Goal: Task Accomplishment & Management: Manage account settings

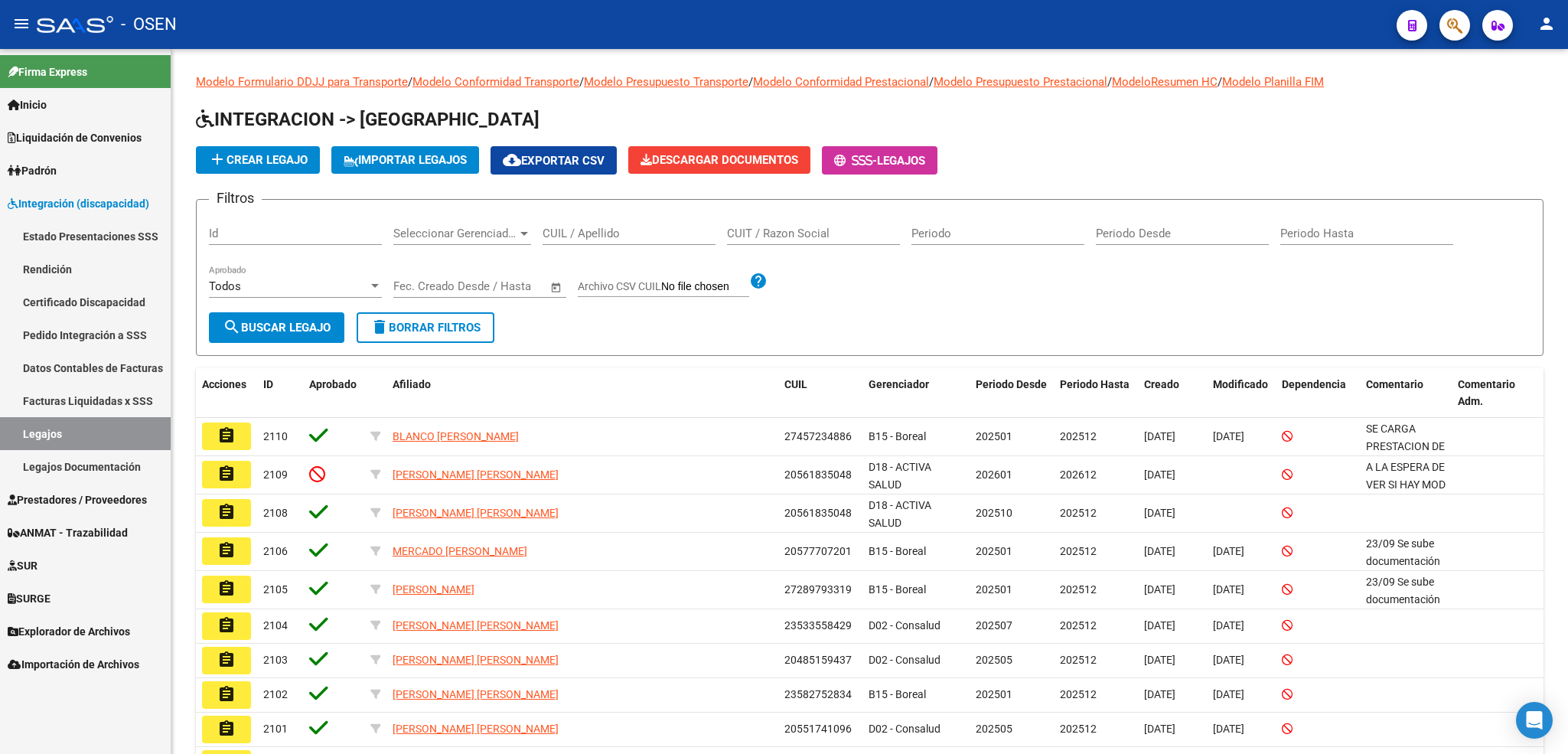
click at [60, 656] on span "Importación de Archivos" at bounding box center [74, 664] width 132 height 17
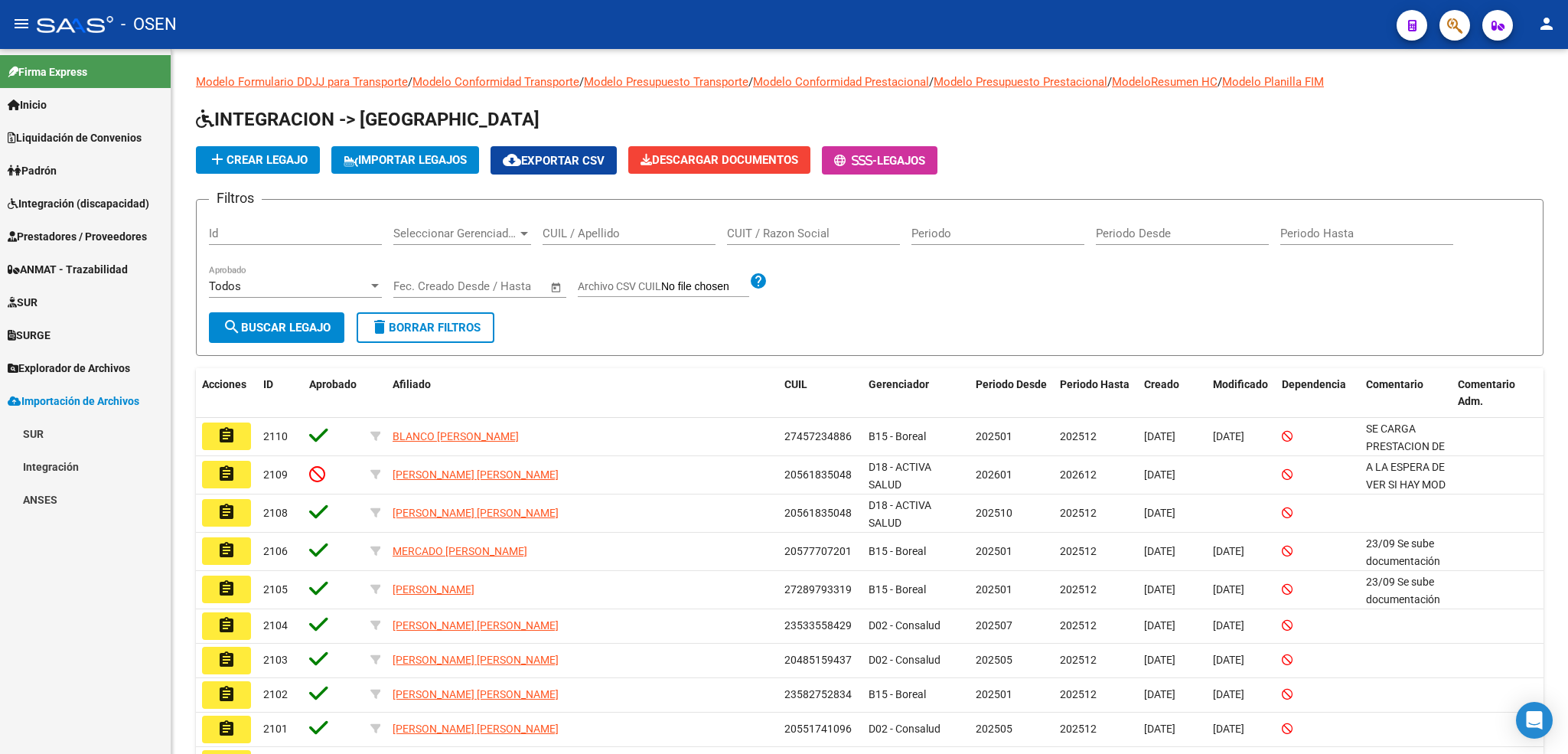
click at [118, 464] on link "Integración" at bounding box center [85, 466] width 171 height 33
click at [91, 569] on link "DS.DEVERR" at bounding box center [85, 565] width 171 height 33
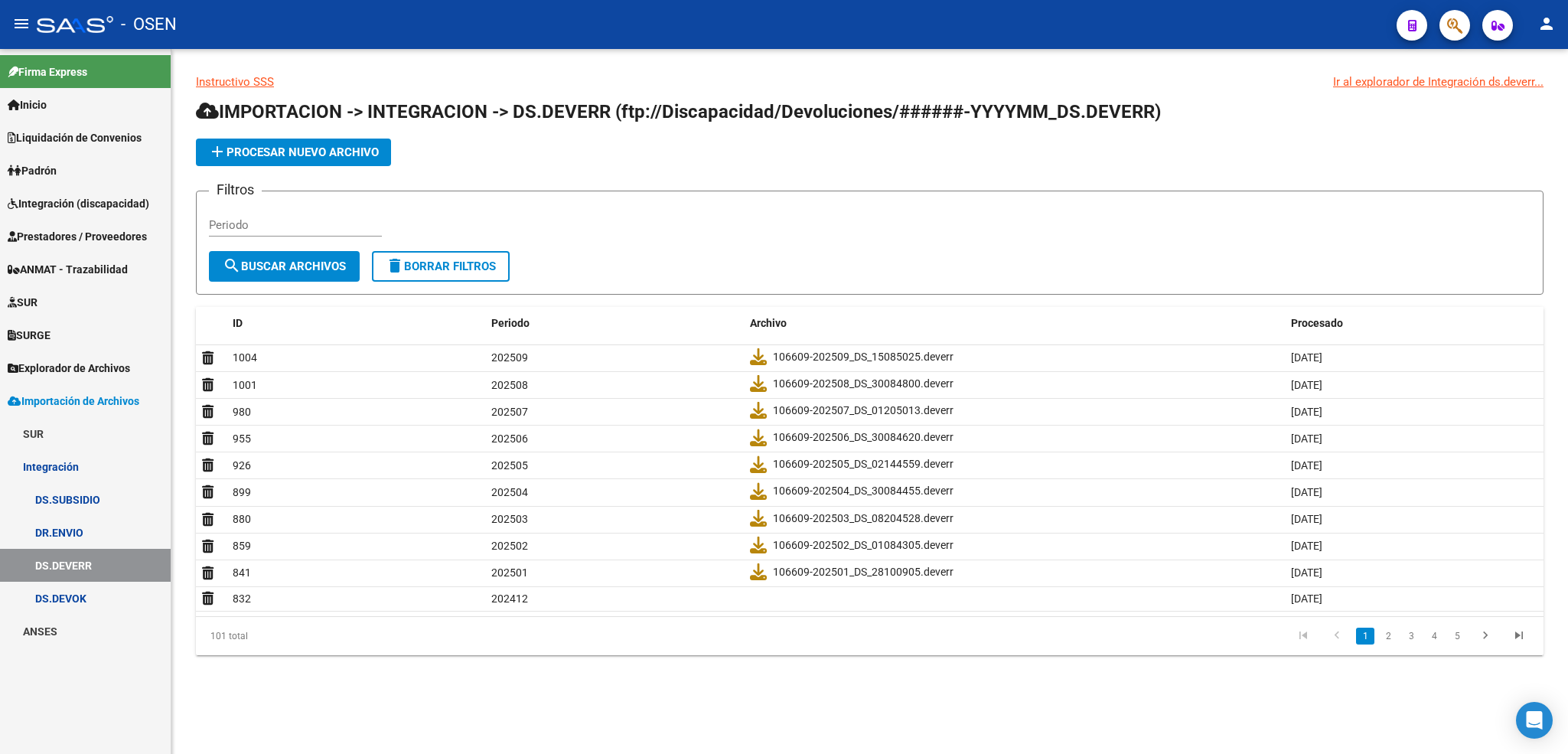
click at [79, 209] on span "Integración (discapacidad)" at bounding box center [78, 203] width 142 height 17
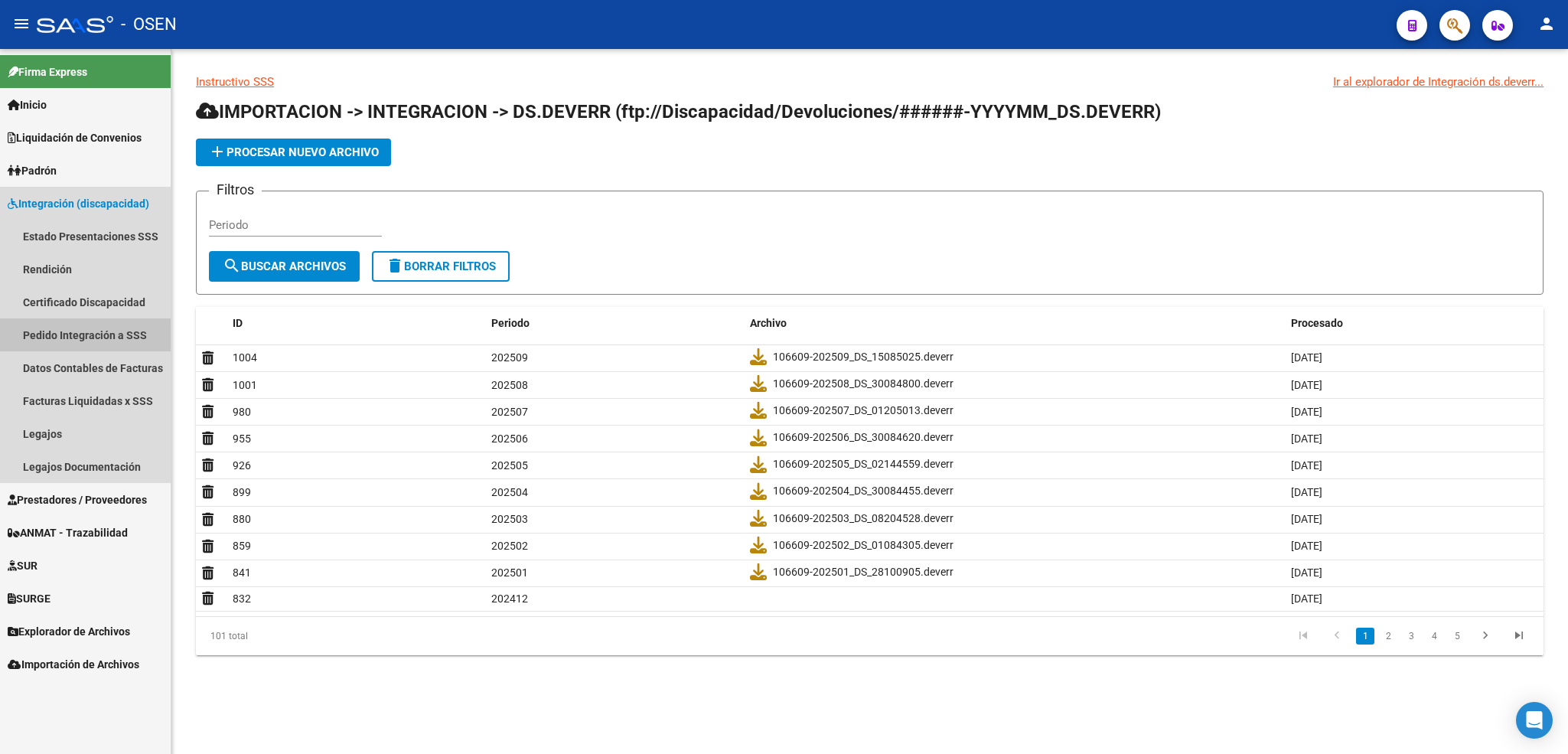
click at [71, 336] on link "Pedido Integración a SSS" at bounding box center [85, 334] width 171 height 33
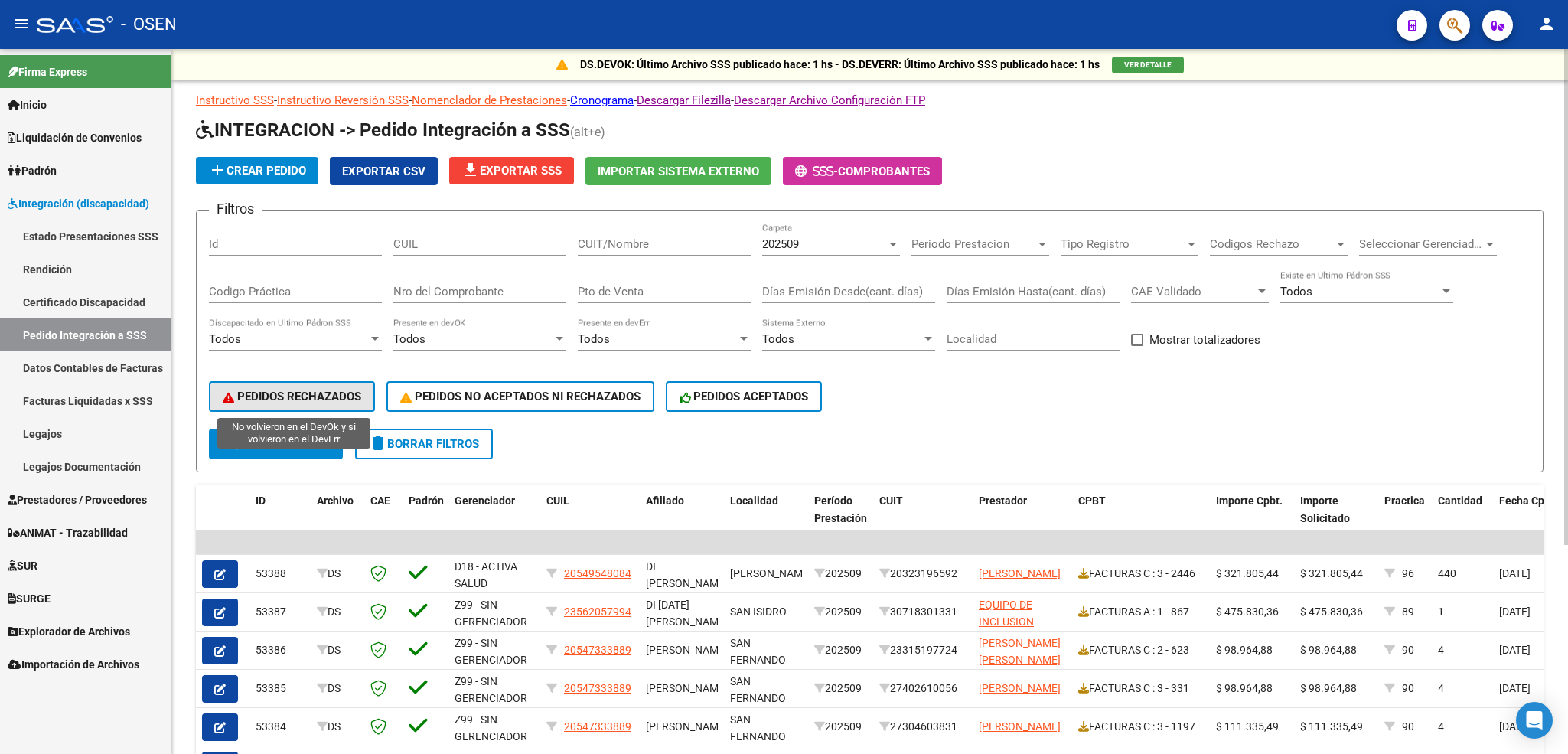
drag, startPoint x: 317, startPoint y: 406, endPoint x: 629, endPoint y: 374, distance: 313.6
click at [313, 407] on button "PEDIDOS RECHAZADOS" at bounding box center [291, 396] width 166 height 31
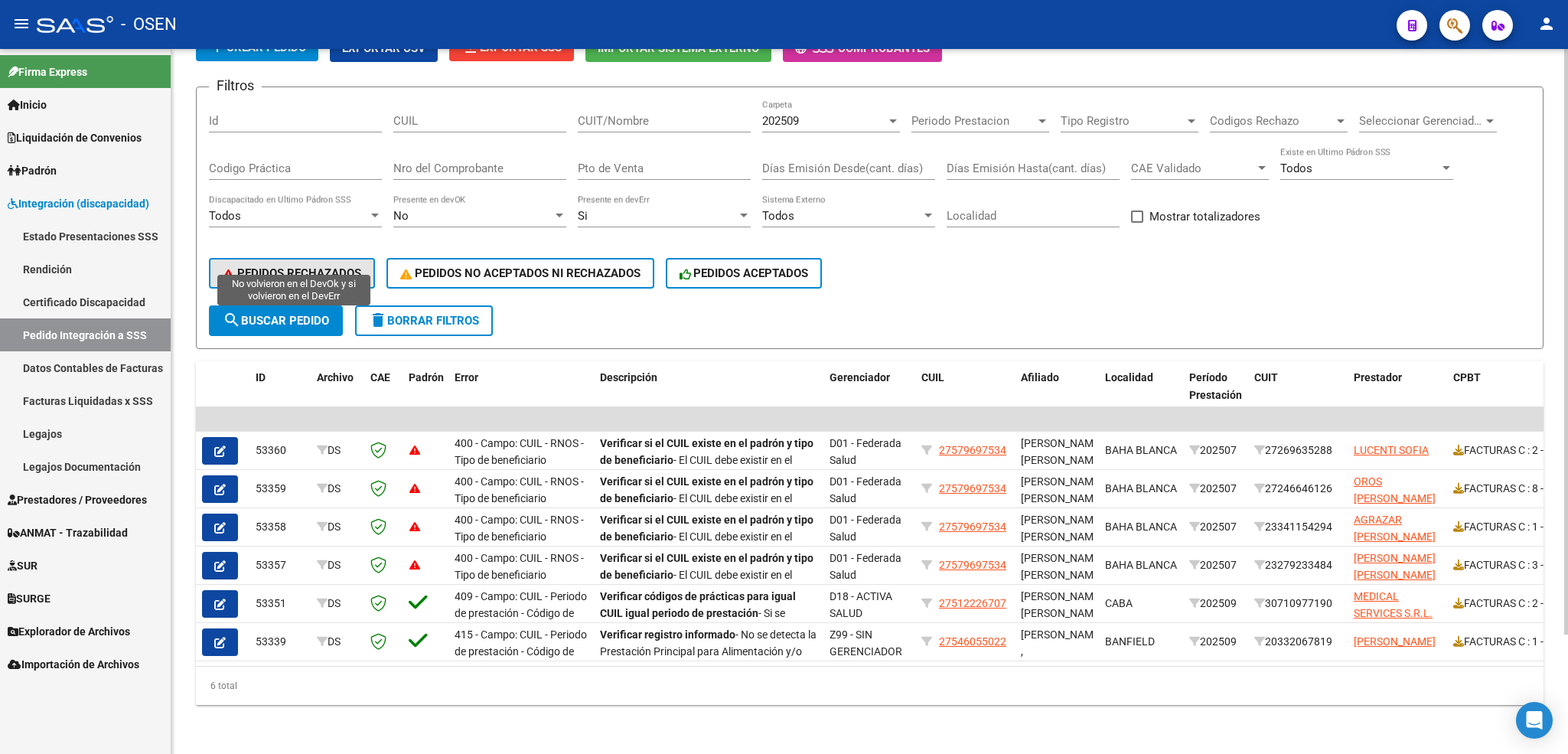
click at [285, 267] on span "PEDIDOS RECHAZADOS" at bounding box center [291, 274] width 138 height 14
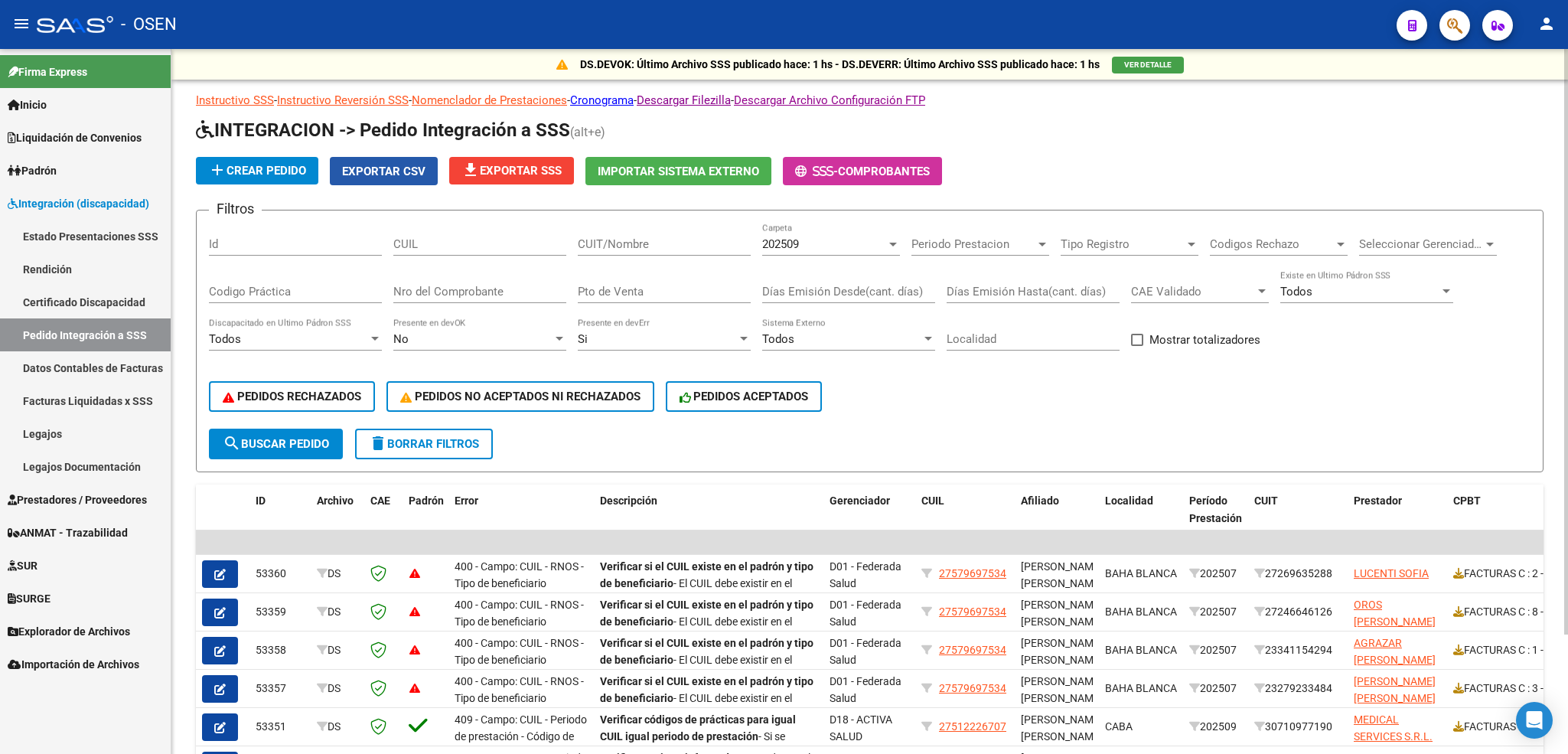
drag, startPoint x: 406, startPoint y: 166, endPoint x: 418, endPoint y: 168, distance: 12.2
click at [406, 166] on span "Exportar CSV" at bounding box center [383, 172] width 84 height 14
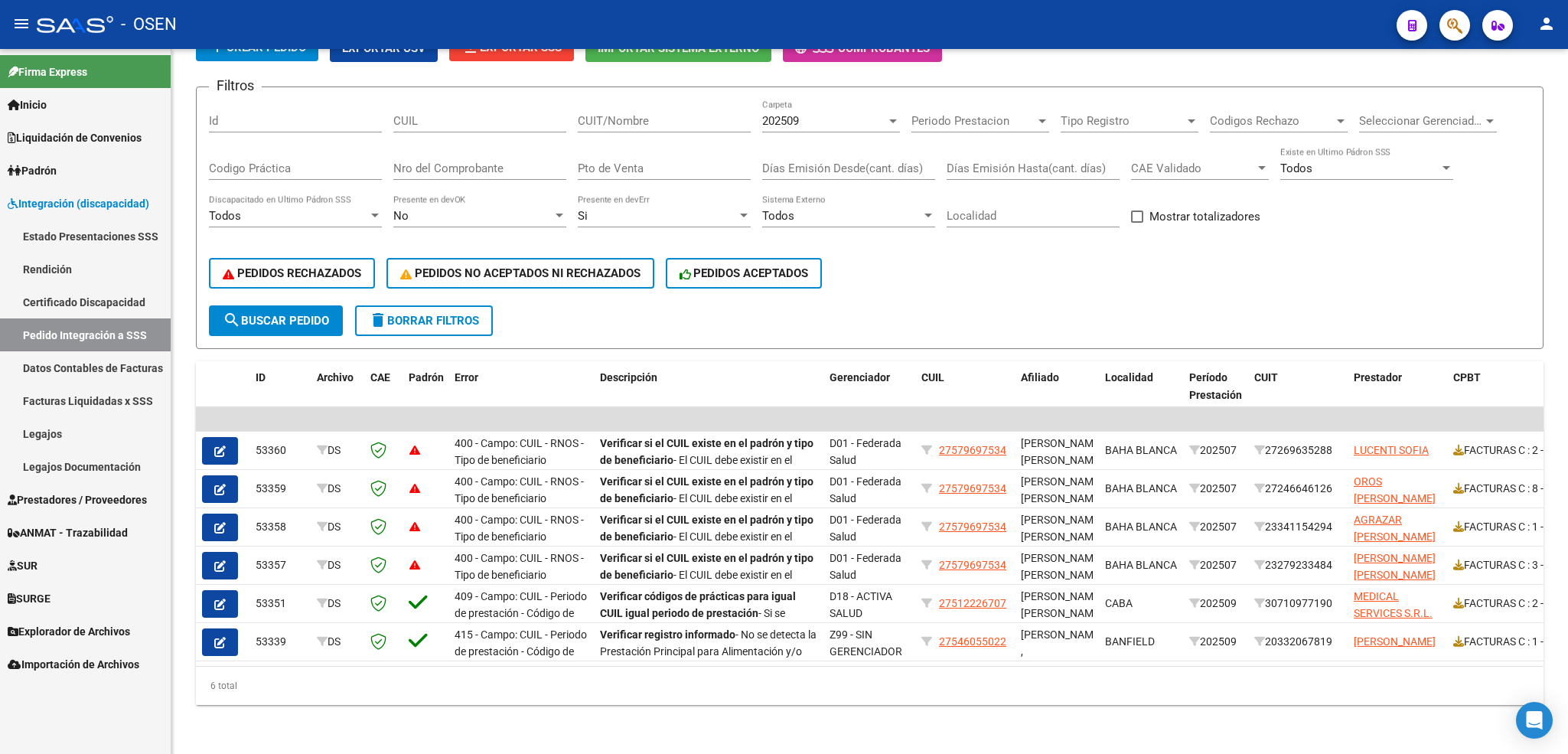
click at [78, 499] on span "Prestadores / Proveedores" at bounding box center [77, 500] width 139 height 17
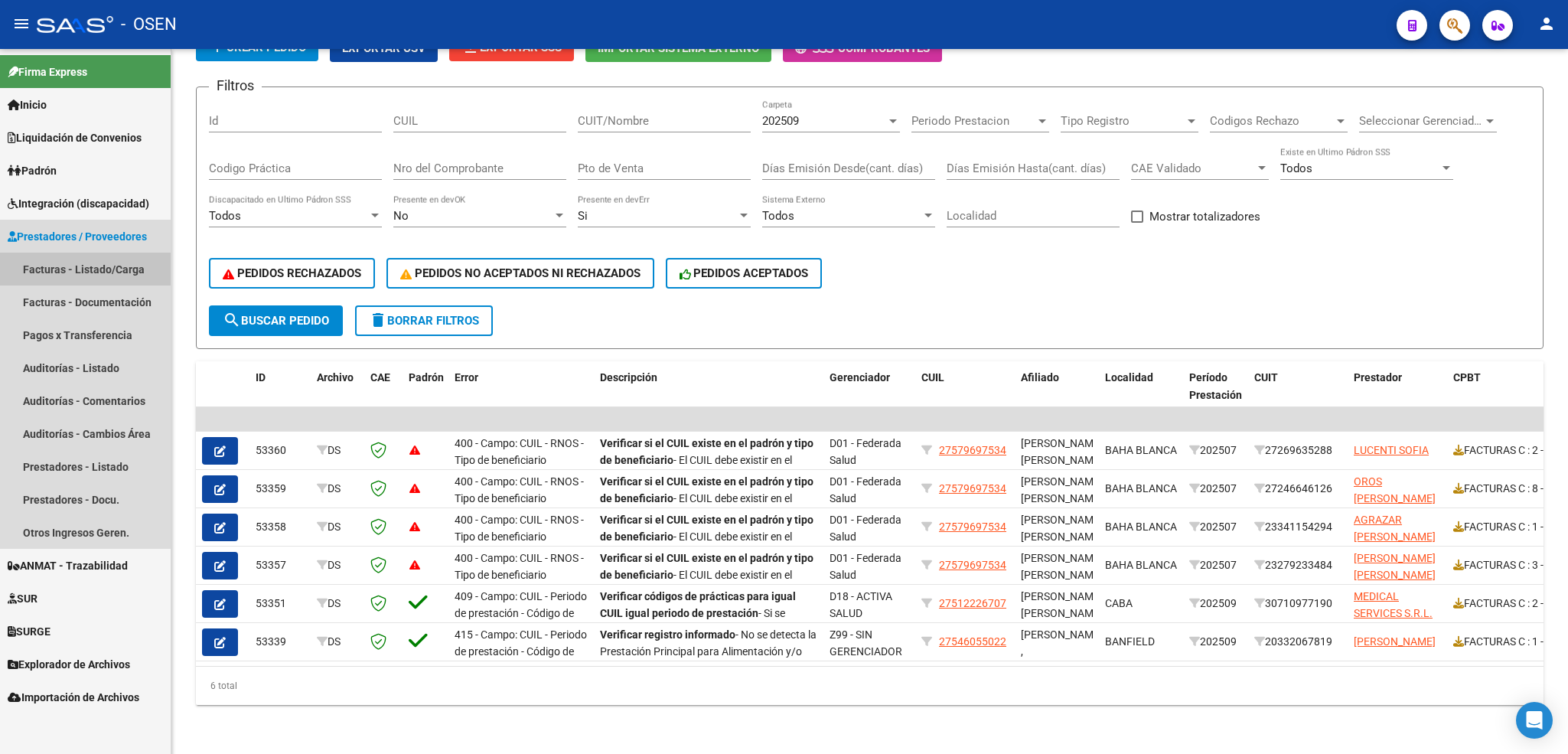
click at [94, 268] on link "Facturas - Listado/Carga" at bounding box center [85, 268] width 171 height 33
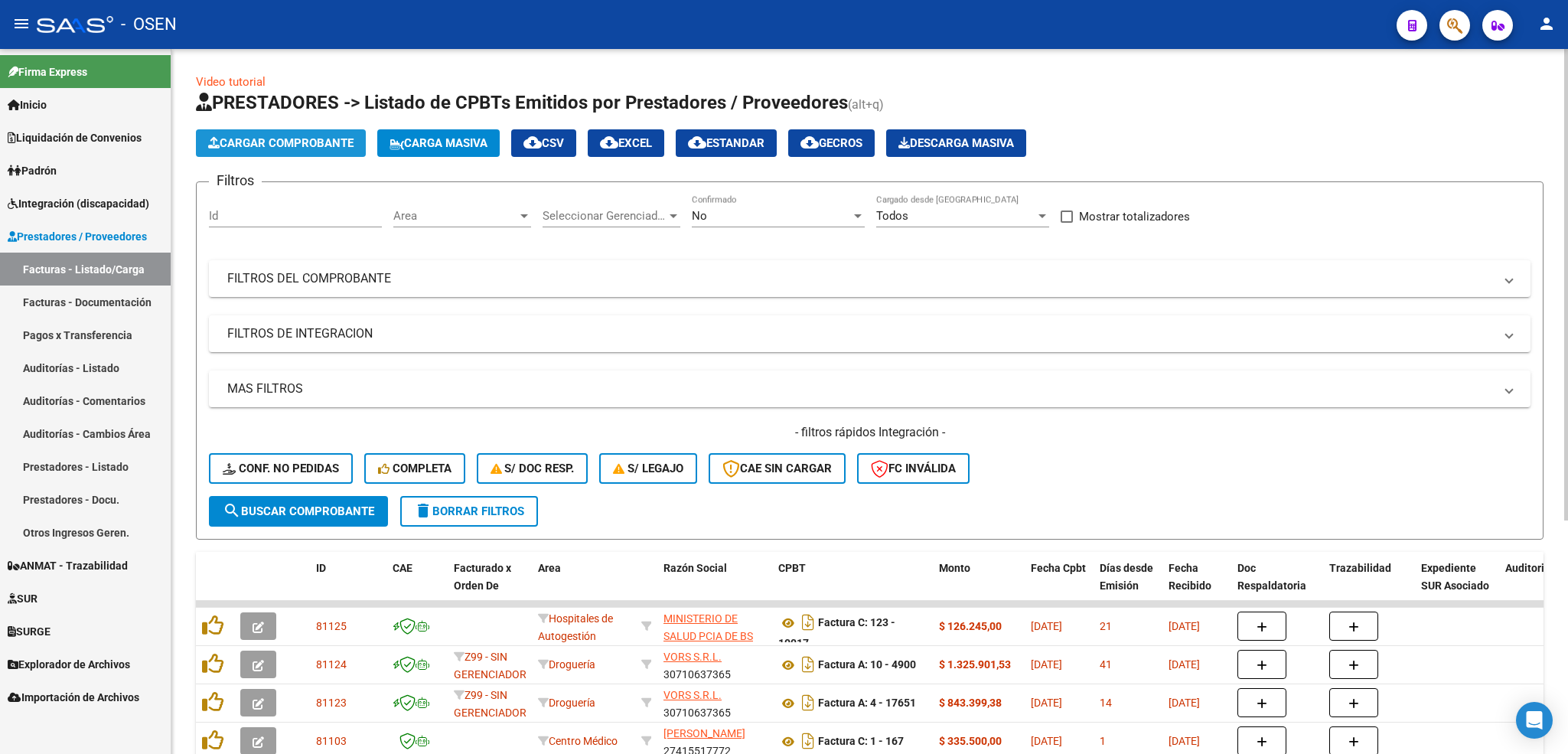
click at [329, 141] on span "Cargar Comprobante" at bounding box center [281, 143] width 145 height 14
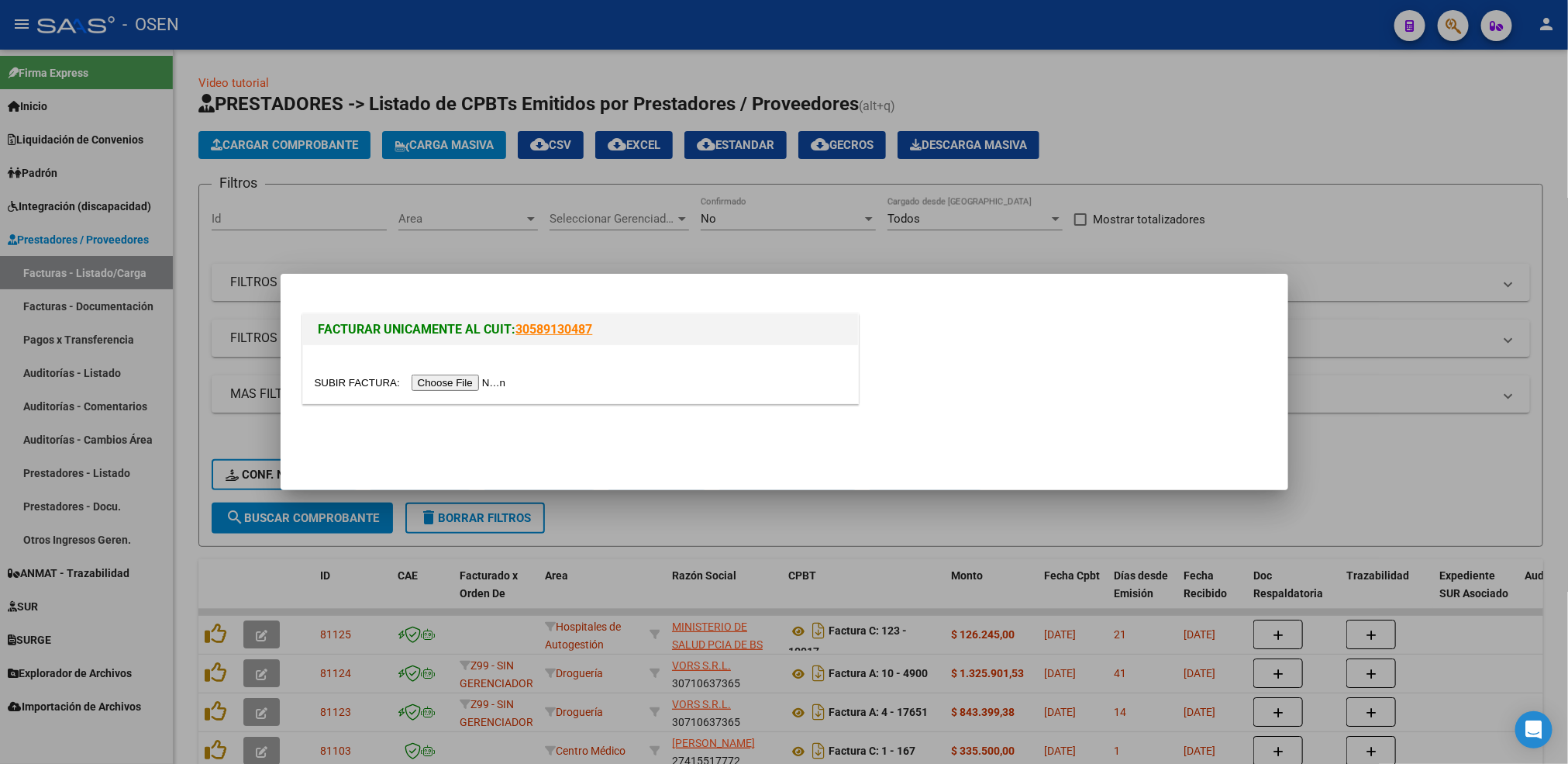
drag, startPoint x: 480, startPoint y: 382, endPoint x: 468, endPoint y: 382, distance: 12.0
click at [477, 382] on input "file" at bounding box center [412, 382] width 196 height 16
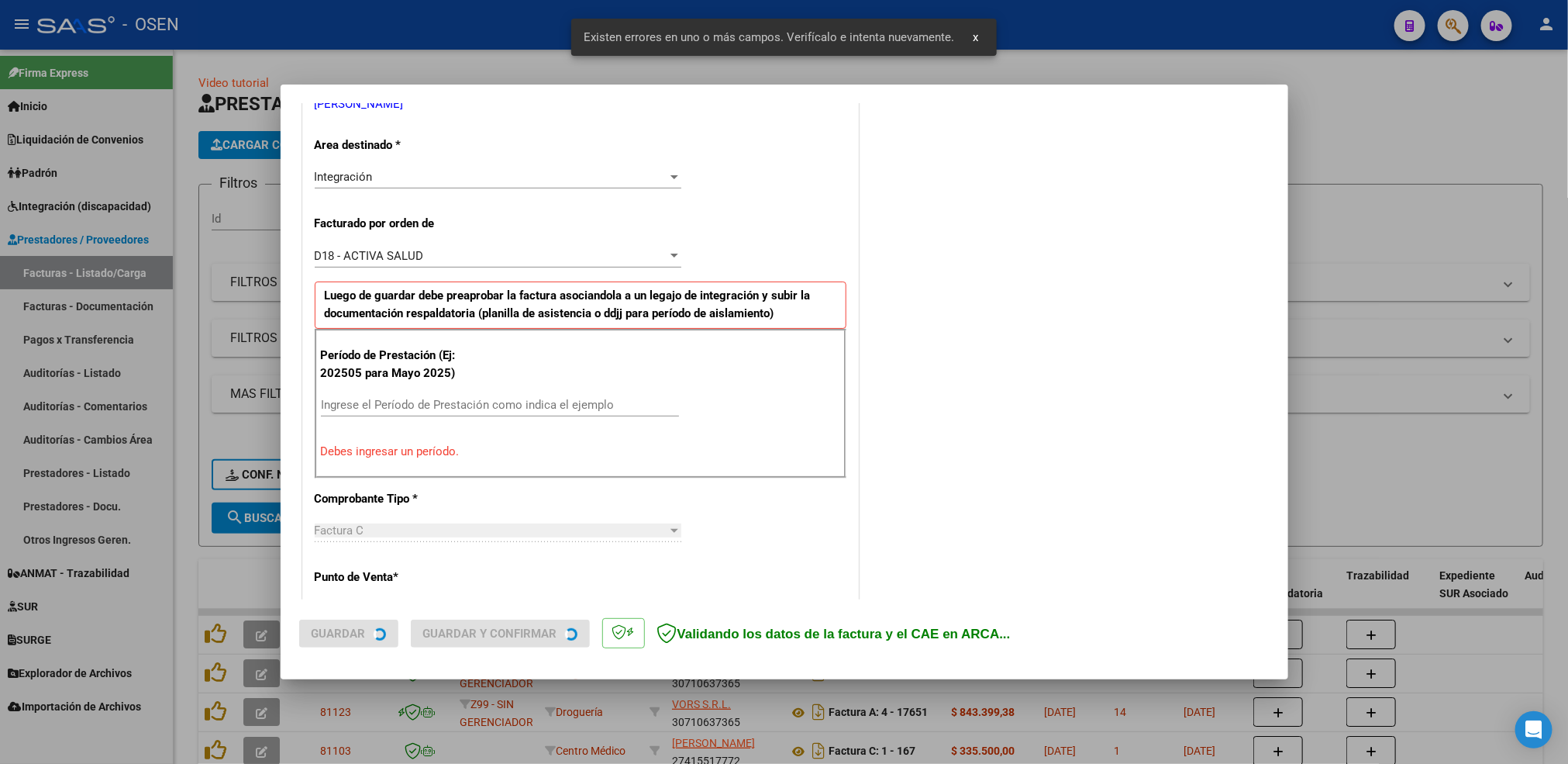
scroll to position [344, 0]
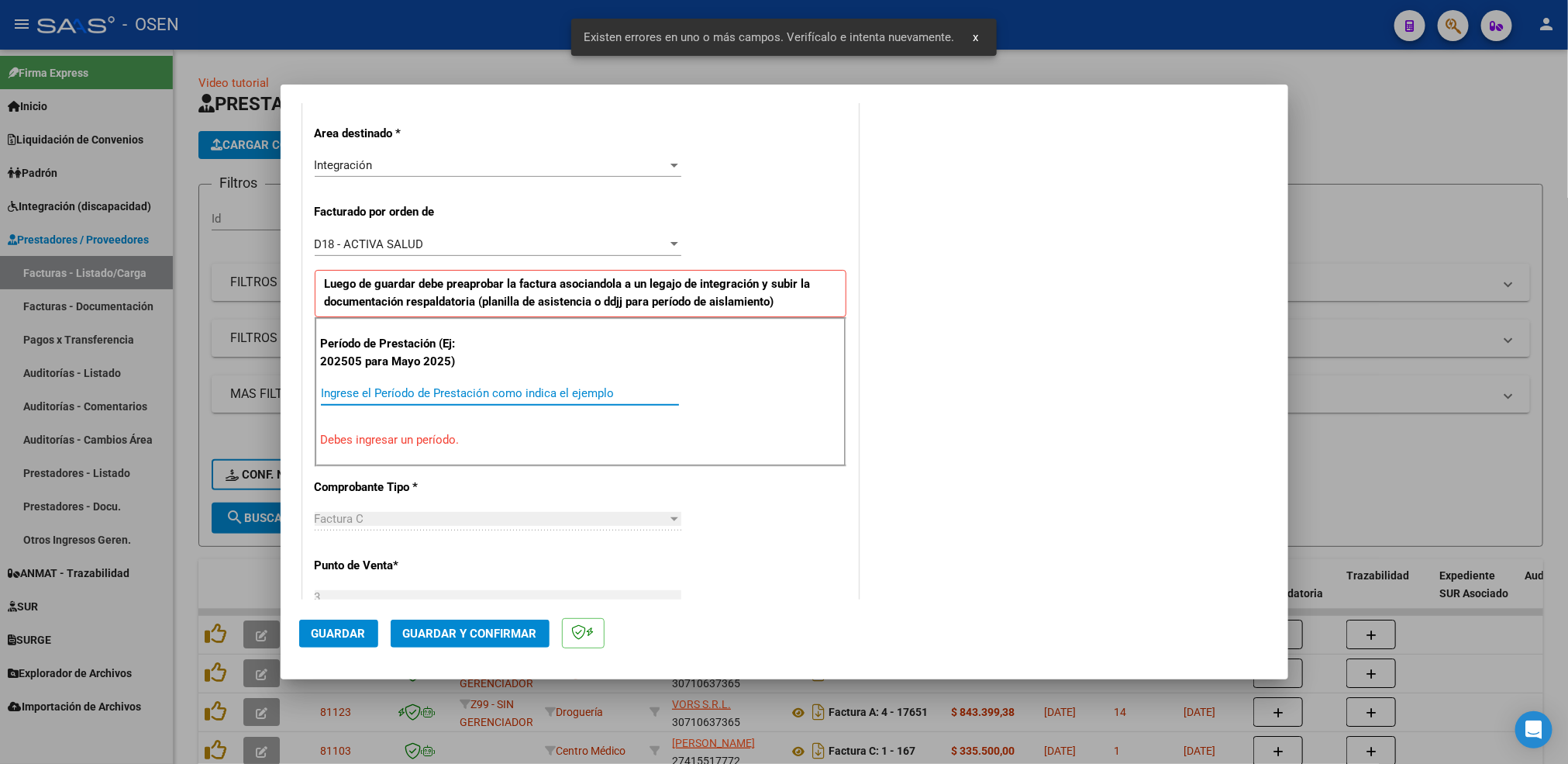
click at [423, 398] on input "Ingrese el Período de Prestación como indica el ejemplo" at bounding box center [500, 393] width 358 height 14
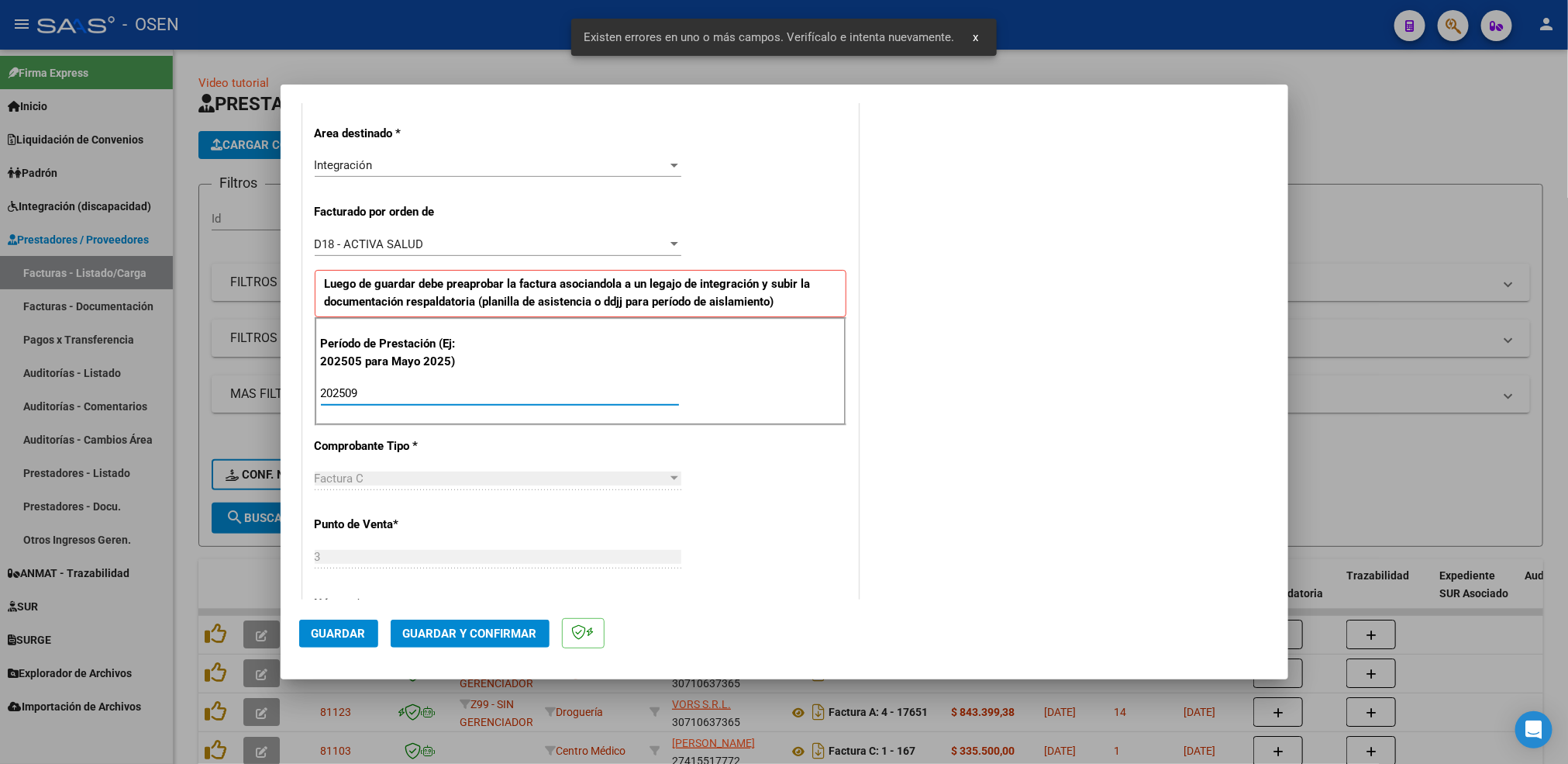
type input "202509"
click at [345, 635] on span "Guardar" at bounding box center [339, 634] width 54 height 14
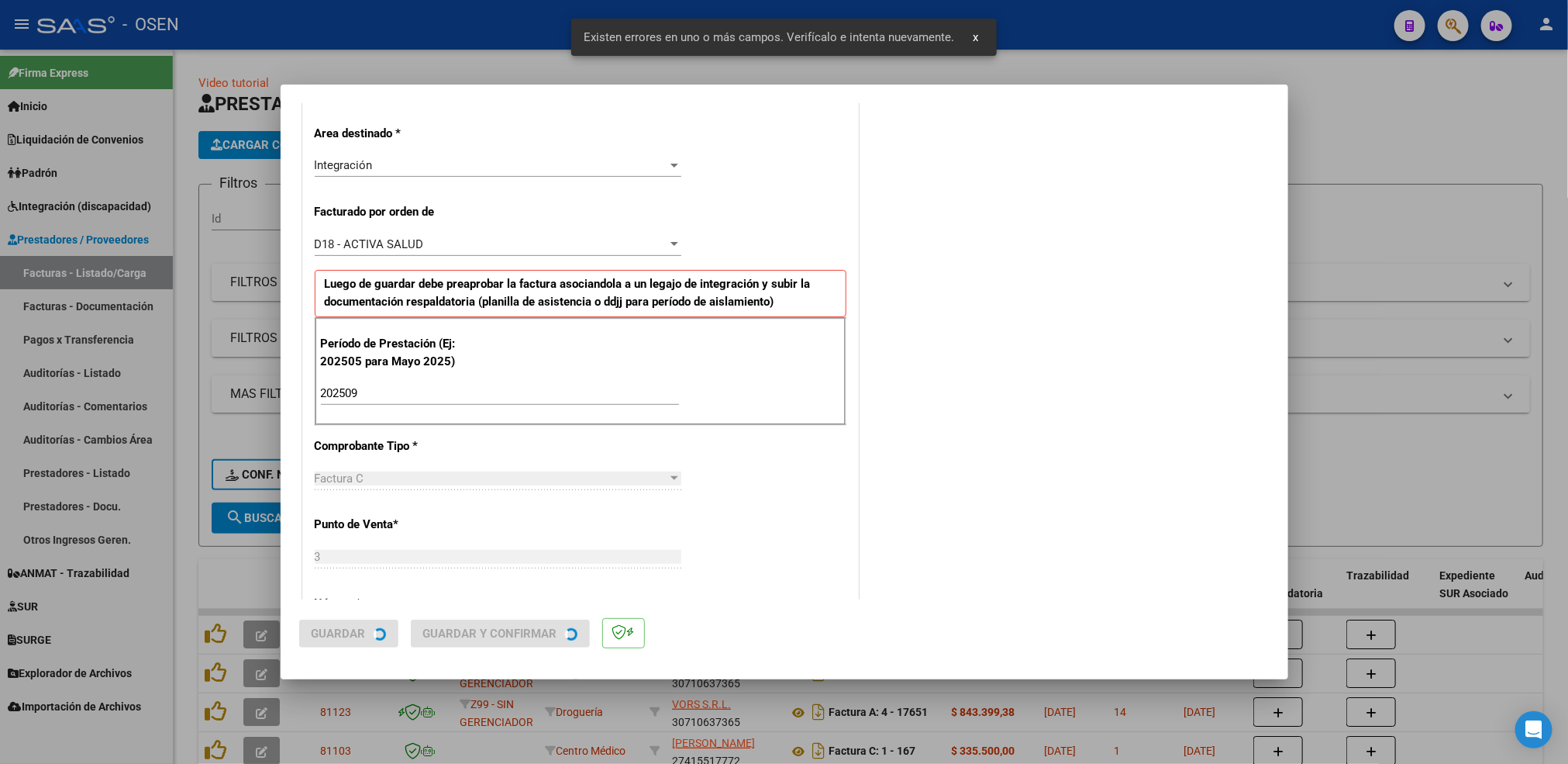
scroll to position [0, 0]
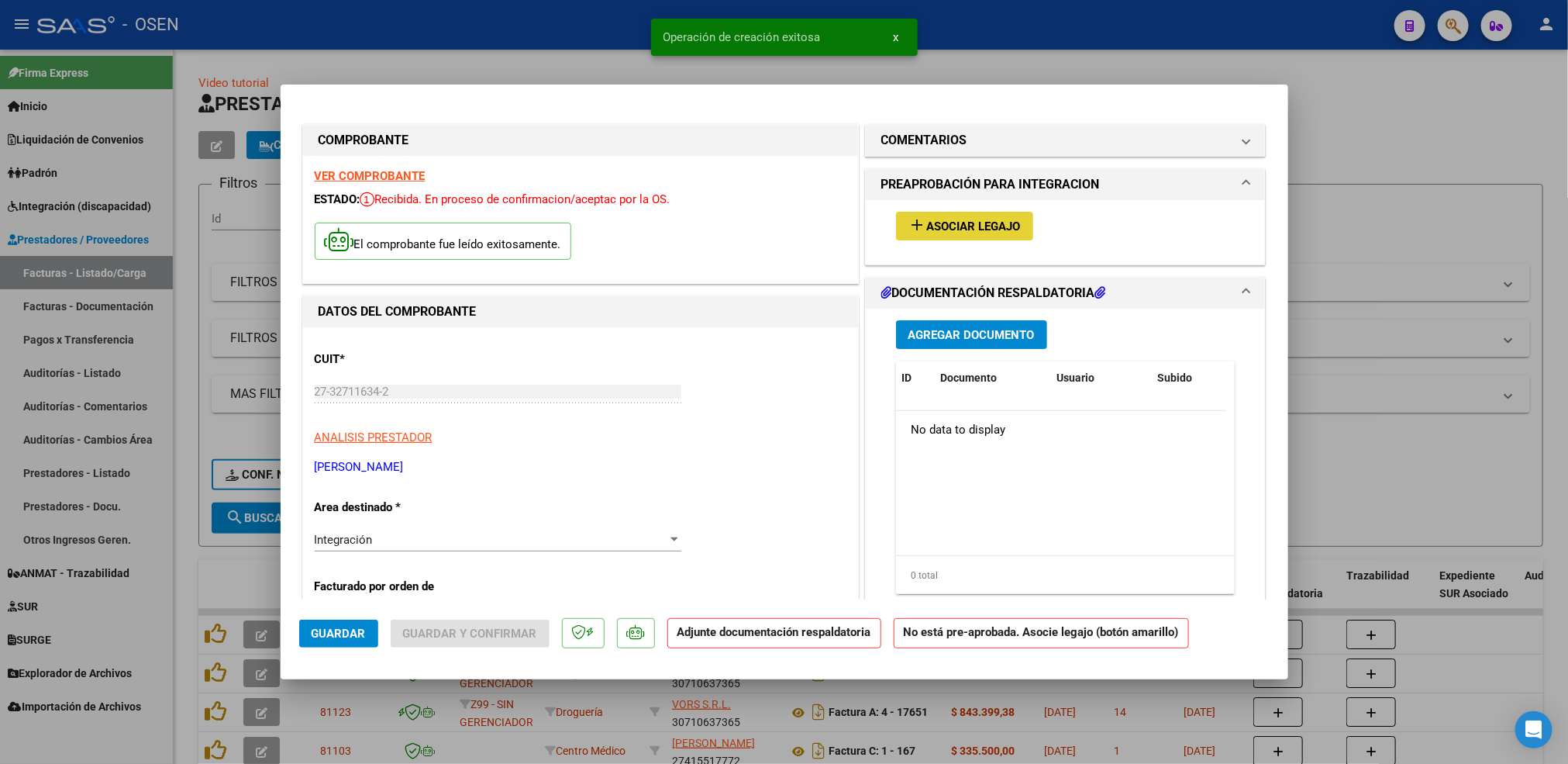
click at [968, 228] on span "Asociar Legajo" at bounding box center [973, 226] width 94 height 14
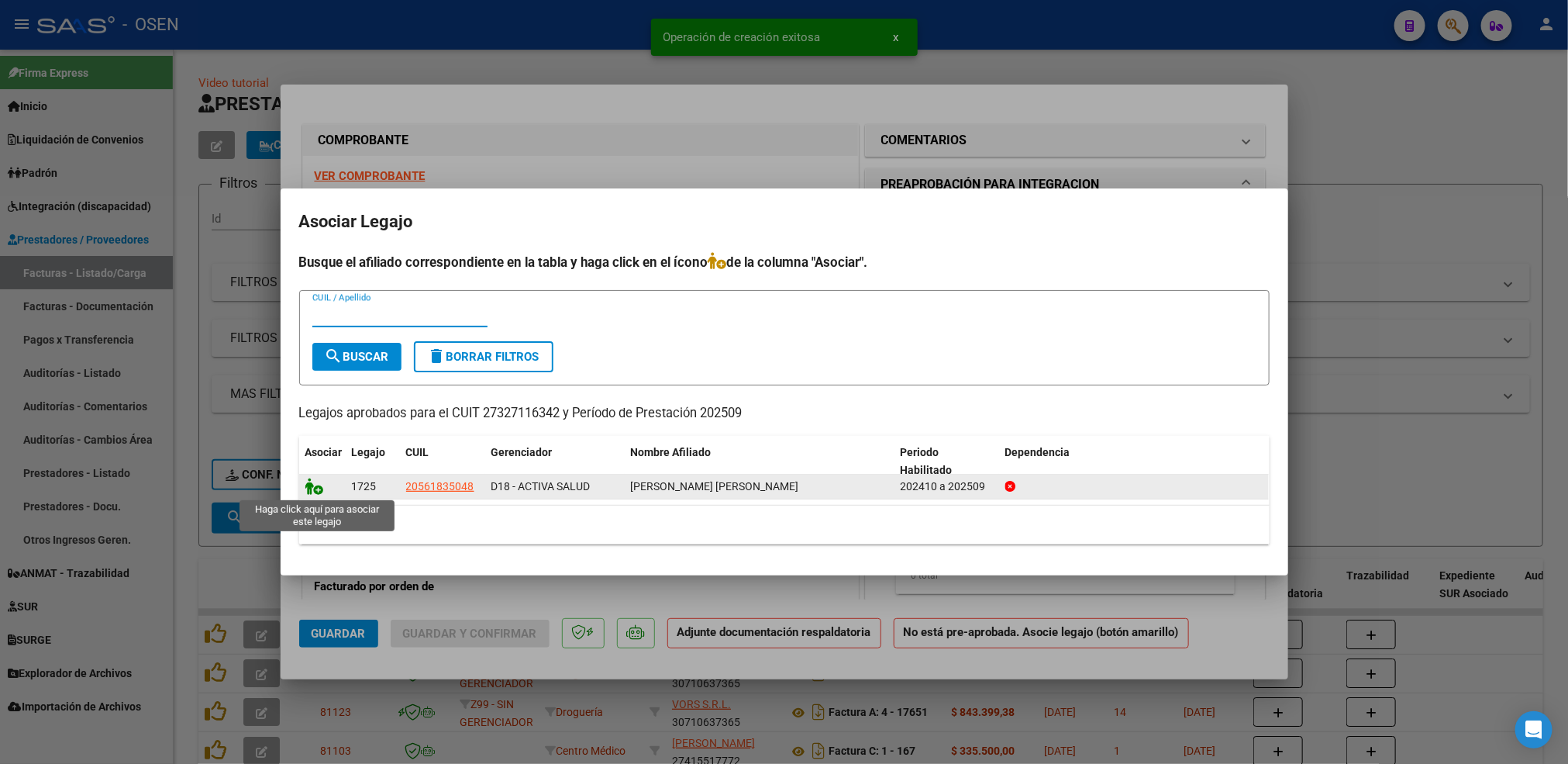
click at [319, 493] on icon at bounding box center [314, 486] width 19 height 17
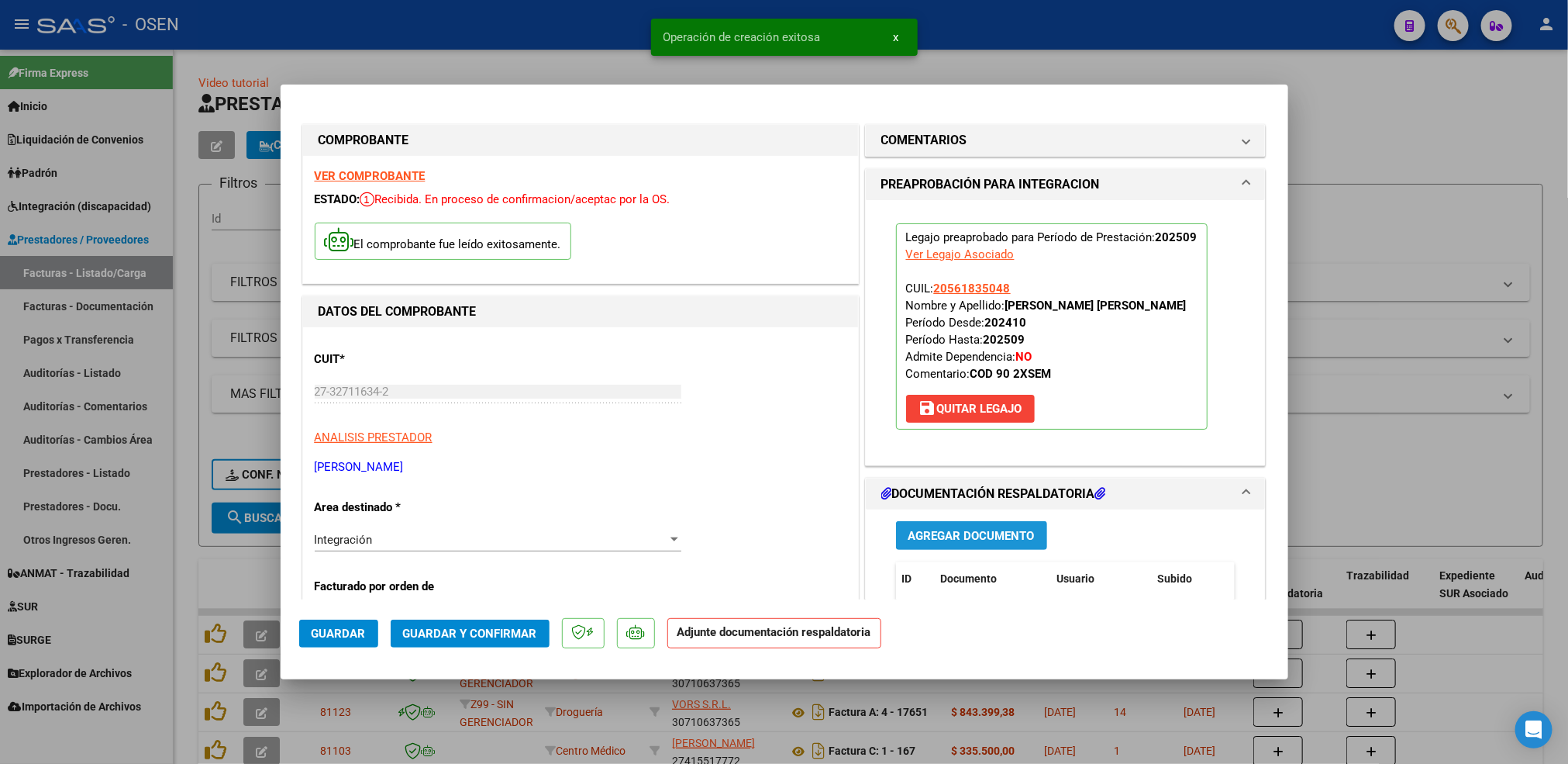
click at [992, 536] on span "Agregar Documento" at bounding box center [972, 536] width 127 height 14
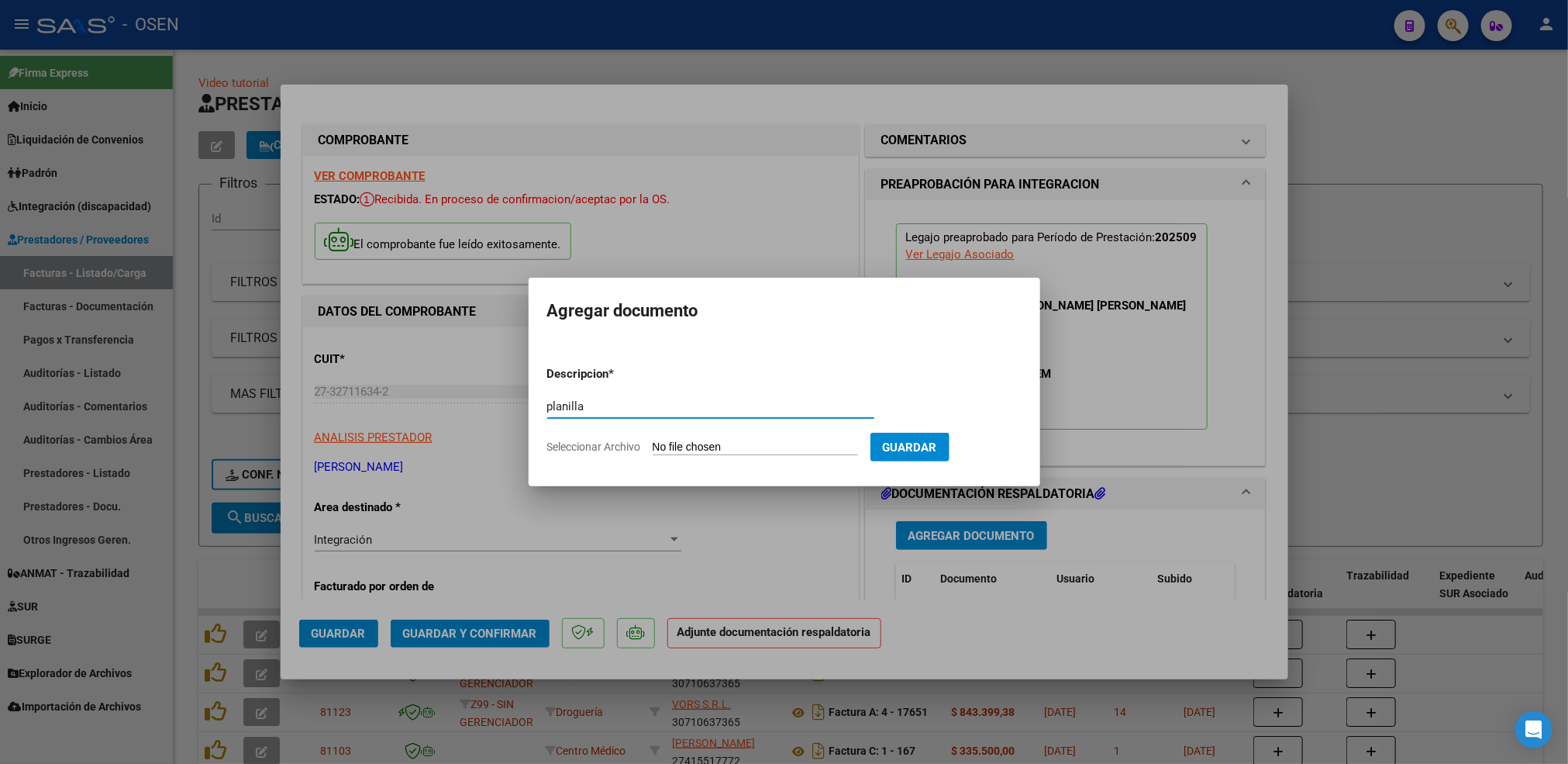
type input "planilla"
click at [653, 440] on input "Seleccionar Archivo" at bounding box center [755, 448] width 206 height 15
type input "C:\fakepath\asist to [PERSON_NAME] septiembre .pdf"
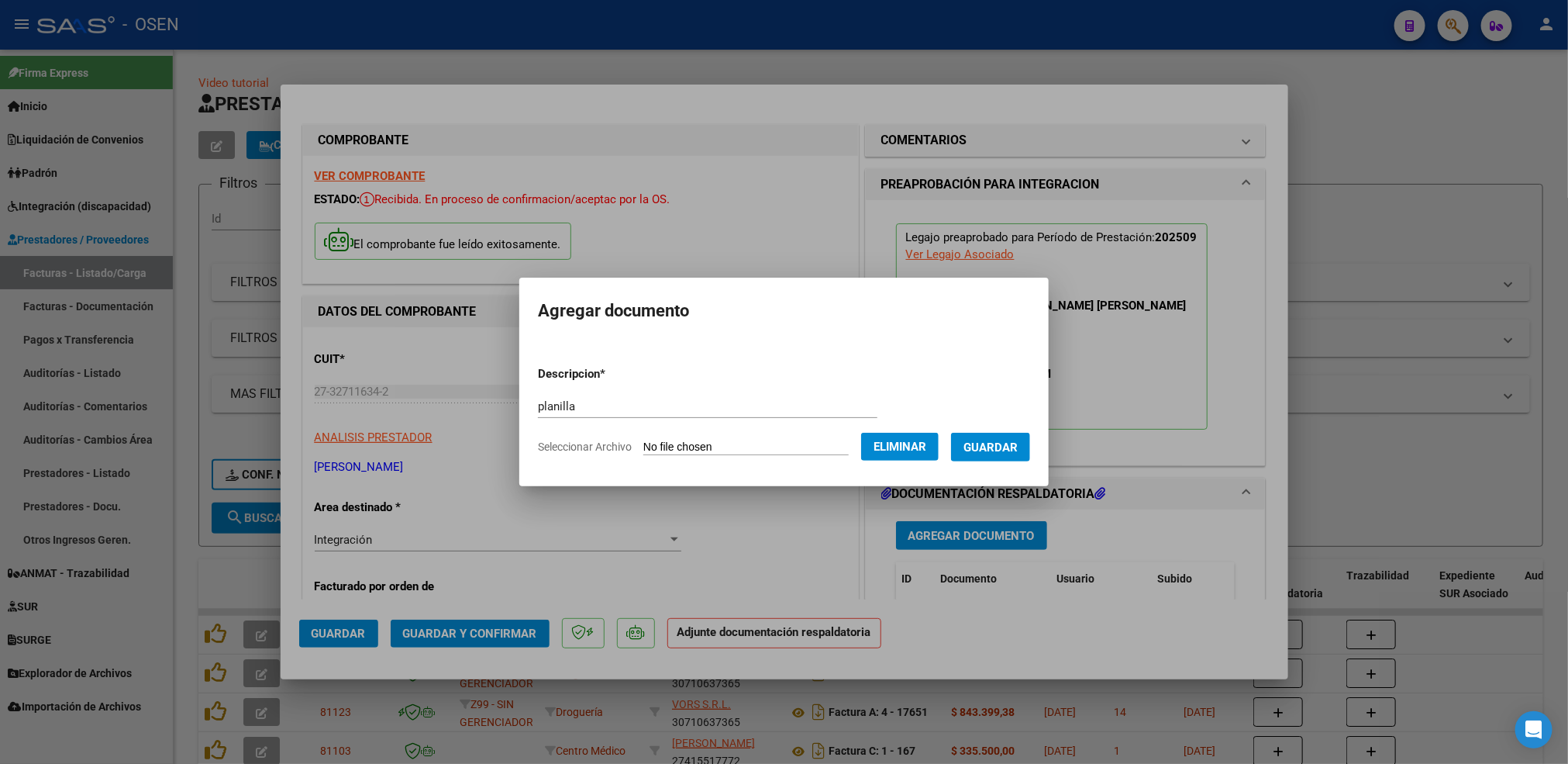
click at [1007, 447] on span "Guardar" at bounding box center [990, 448] width 54 height 14
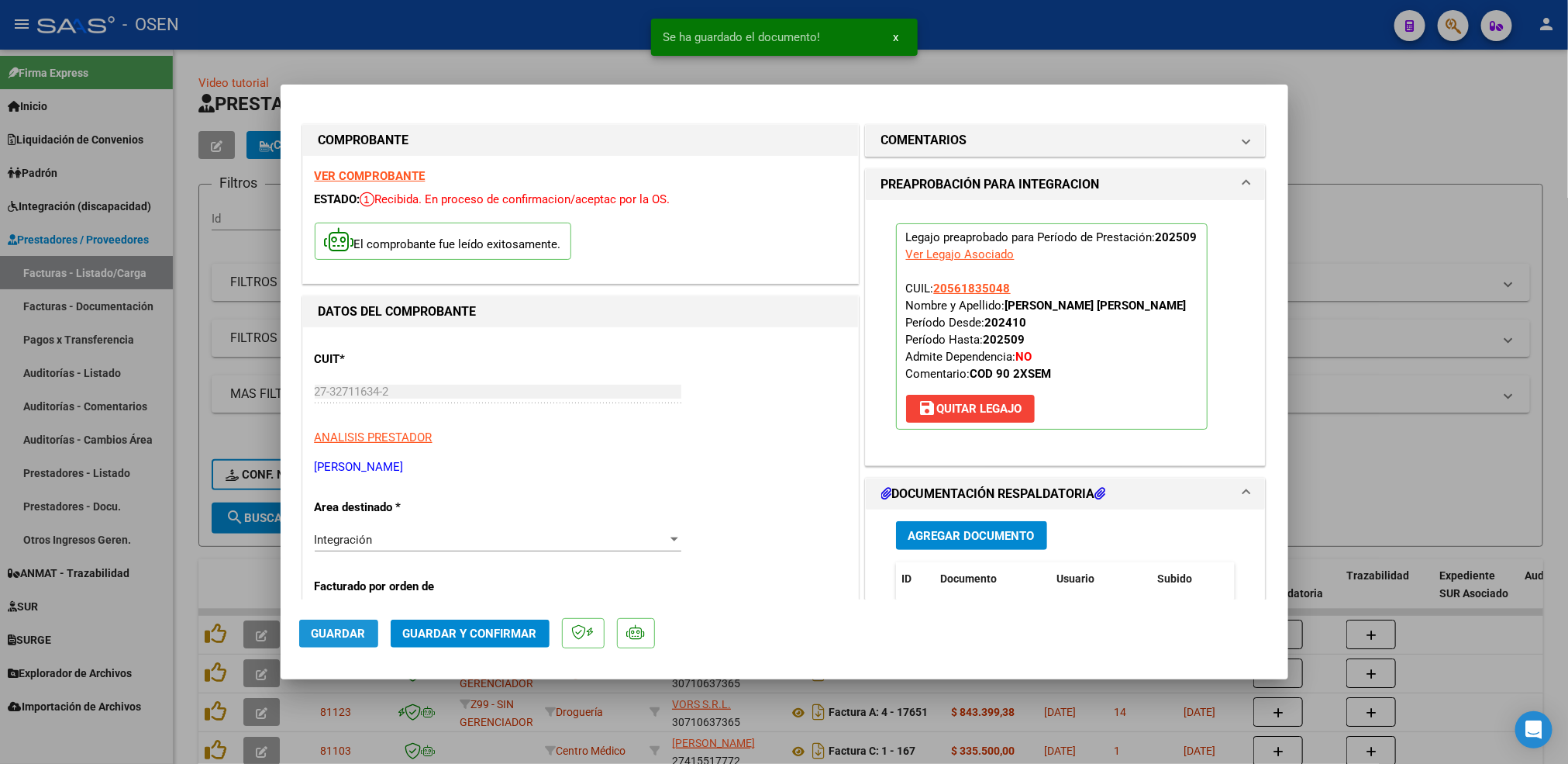
click at [324, 628] on span "Guardar" at bounding box center [339, 634] width 54 height 14
click at [193, 581] on div at bounding box center [784, 382] width 1568 height 764
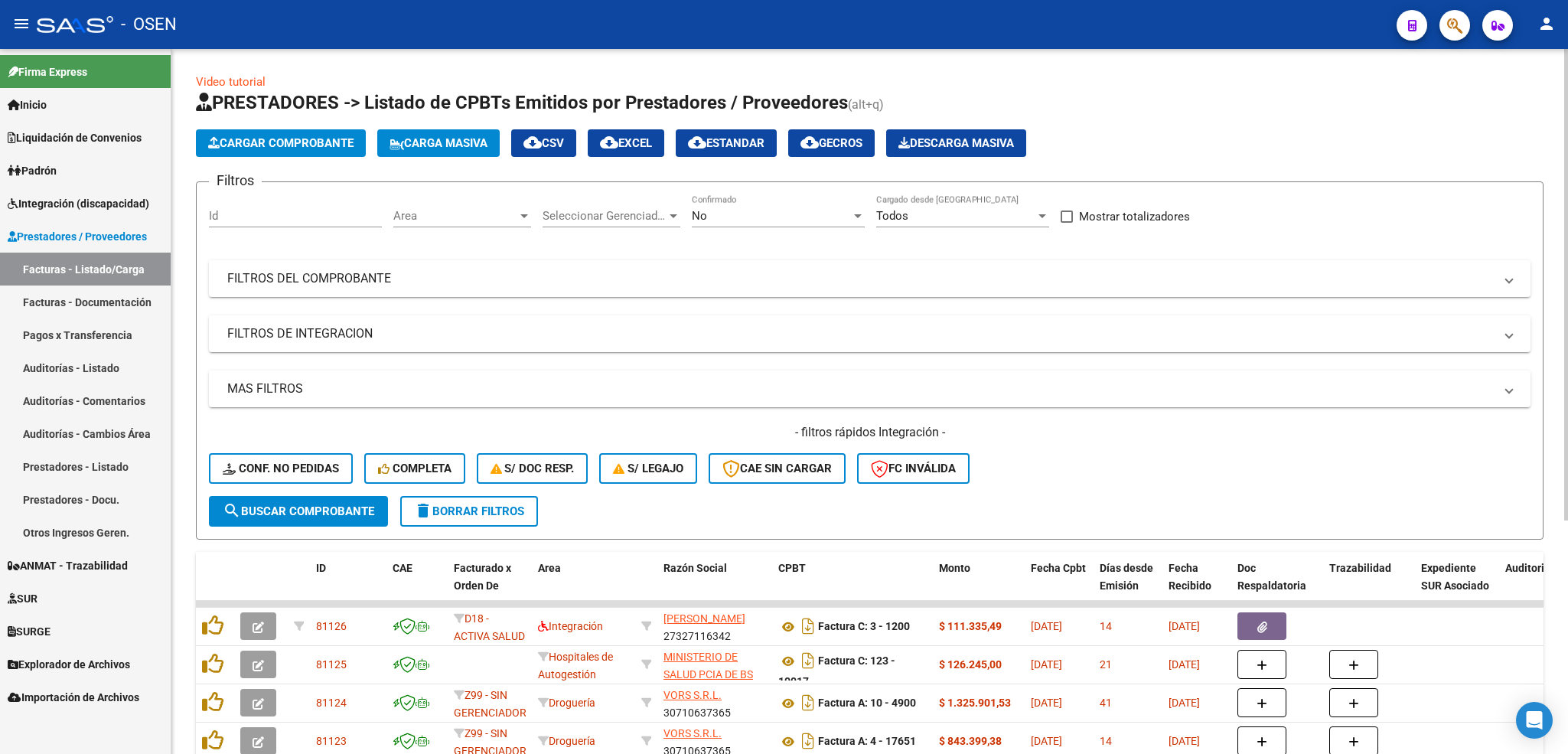
click at [336, 132] on button "Cargar Comprobante" at bounding box center [281, 143] width 170 height 27
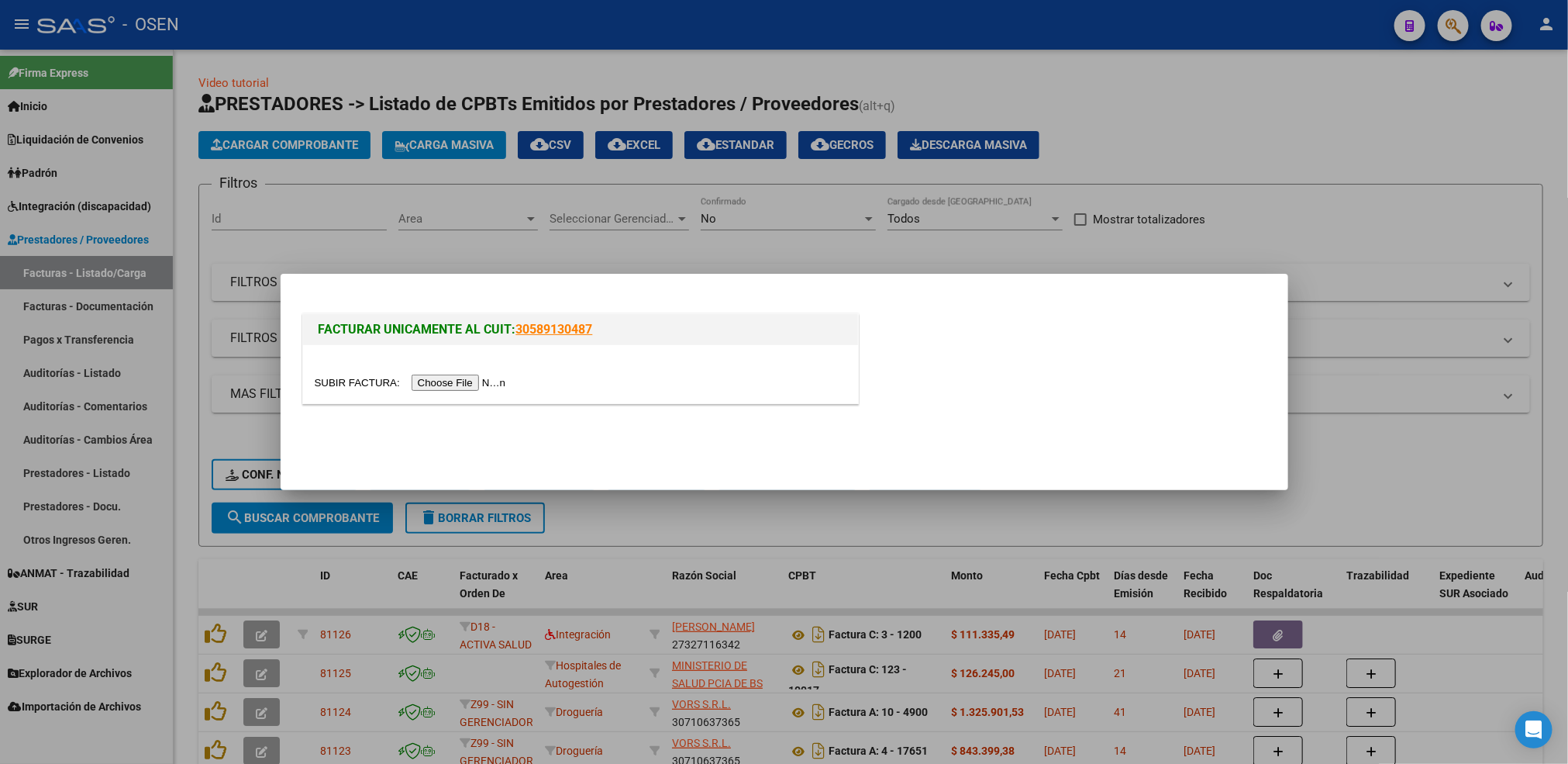
click at [468, 382] on input "file" at bounding box center [412, 382] width 196 height 16
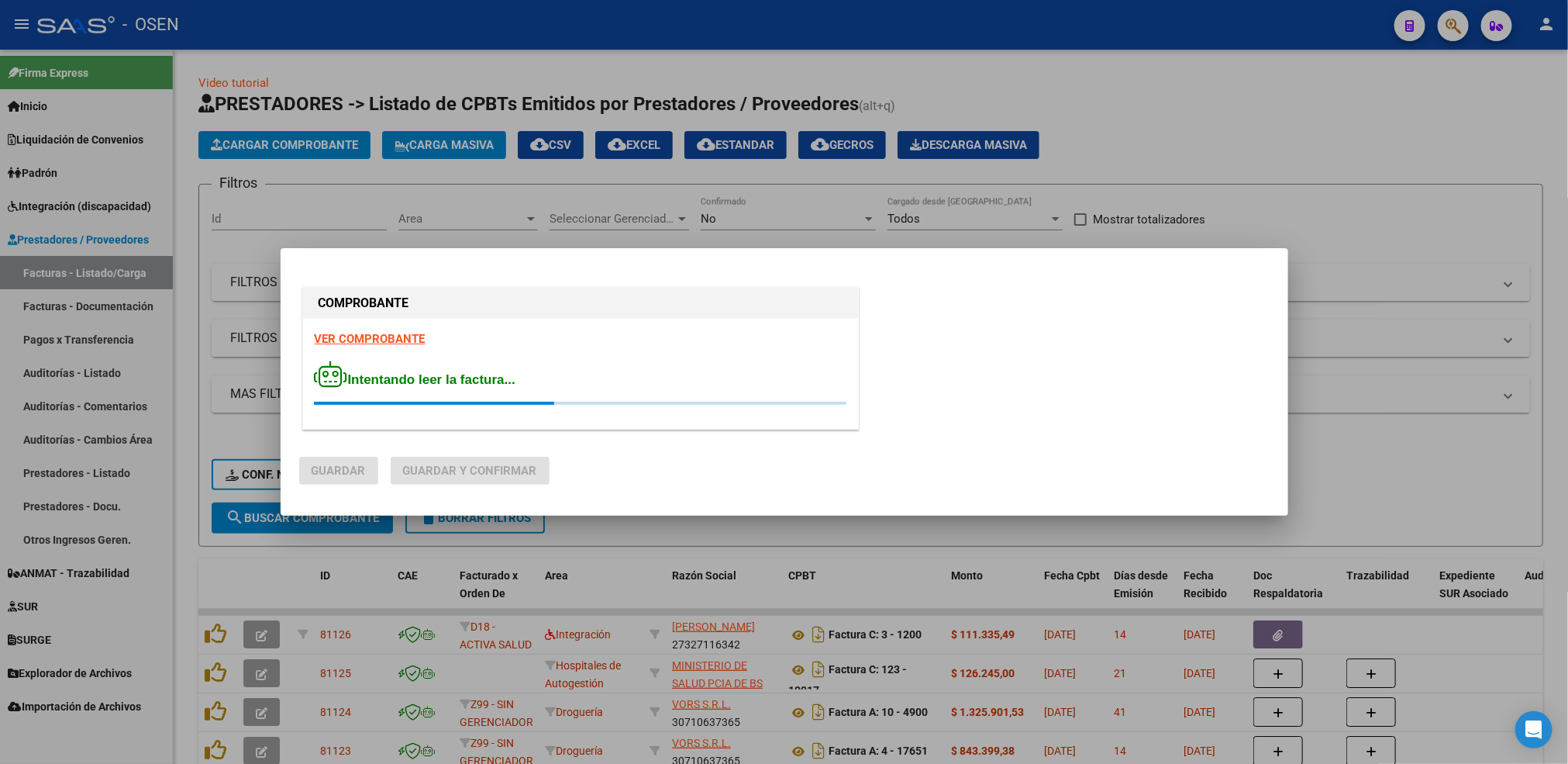
click at [356, 338] on strong "VER COMPROBANTE" at bounding box center [370, 339] width 110 height 14
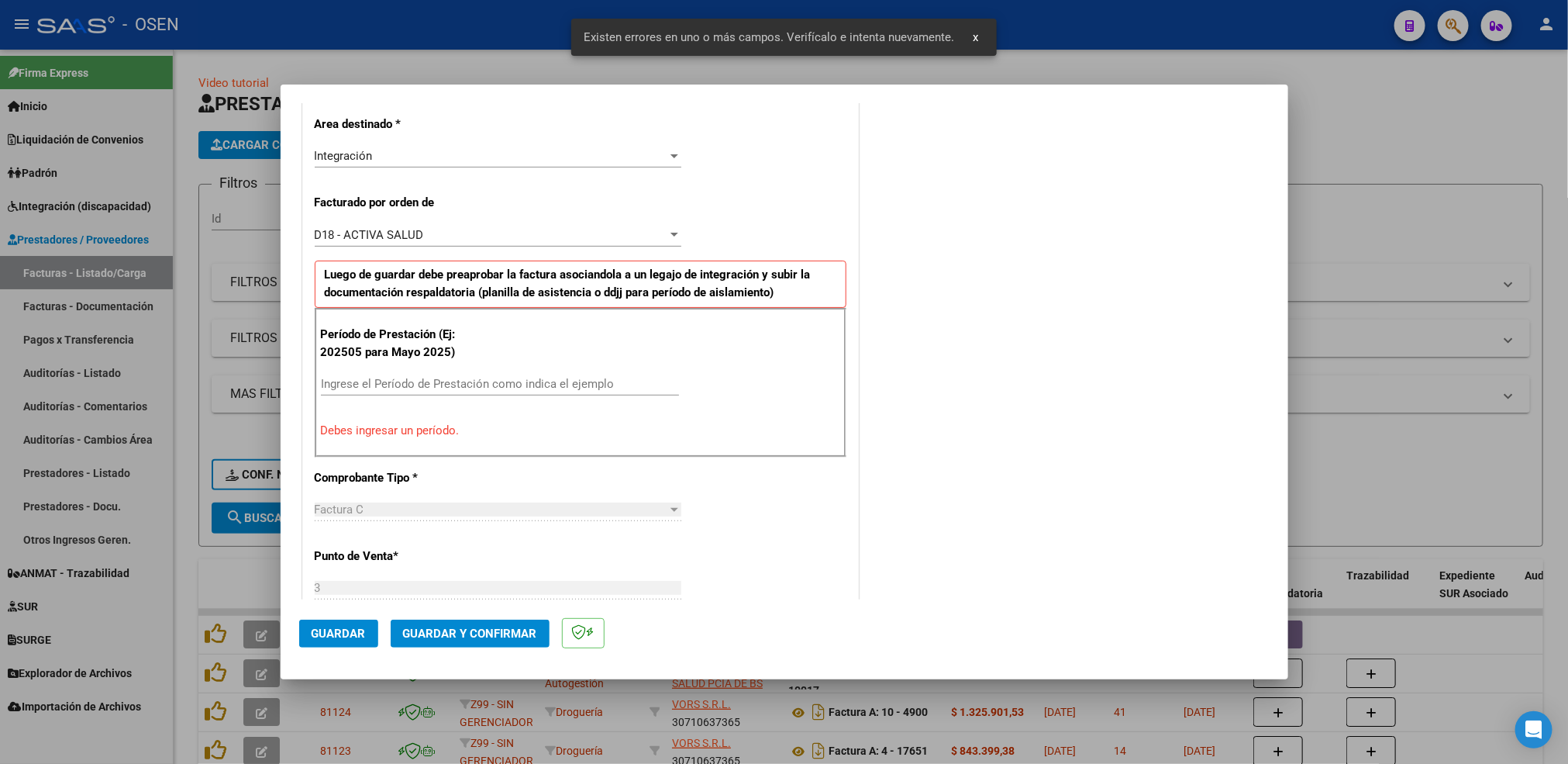
scroll to position [373, 0]
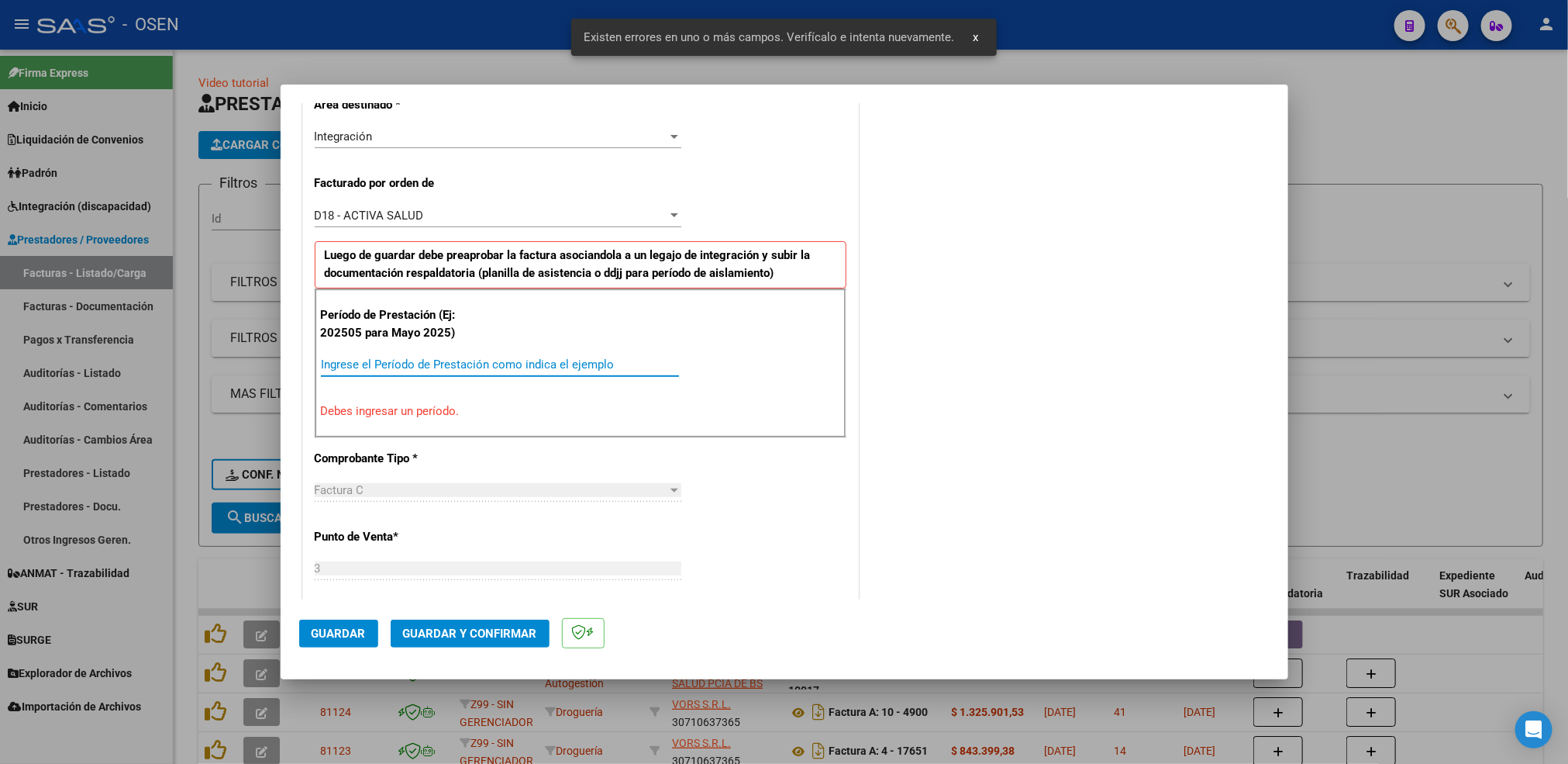
click at [430, 364] on input "Ingrese el Período de Prestación como indica el ejemplo" at bounding box center [500, 365] width 358 height 14
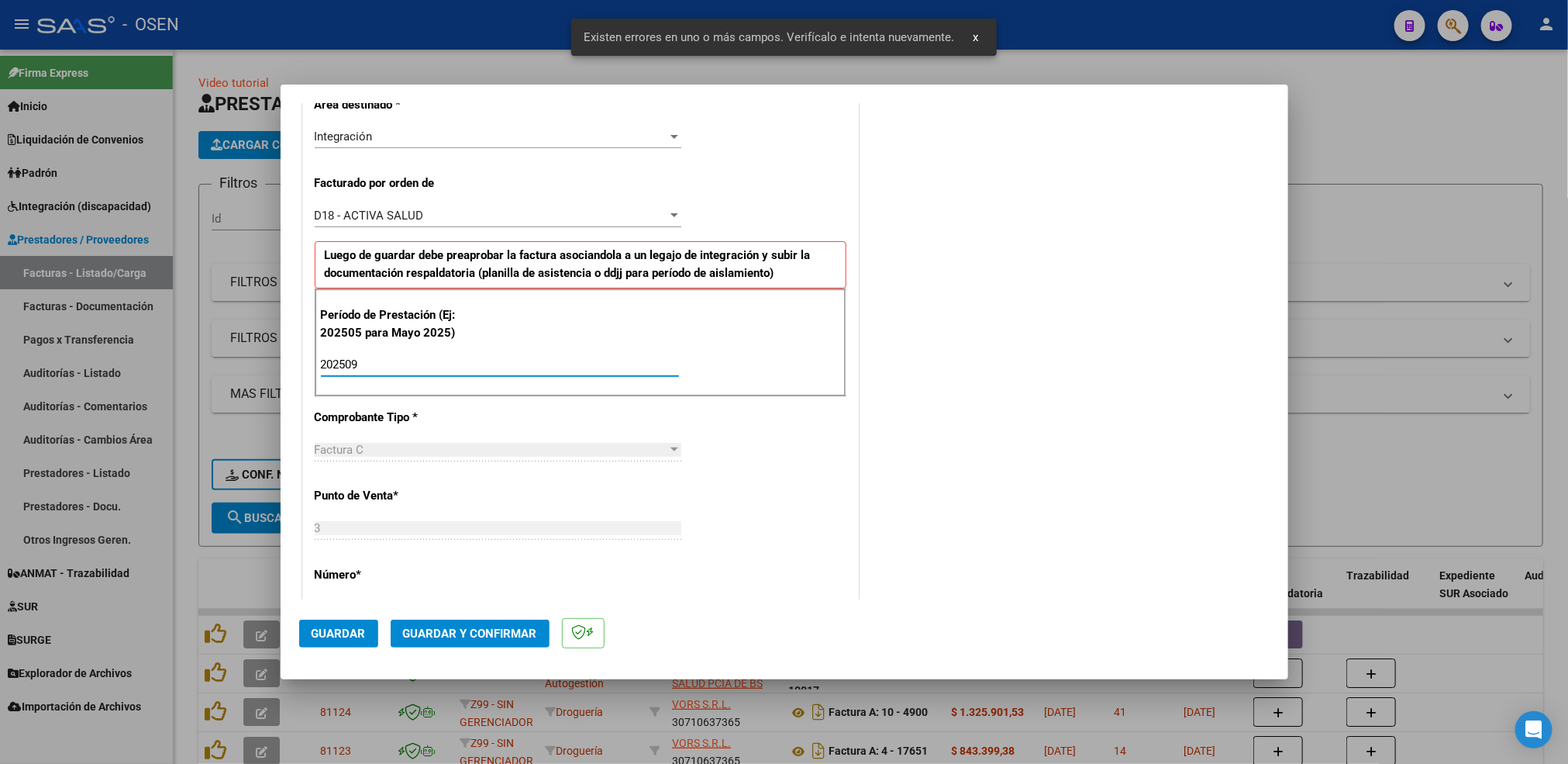
type input "202509"
click at [328, 630] on span "Guardar" at bounding box center [339, 634] width 54 height 14
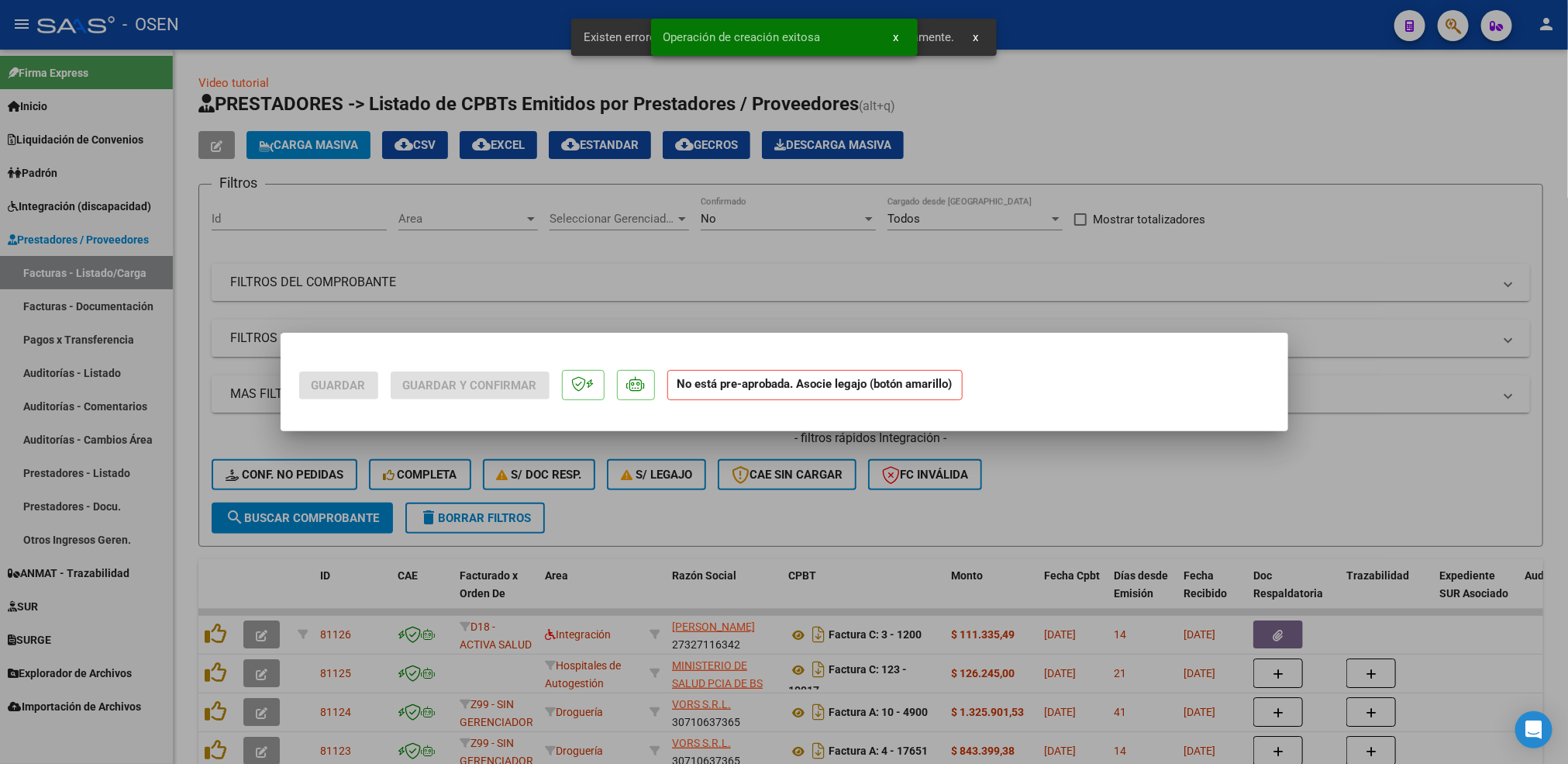
scroll to position [0, 0]
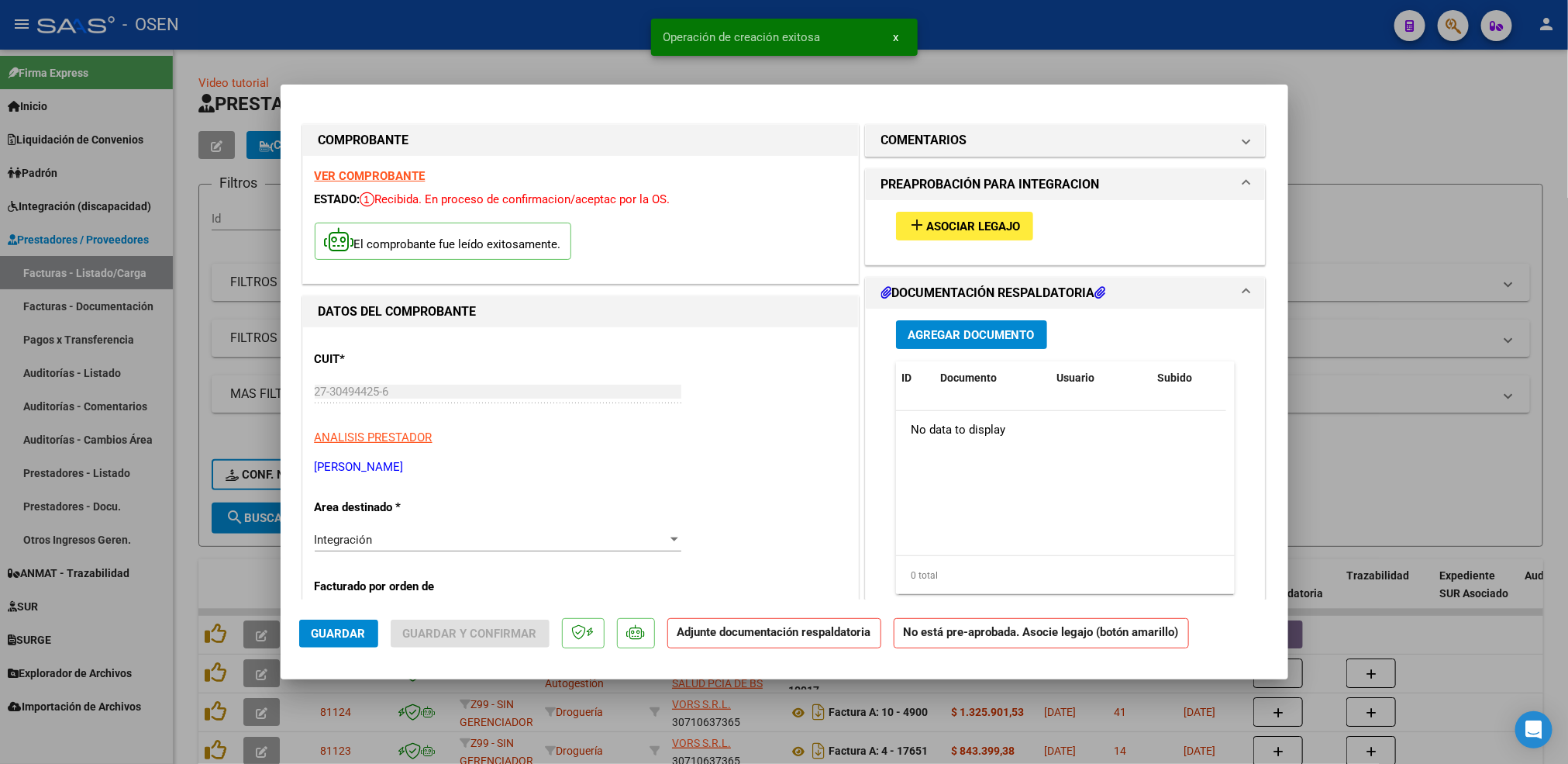
click at [966, 231] on span "Asociar Legajo" at bounding box center [973, 226] width 94 height 14
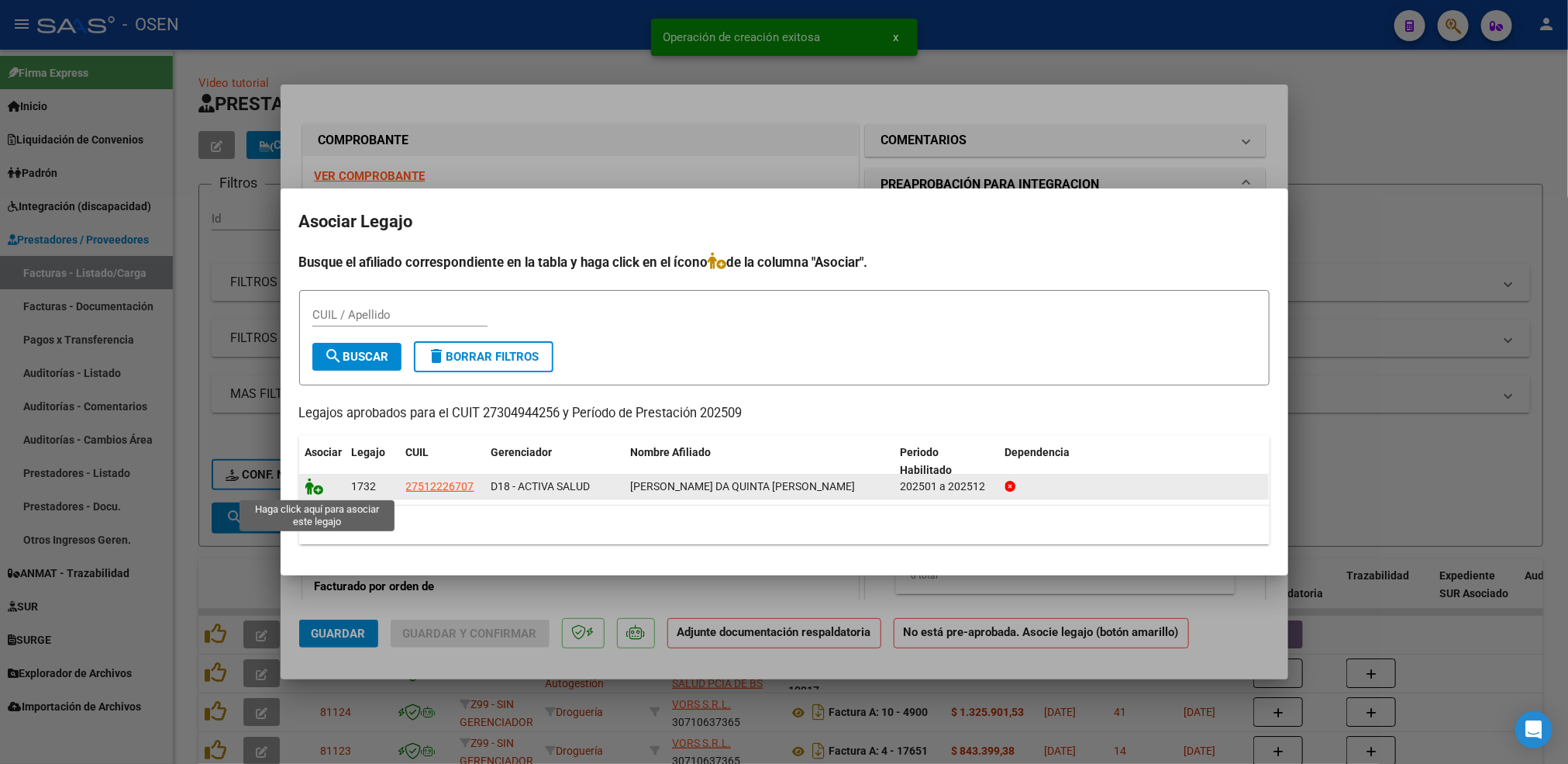
click at [312, 492] on icon at bounding box center [314, 486] width 19 height 17
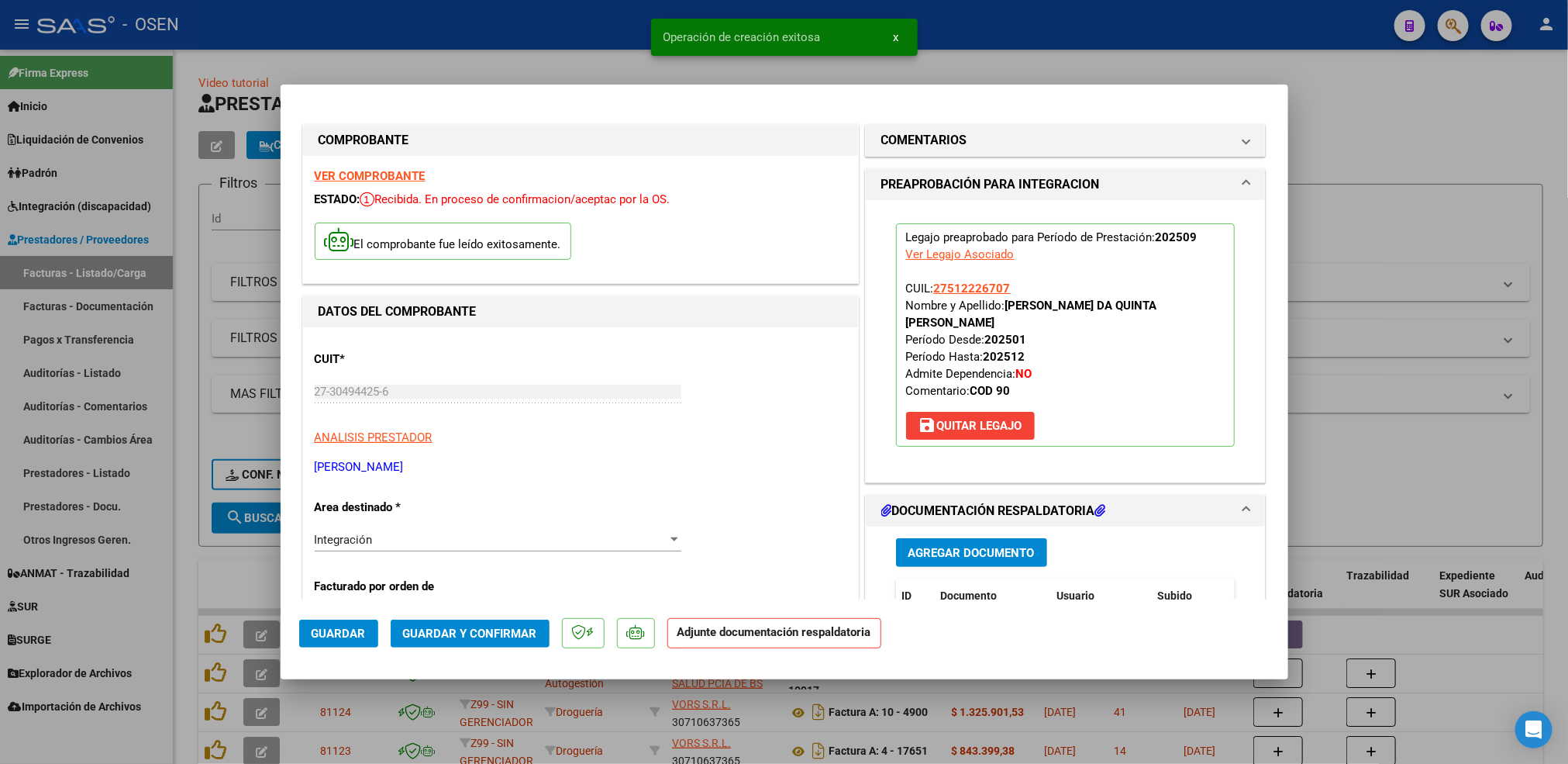
click at [958, 546] on span "Agregar Documento" at bounding box center [972, 553] width 127 height 14
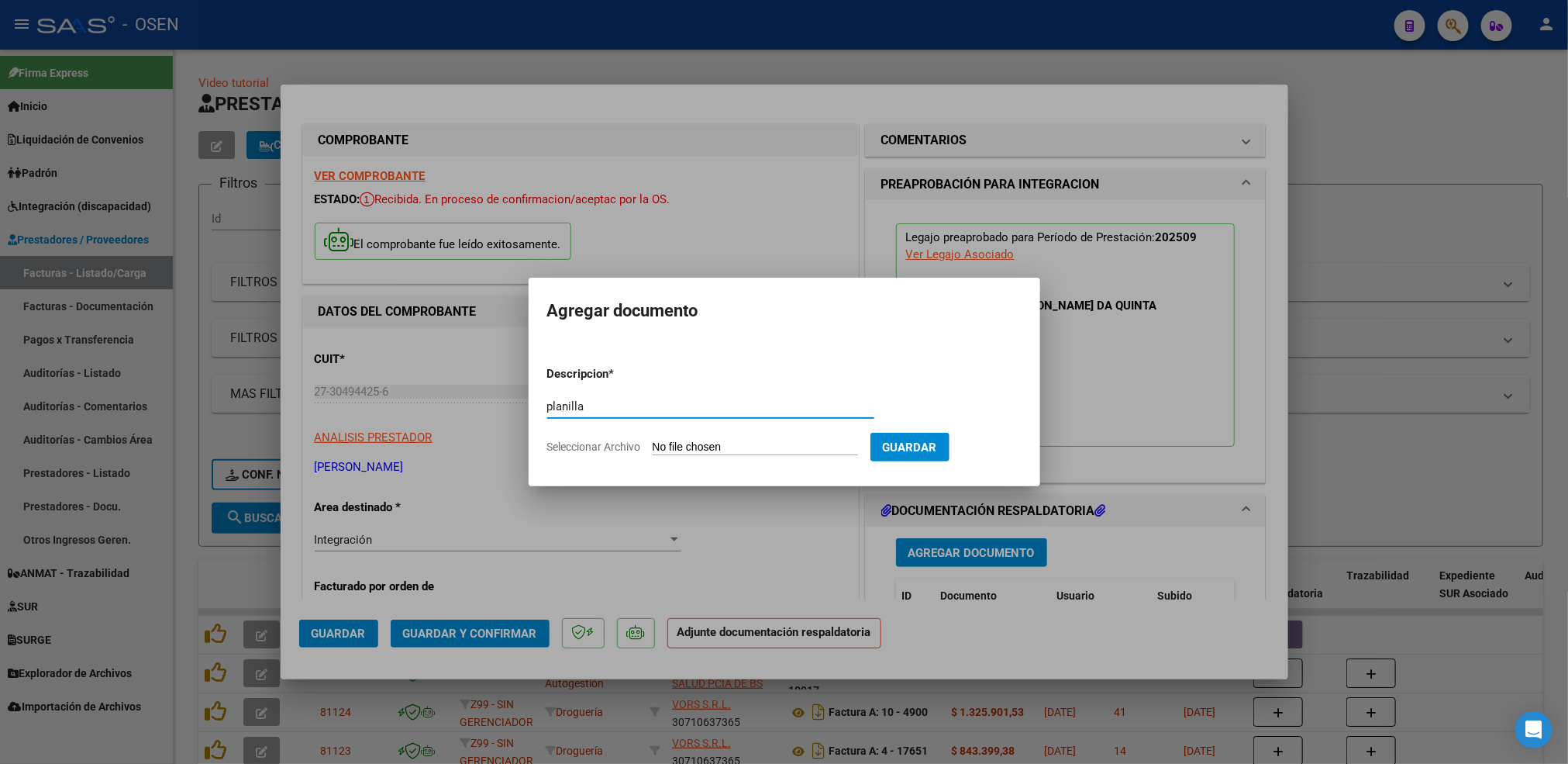
type input "planilla"
click at [653, 440] on input "Seleccionar Archivo" at bounding box center [755, 448] width 206 height 15
type input "C:\fakepath\PLANILLA ASISTENCIA [PERSON_NAME] Da Quinta [DATE].pdf"
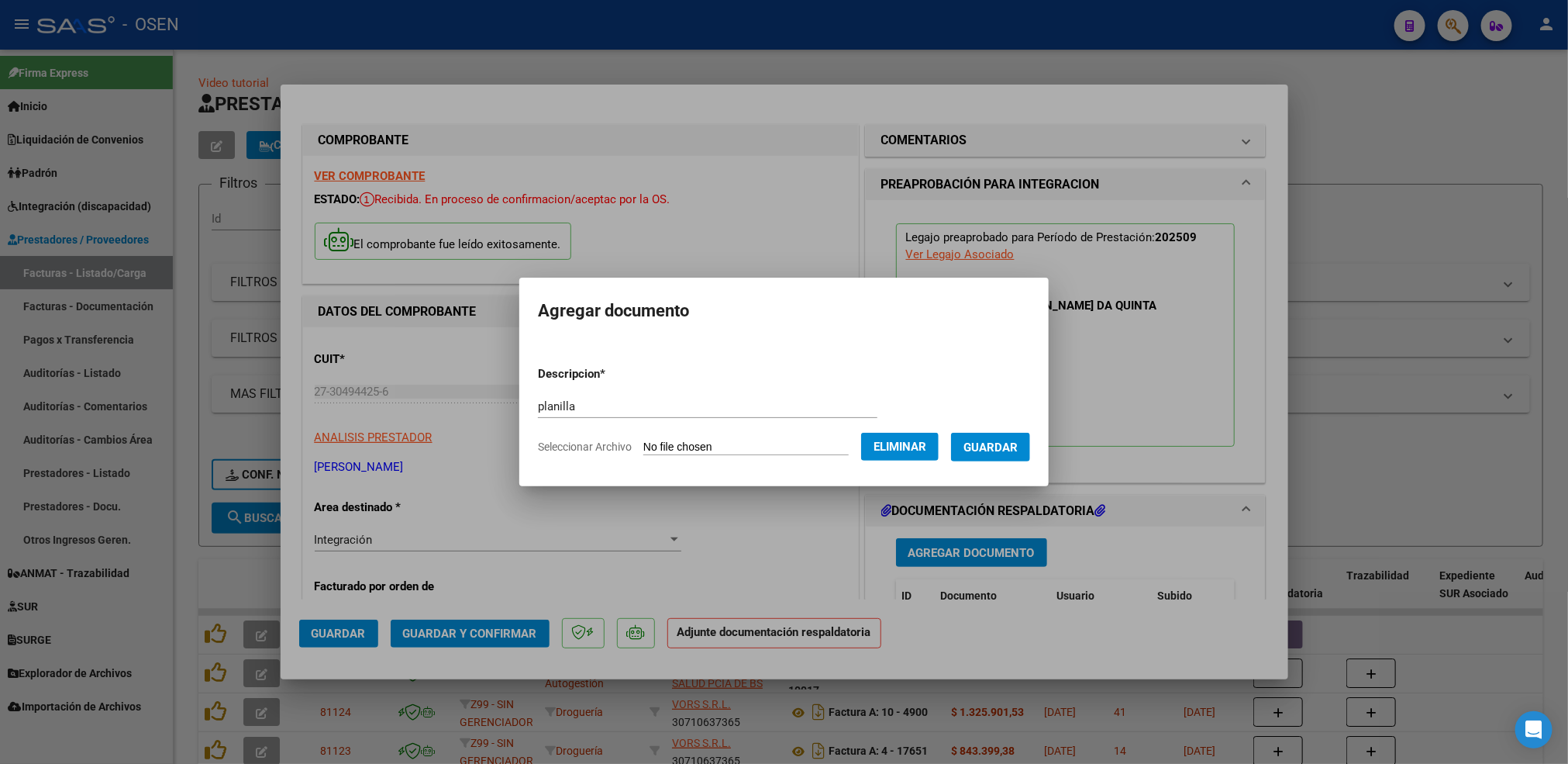
click at [986, 442] on span "Guardar" at bounding box center [990, 448] width 54 height 14
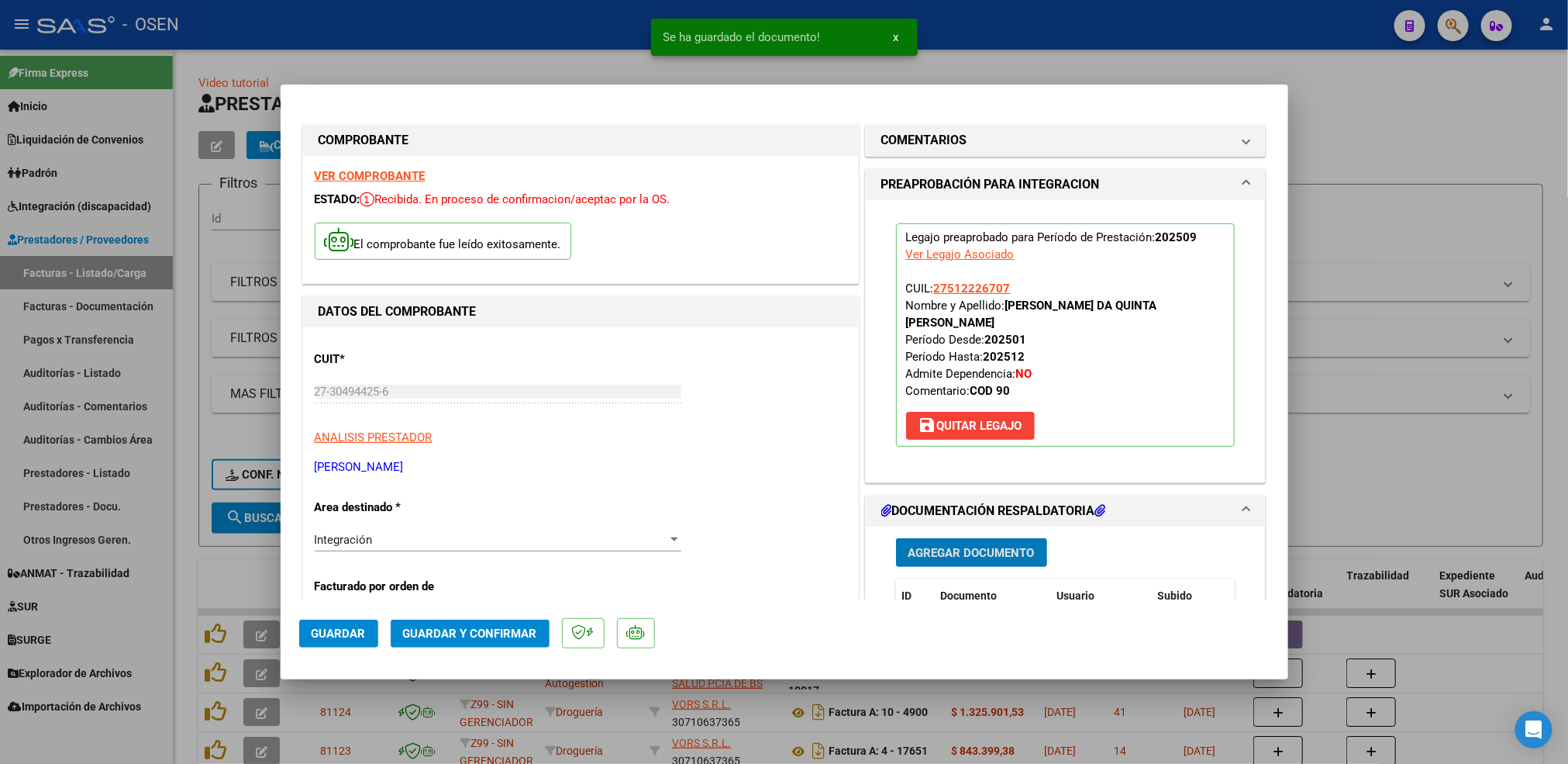
click at [352, 634] on span "Guardar" at bounding box center [339, 634] width 54 height 14
click at [193, 588] on div at bounding box center [784, 382] width 1568 height 764
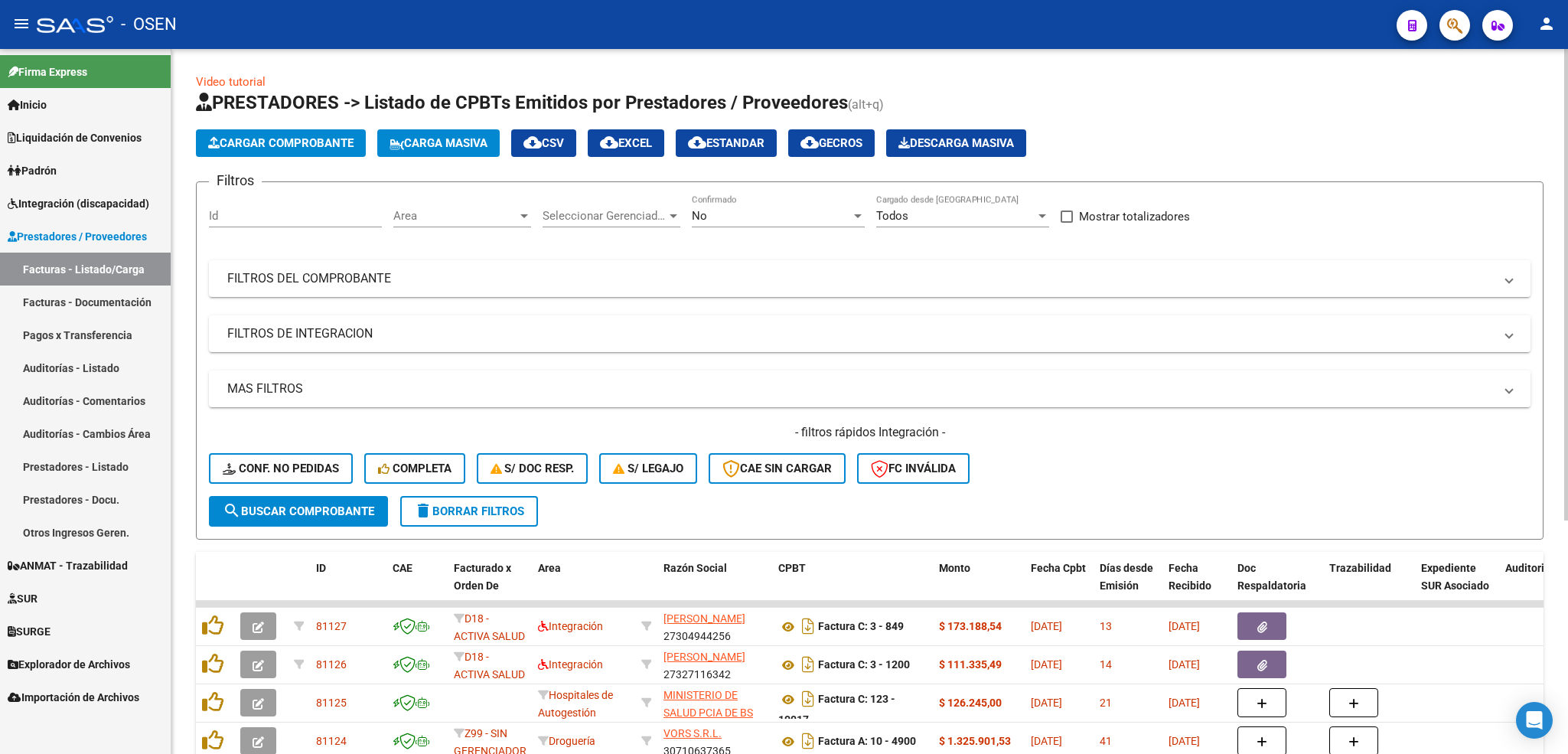
click at [326, 154] on button "Cargar Comprobante" at bounding box center [281, 143] width 170 height 27
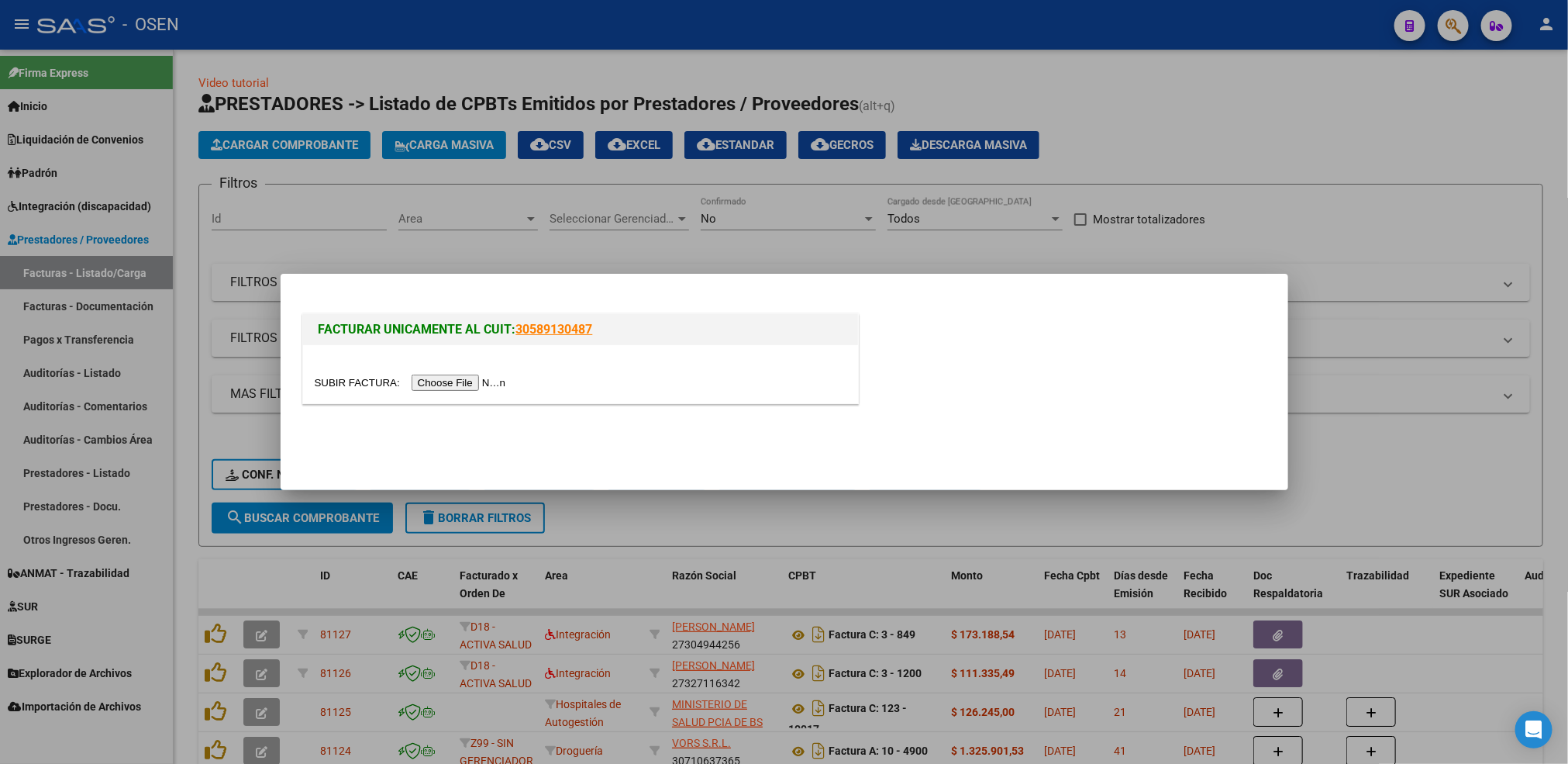
click at [488, 384] on input "file" at bounding box center [412, 382] width 196 height 16
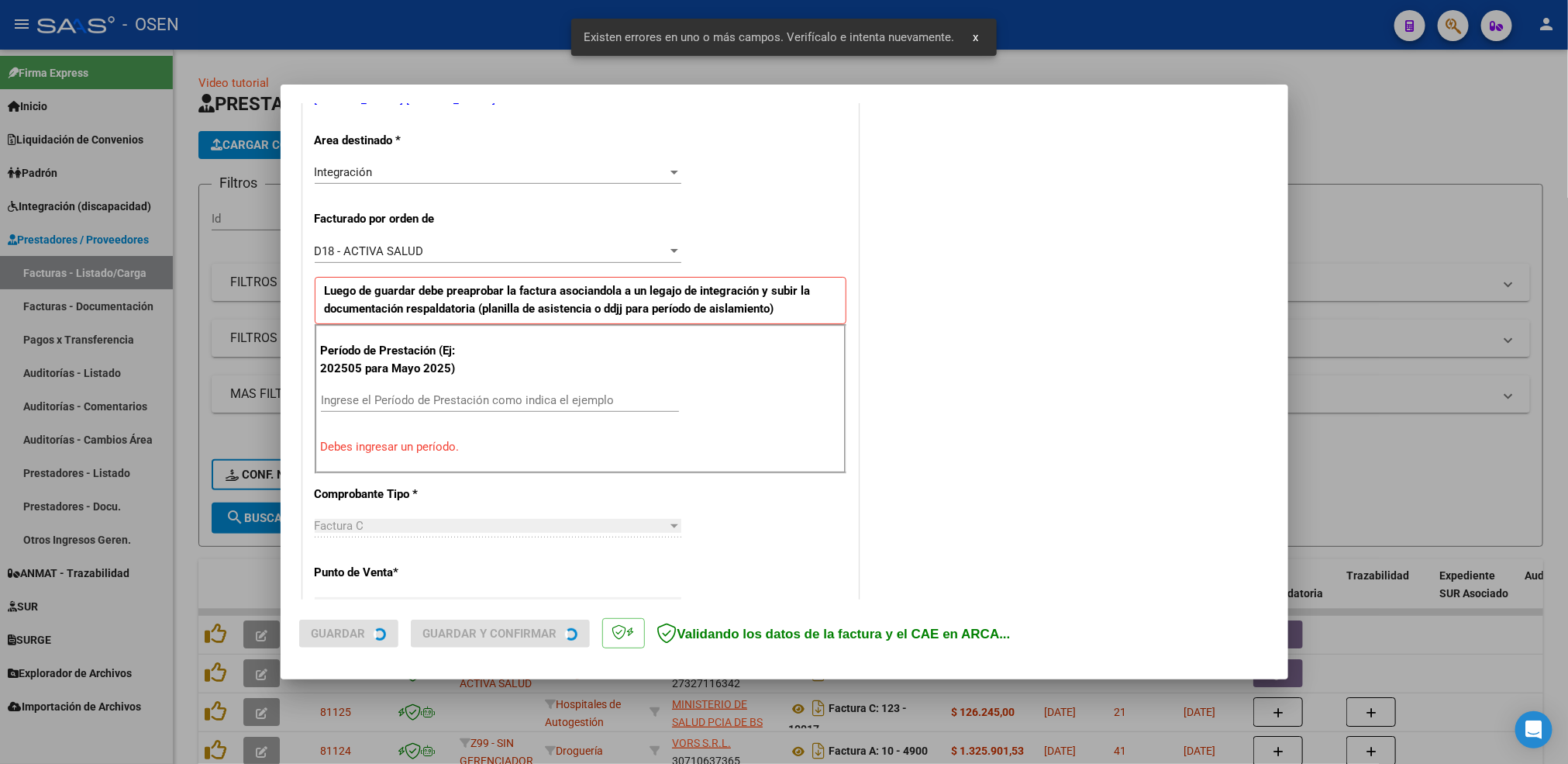
scroll to position [373, 0]
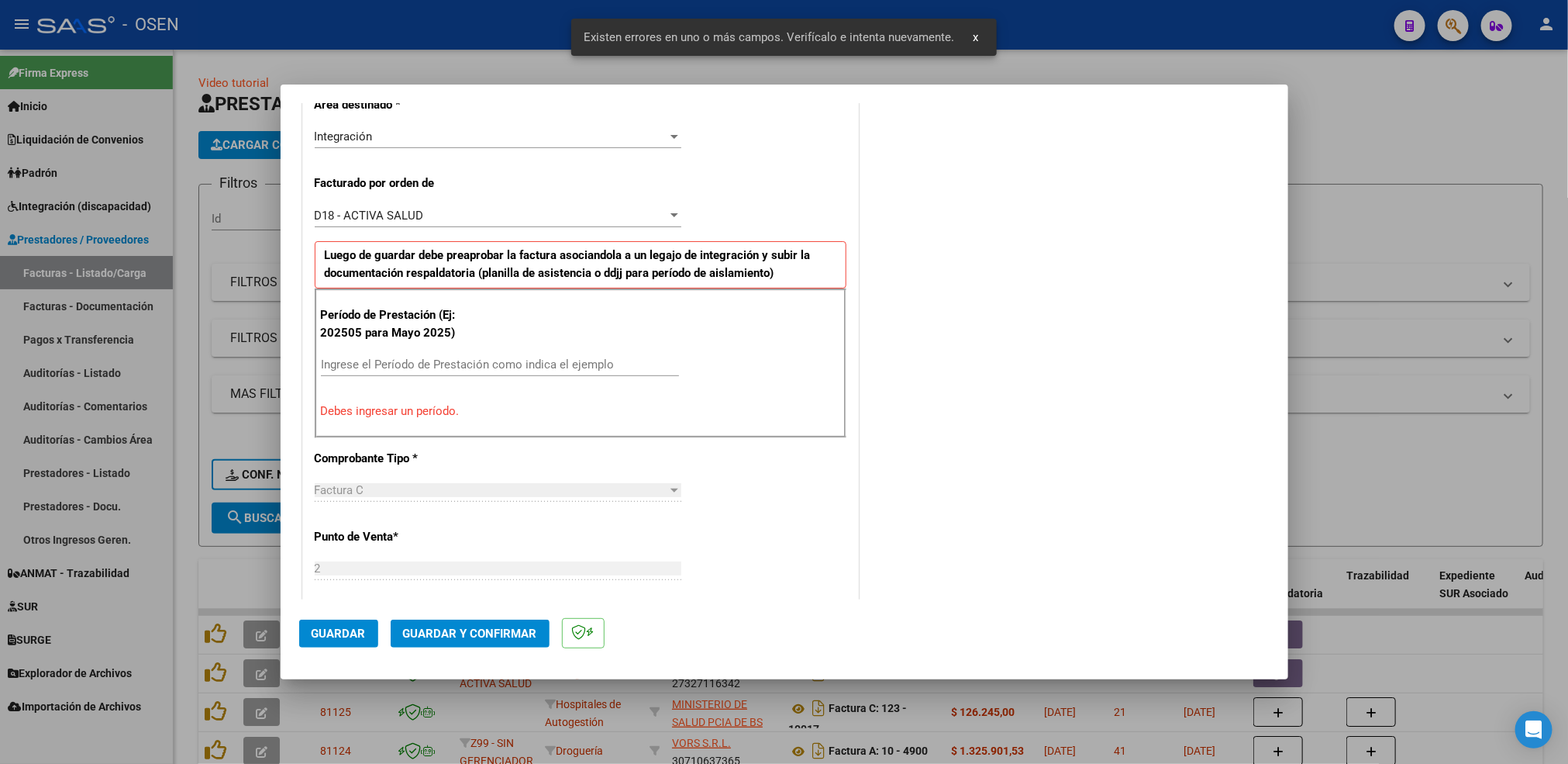
click at [433, 368] on input "Ingrese el Período de Prestación como indica el ejemplo" at bounding box center [500, 365] width 358 height 14
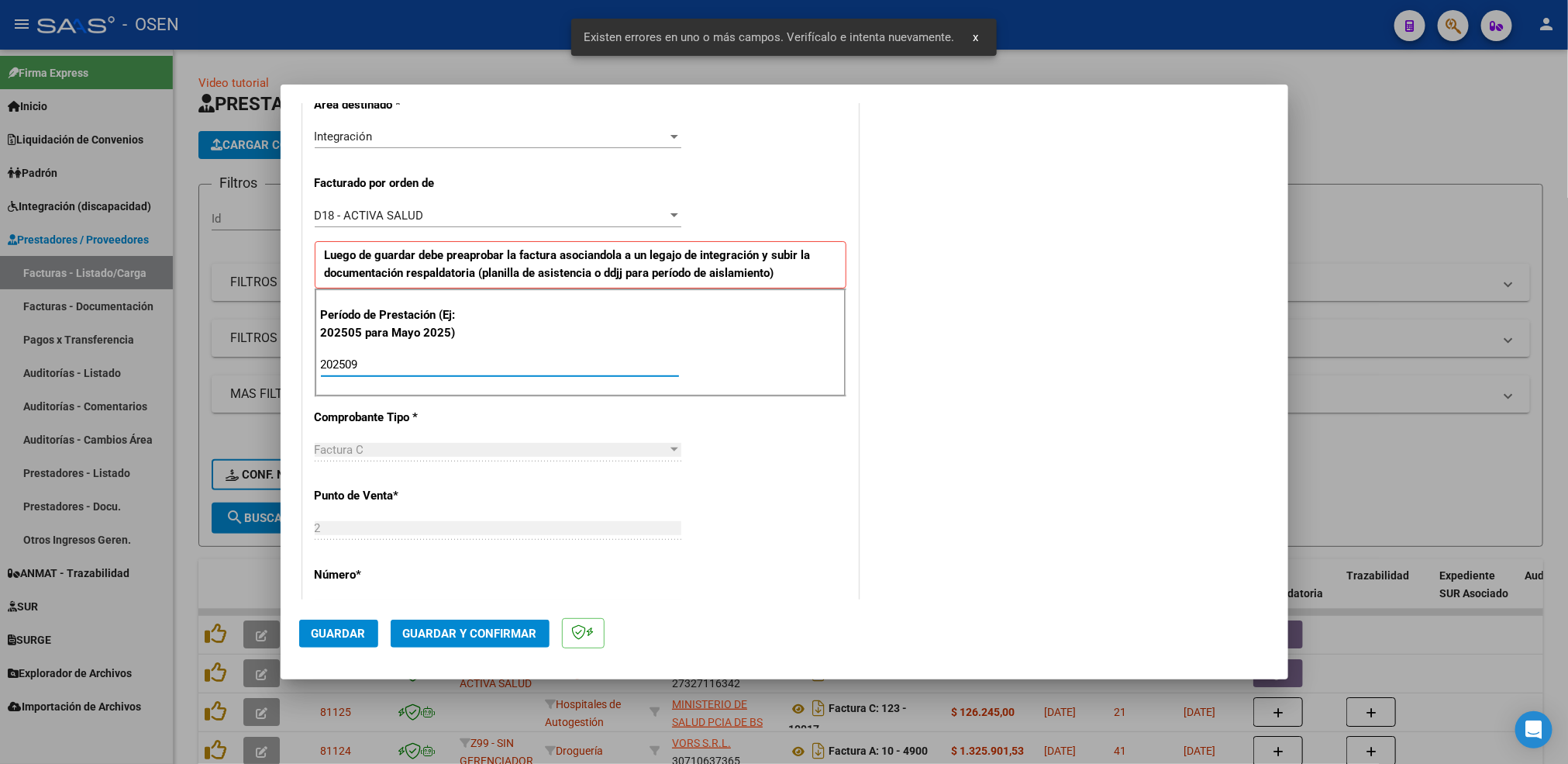
type input "202509"
click at [351, 645] on button "Guardar" at bounding box center [339, 633] width 79 height 28
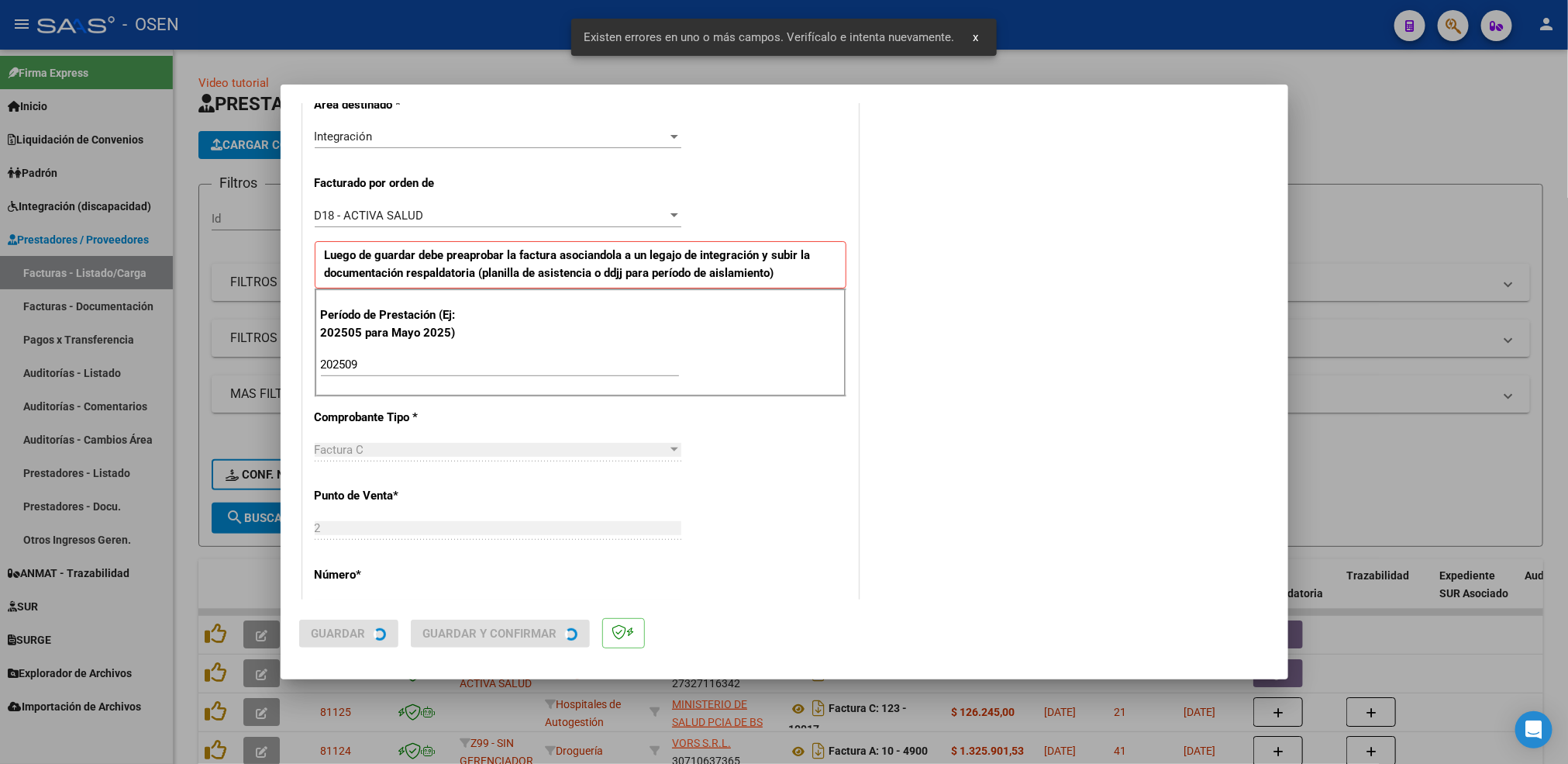
scroll to position [0, 0]
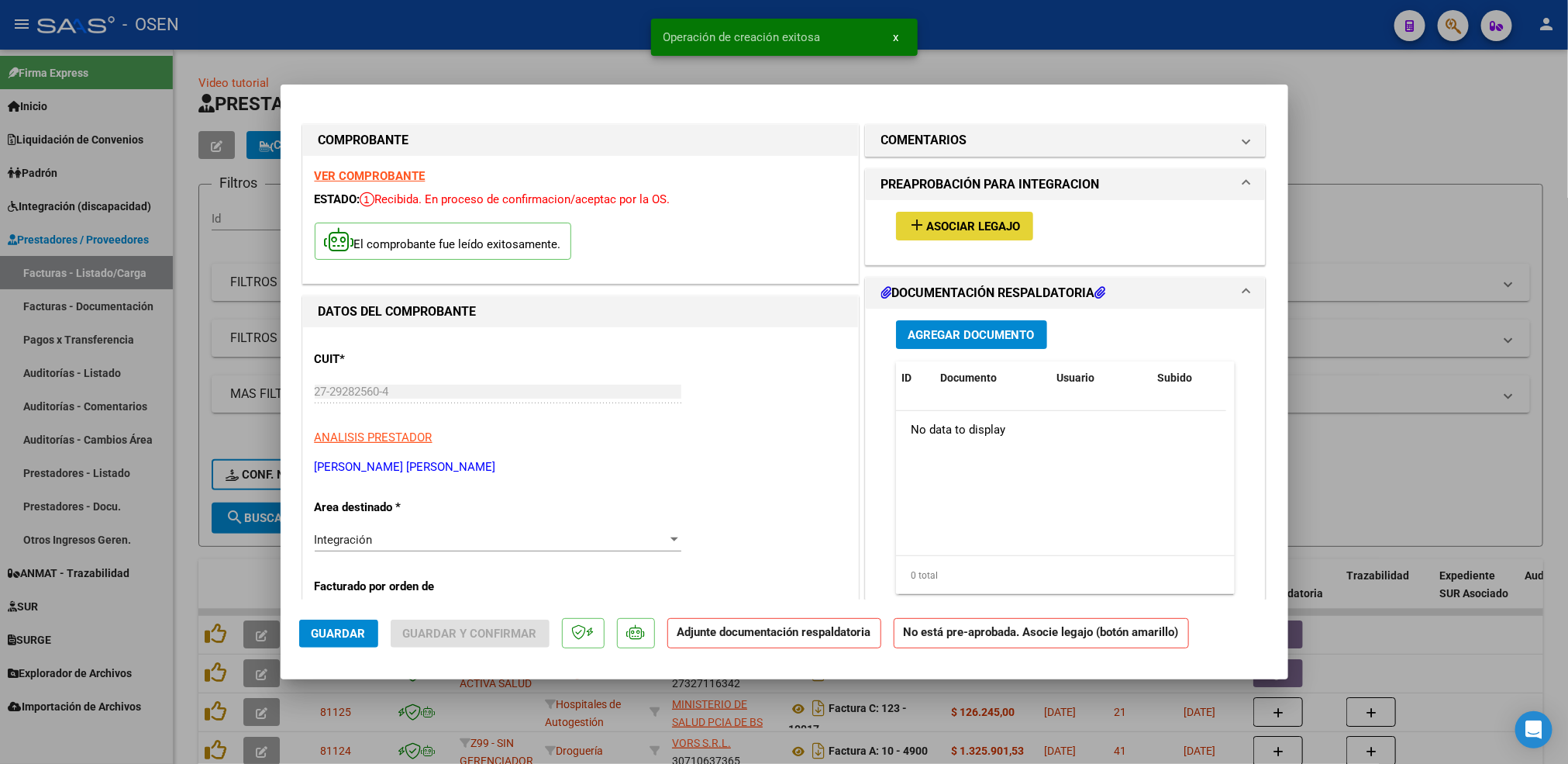
click at [944, 217] on button "add Asociar Legajo" at bounding box center [965, 226] width 137 height 29
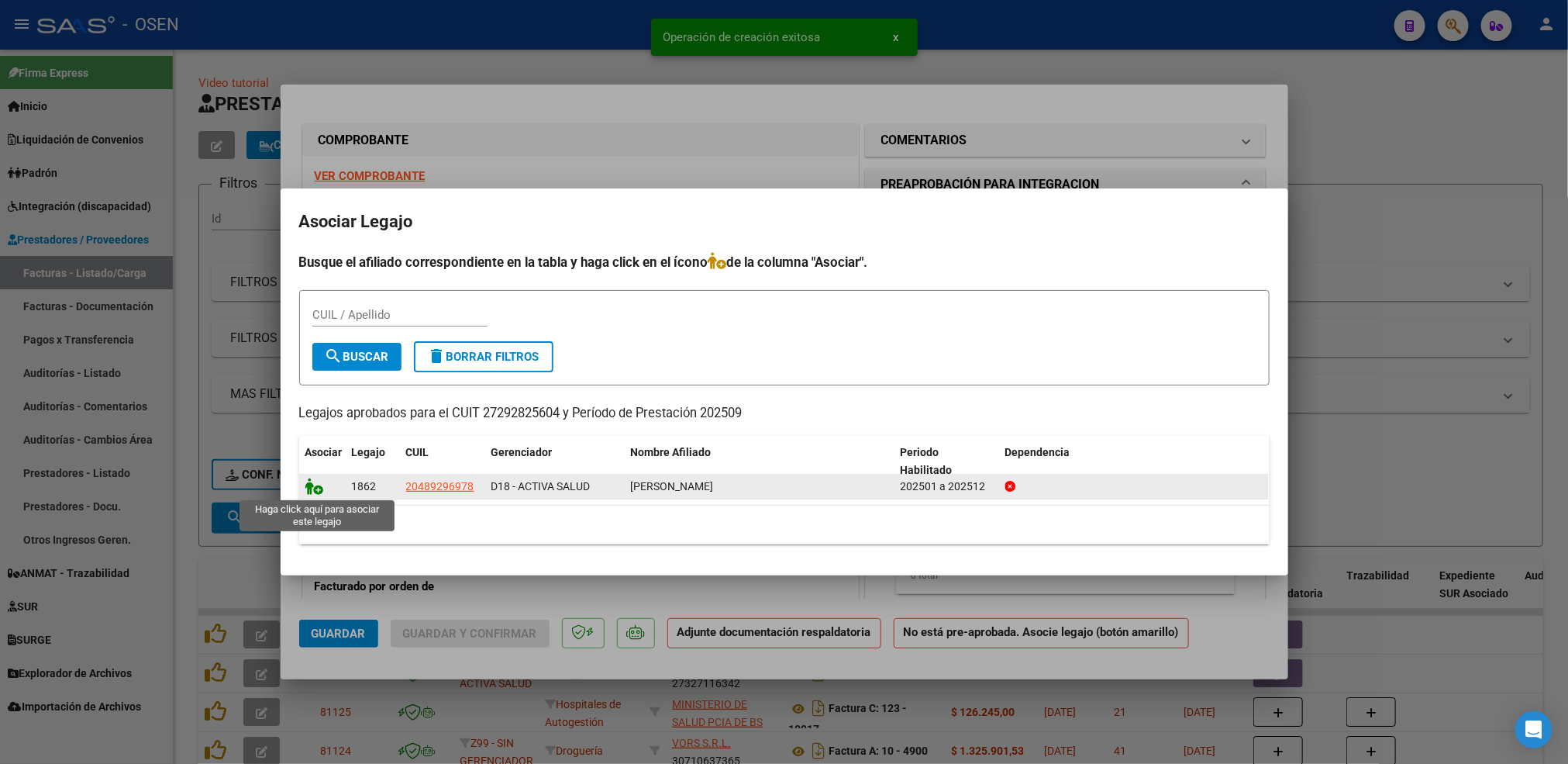
click at [316, 495] on icon at bounding box center [314, 486] width 19 height 17
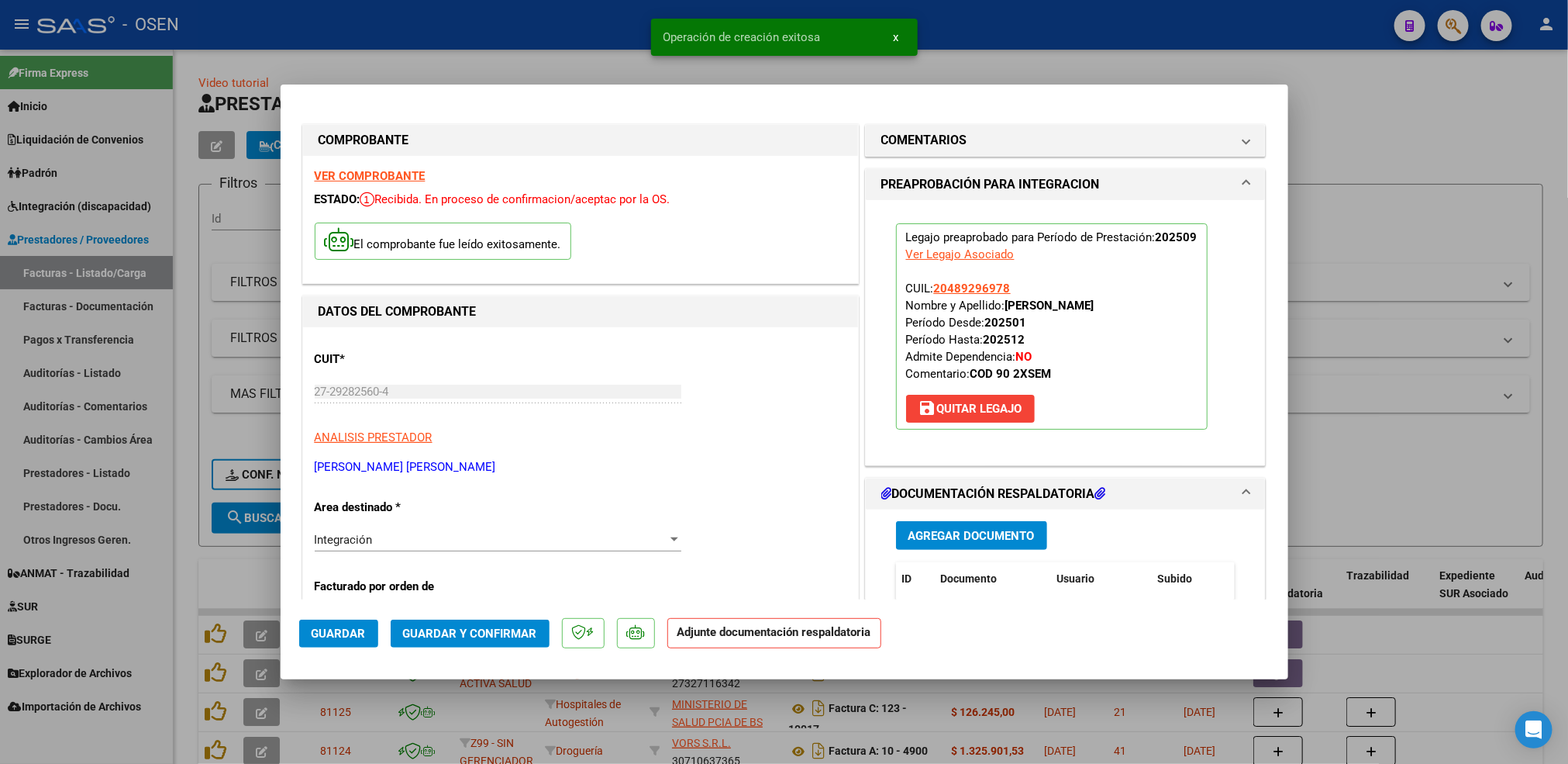
click at [1021, 529] on span "Agregar Documento" at bounding box center [972, 536] width 127 height 14
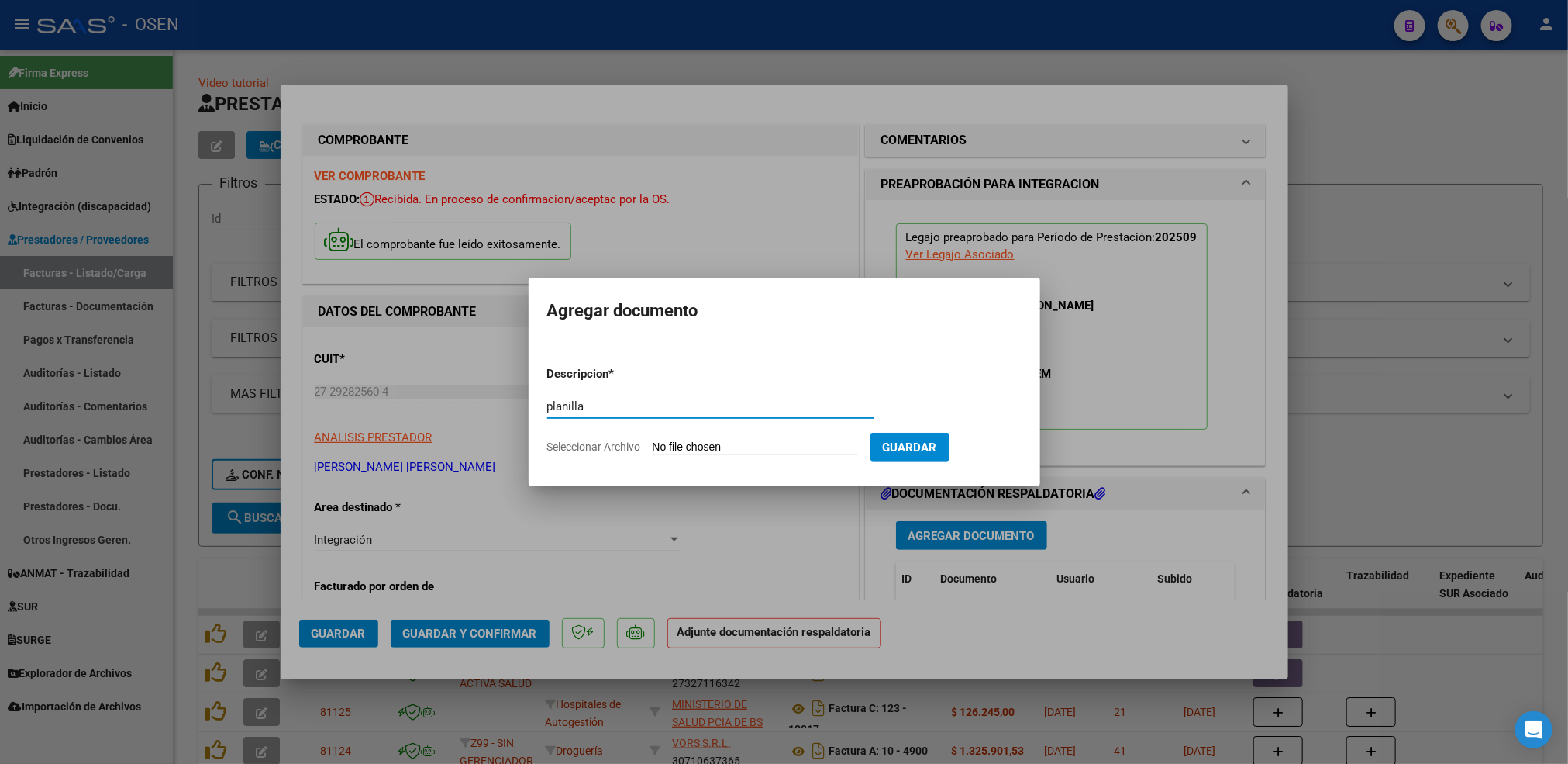
type input "planilla"
click at [653, 440] on input "Seleccionar Archivo" at bounding box center [755, 448] width 206 height 15
type input "C:\fakepath\planilla asistencia septiembre [PERSON_NAME].pdf"
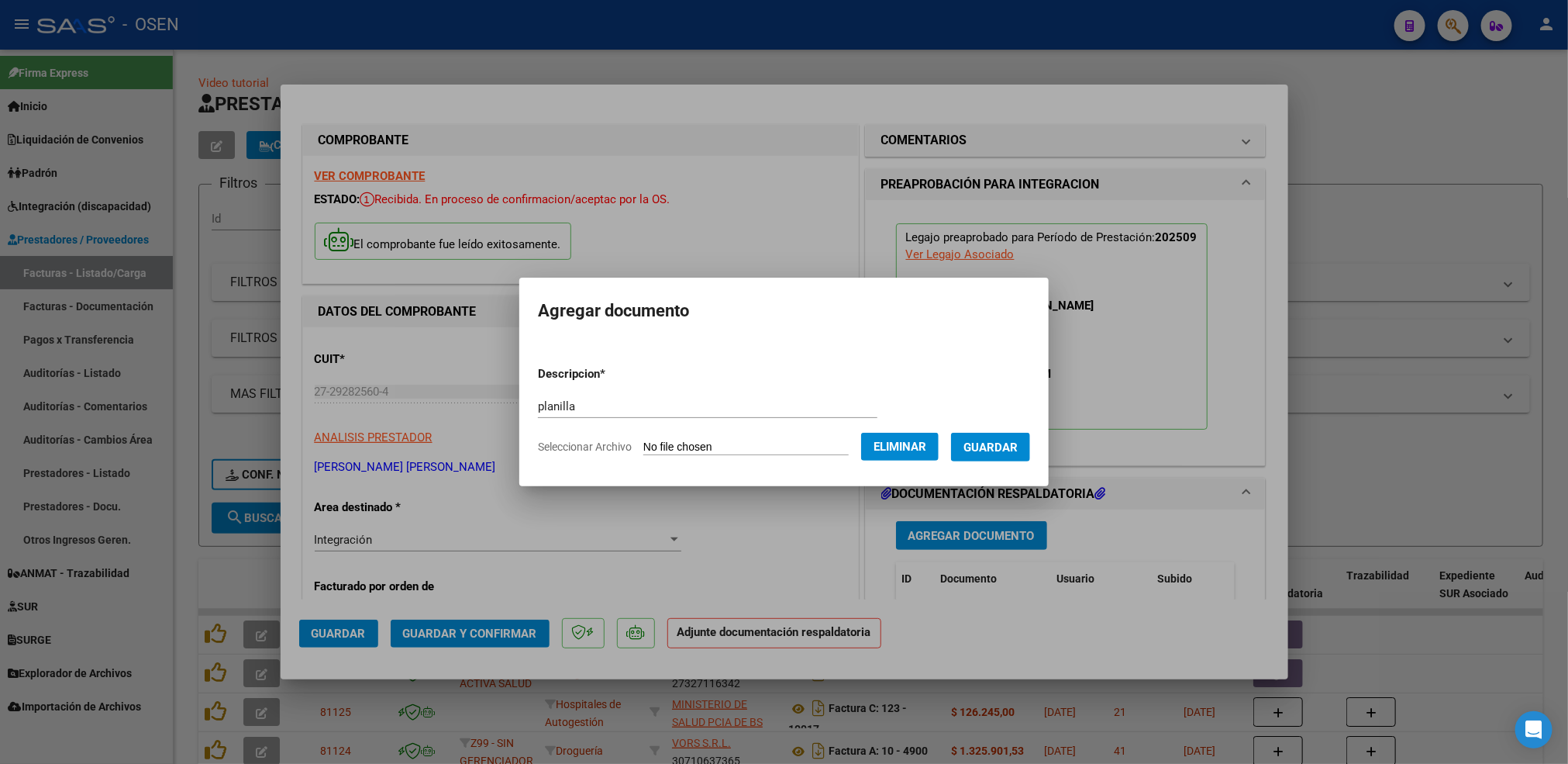
click at [1004, 456] on button "Guardar" at bounding box center [990, 447] width 79 height 29
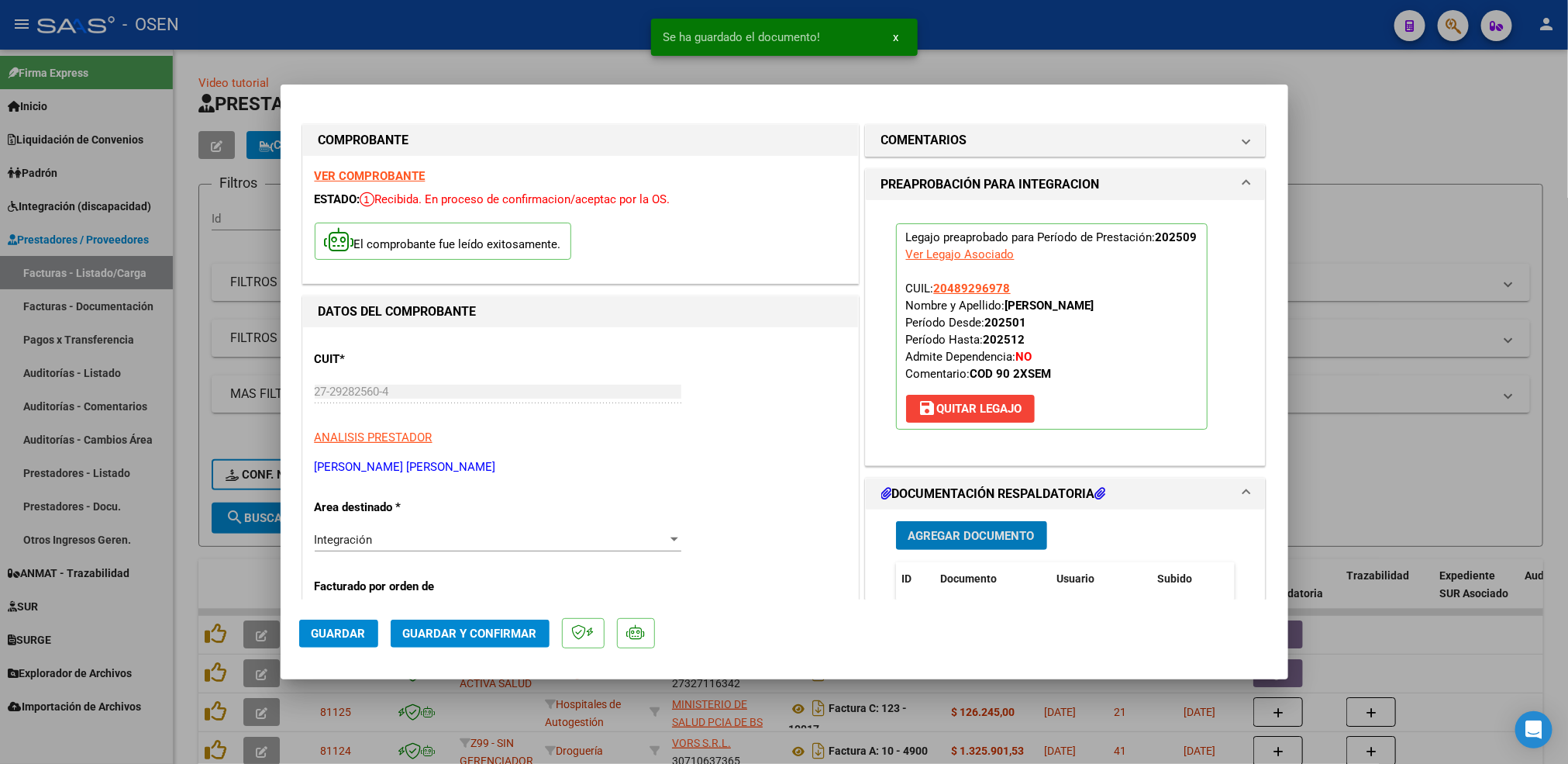
drag, startPoint x: 351, startPoint y: 627, endPoint x: 298, endPoint y: 615, distance: 54.3
click at [348, 627] on span "Guardar" at bounding box center [339, 634] width 54 height 14
click at [192, 563] on div at bounding box center [784, 382] width 1568 height 764
type input "$ 0,00"
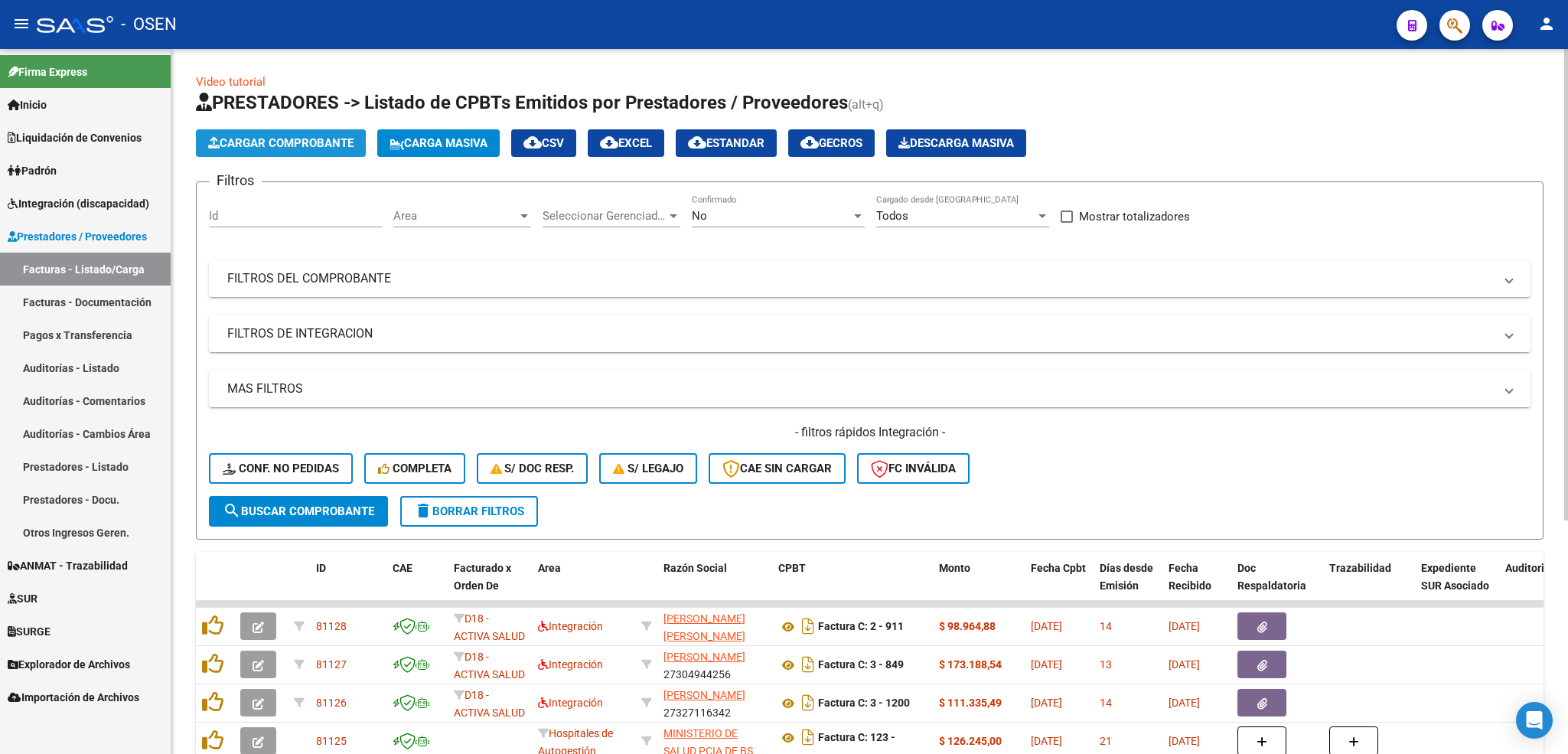
click at [326, 144] on span "Cargar Comprobante" at bounding box center [281, 143] width 145 height 14
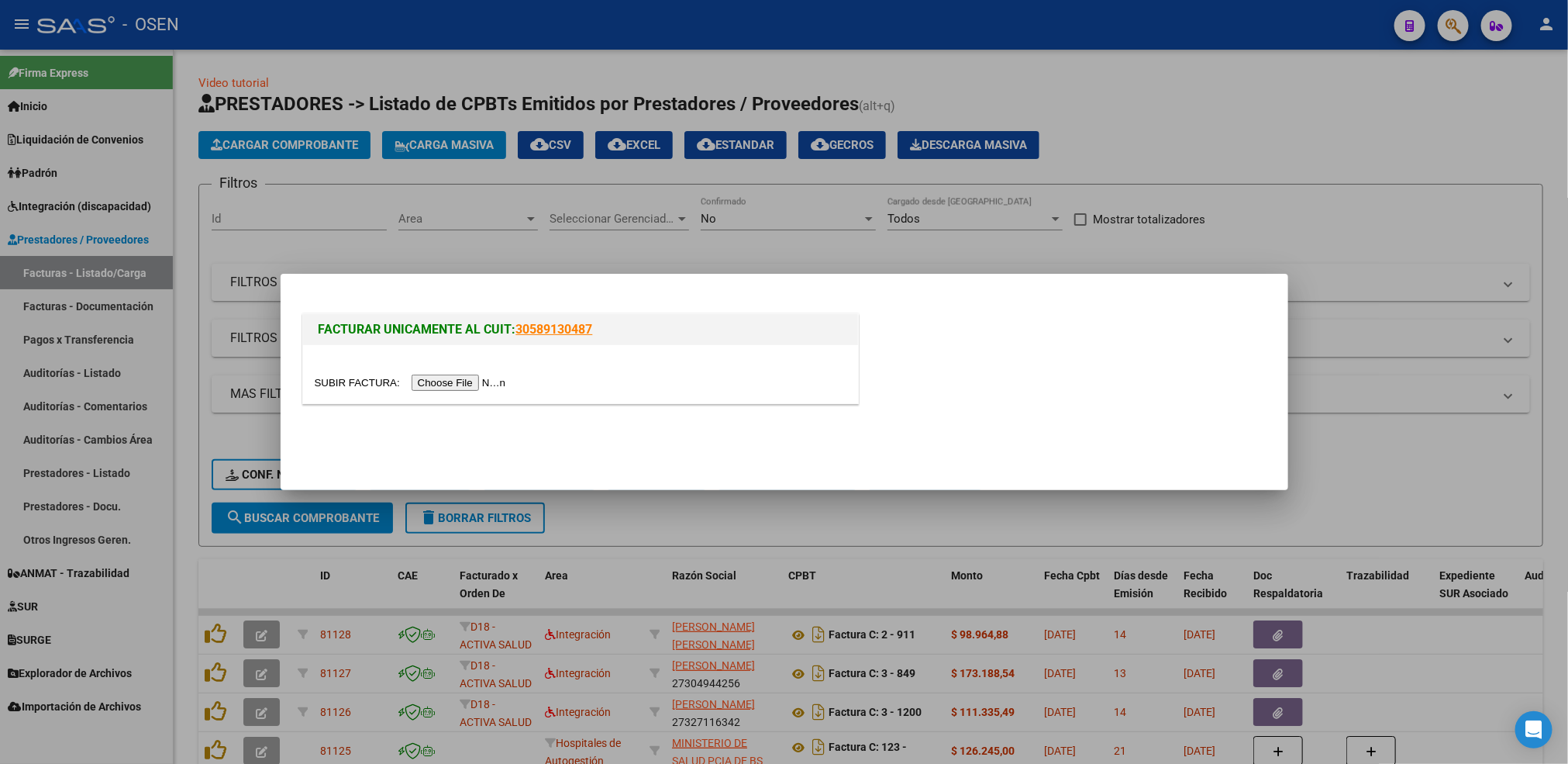
click at [449, 384] on input "file" at bounding box center [412, 382] width 196 height 16
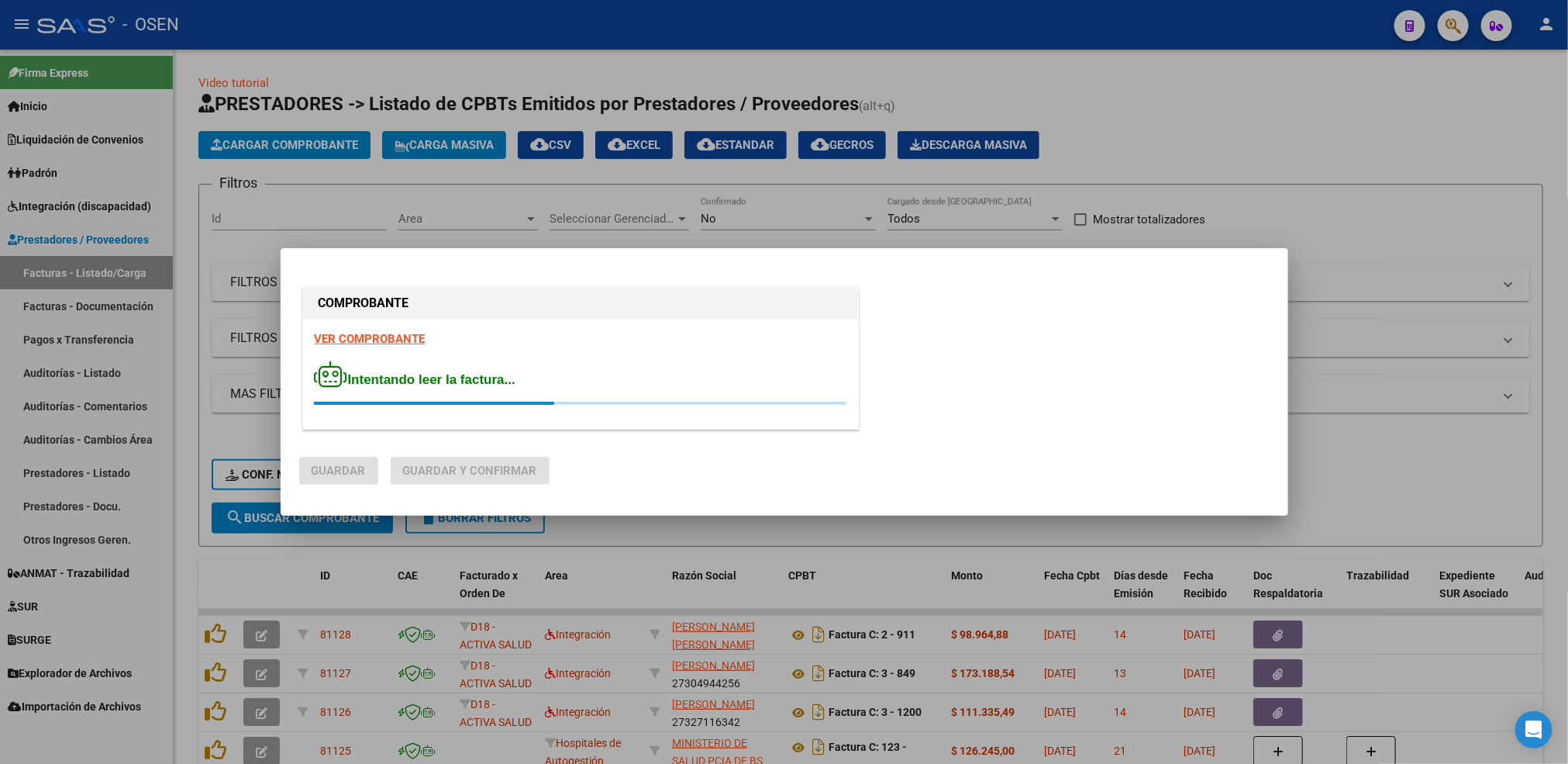
click at [379, 347] on div "VER COMPROBANTE Intentando leer la factura..." at bounding box center [580, 374] width 555 height 111
click at [379, 342] on strong "VER COMPROBANTE" at bounding box center [370, 339] width 110 height 14
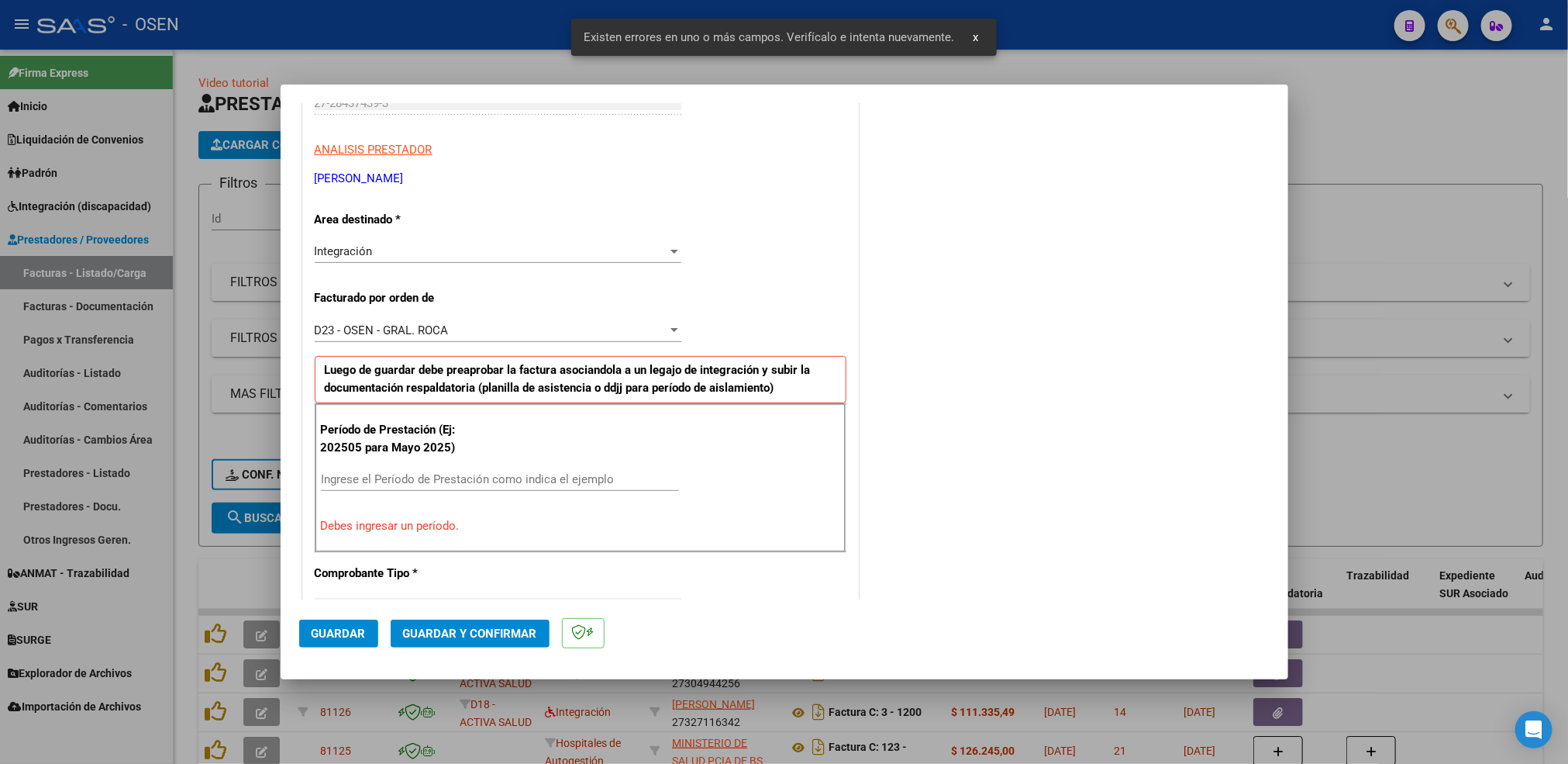
scroll to position [373, 0]
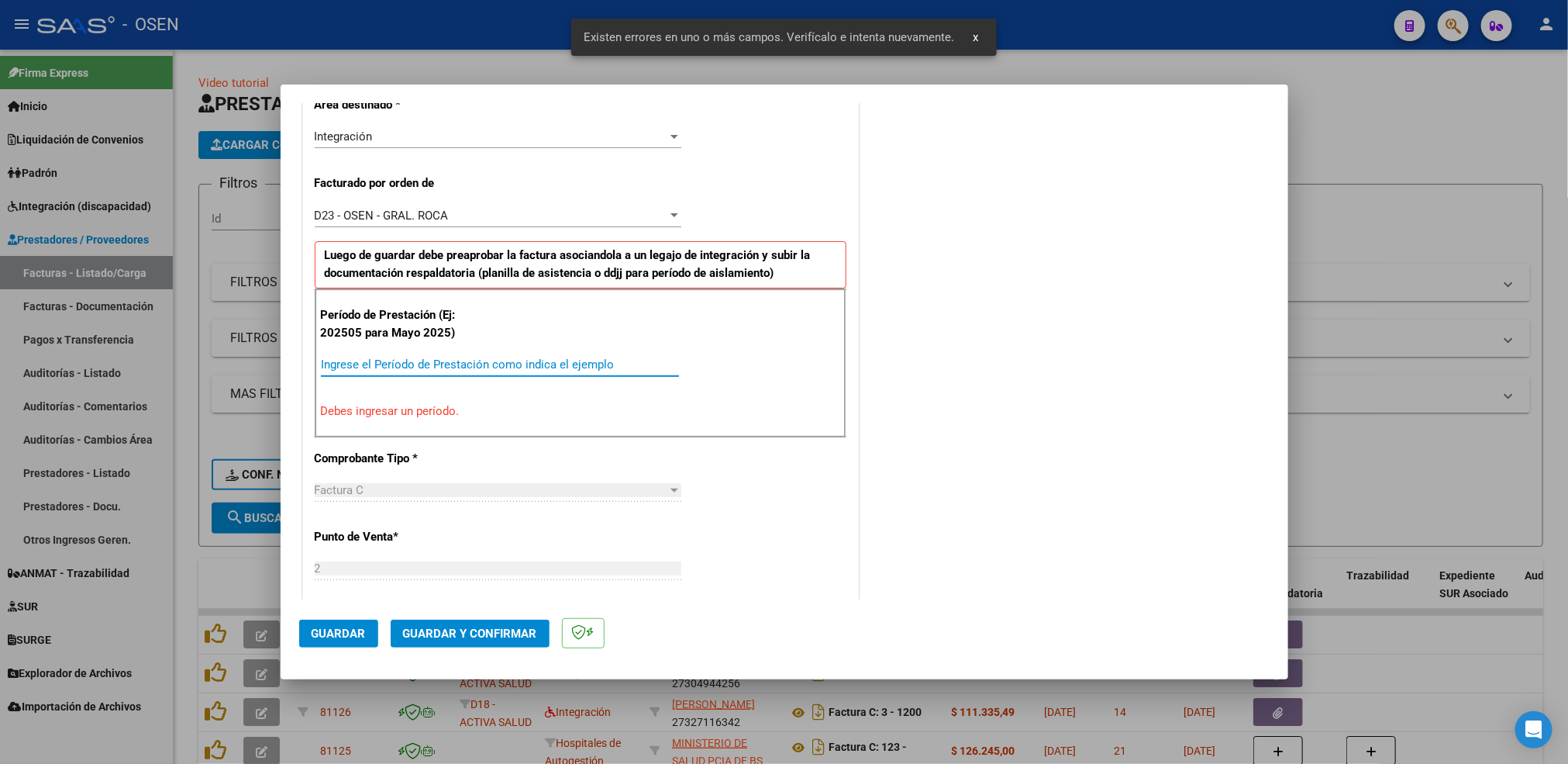
click at [421, 371] on input "Ingrese el Período de Prestación como indica el ejemplo" at bounding box center [500, 365] width 358 height 14
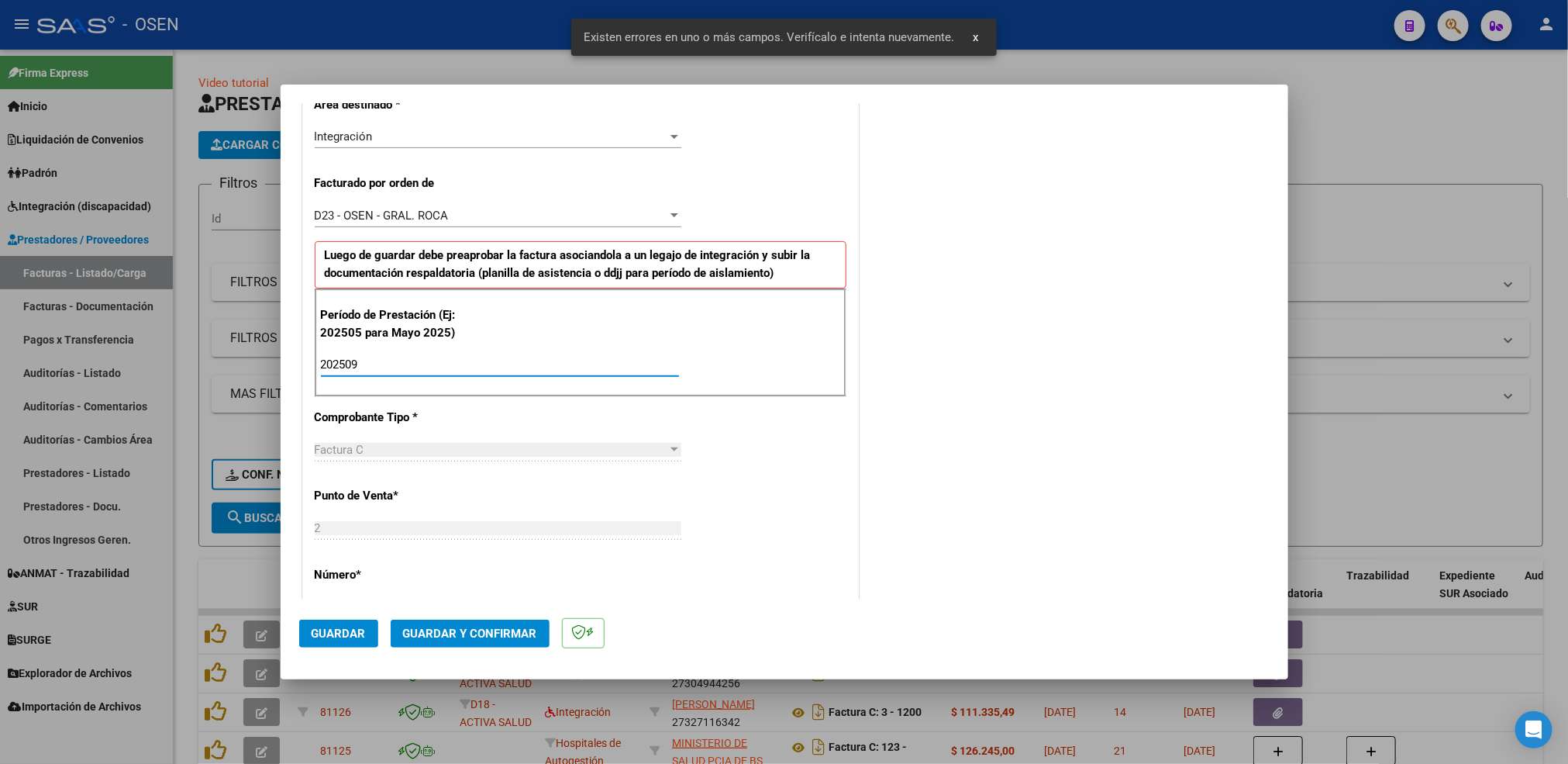
type input "202509"
click at [326, 645] on button "Guardar" at bounding box center [339, 633] width 79 height 28
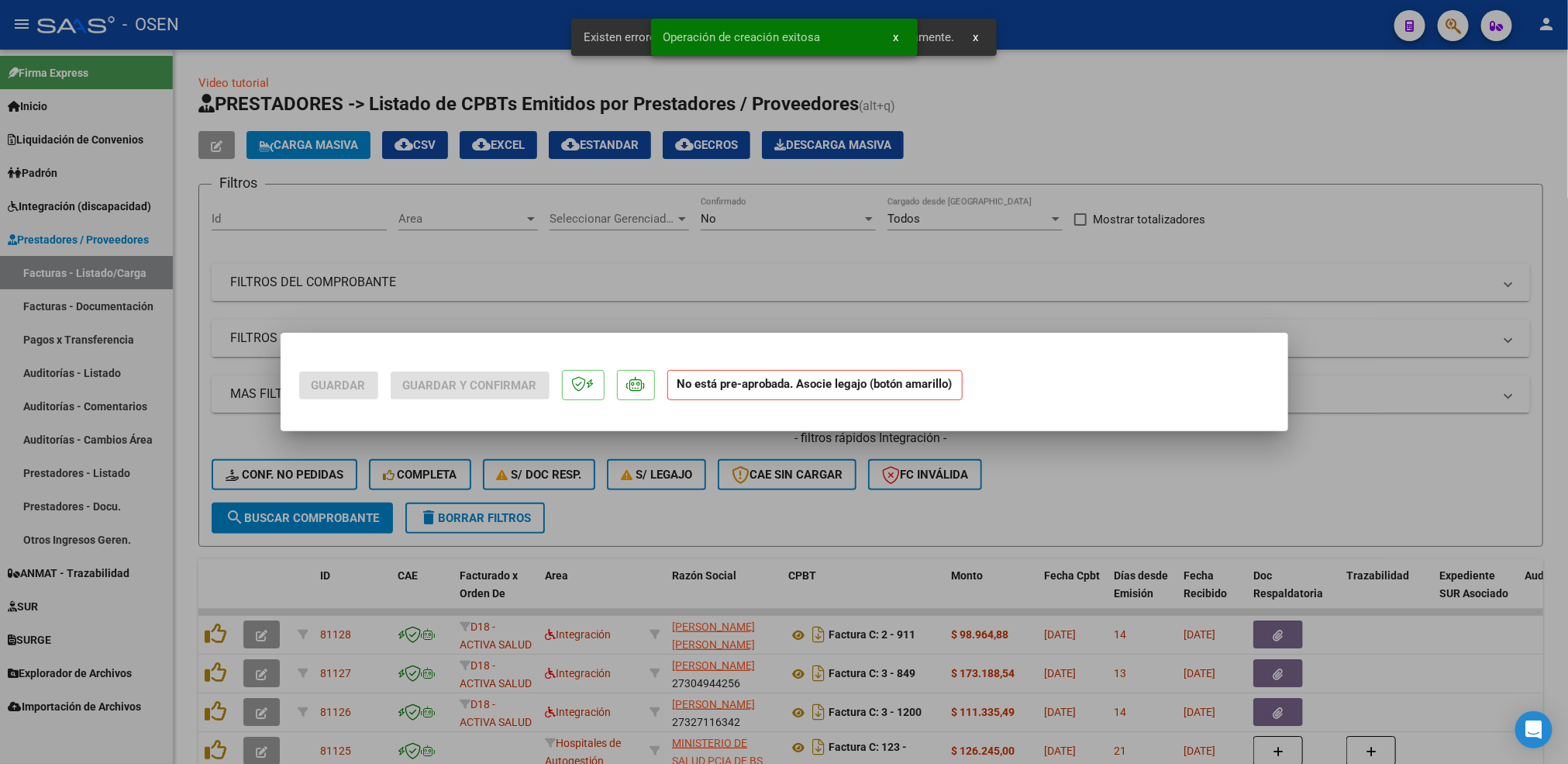
scroll to position [0, 0]
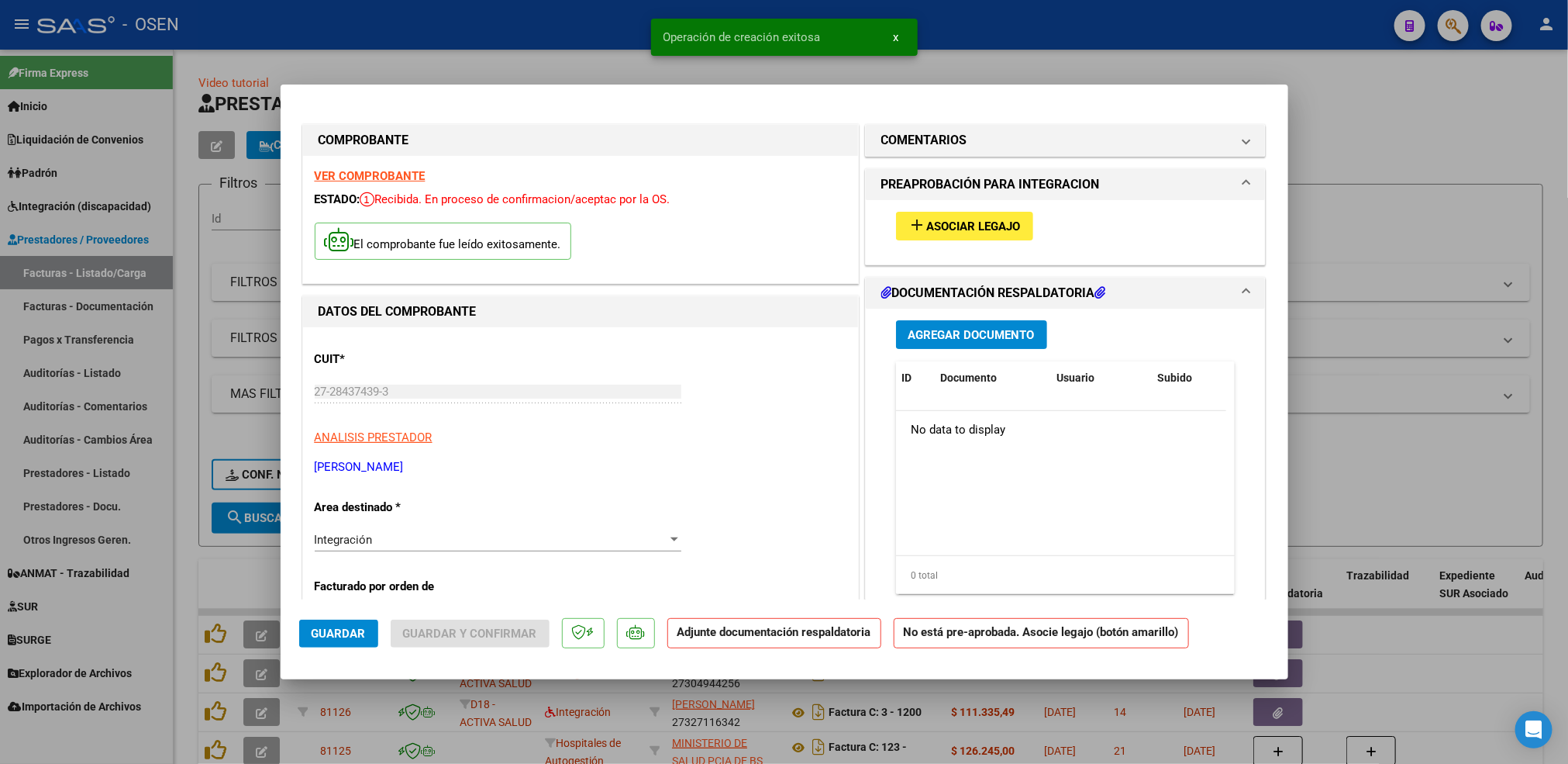
click at [992, 235] on button "add Asociar Legajo" at bounding box center [965, 226] width 137 height 29
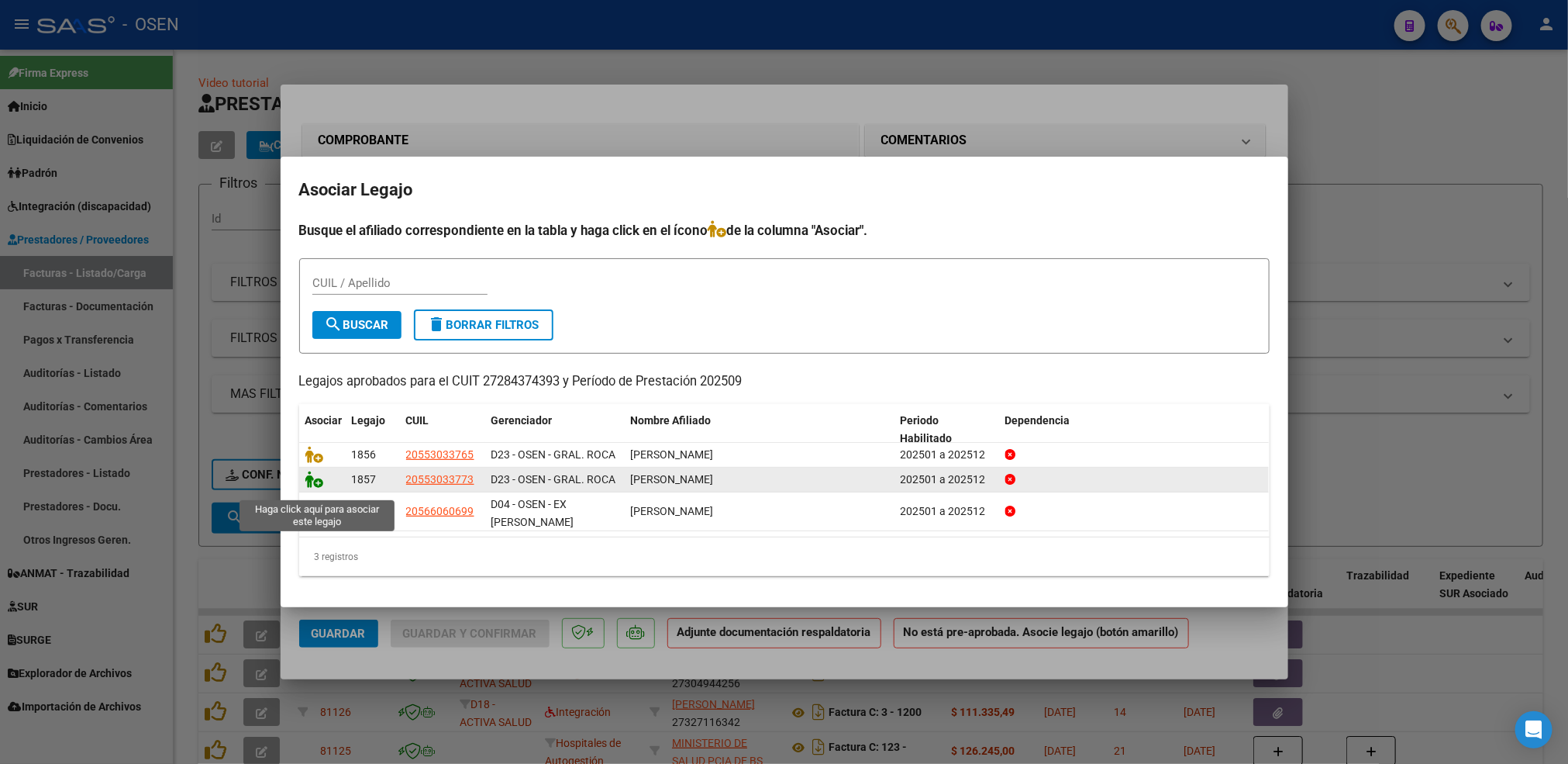
click at [307, 485] on icon at bounding box center [314, 479] width 19 height 17
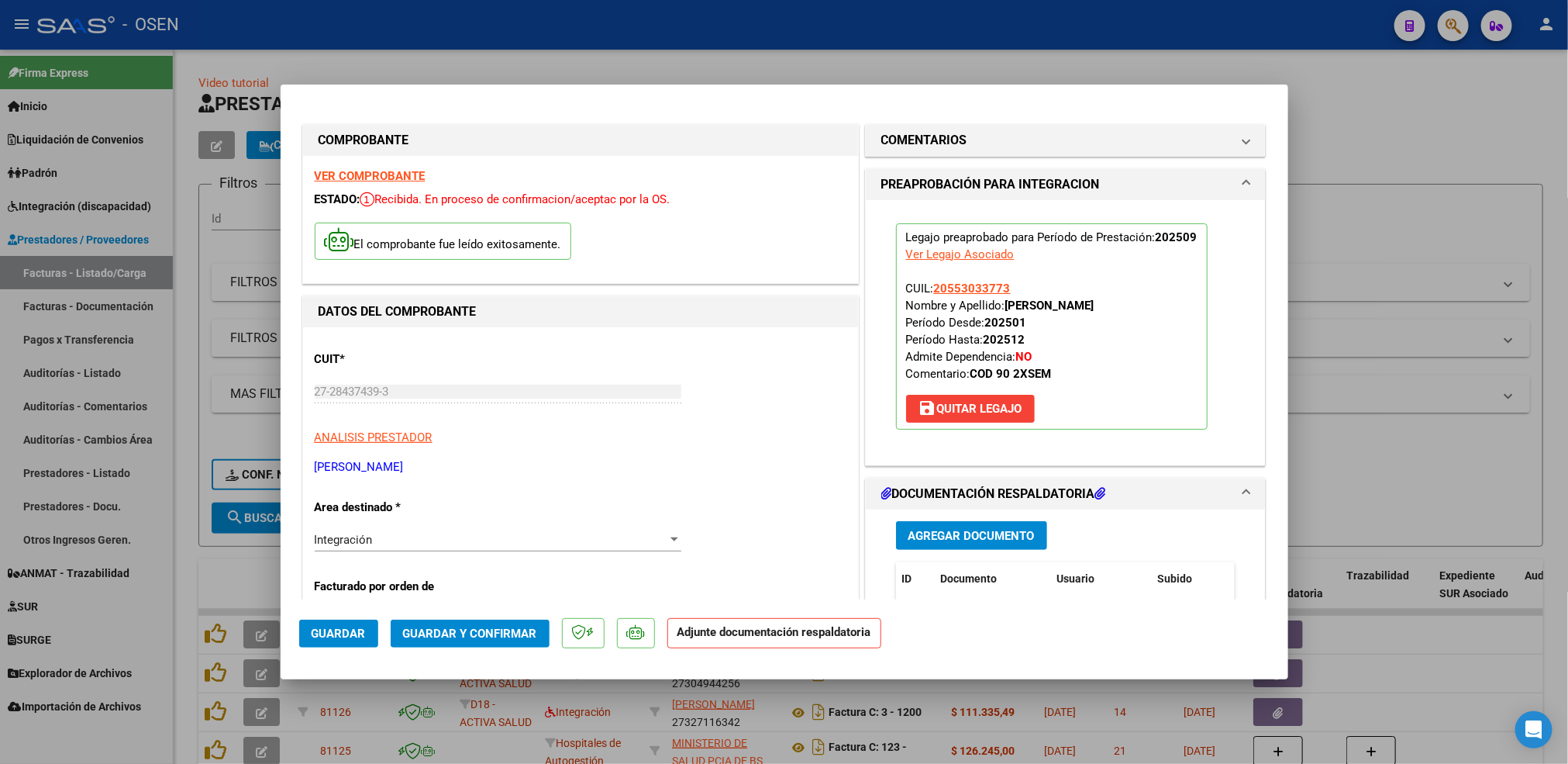
click at [959, 539] on span "Agregar Documento" at bounding box center [972, 536] width 127 height 14
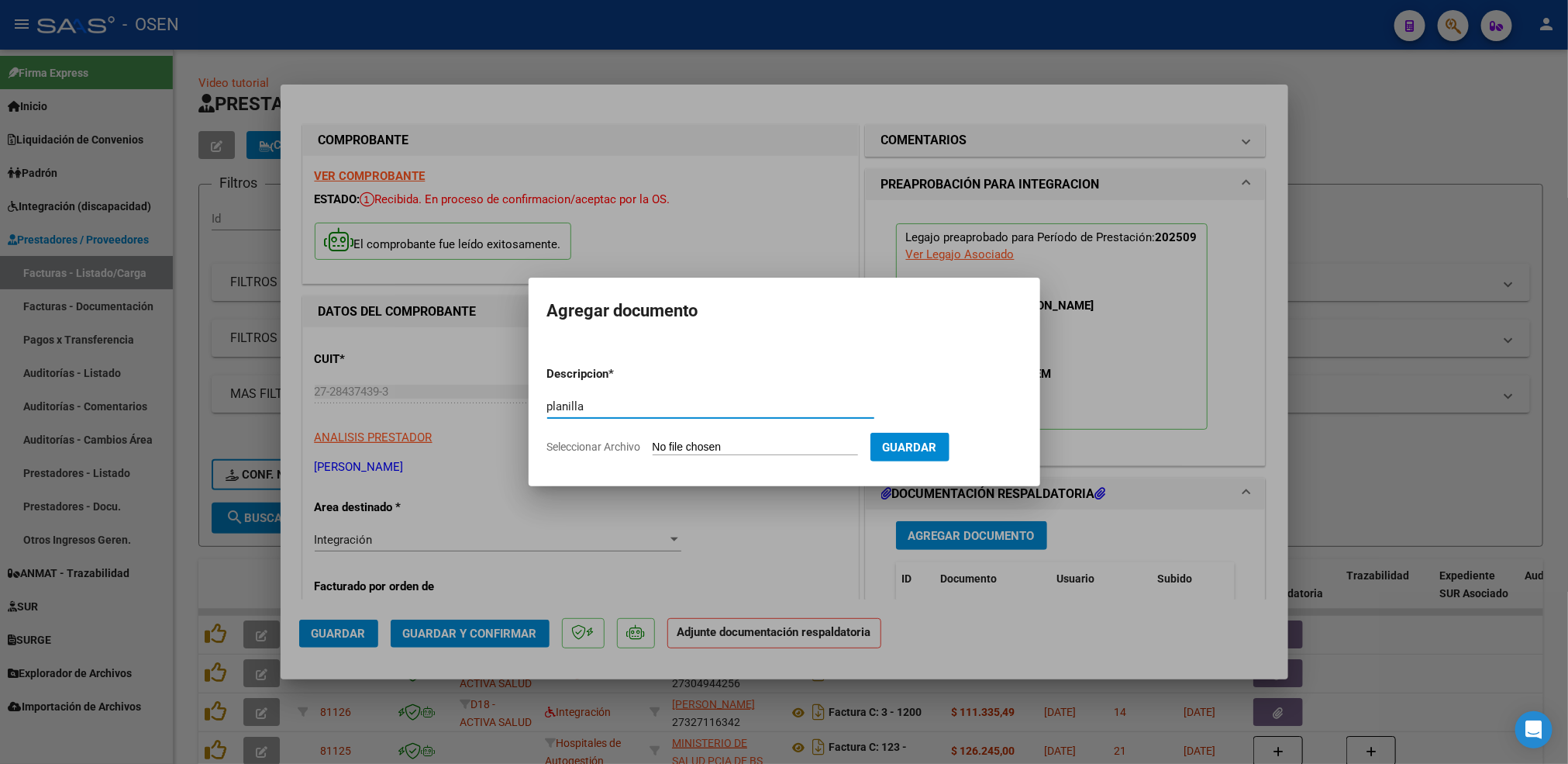
type input "planilla"
click at [653, 440] on input "Seleccionar Archivo" at bounding box center [755, 448] width 206 height 15
type input "C:\fakepath\Coliñanco A ps Septiembre .pdf"
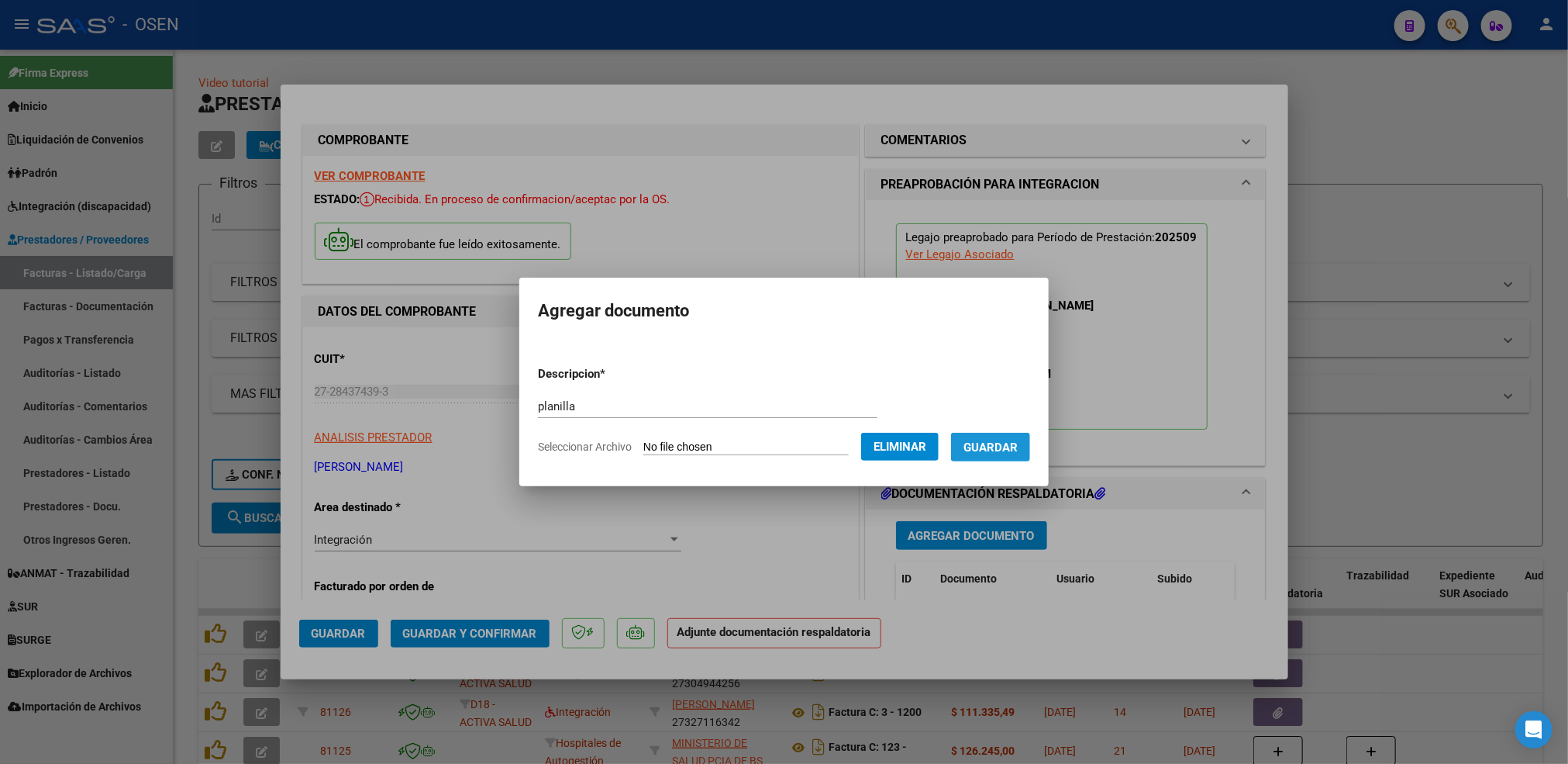
click at [1002, 450] on span "Guardar" at bounding box center [990, 448] width 54 height 14
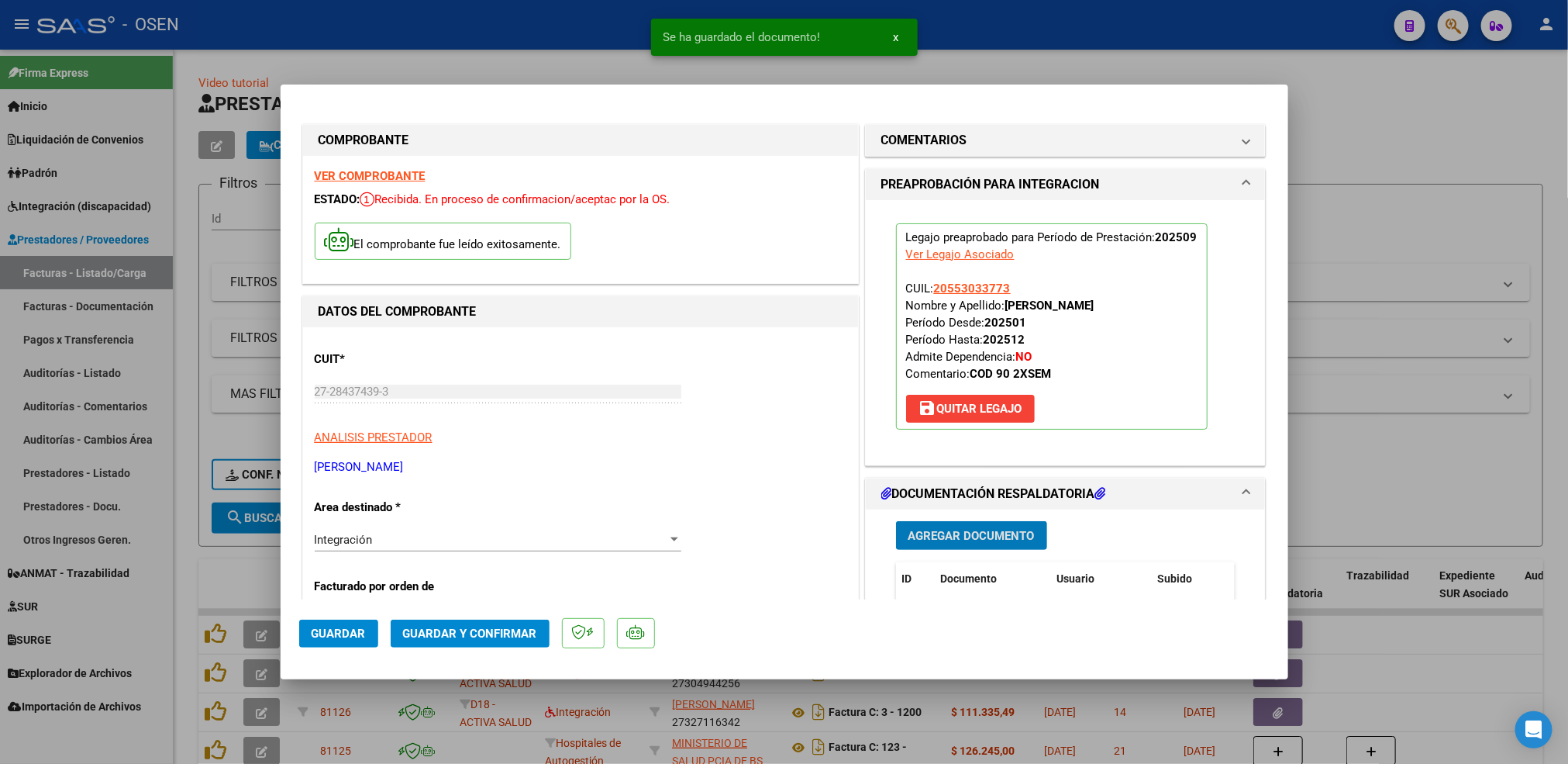
click at [359, 634] on span "Guardar" at bounding box center [339, 634] width 54 height 14
click at [187, 569] on div at bounding box center [784, 382] width 1568 height 764
type input "$ 0,00"
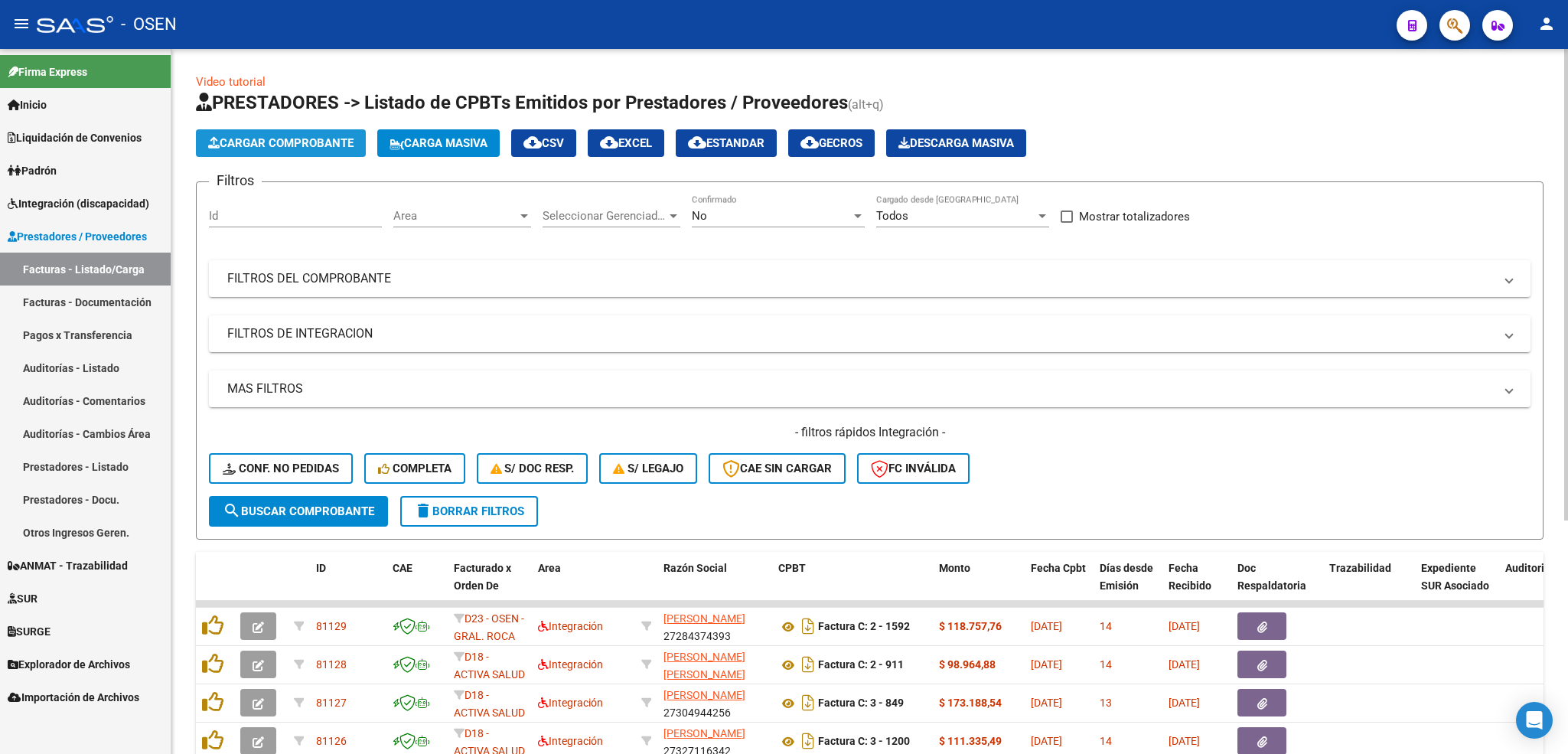
click at [310, 136] on span "Cargar Comprobante" at bounding box center [281, 143] width 145 height 14
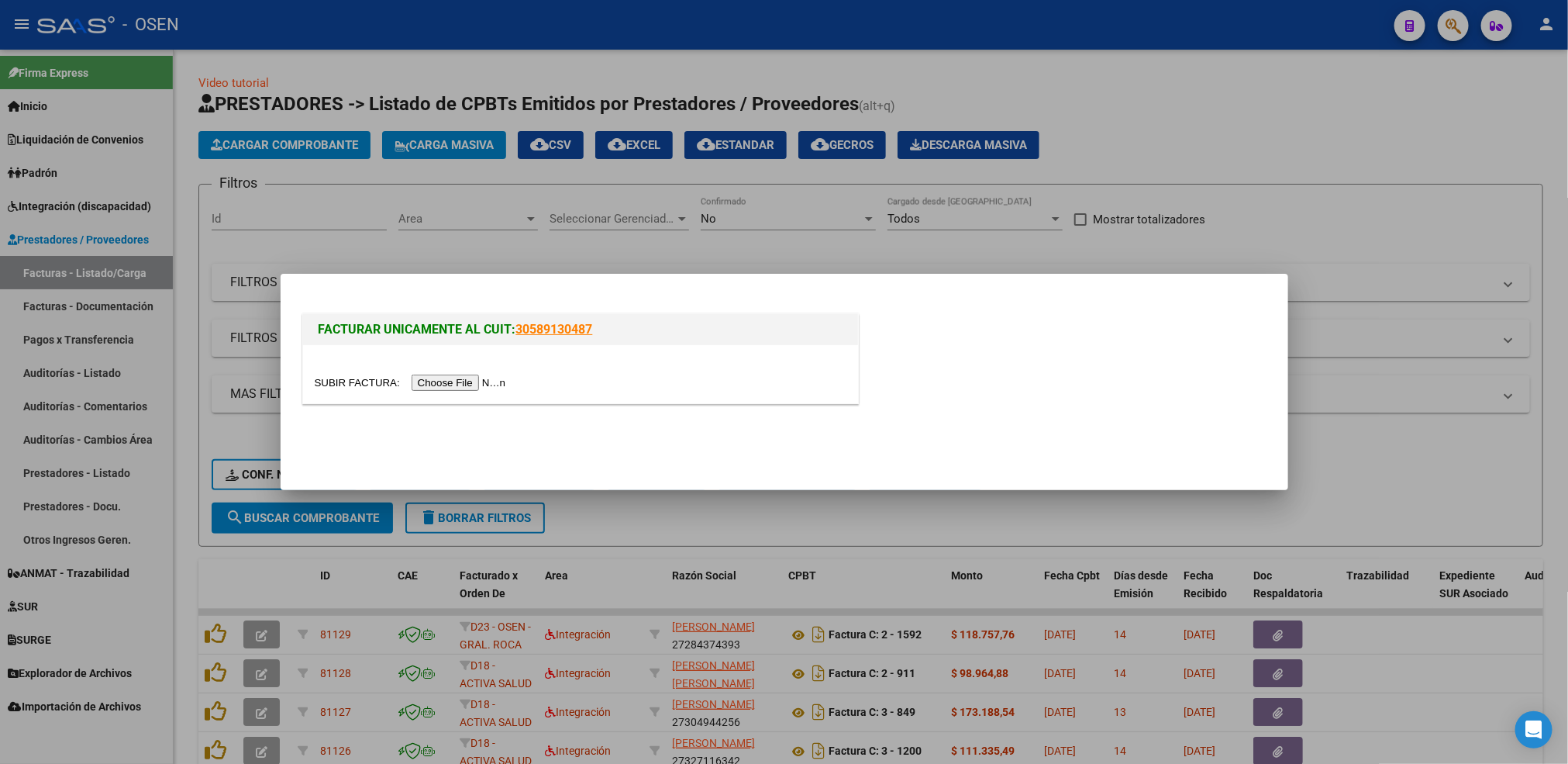
click at [444, 389] on input "file" at bounding box center [412, 382] width 196 height 16
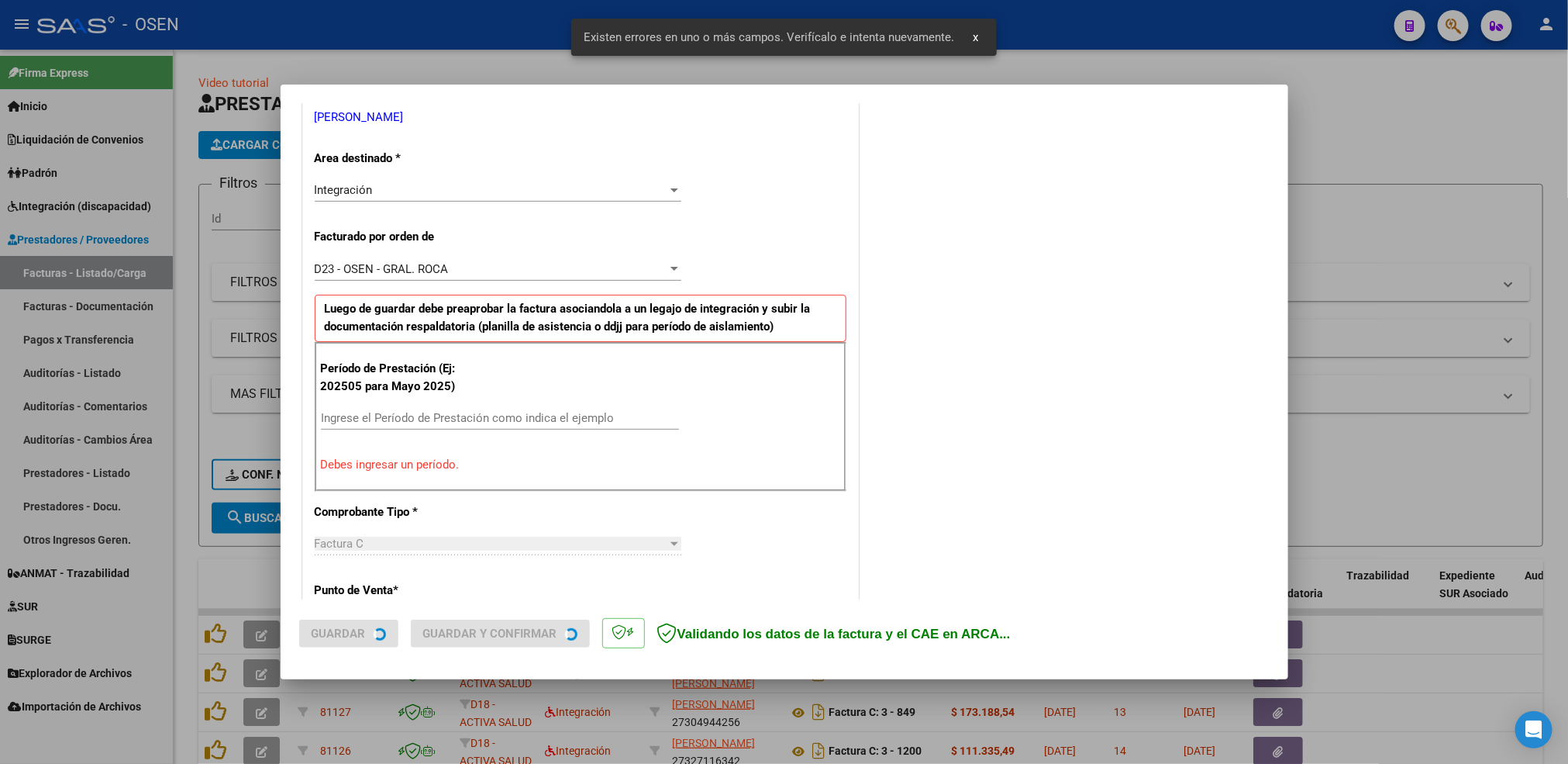
scroll to position [344, 0]
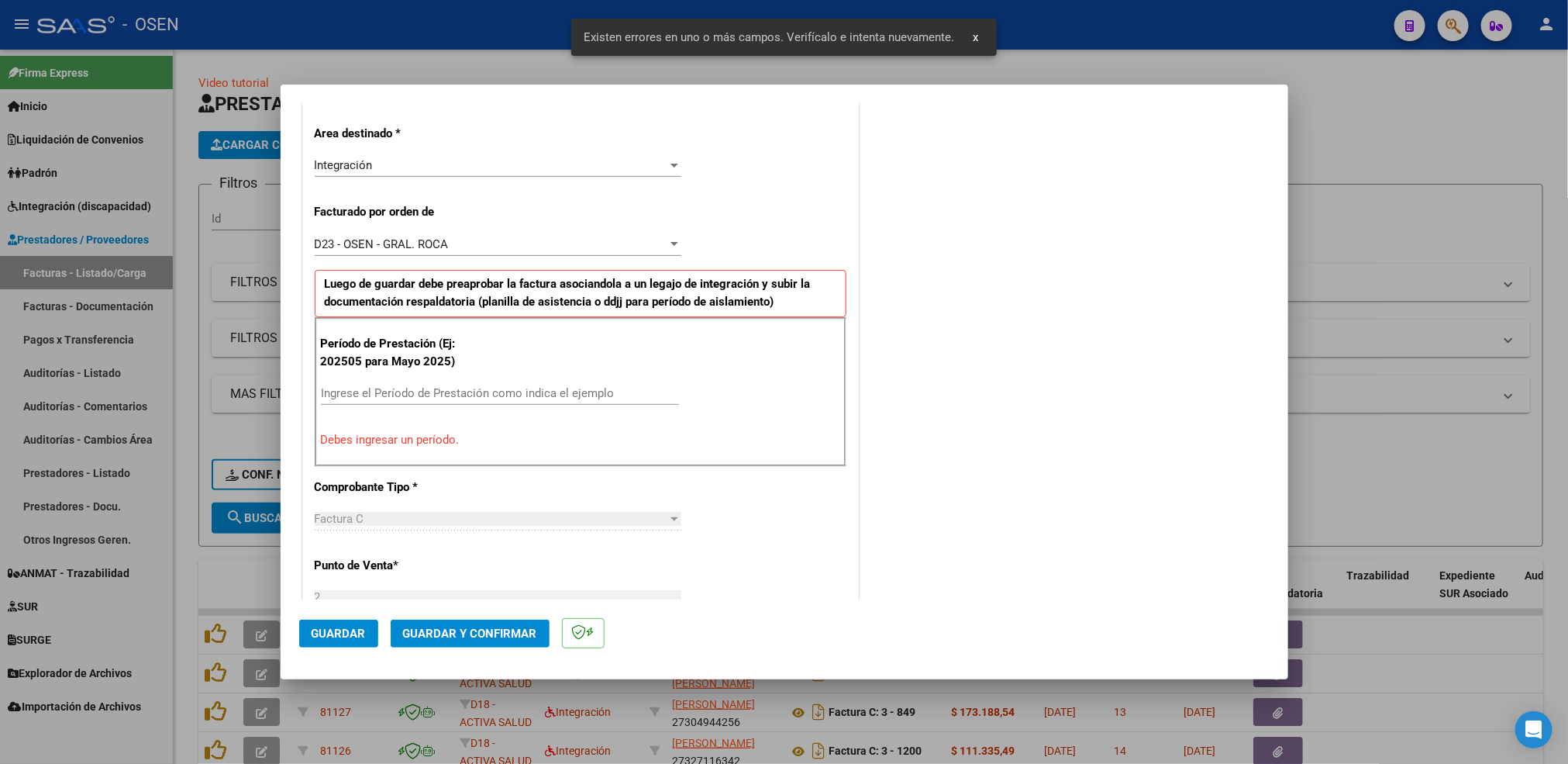
click at [414, 398] on input "Ingrese el Período de Prestación como indica el ejemplo" at bounding box center [500, 393] width 358 height 14
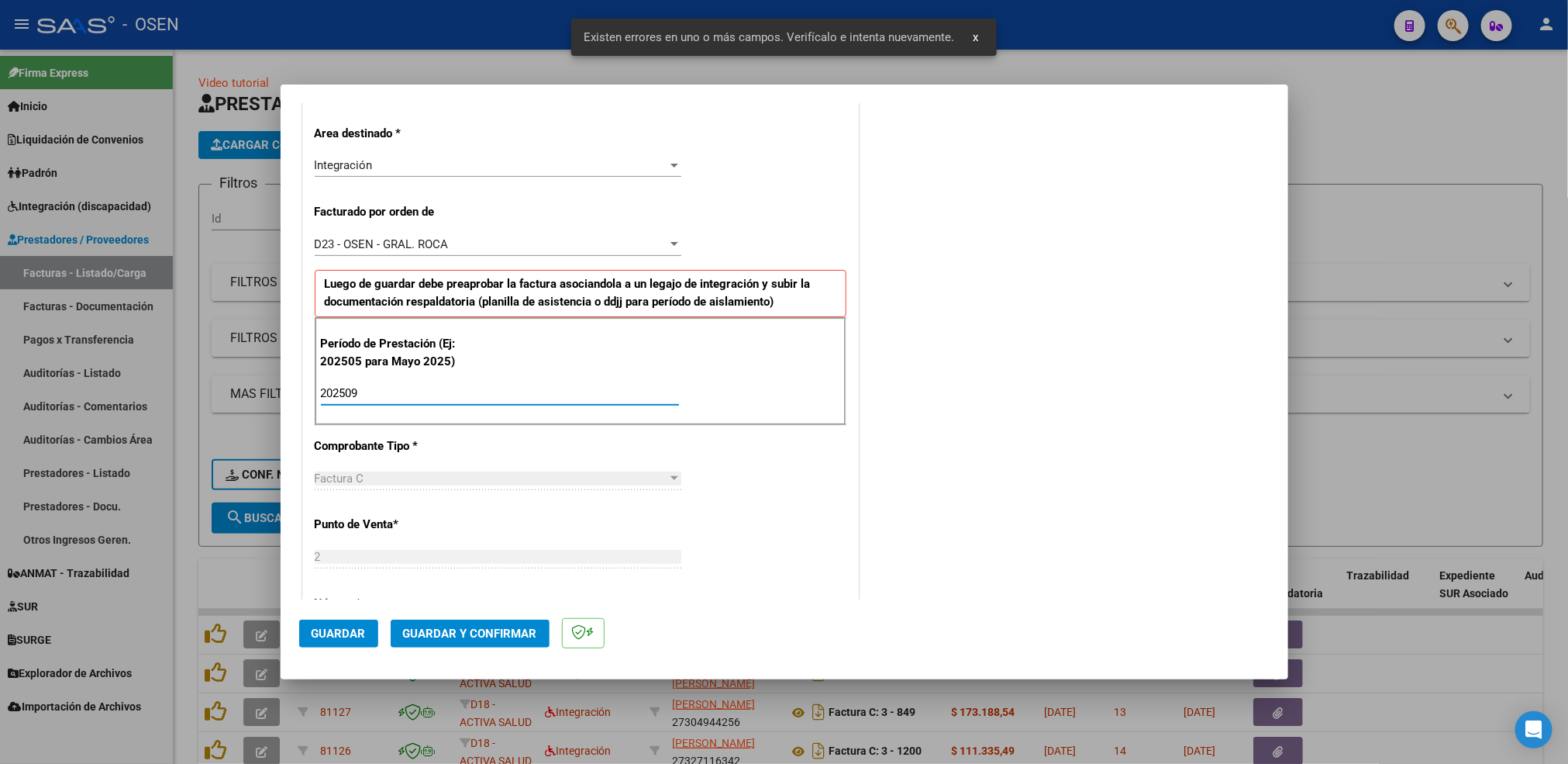
type input "202509"
click at [319, 641] on button "Guardar" at bounding box center [339, 633] width 79 height 28
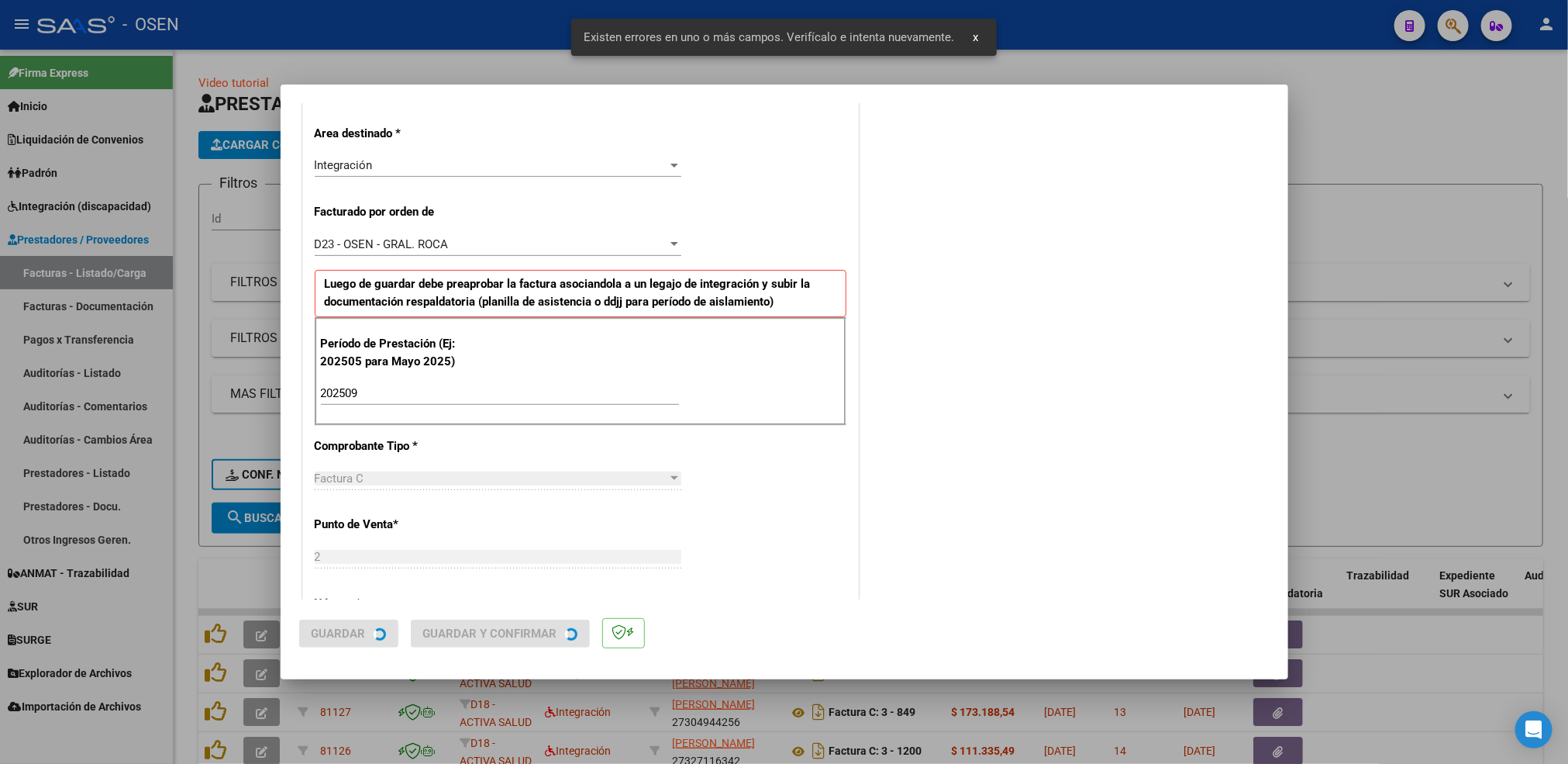
scroll to position [0, 0]
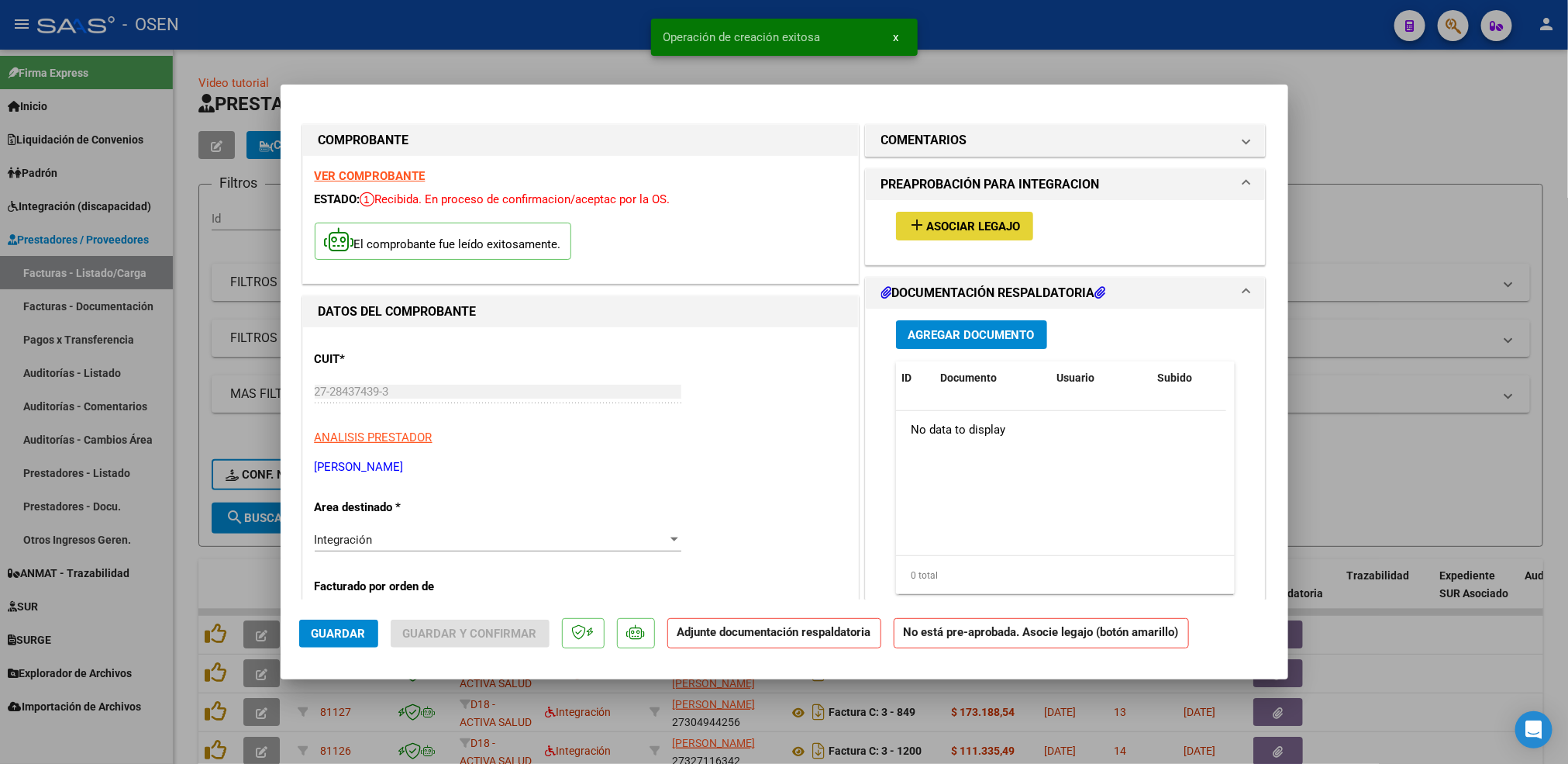
click at [1014, 224] on button "add Asociar Legajo" at bounding box center [965, 226] width 137 height 29
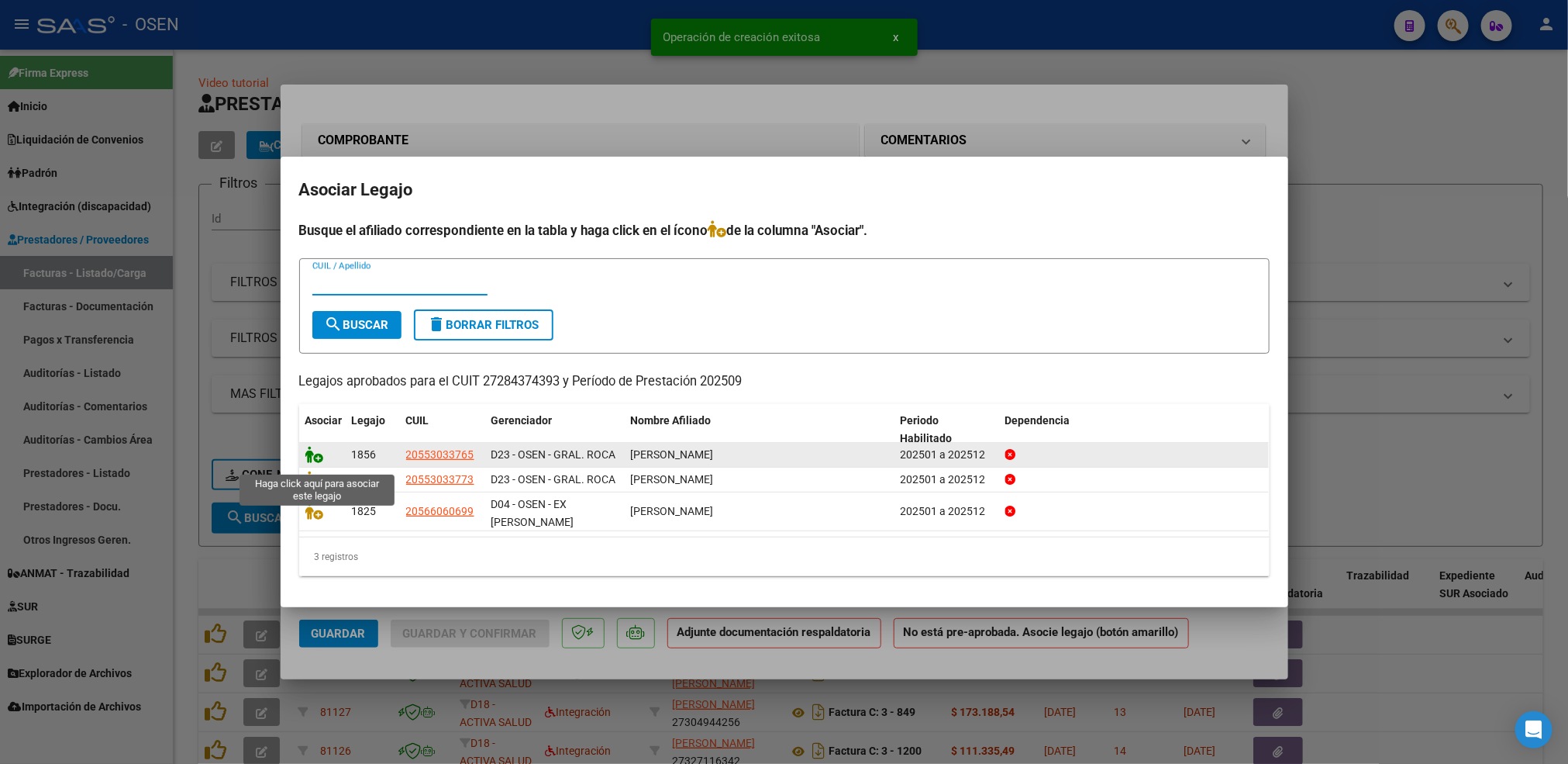
click at [313, 456] on icon at bounding box center [314, 454] width 19 height 17
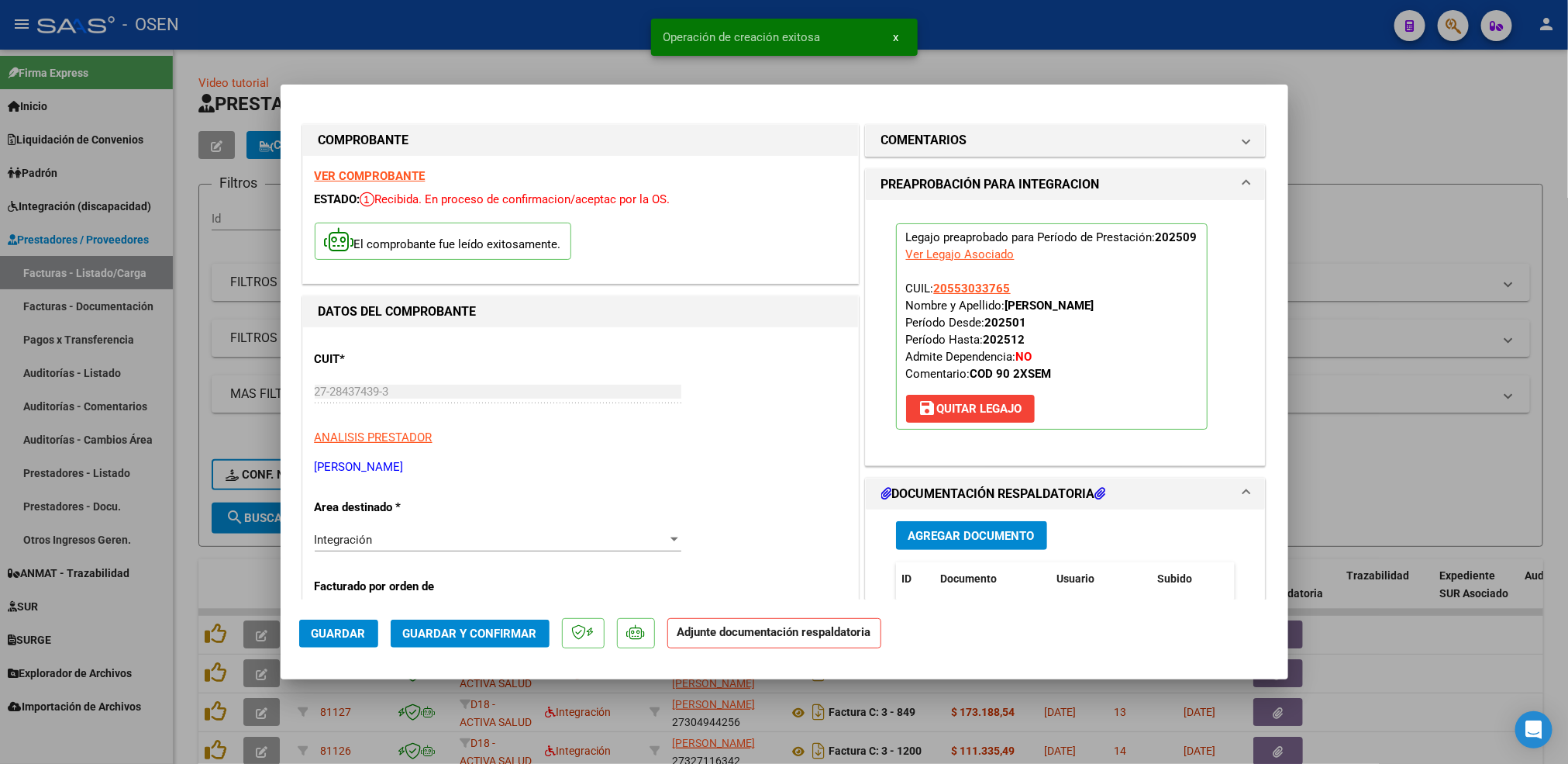
click at [935, 540] on span "Agregar Documento" at bounding box center [972, 536] width 127 height 14
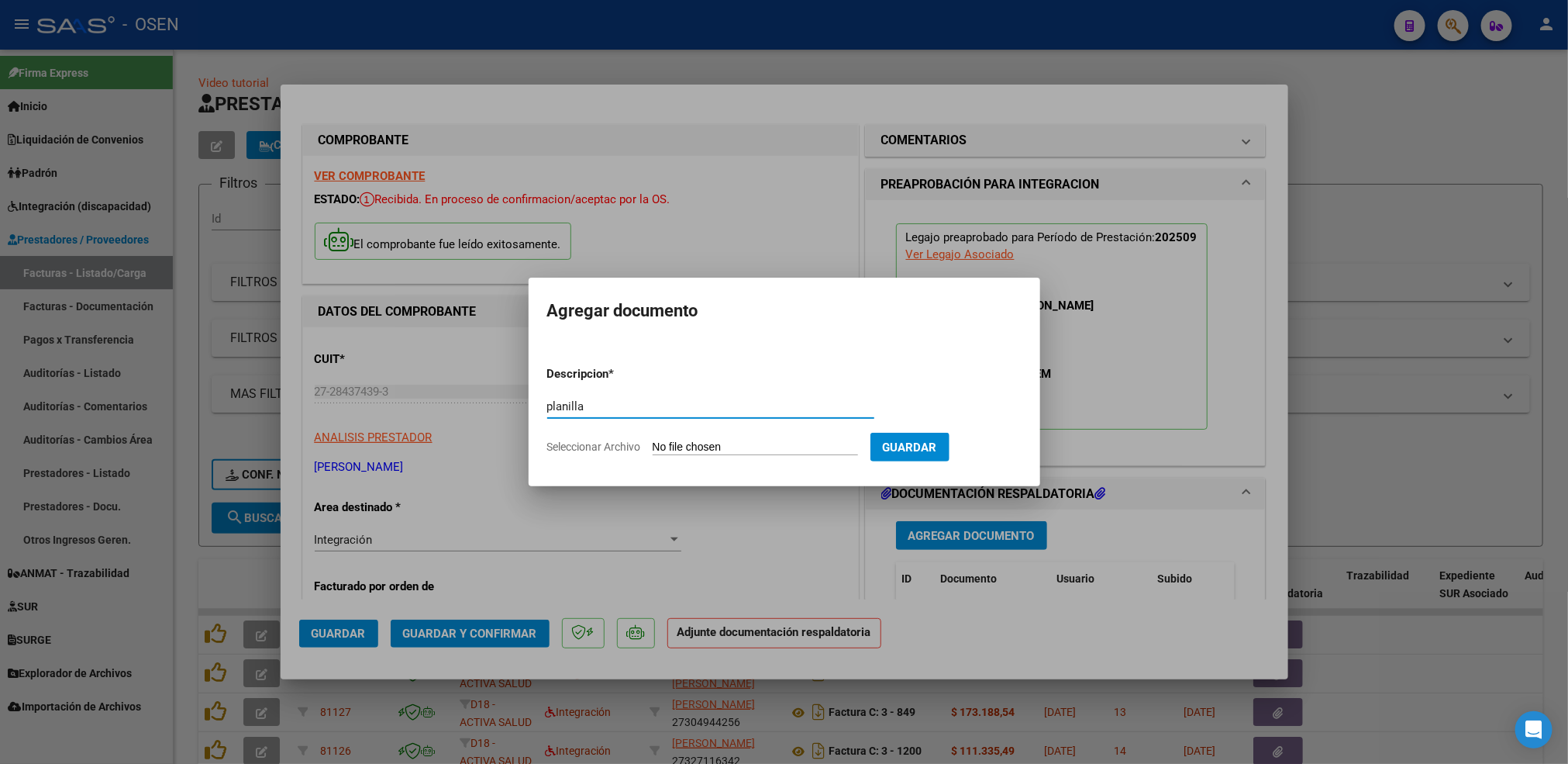
type input "planilla"
click at [653, 440] on input "Seleccionar Archivo" at bounding box center [755, 448] width 206 height 15
type input "C:\fakepath\Coliñanco M ps septiembre .pdf"
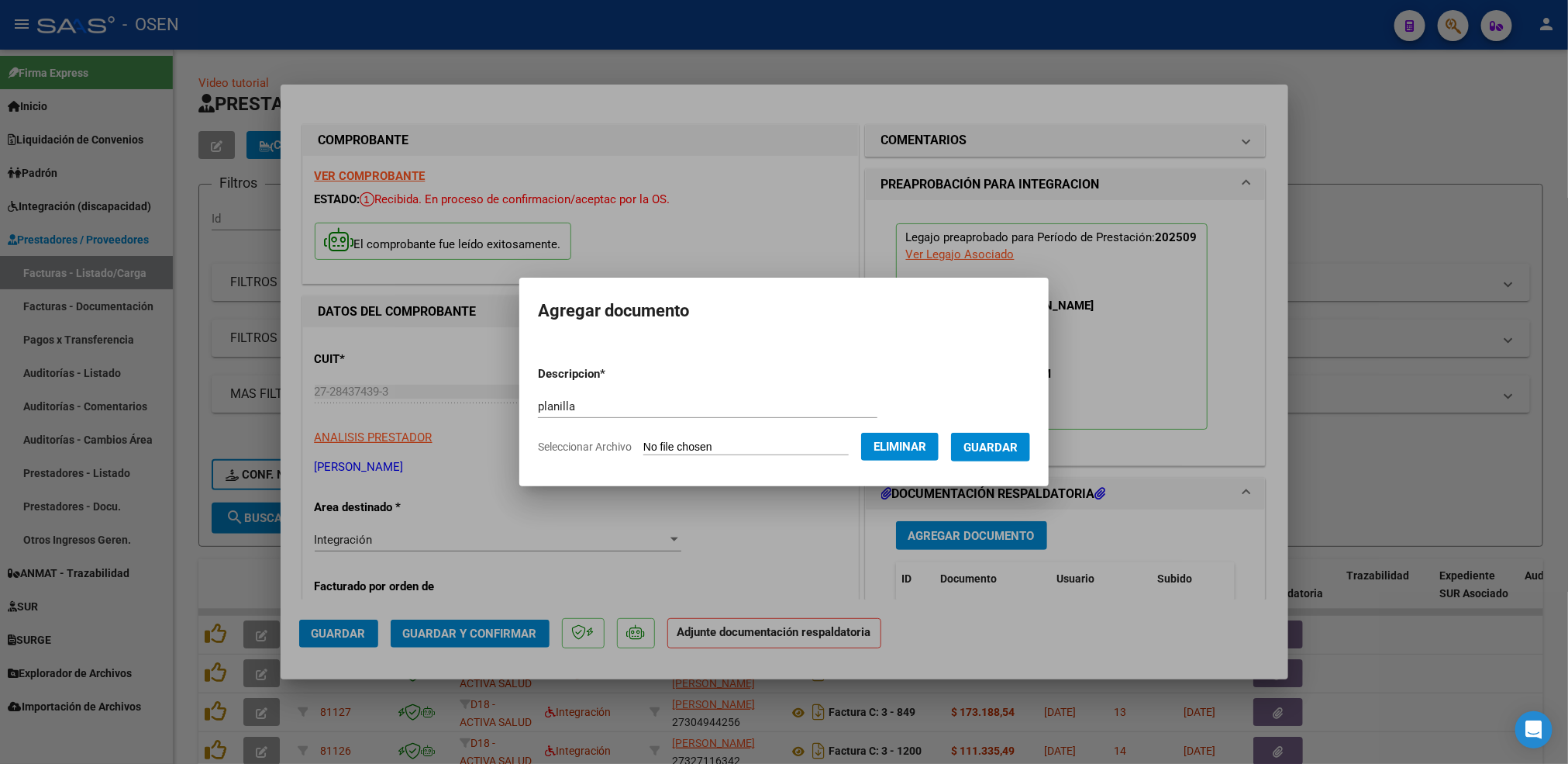
click at [975, 448] on span "Guardar" at bounding box center [990, 448] width 54 height 14
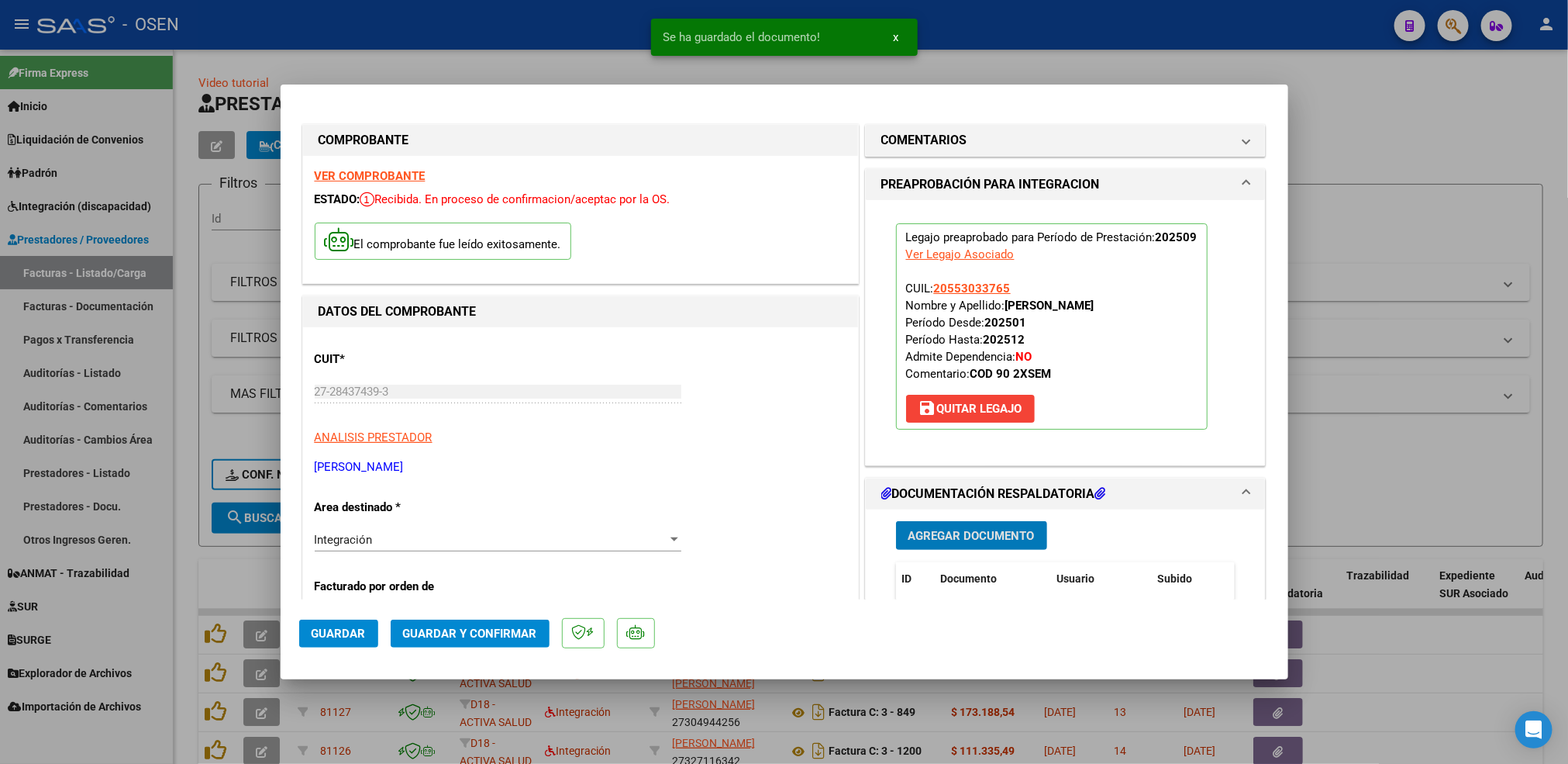
click at [365, 629] on span "Guardar" at bounding box center [339, 634] width 54 height 14
click at [182, 576] on div at bounding box center [784, 382] width 1568 height 764
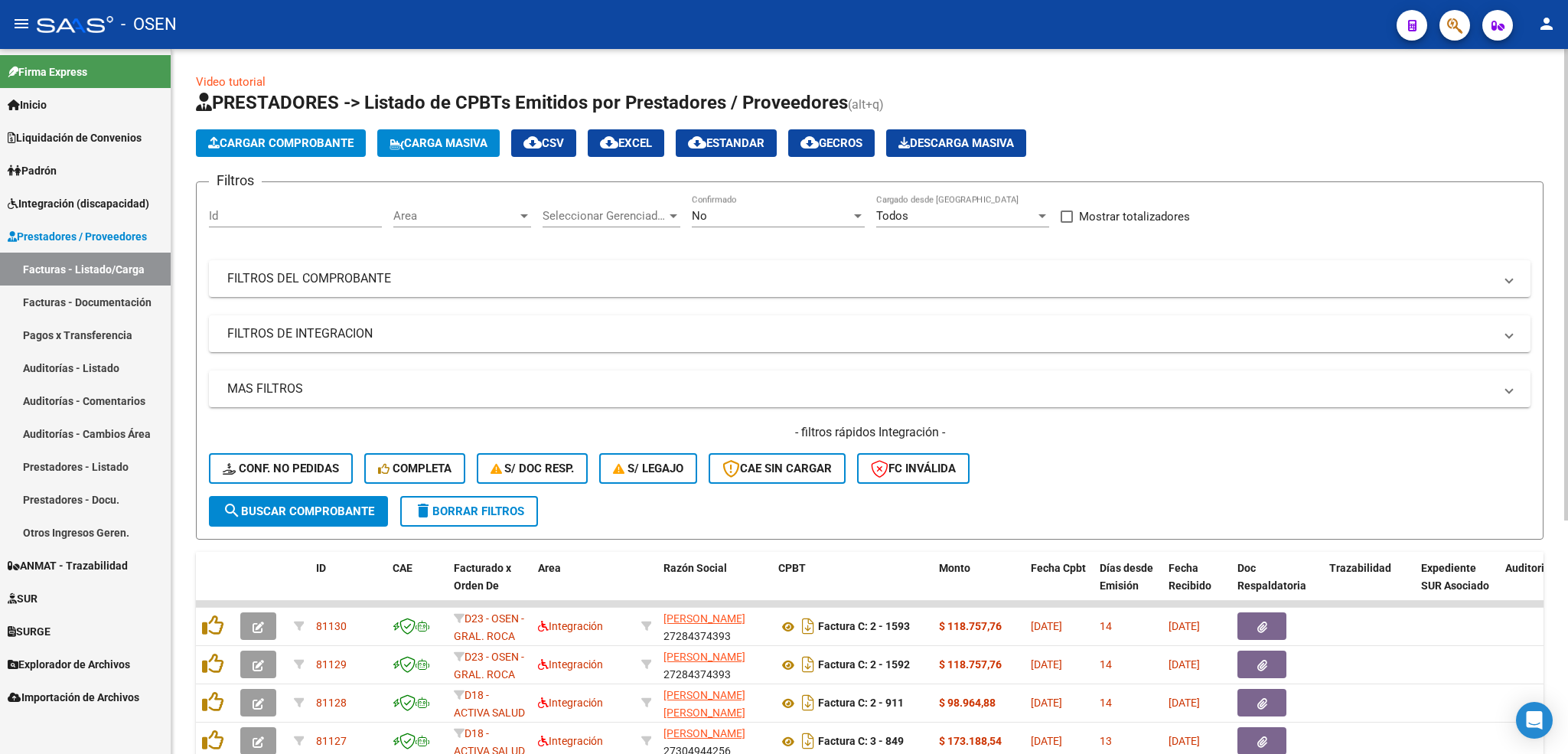
click at [285, 157] on app-list-header "PRESTADORES -> Listado de CPBTs Emitidos por Prestadores / Proveedores (alt+q) …" at bounding box center [870, 315] width 1347 height 450
click at [288, 145] on span "Cargar Comprobante" at bounding box center [281, 143] width 145 height 14
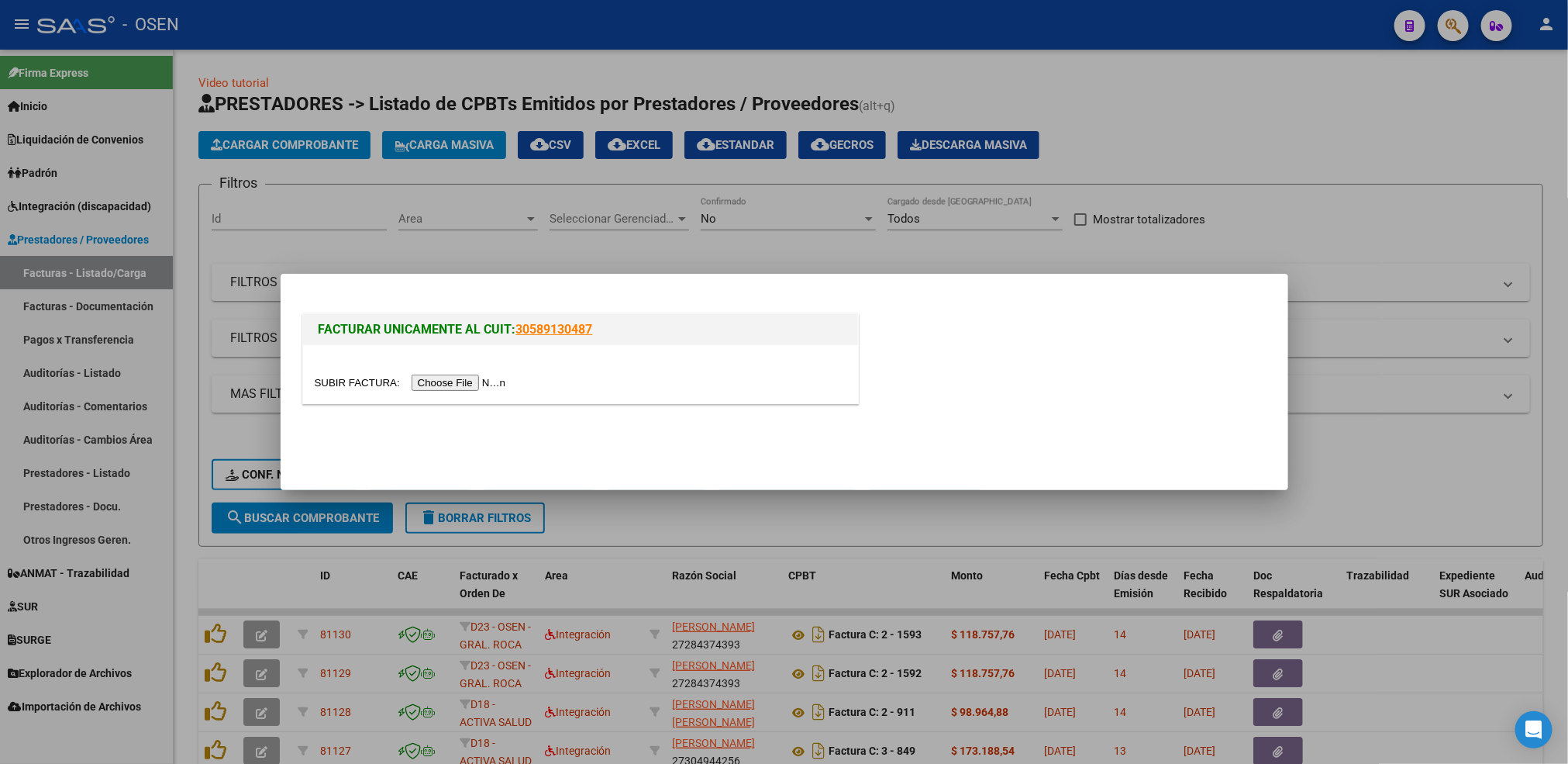
click at [439, 380] on input "file" at bounding box center [412, 382] width 196 height 16
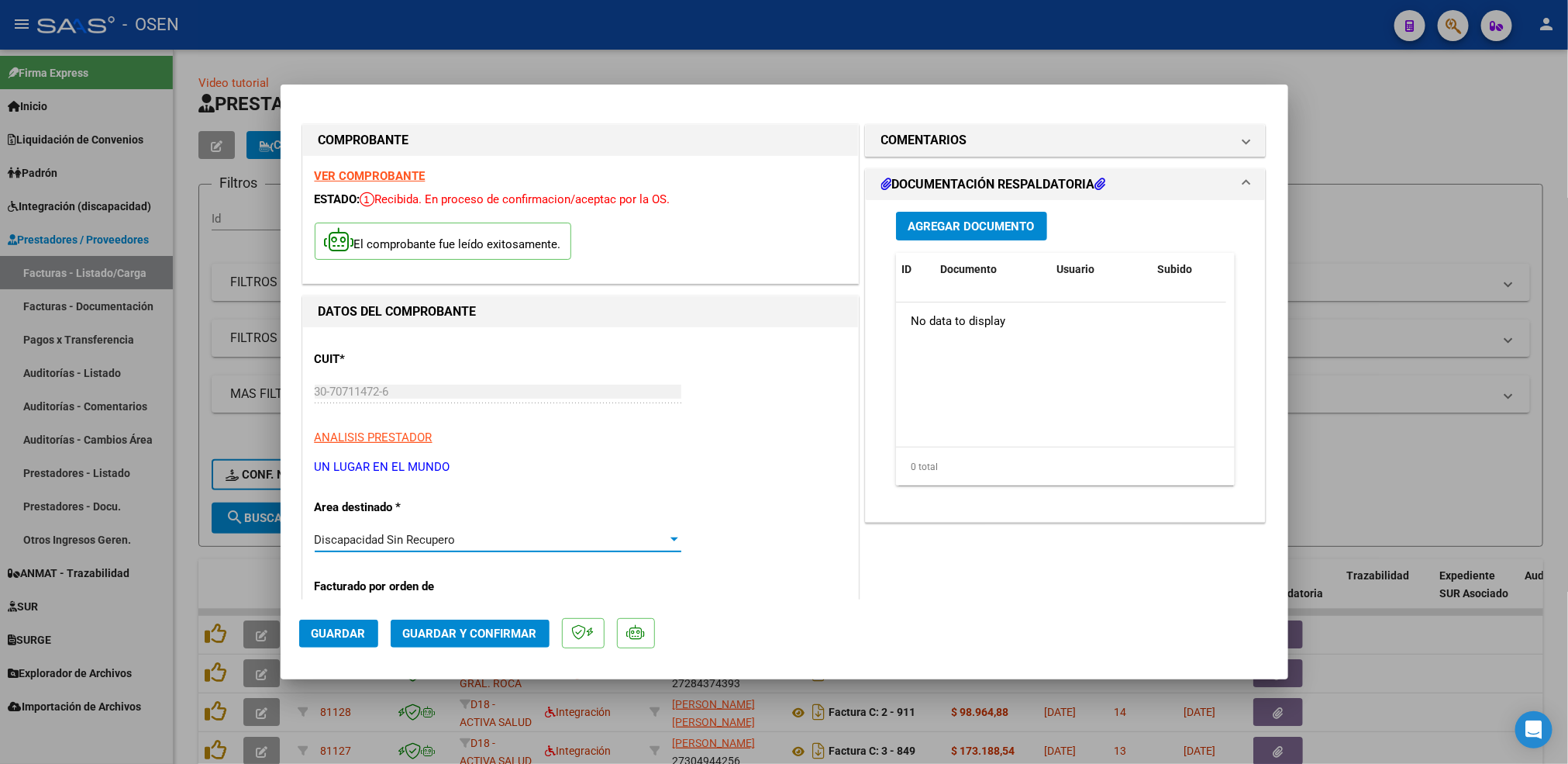
click at [492, 535] on div "Discapacidad Sin Recupero" at bounding box center [491, 540] width 353 height 14
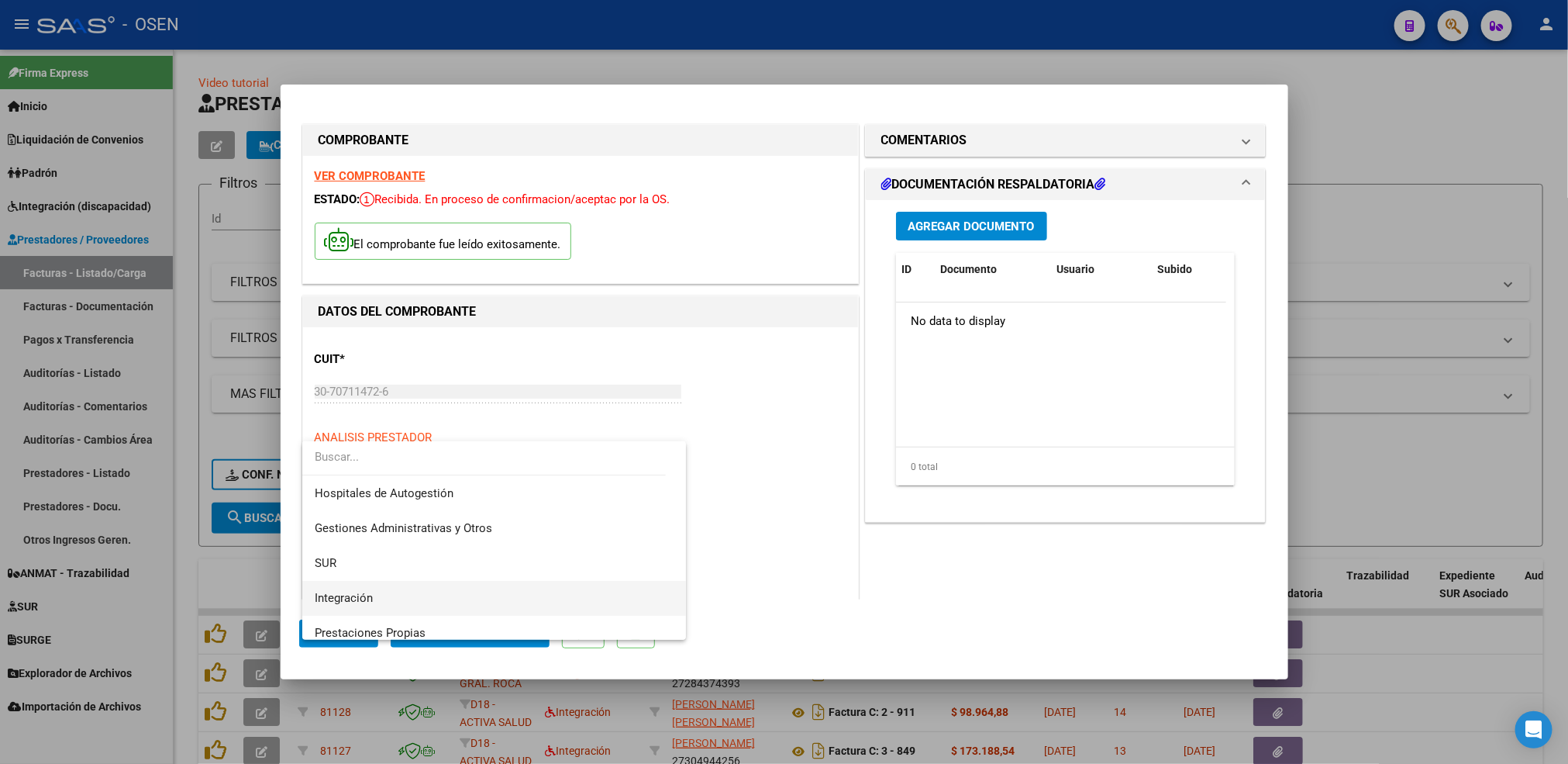
click at [426, 596] on span "Integración" at bounding box center [494, 598] width 359 height 35
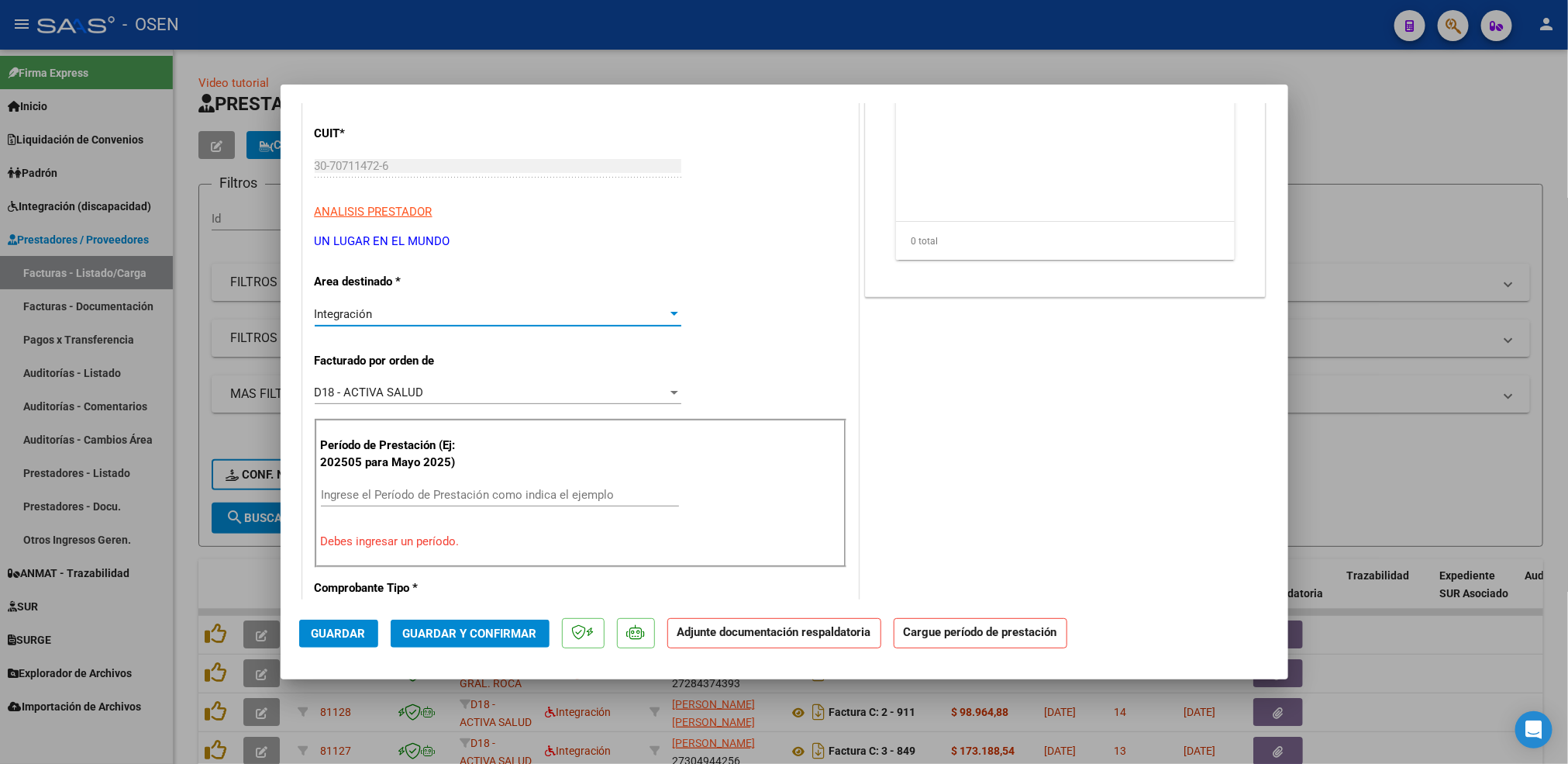
scroll to position [233, 0]
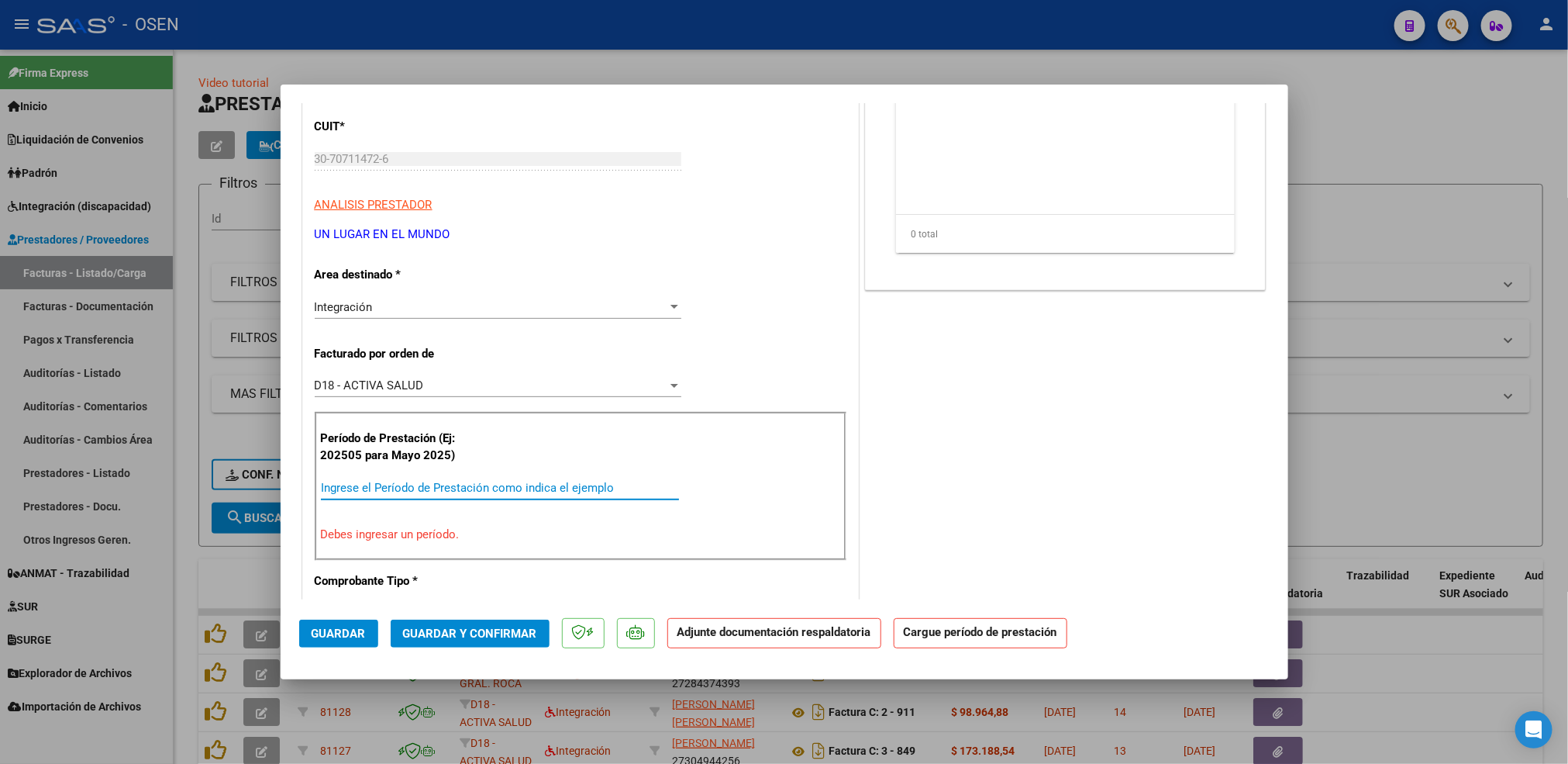
click at [445, 492] on input "Ingrese el Período de Prestación como indica el ejemplo" at bounding box center [500, 488] width 358 height 14
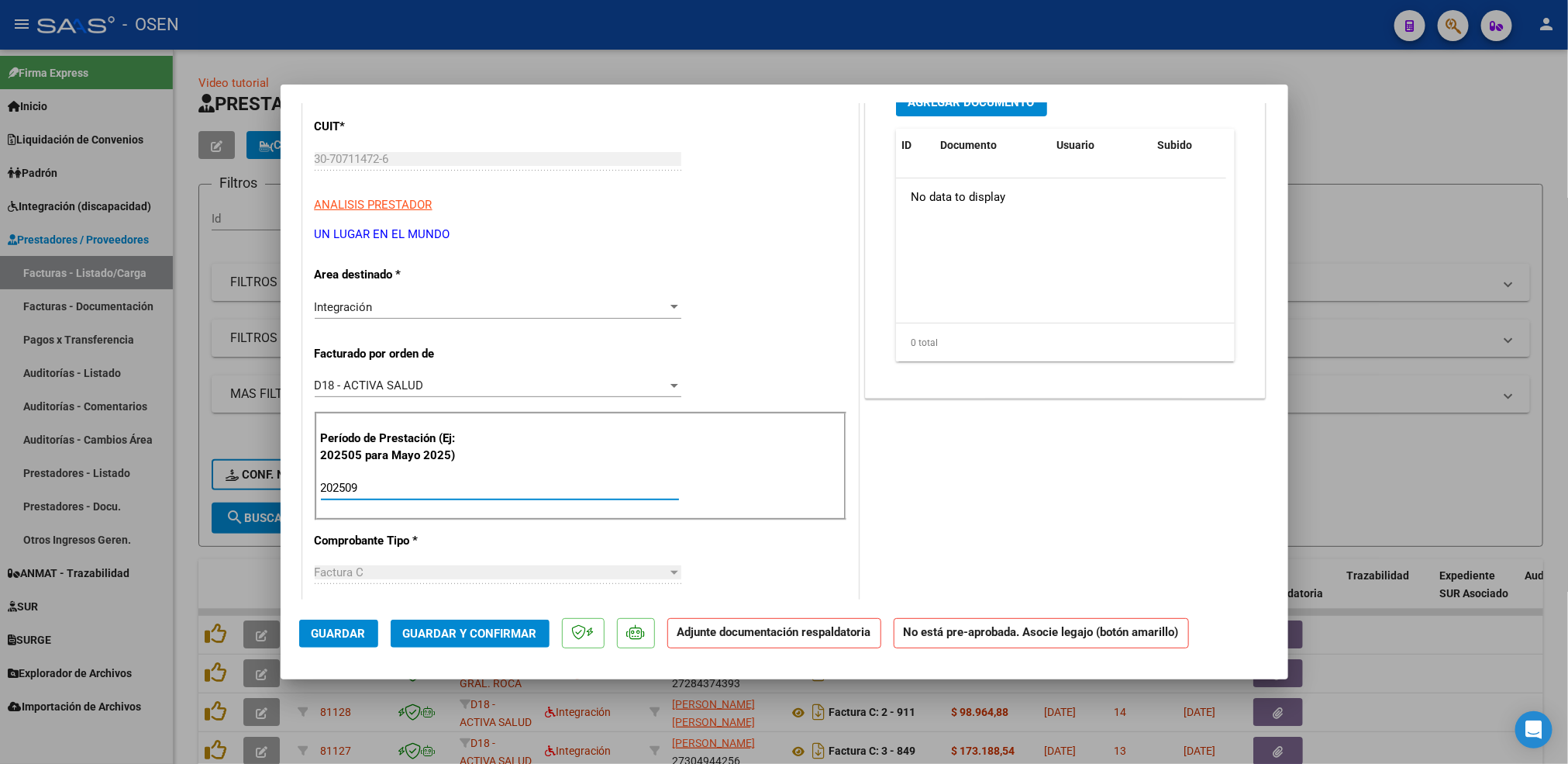
type input "202509"
click at [355, 621] on button "Guardar" at bounding box center [339, 633] width 79 height 28
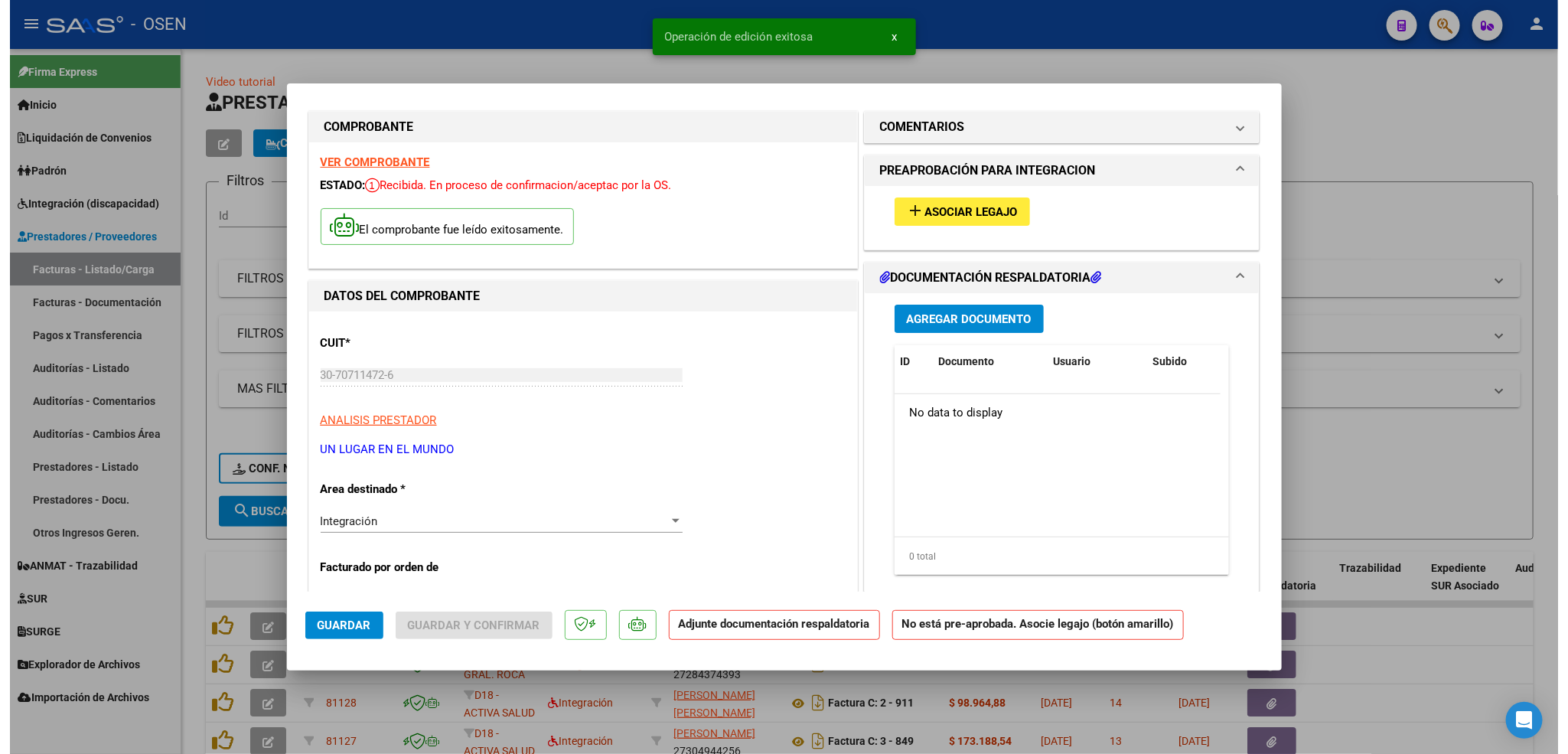
scroll to position [0, 0]
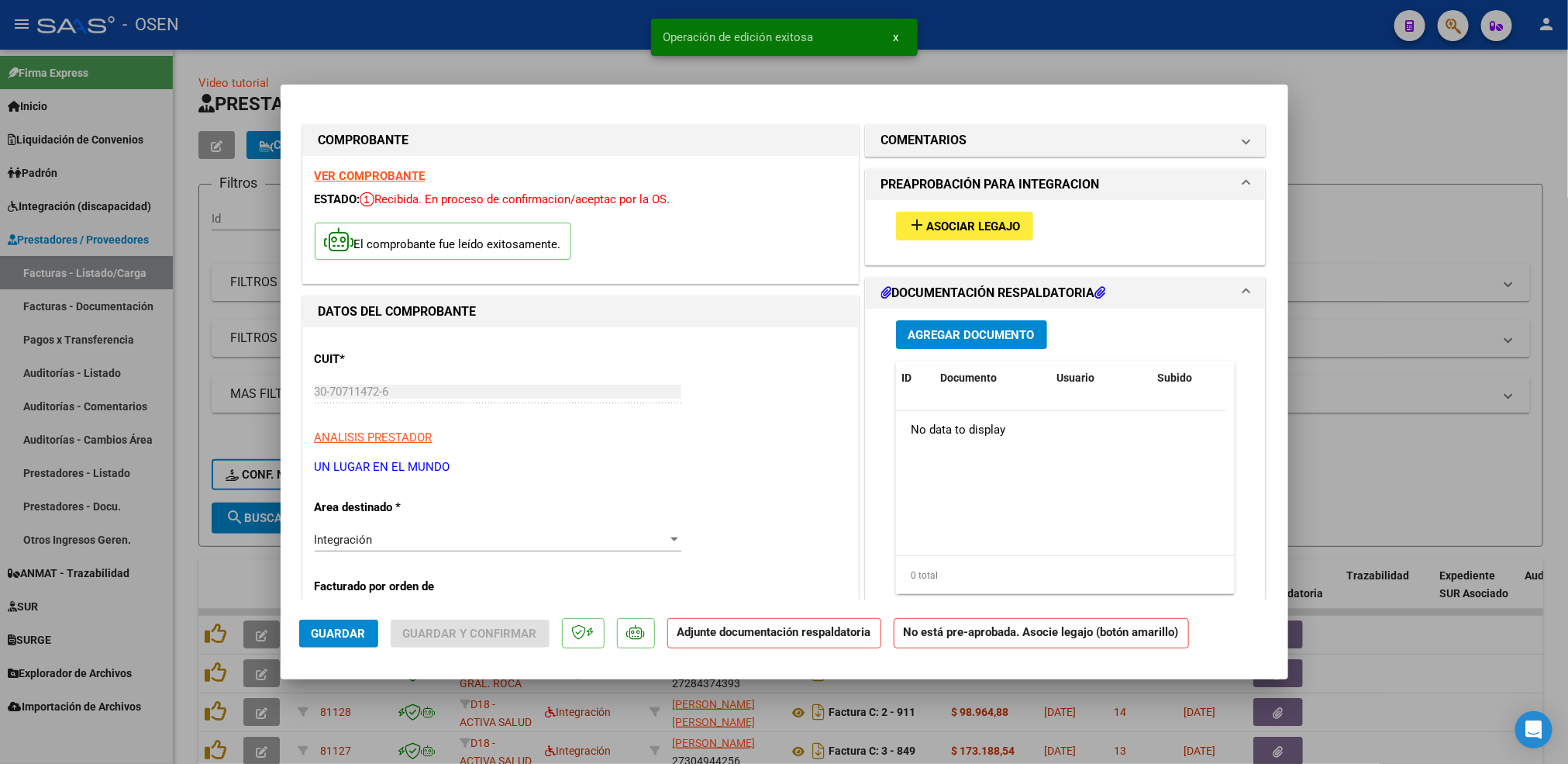
click at [961, 228] on span "Asociar Legajo" at bounding box center [973, 226] width 94 height 14
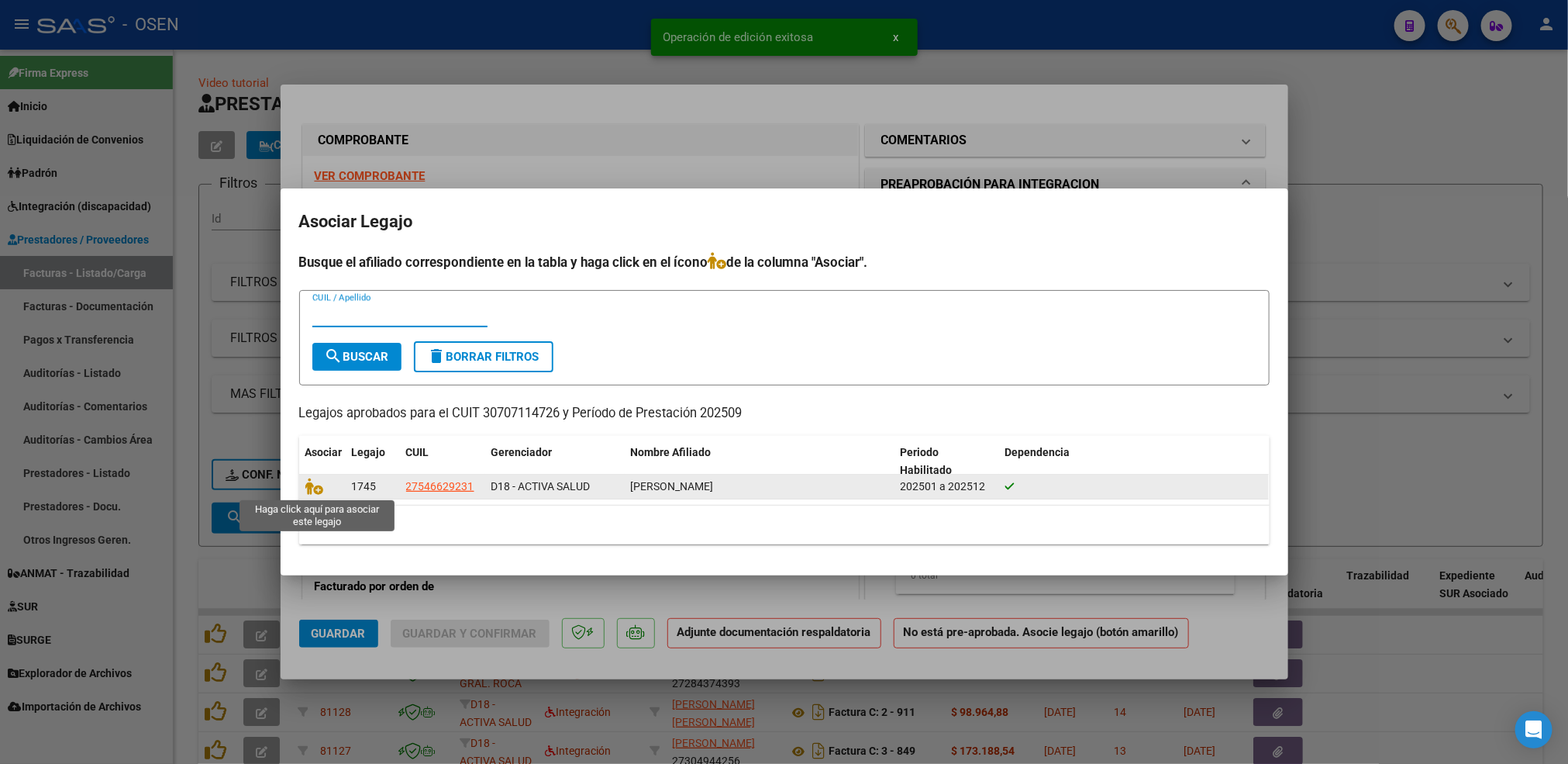
click at [328, 482] on span at bounding box center [317, 487] width 23 height 12
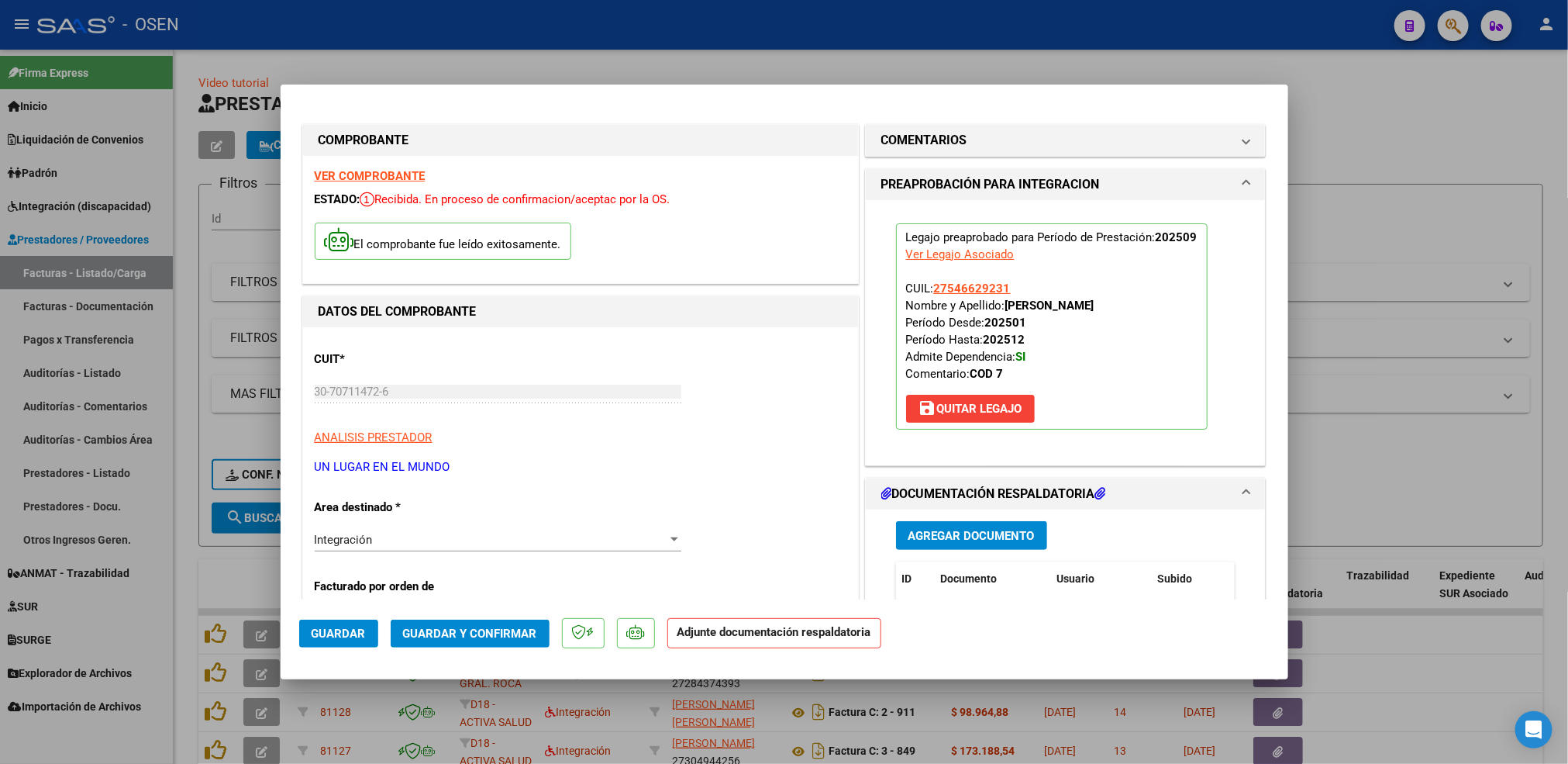
click at [981, 530] on span "Agregar Documento" at bounding box center [972, 536] width 127 height 14
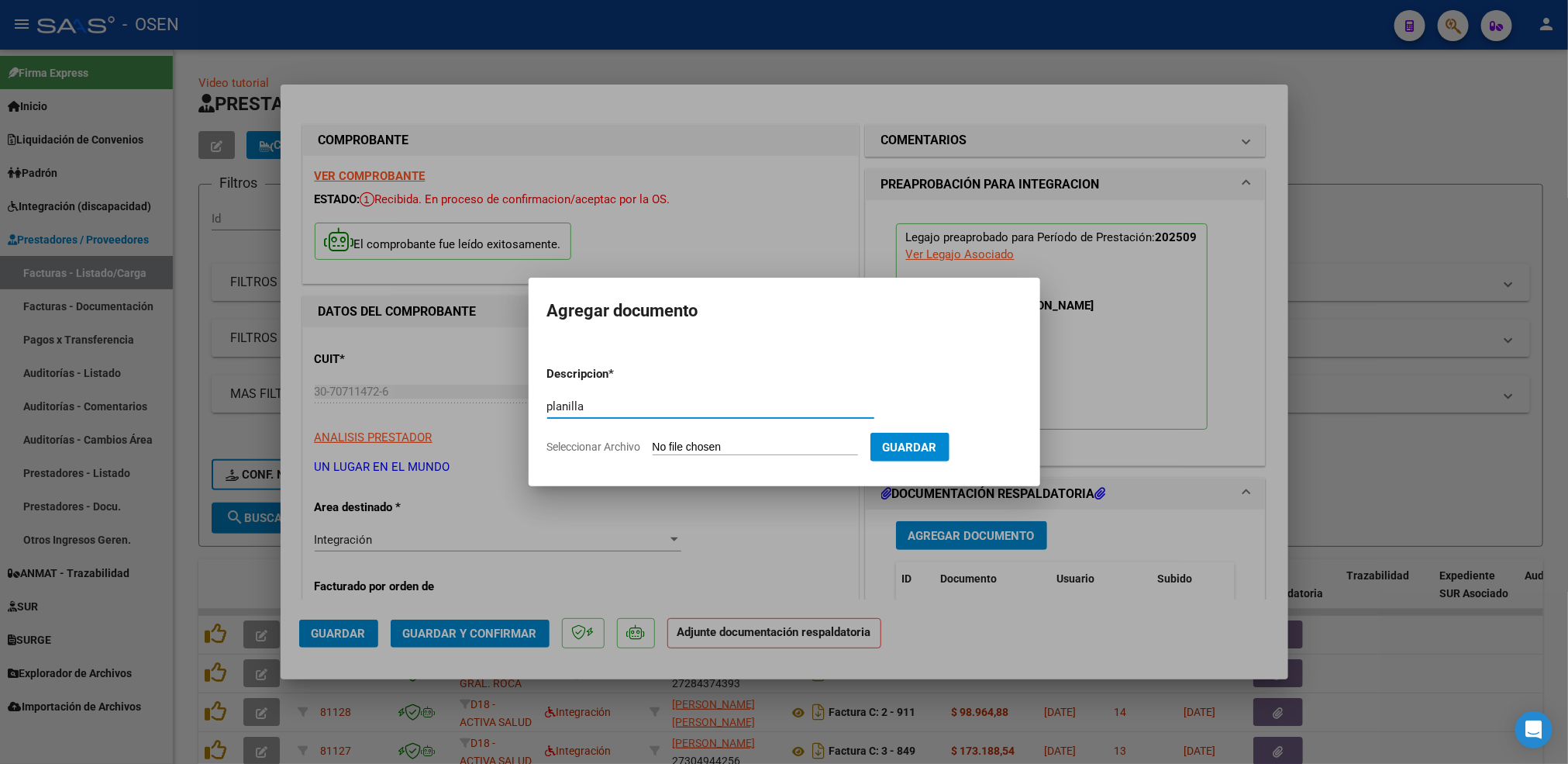
type input "planilla"
click at [653, 440] on input "Seleccionar Archivo" at bounding box center [755, 448] width 206 height 15
type input "C:\fakepath\[PERSON_NAME].jpg"
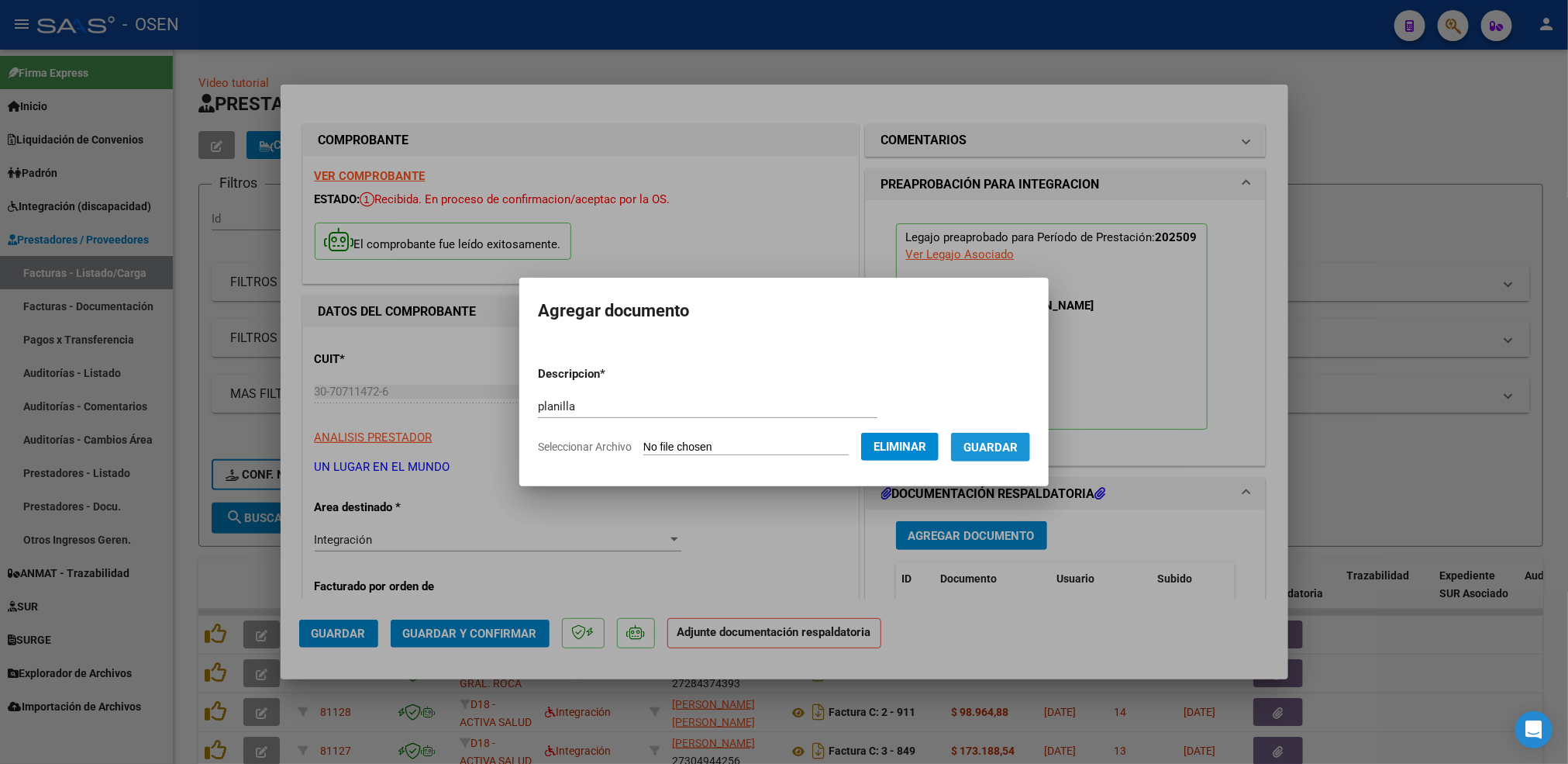
click at [986, 442] on span "Guardar" at bounding box center [990, 448] width 54 height 14
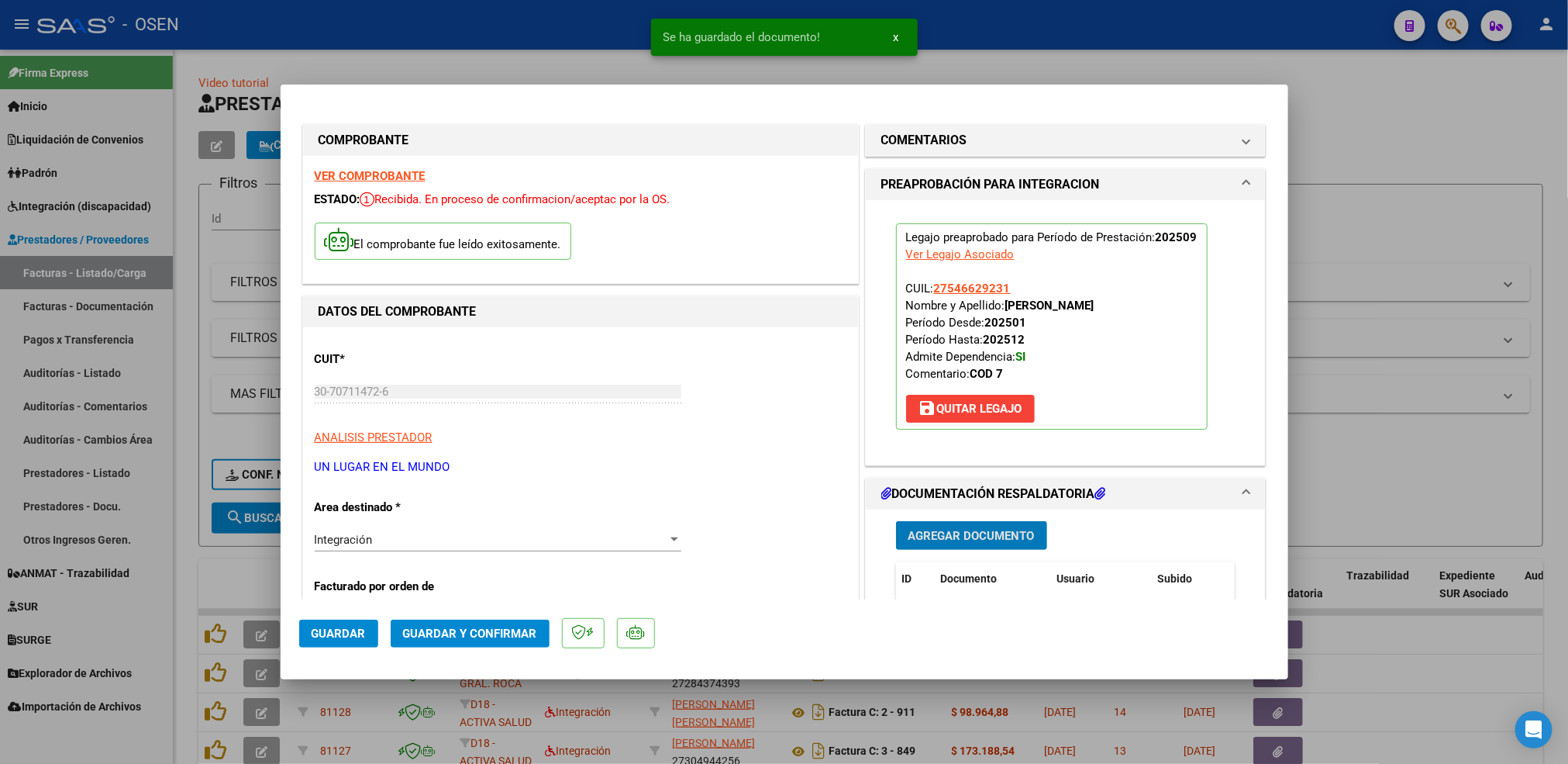
click at [358, 637] on span "Guardar" at bounding box center [339, 634] width 54 height 14
click at [192, 579] on div at bounding box center [784, 382] width 1568 height 764
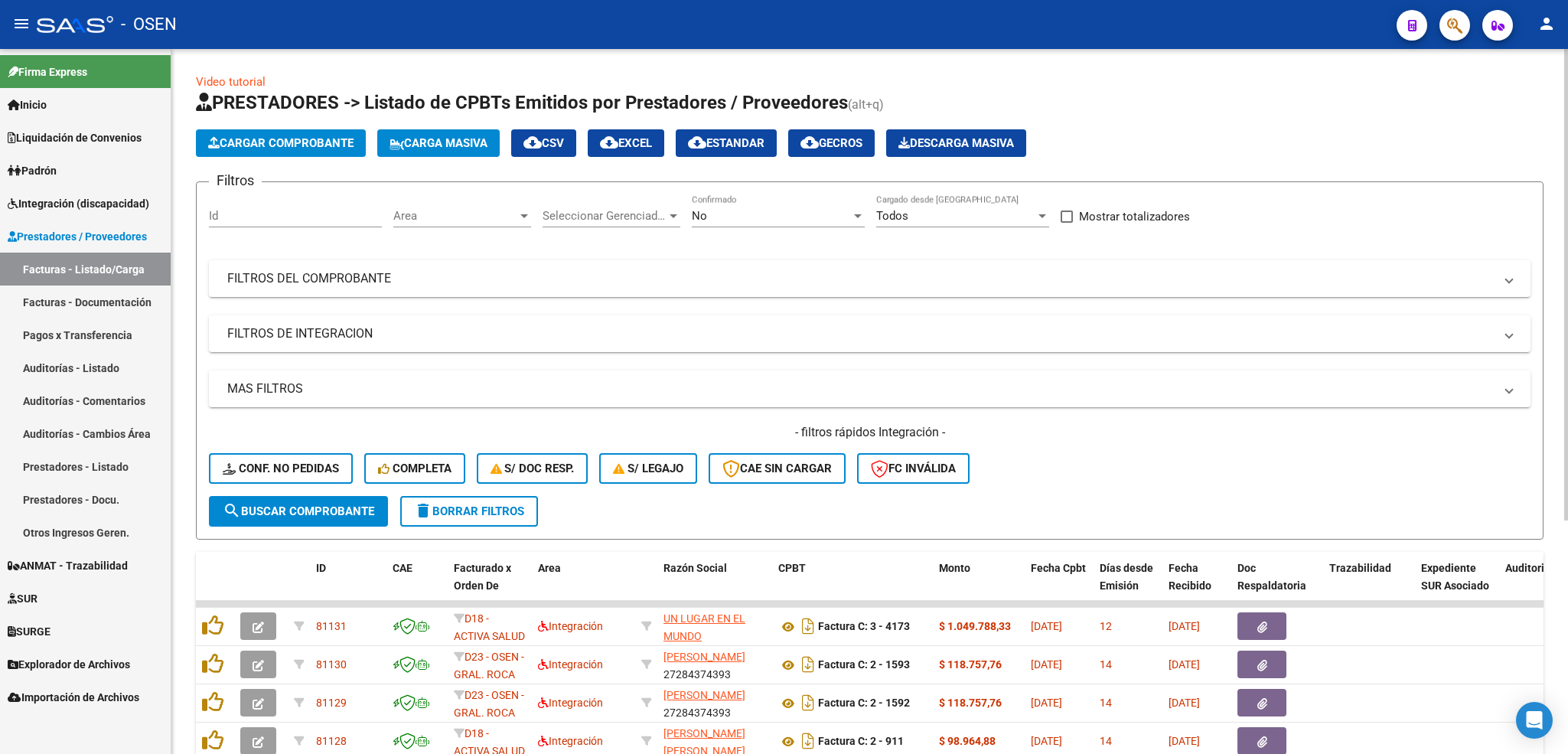
click at [731, 203] on div "No Confirmado" at bounding box center [777, 210] width 173 height 33
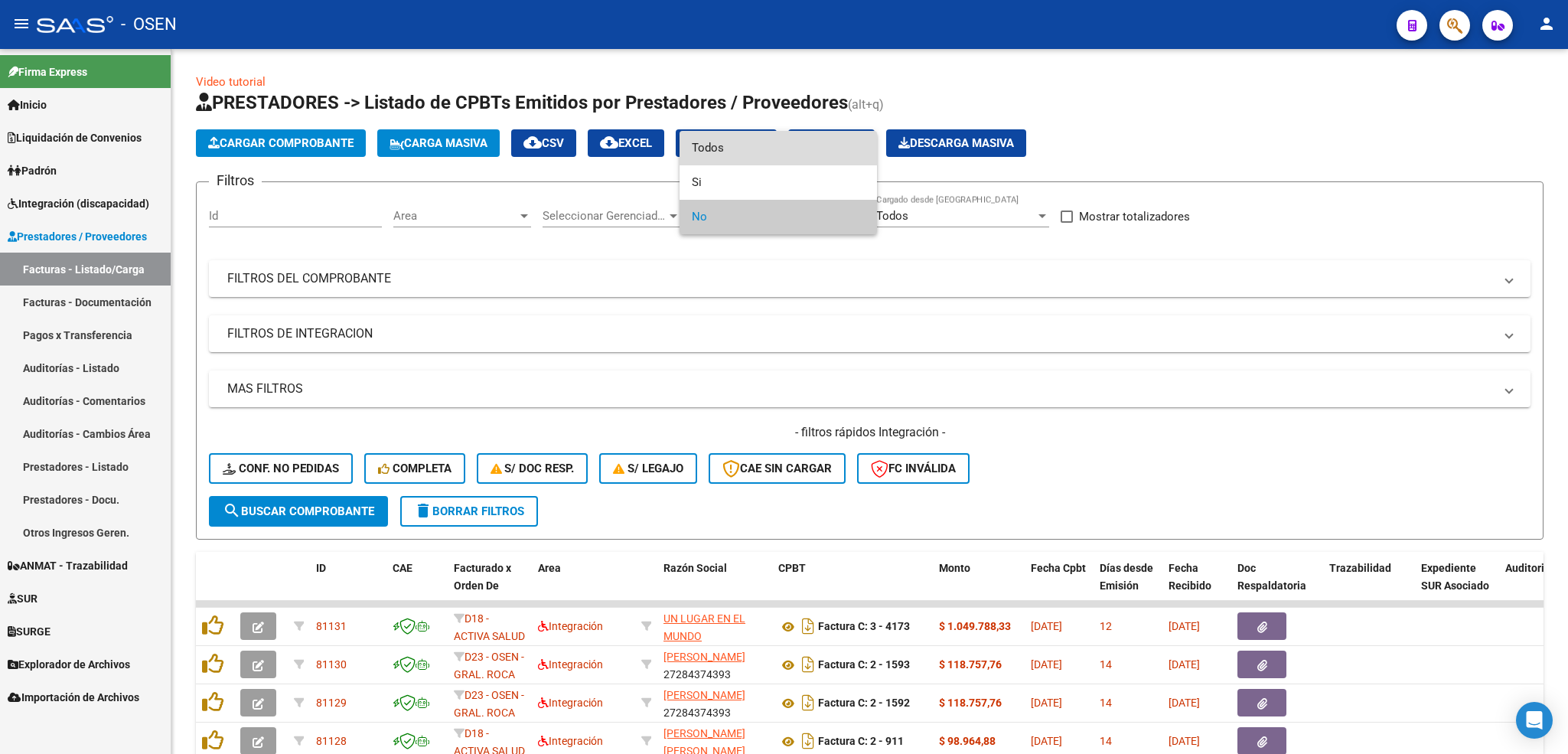
click at [730, 159] on span "Todos" at bounding box center [777, 148] width 173 height 34
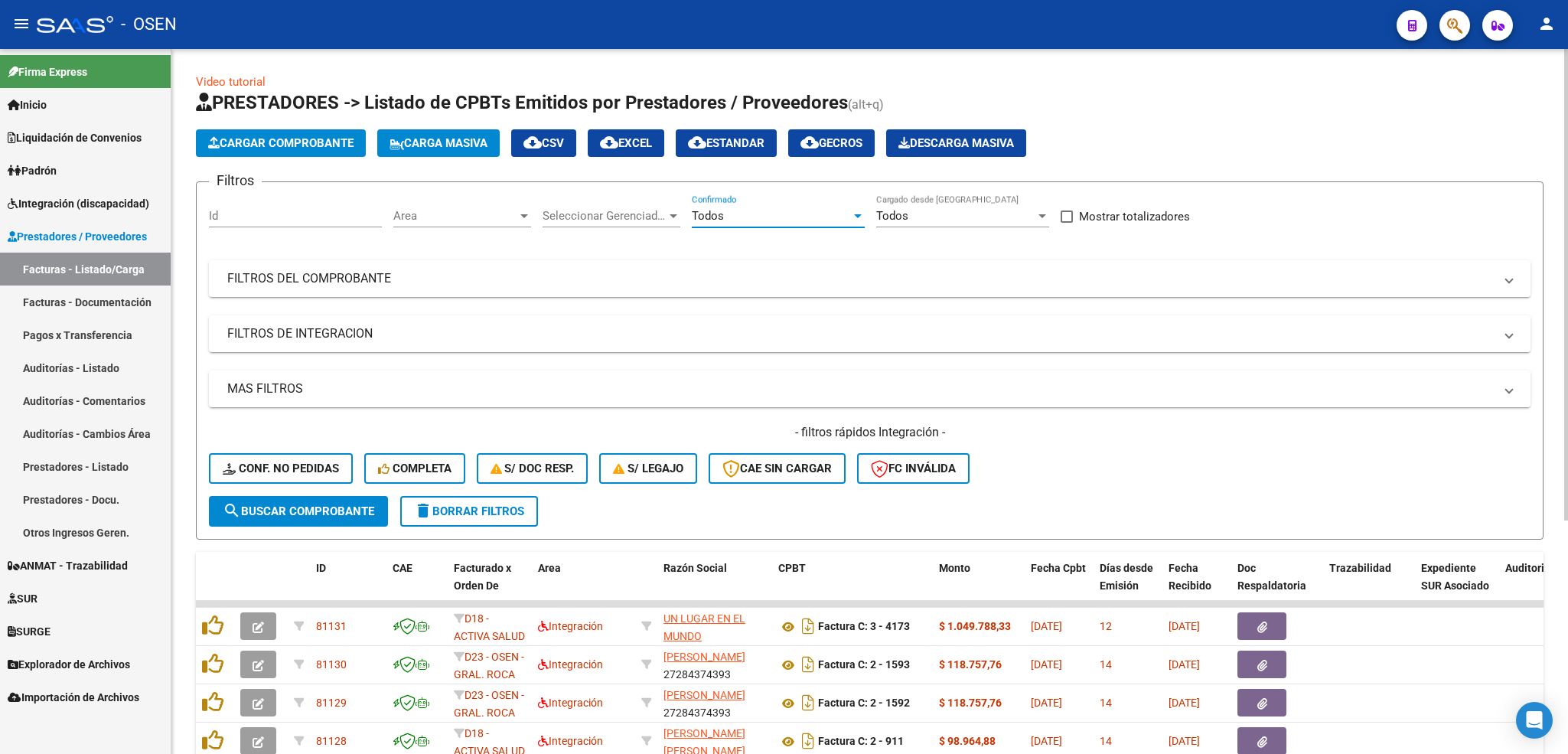
click at [750, 306] on div "Filtros Id Area Area Seleccionar Gerenciador Seleccionar Gerenciador Todos Conf…" at bounding box center [869, 345] width 1321 height 302
click at [761, 288] on mat-expansion-panel-header "FILTROS DEL COMPROBANTE" at bounding box center [869, 279] width 1321 height 37
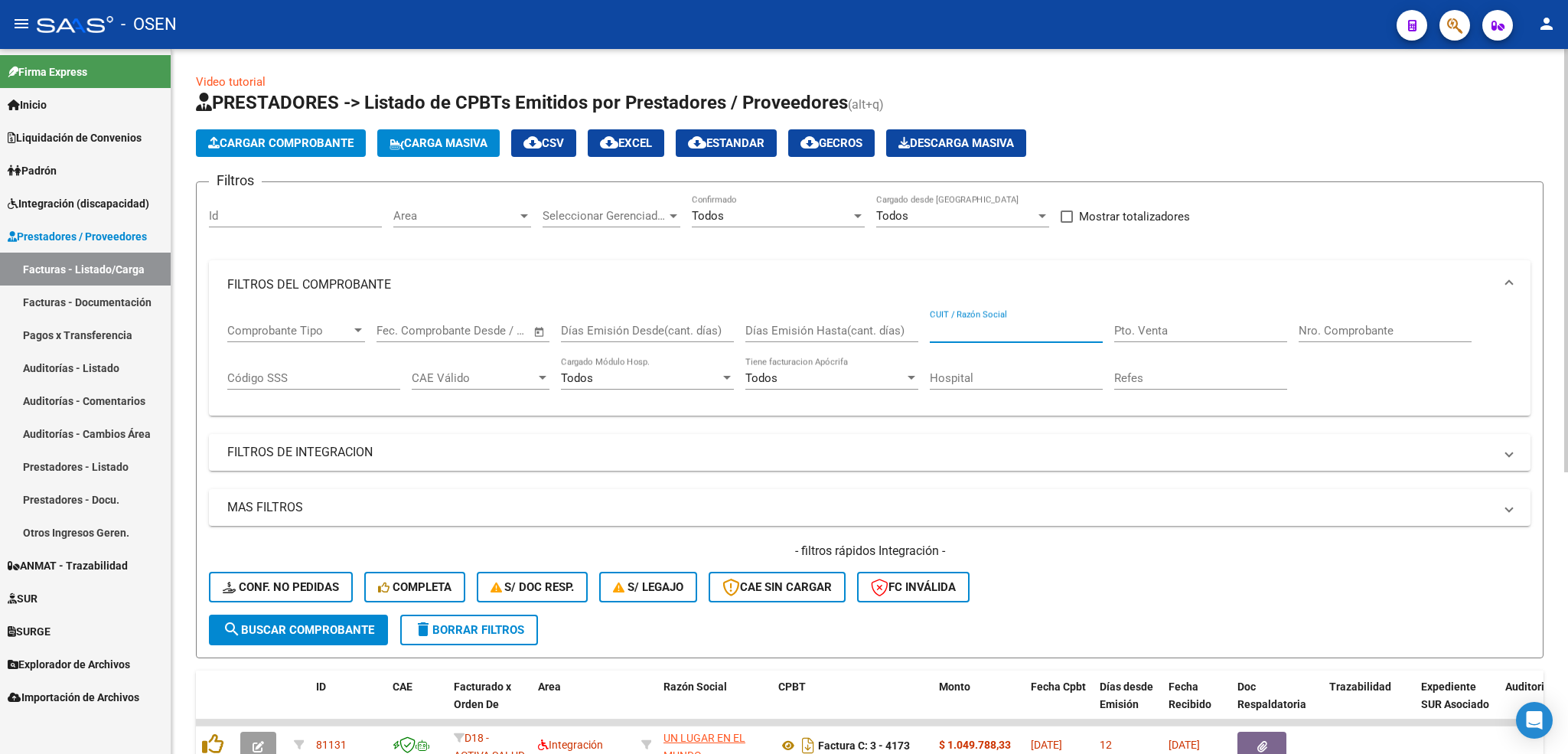
click at [1025, 331] on input "CUIT / Razón Social" at bounding box center [1016, 331] width 173 height 14
type input "frontera"
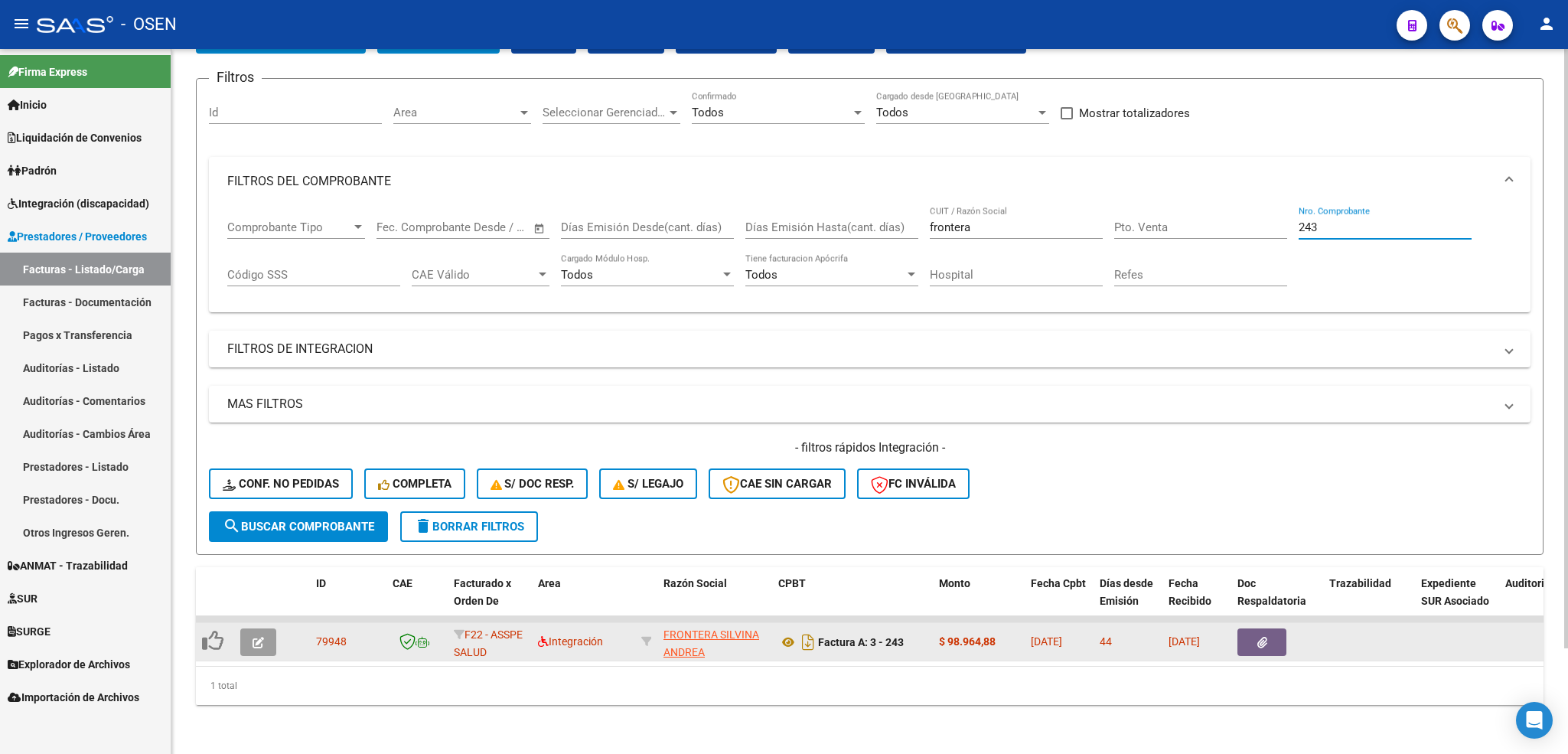
type input "243"
click at [272, 632] on button "button" at bounding box center [258, 641] width 36 height 27
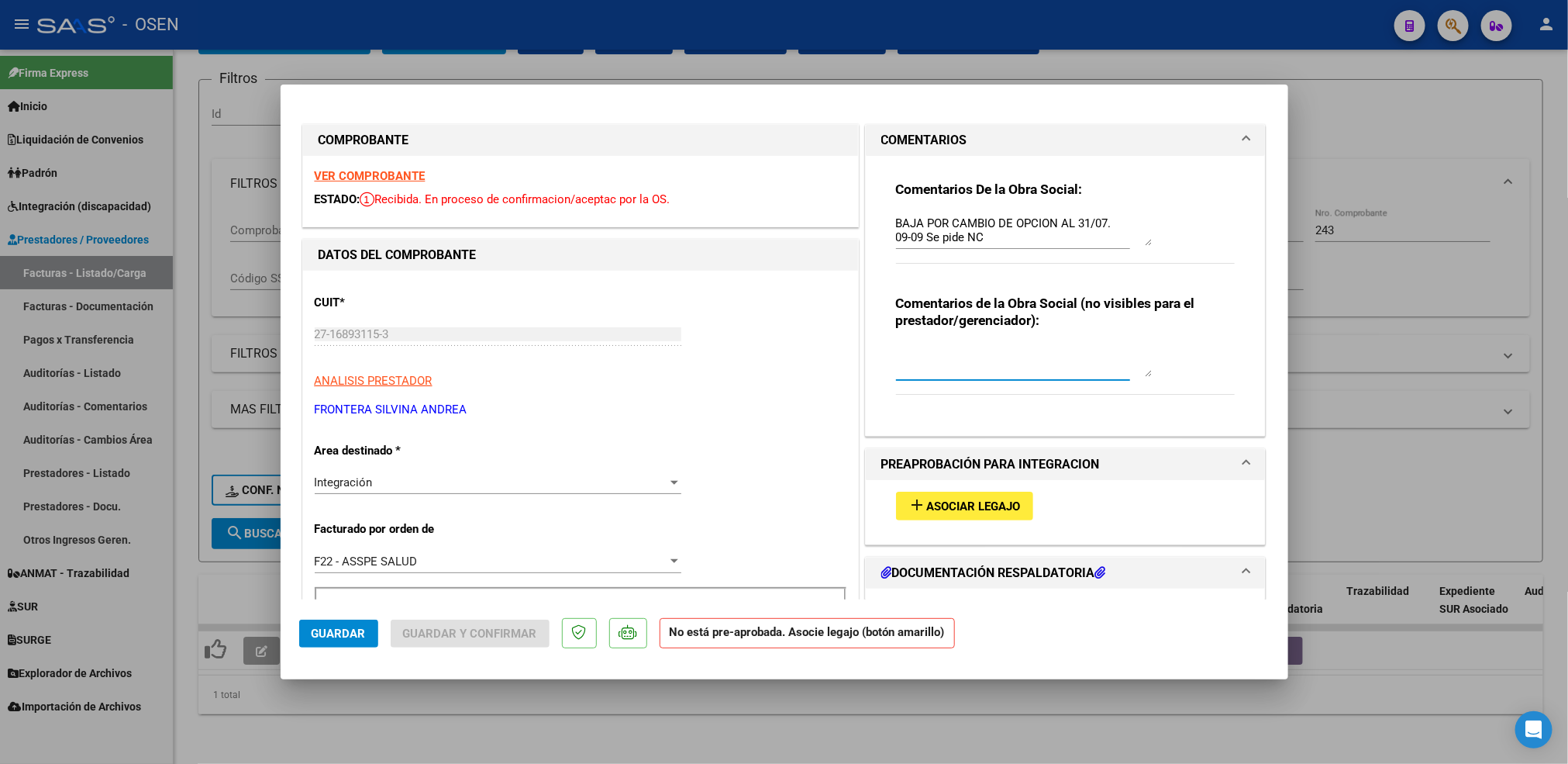
click at [956, 358] on textarea at bounding box center [1024, 361] width 256 height 31
type textarea "15-10 SE ADJ NC"
click at [428, 486] on div "Integración" at bounding box center [491, 482] width 353 height 14
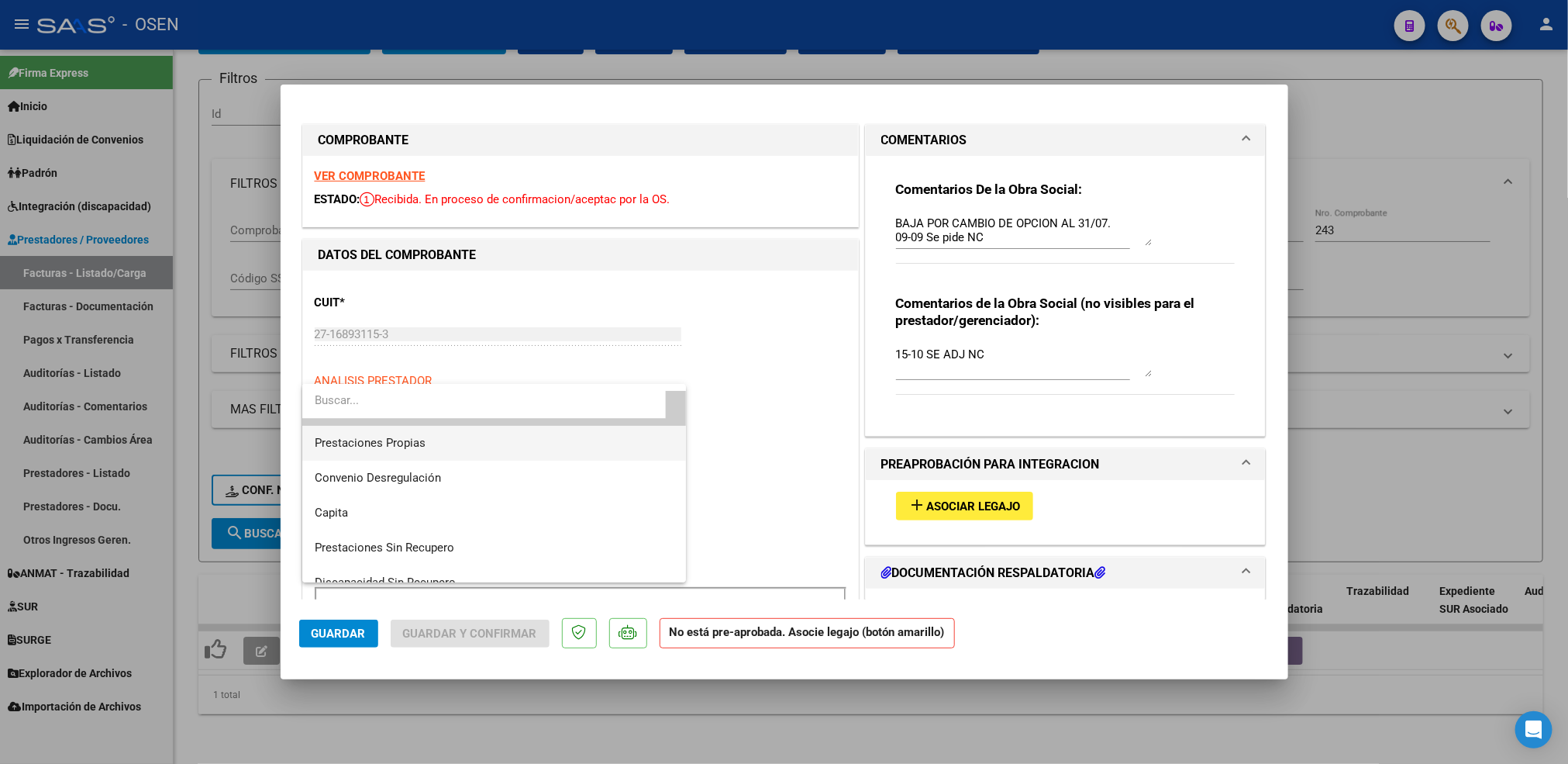
scroll to position [173, 0]
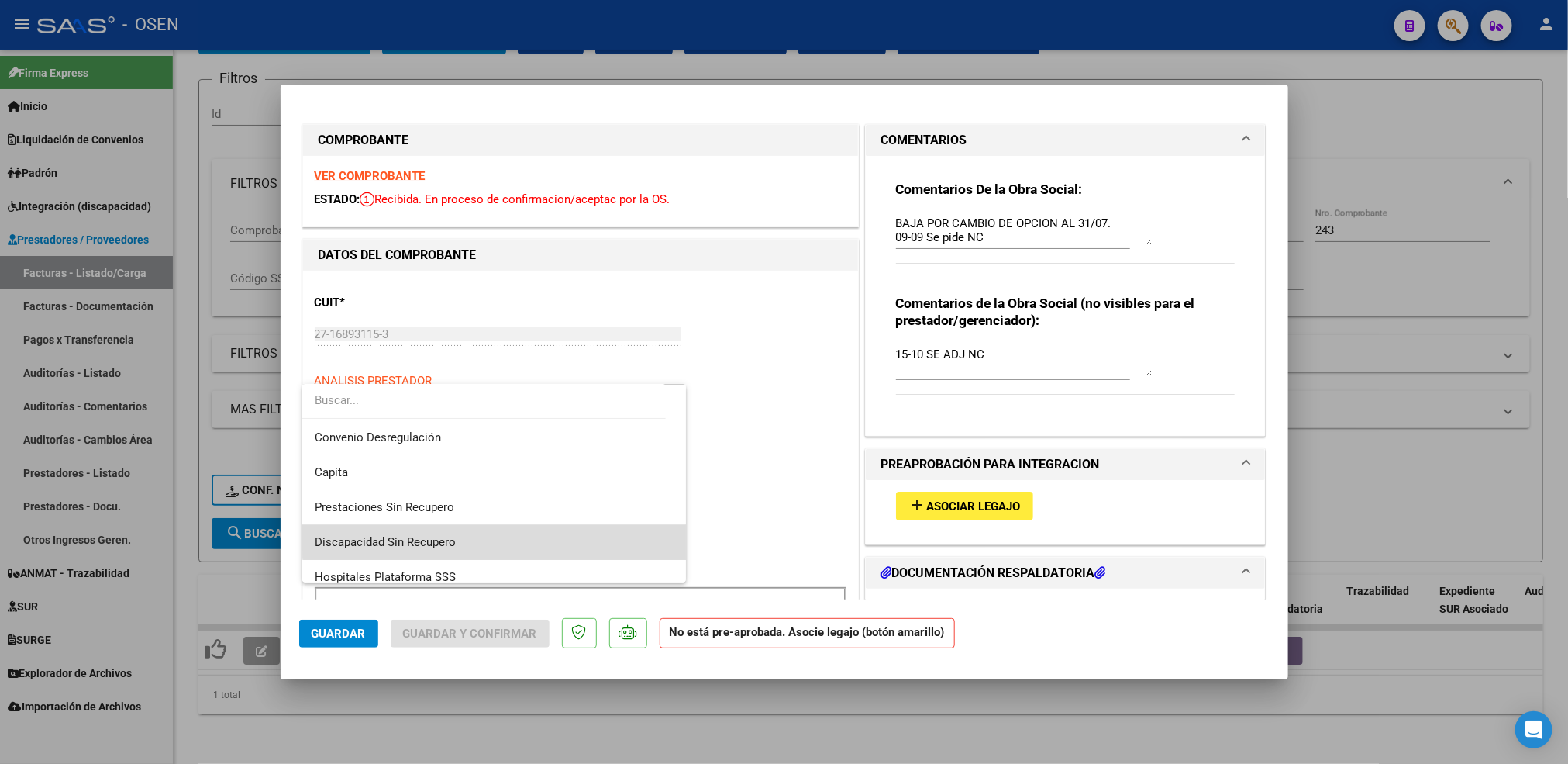
click at [495, 533] on span "Discapacidad Sin Recupero" at bounding box center [494, 542] width 359 height 35
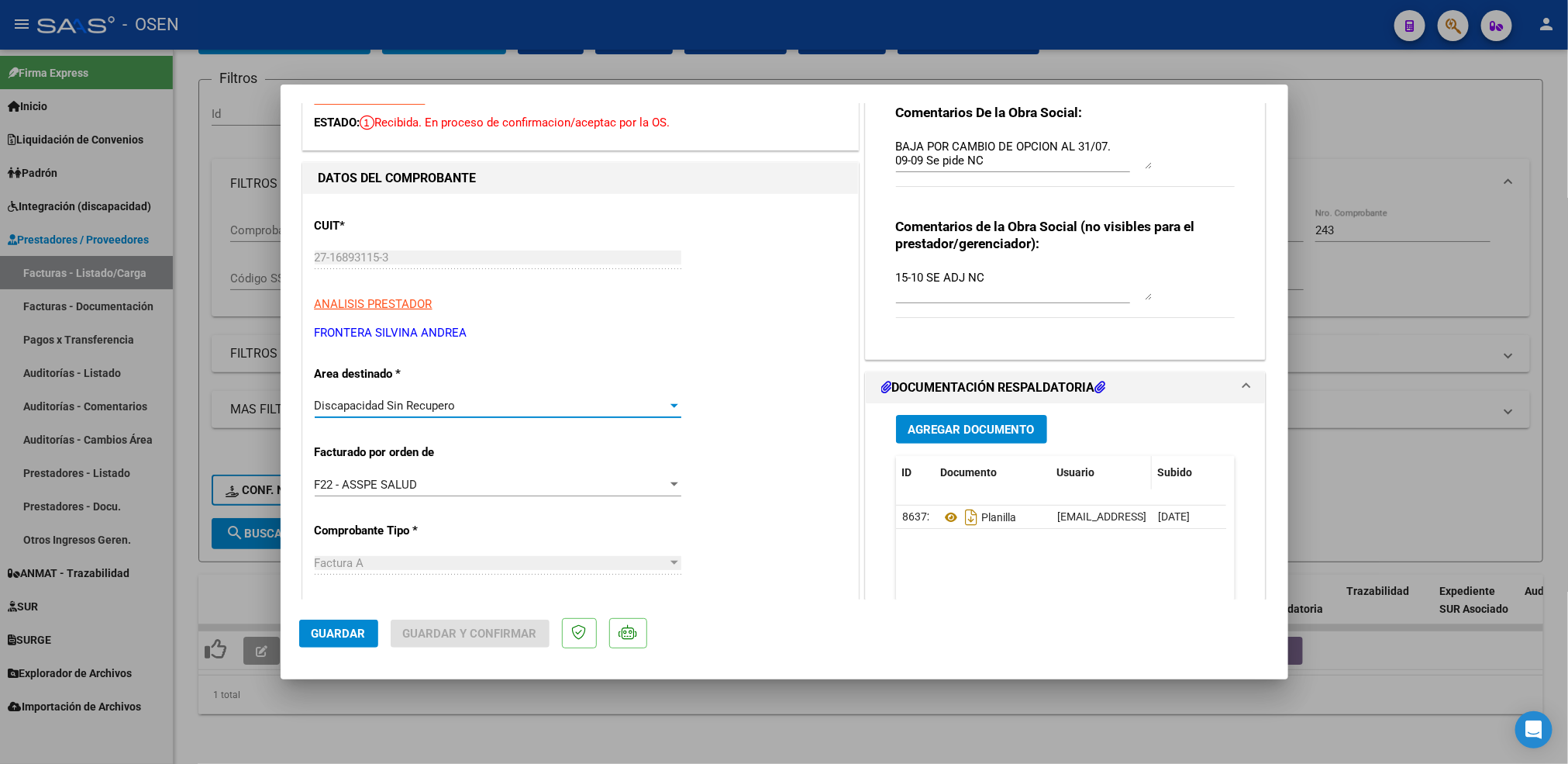
scroll to position [116, 0]
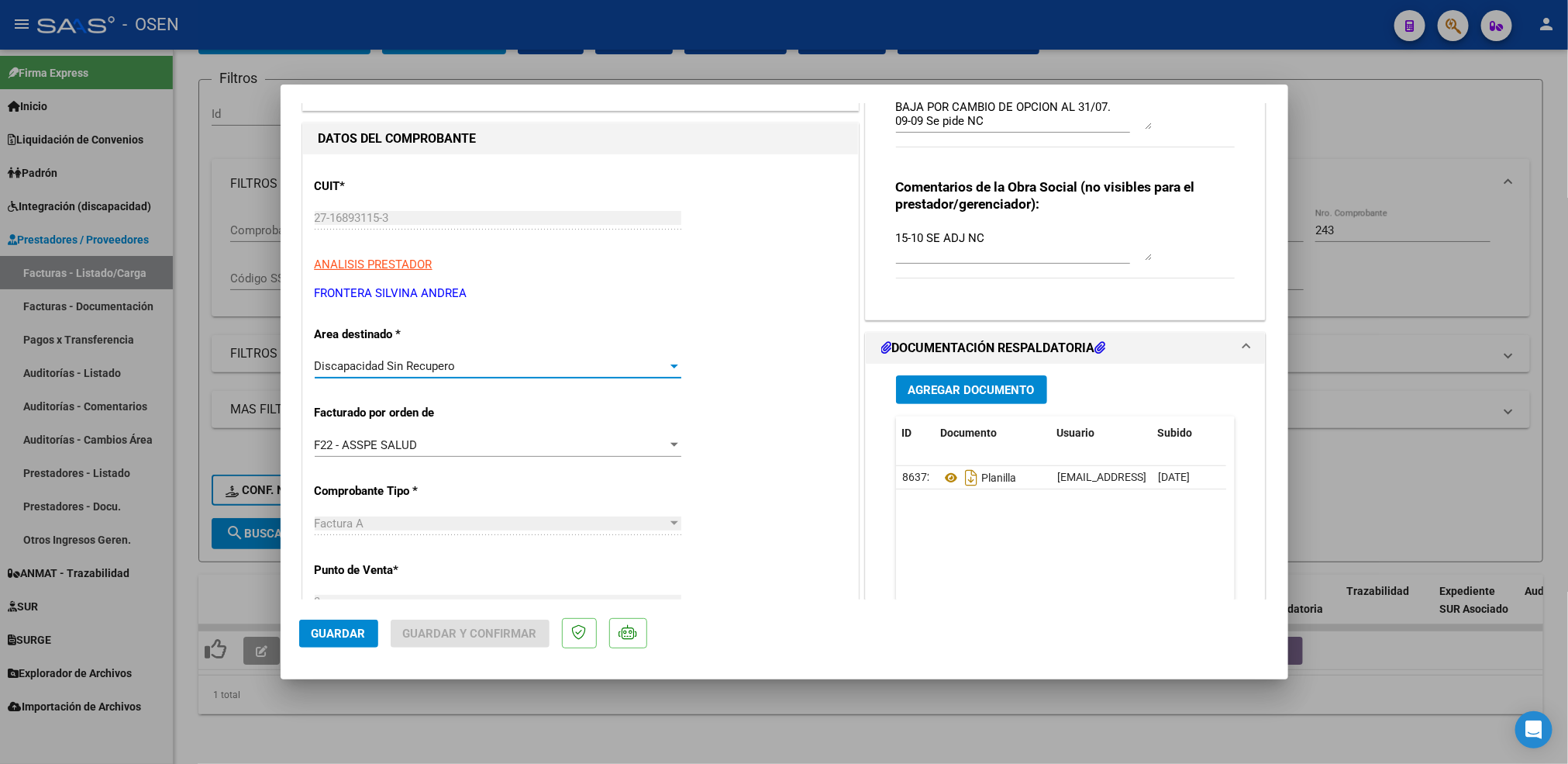
click at [1019, 393] on span "Agregar Documento" at bounding box center [972, 390] width 127 height 14
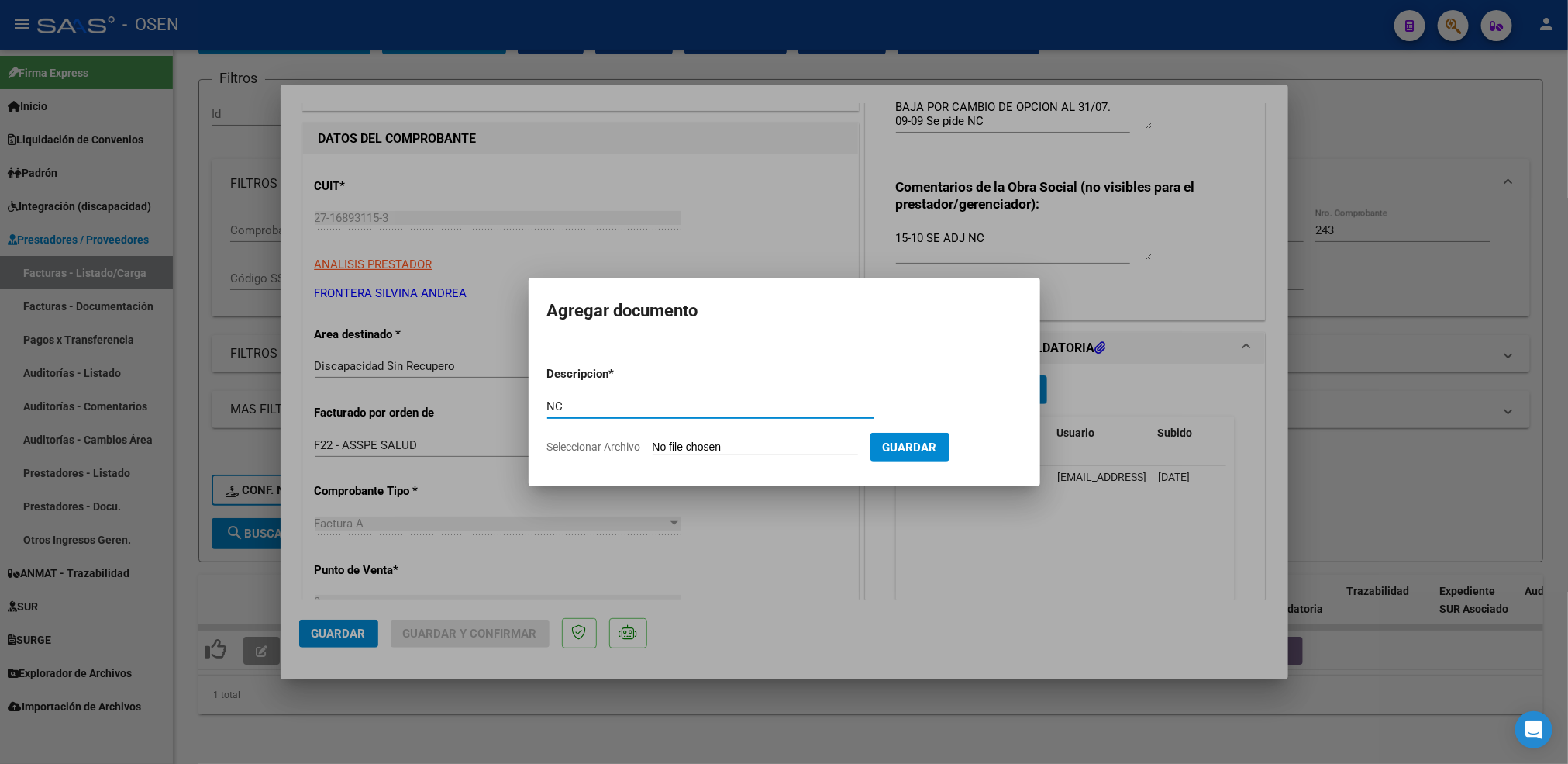
type input "NC"
click at [653, 440] on input "Seleccionar Archivo" at bounding box center [755, 448] width 206 height 15
type input "C:\fakepath\NC [PERSON_NAME] 08-2025 OSEN - FN.pdf"
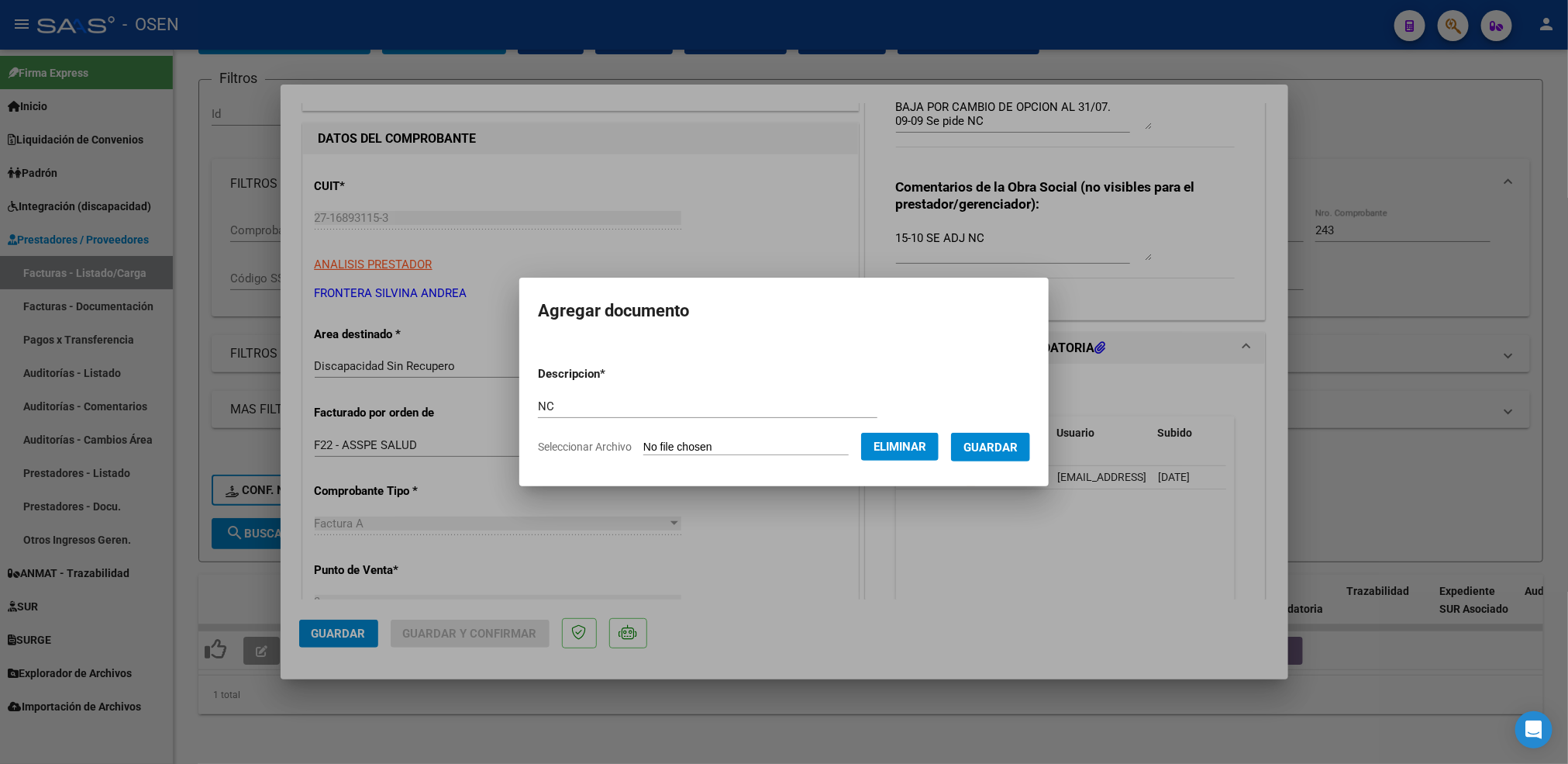
click at [1015, 449] on span "Guardar" at bounding box center [990, 448] width 54 height 14
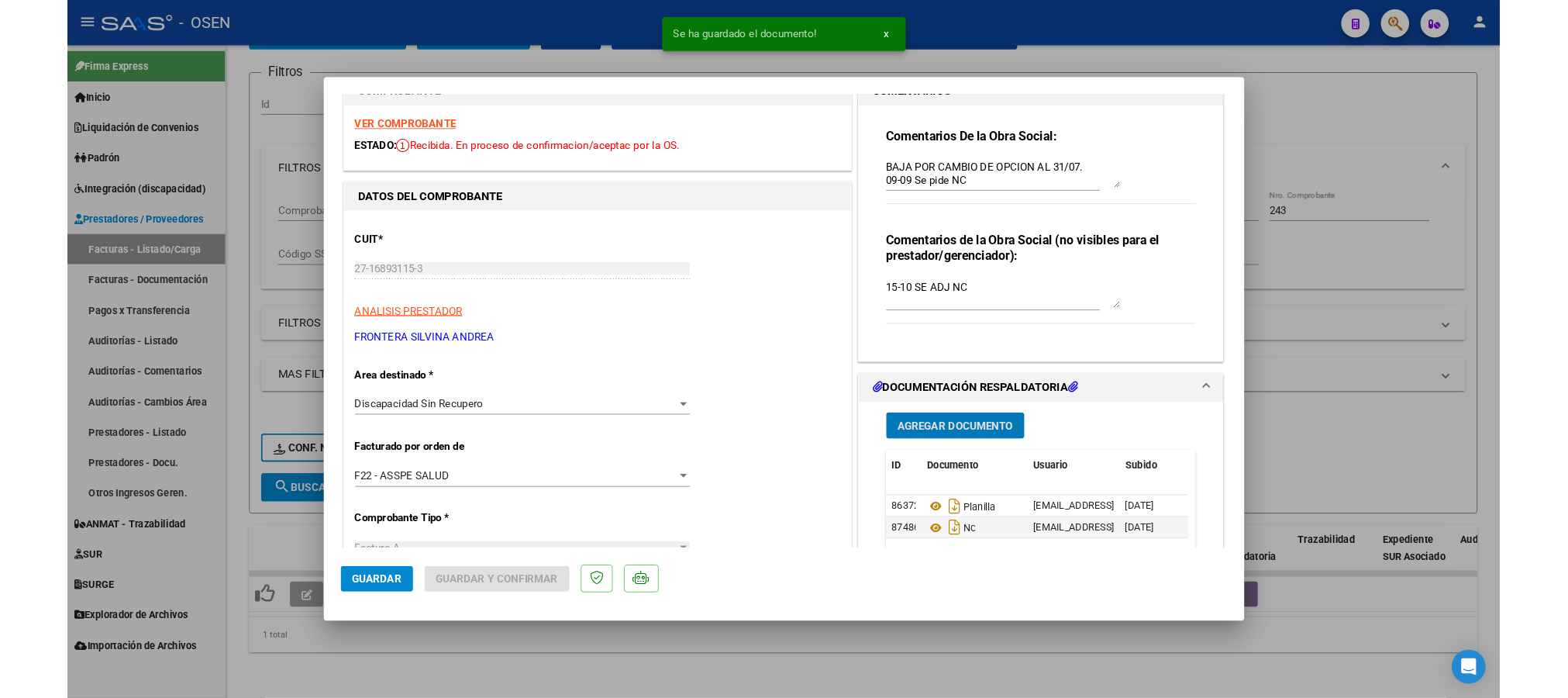
scroll to position [0, 0]
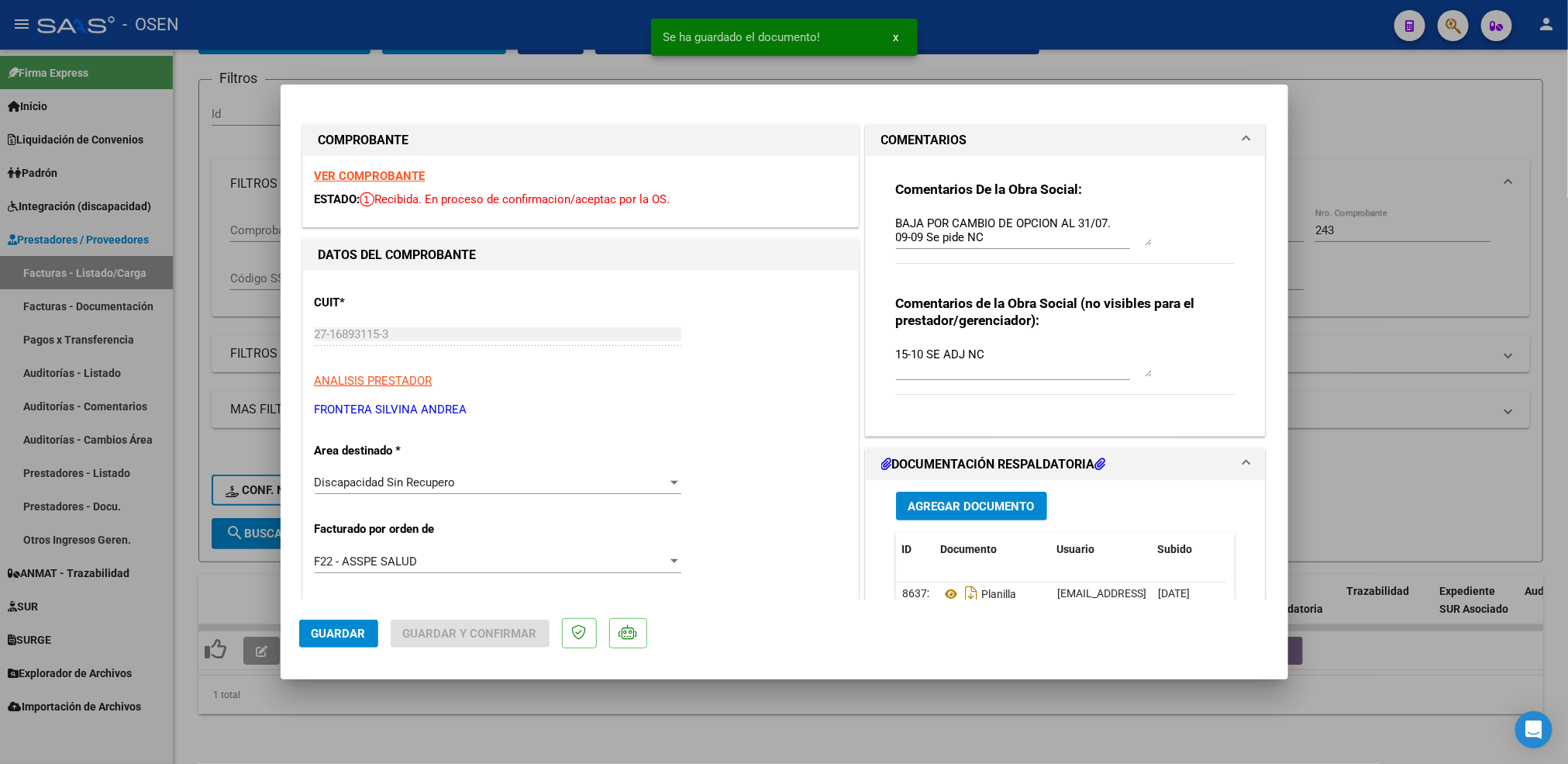
click at [416, 177] on strong "VER COMPROBANTE" at bounding box center [370, 177] width 110 height 14
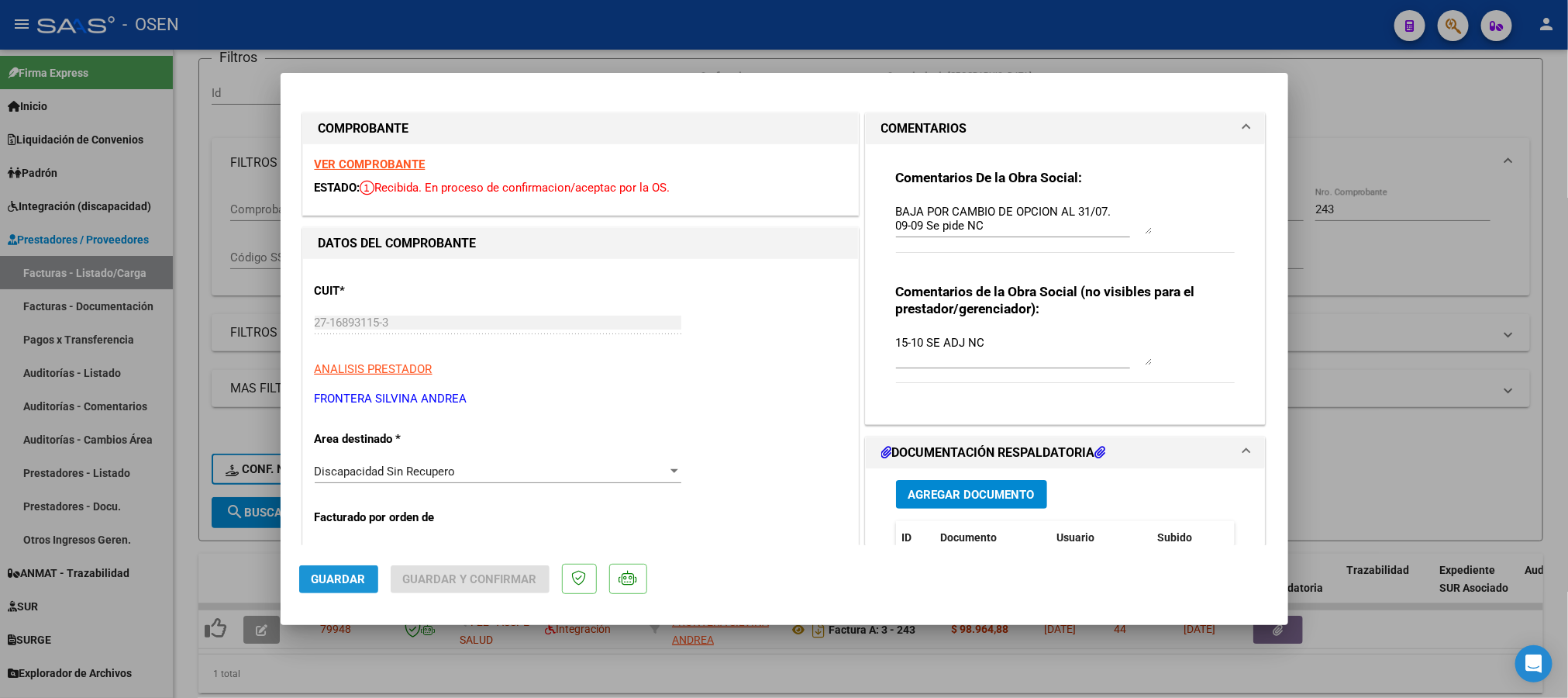
click at [328, 576] on span "Guardar" at bounding box center [339, 579] width 54 height 14
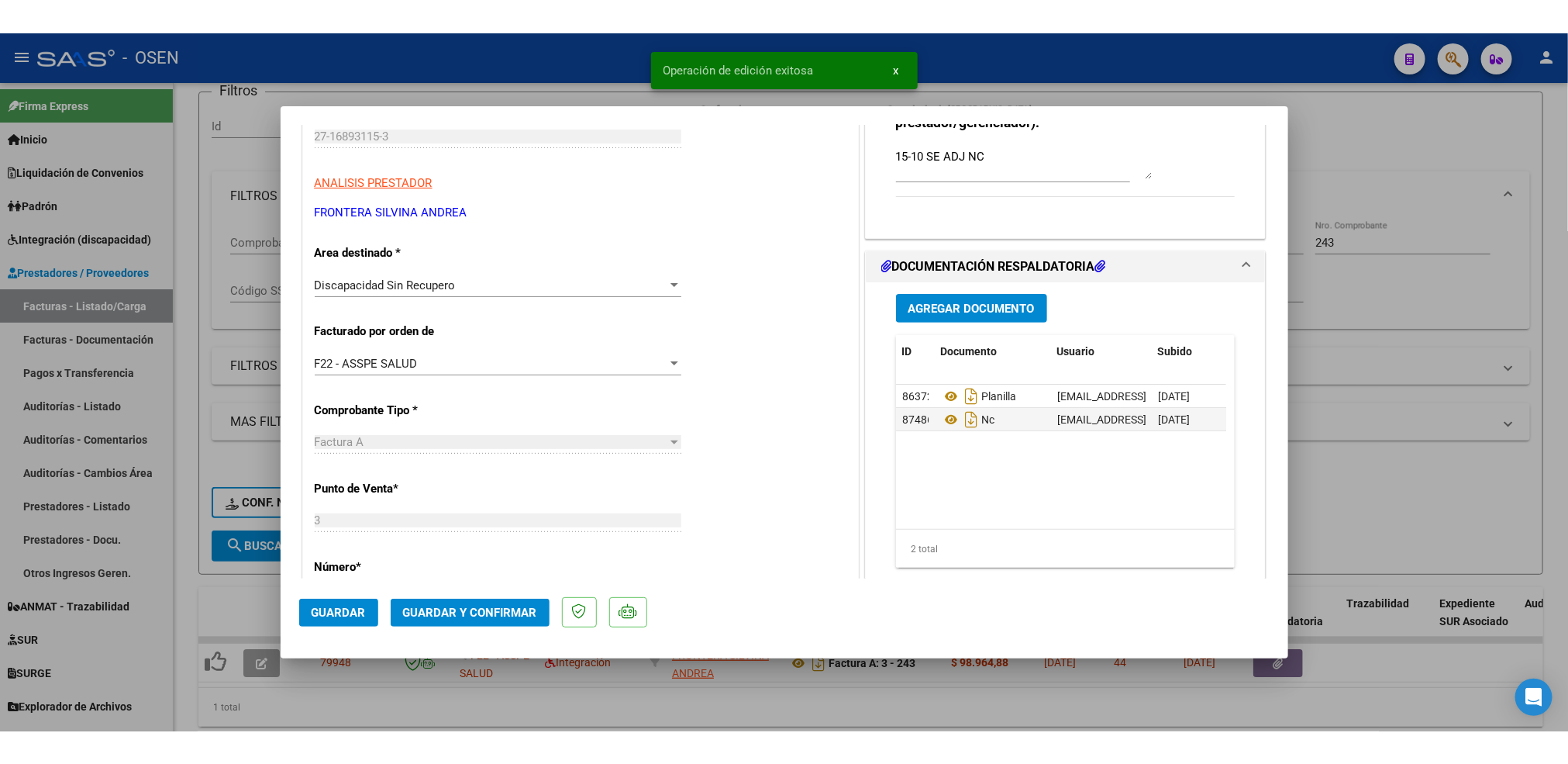
scroll to position [233, 0]
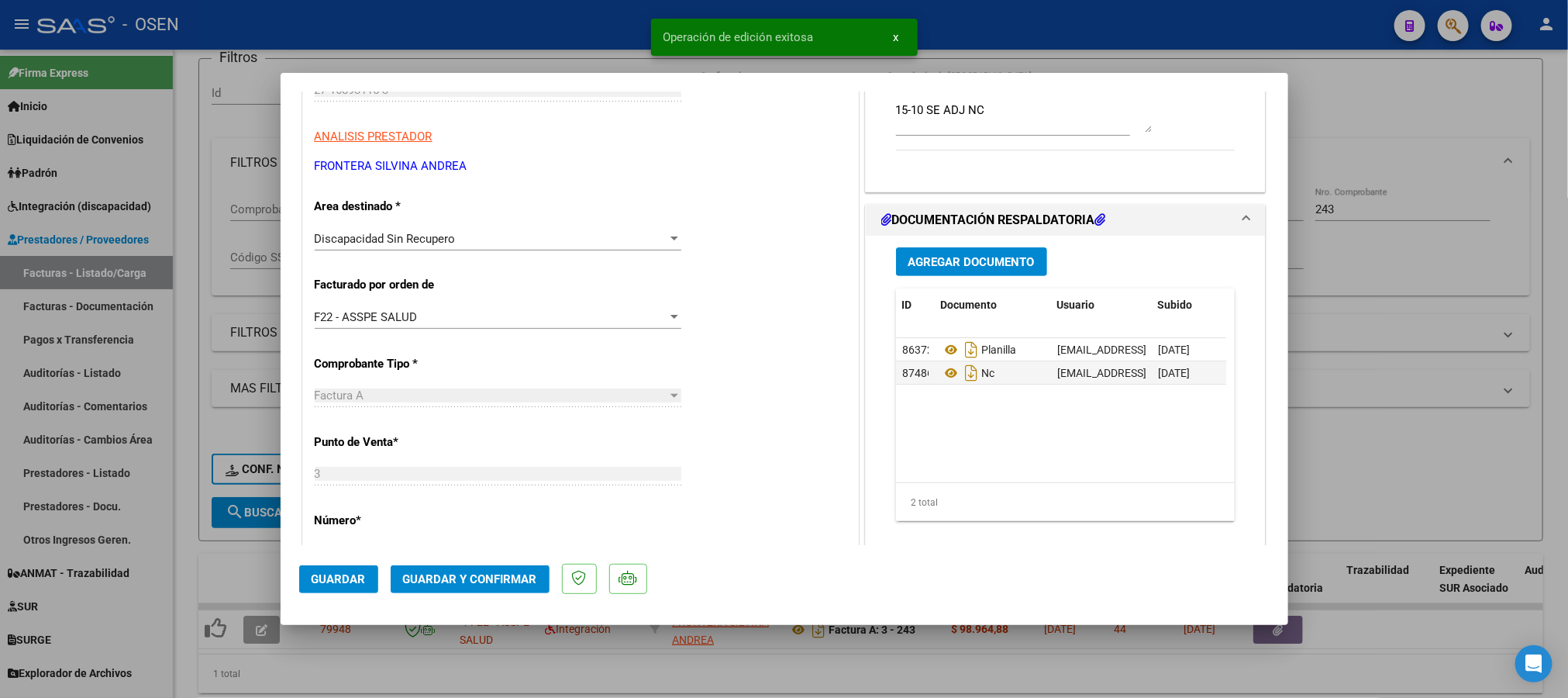
click at [445, 587] on button "Guardar y Confirmar" at bounding box center [470, 579] width 159 height 28
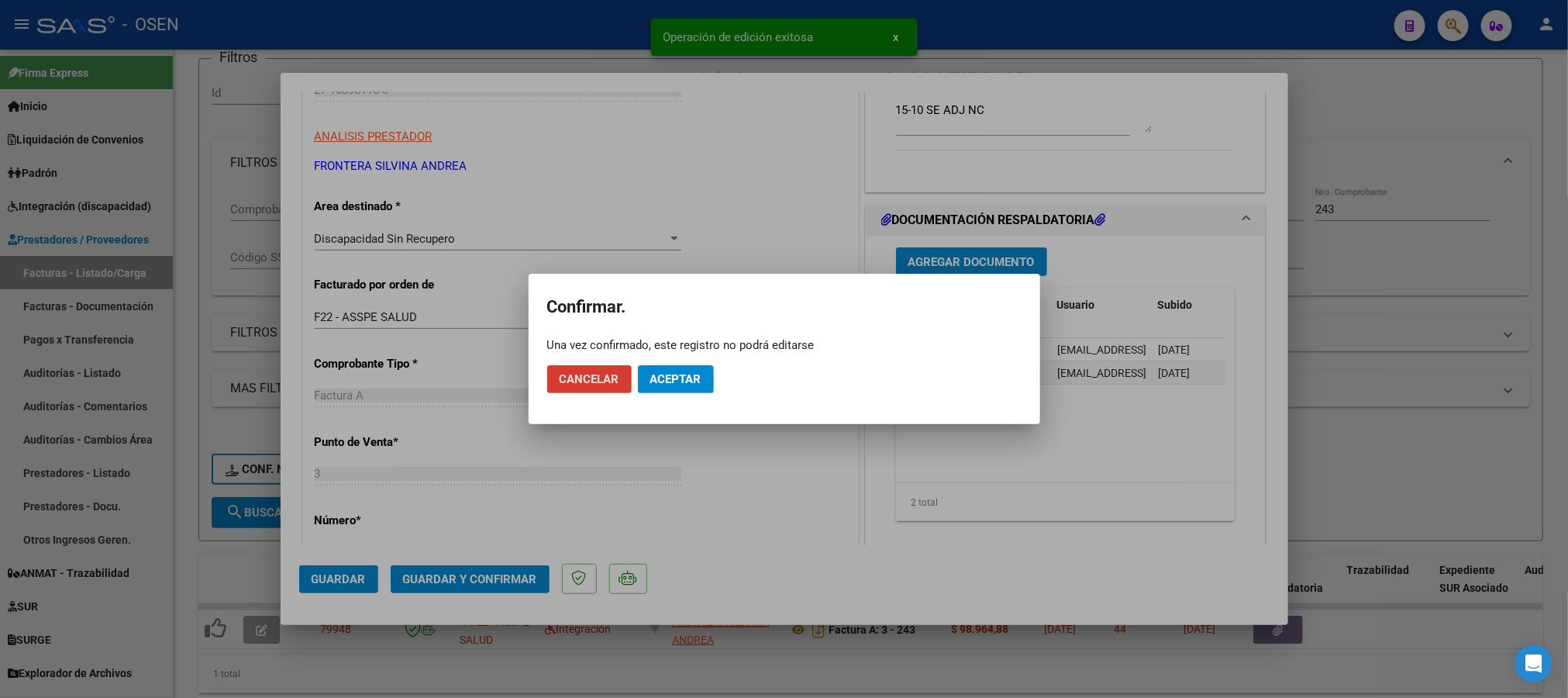
click at [700, 380] on span "Aceptar" at bounding box center [675, 380] width 51 height 14
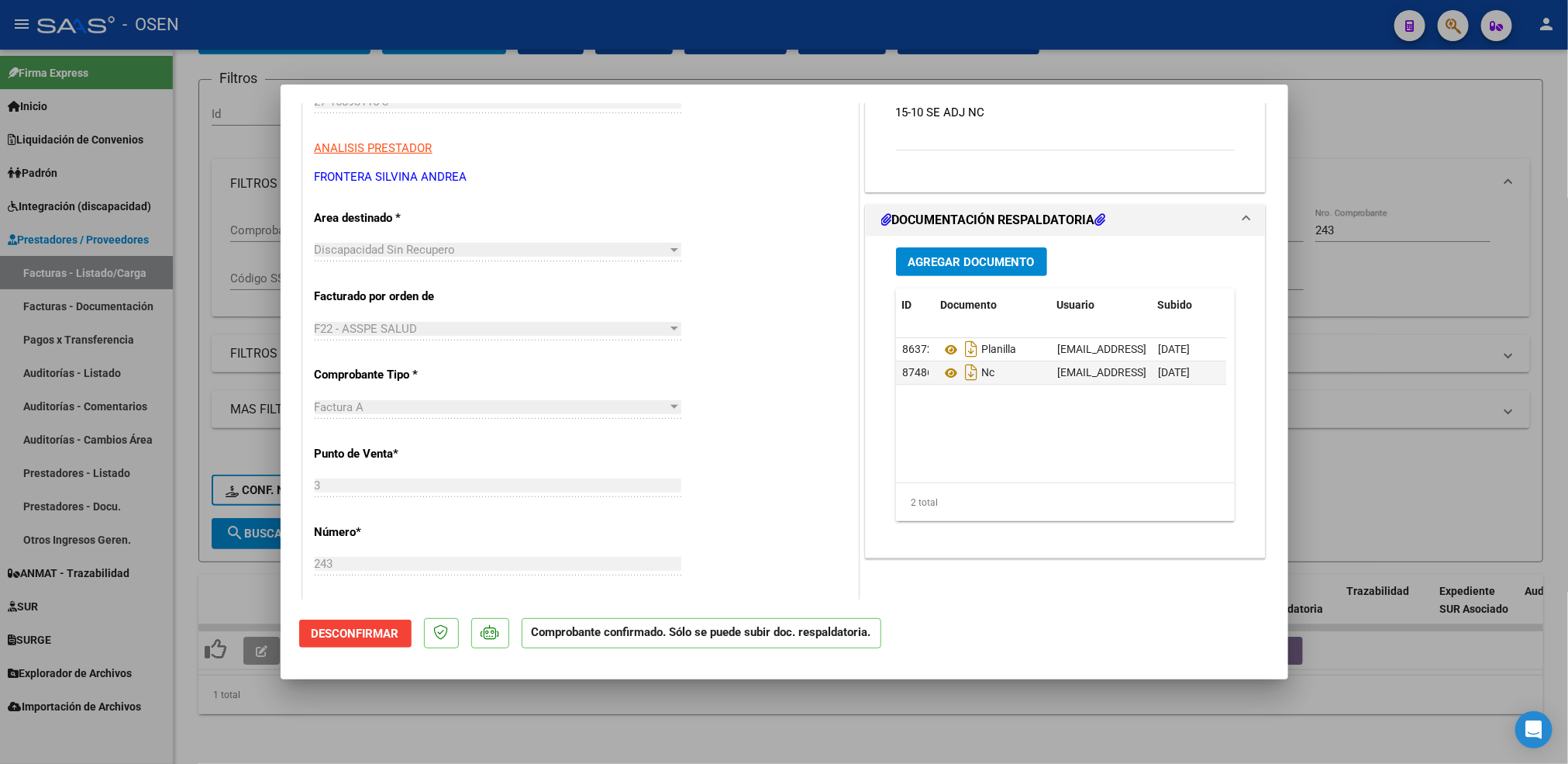
click at [1201, 719] on div at bounding box center [784, 382] width 1568 height 764
type input "$ 0,00"
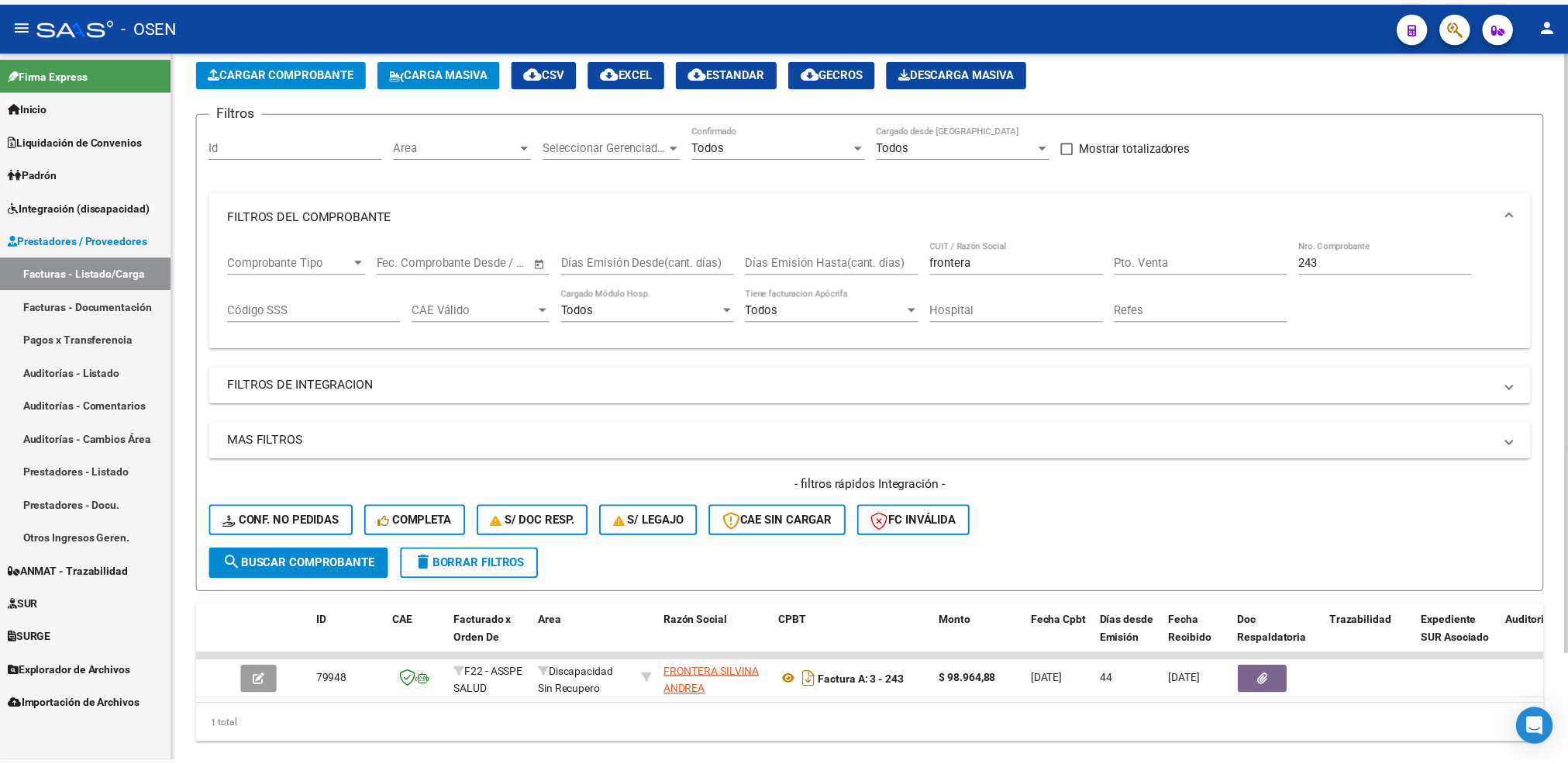
scroll to position [0, 0]
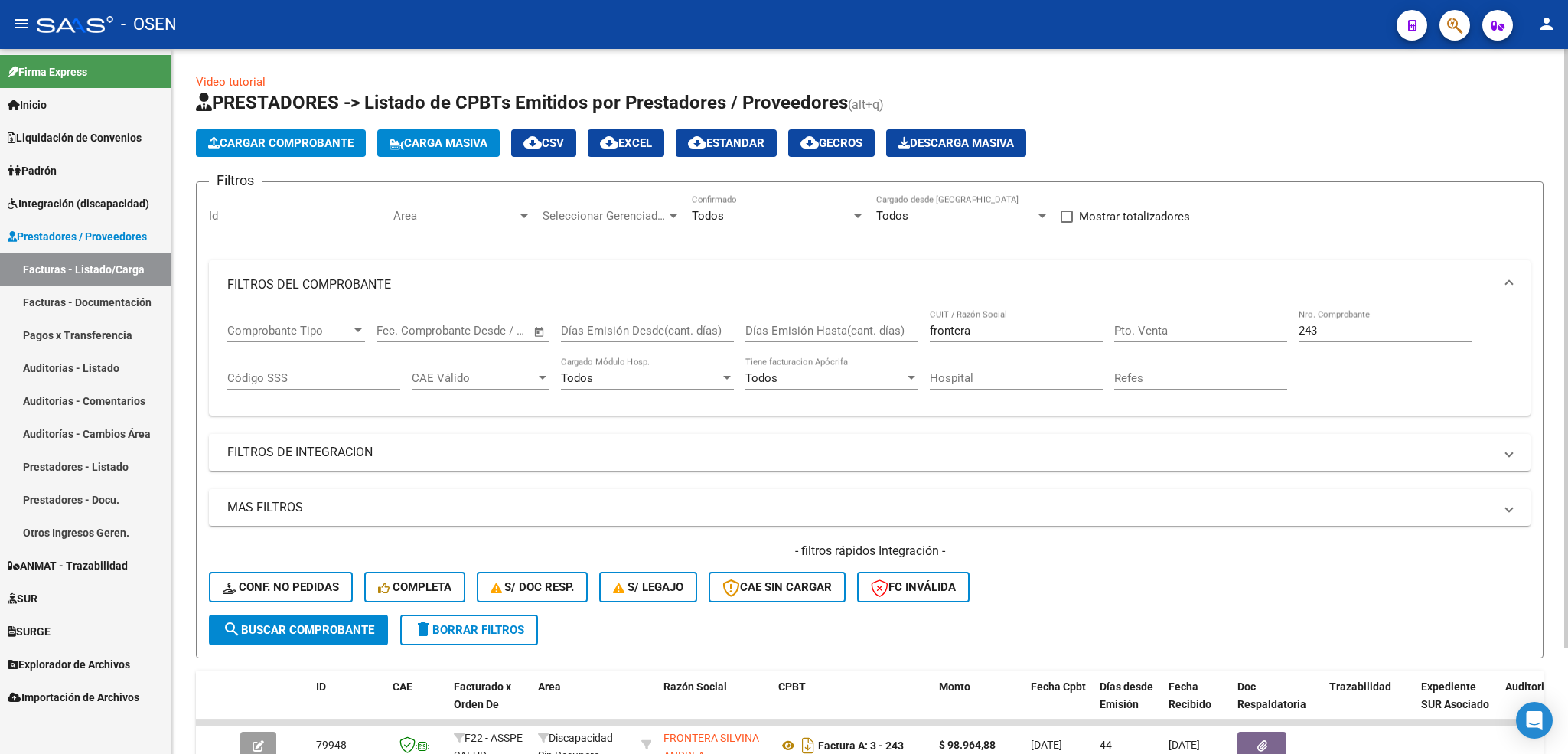
click at [317, 140] on span "Cargar Comprobante" at bounding box center [281, 143] width 145 height 14
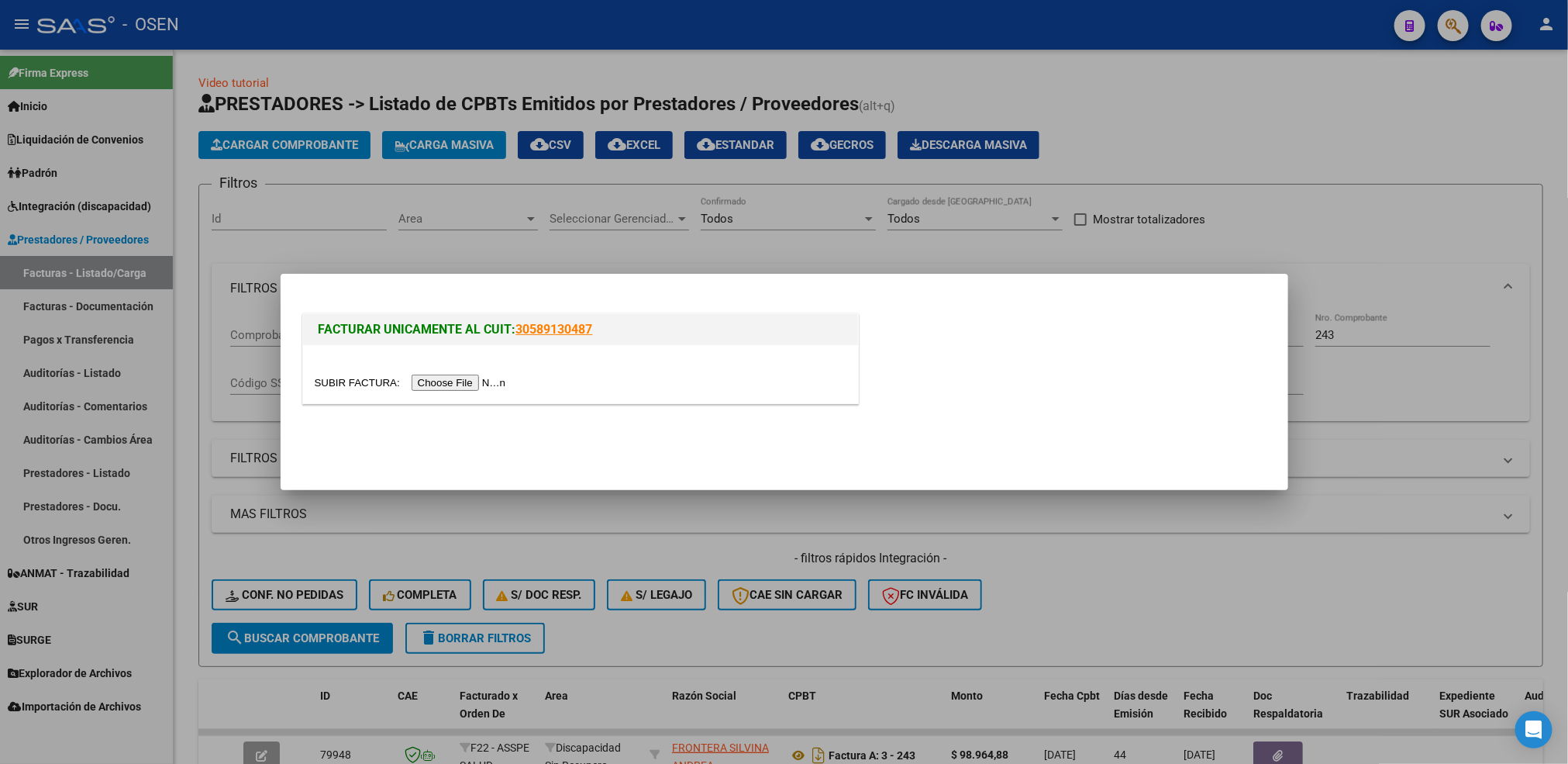
click at [444, 375] on input "file" at bounding box center [412, 382] width 196 height 16
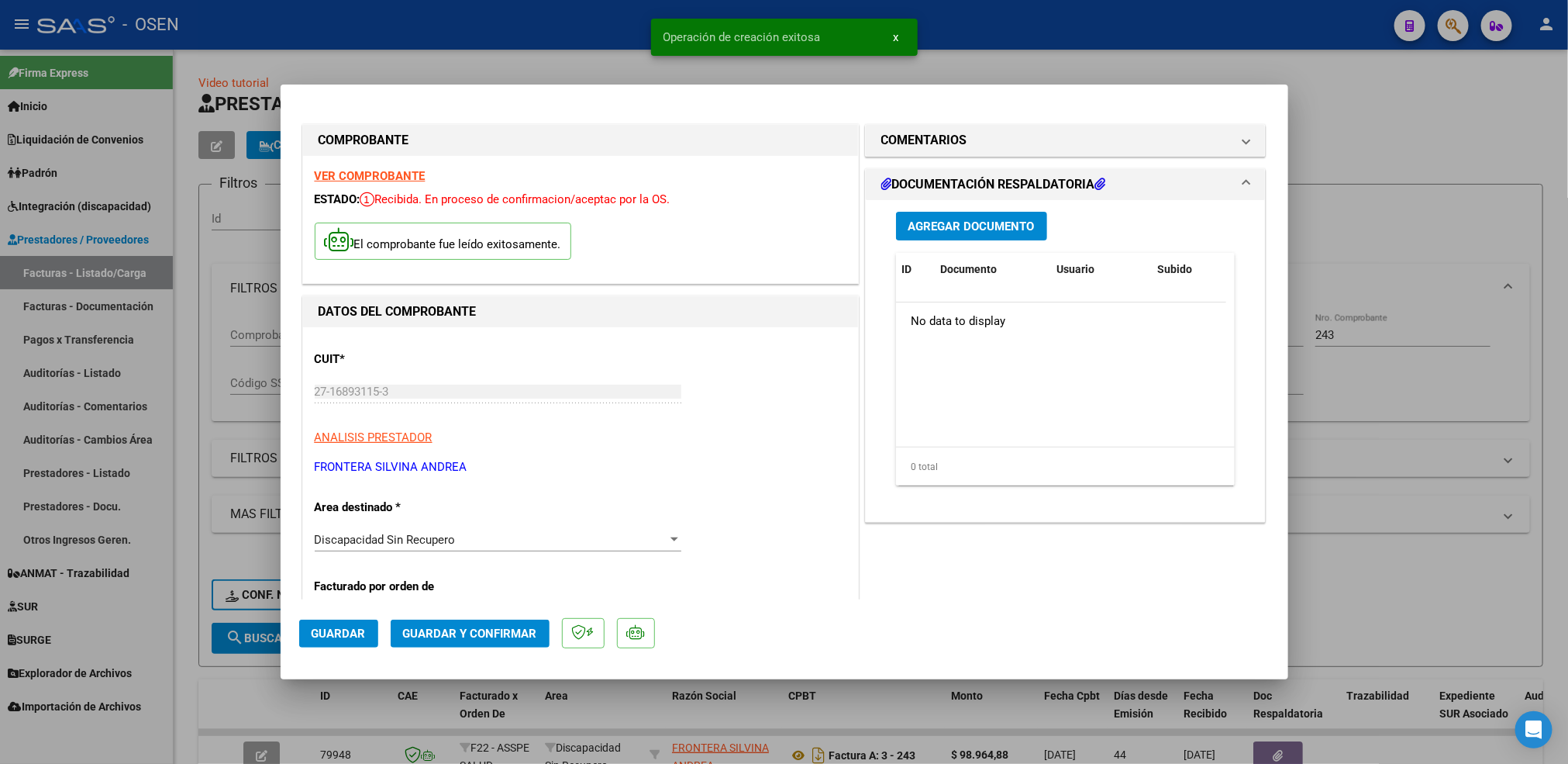
click at [336, 631] on span "Guardar" at bounding box center [339, 634] width 54 height 14
click at [947, 146] on h1 "COMENTARIOS" at bounding box center [924, 140] width 86 height 19
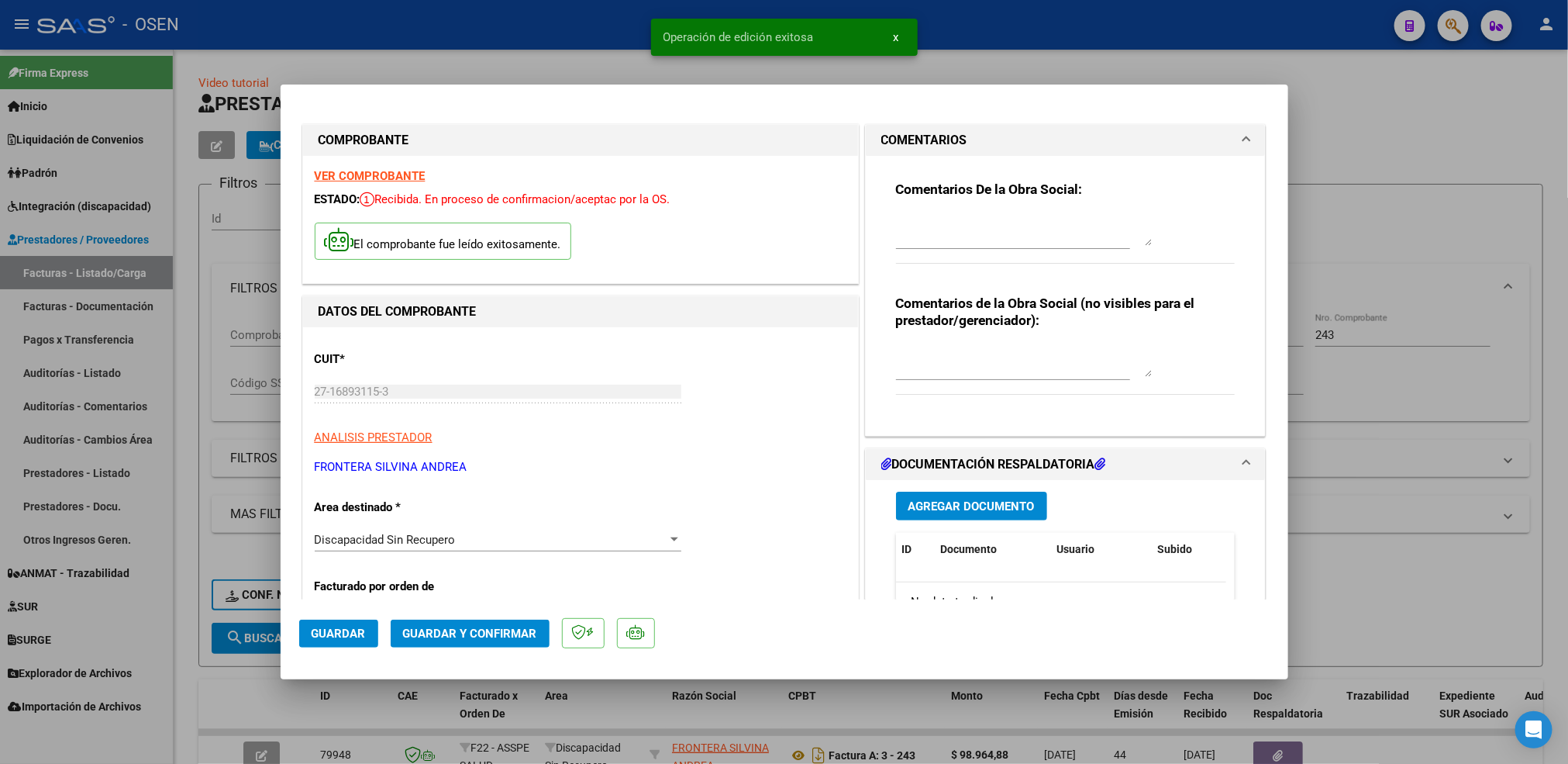
click at [939, 209] on div "Comentarios De la Obra Social:" at bounding box center [1066, 231] width 339 height 100
click at [959, 229] on textarea at bounding box center [1024, 230] width 256 height 31
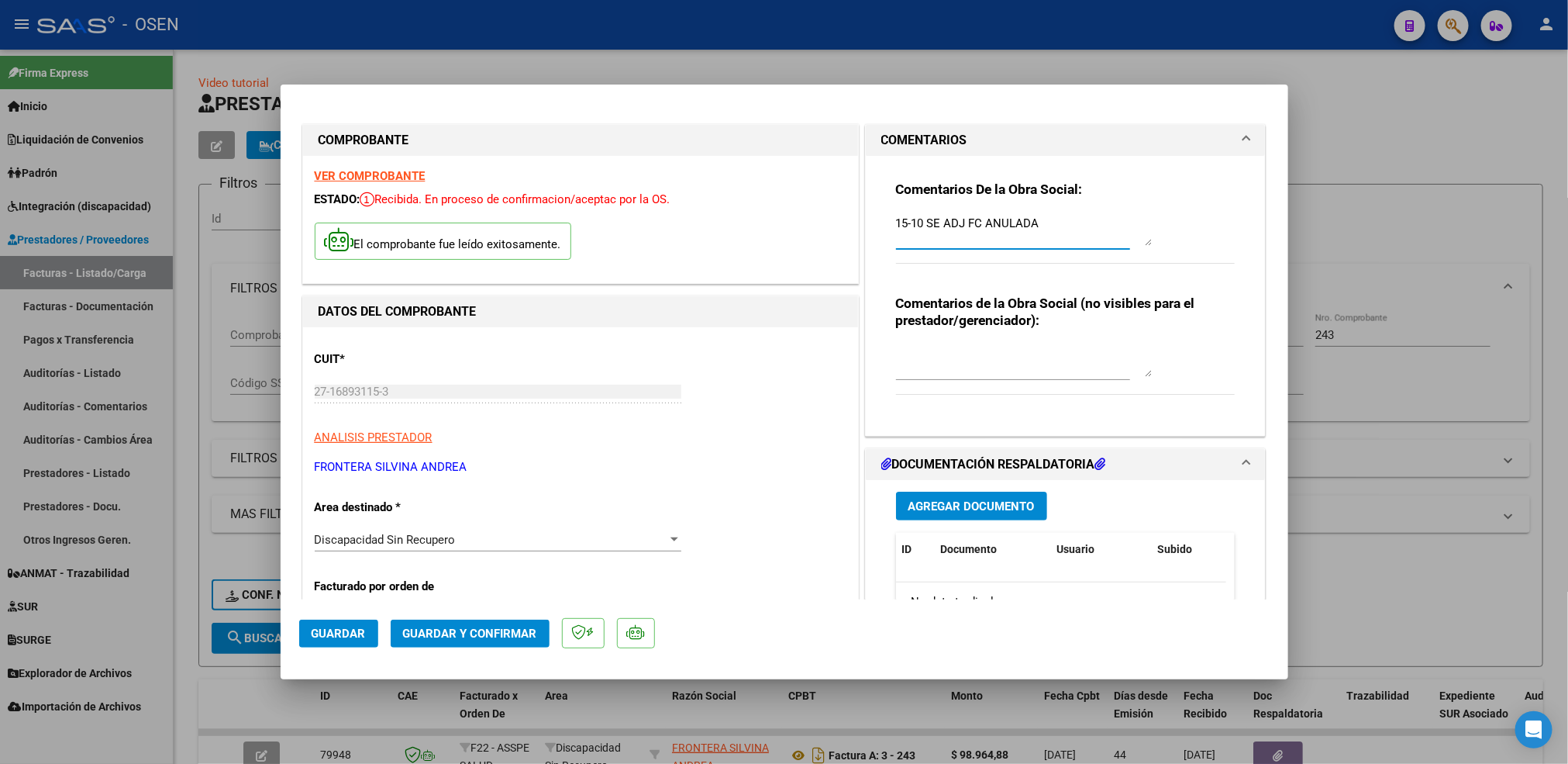
type textarea "15-10 SE ADJ FC ANULADA"
click at [999, 523] on div "Agregar Documento ID Documento Usuario Subido Acción No data to display 0 total…" at bounding box center [1066, 635] width 363 height 309
click at [999, 519] on button "Agregar Documento" at bounding box center [972, 506] width 151 height 29
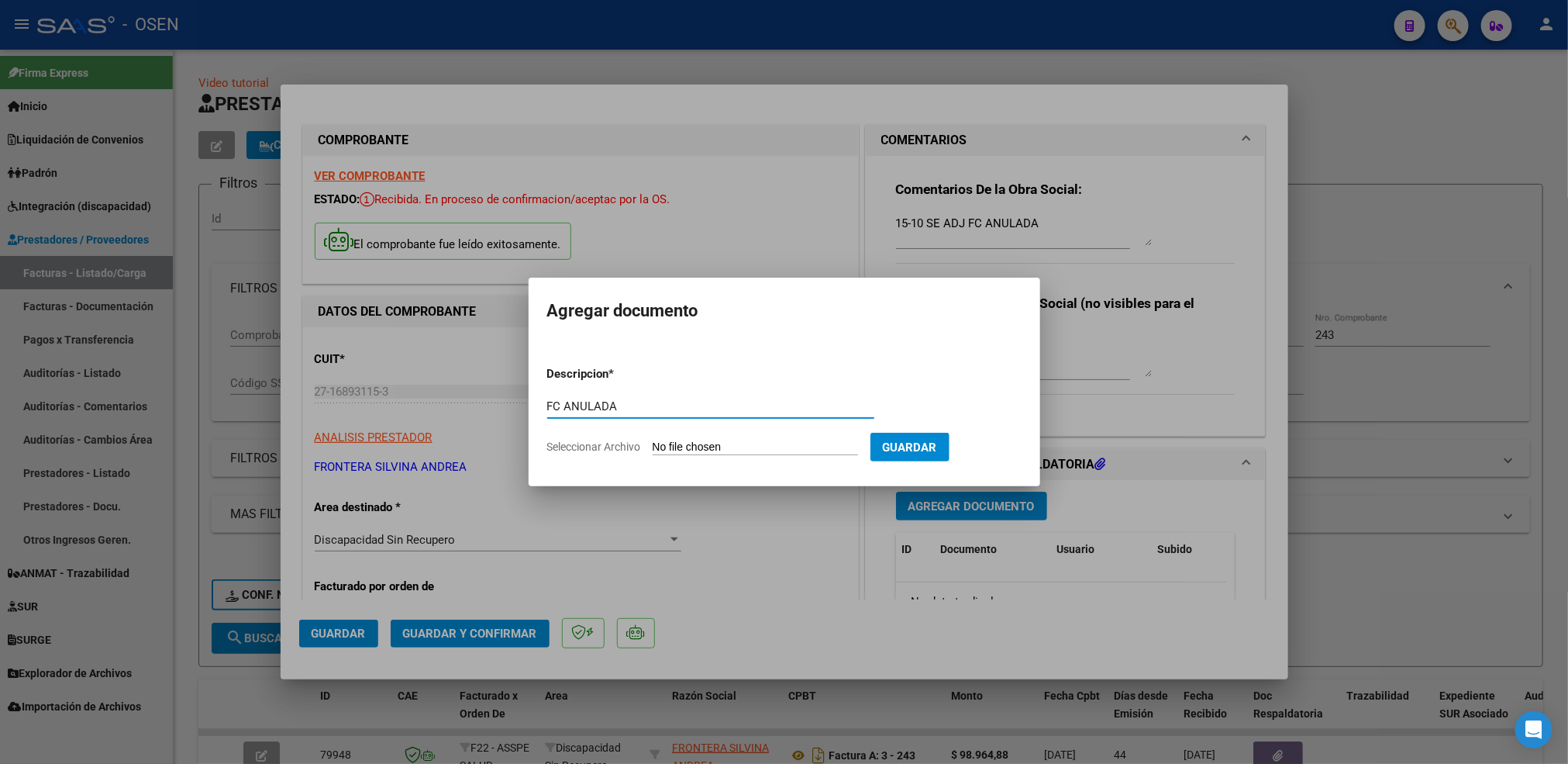
type input "FC ANULADA"
click at [653, 440] on input "Seleccionar Archivo" at bounding box center [755, 448] width 206 height 15
type input "C:\fakepath\243.pdf"
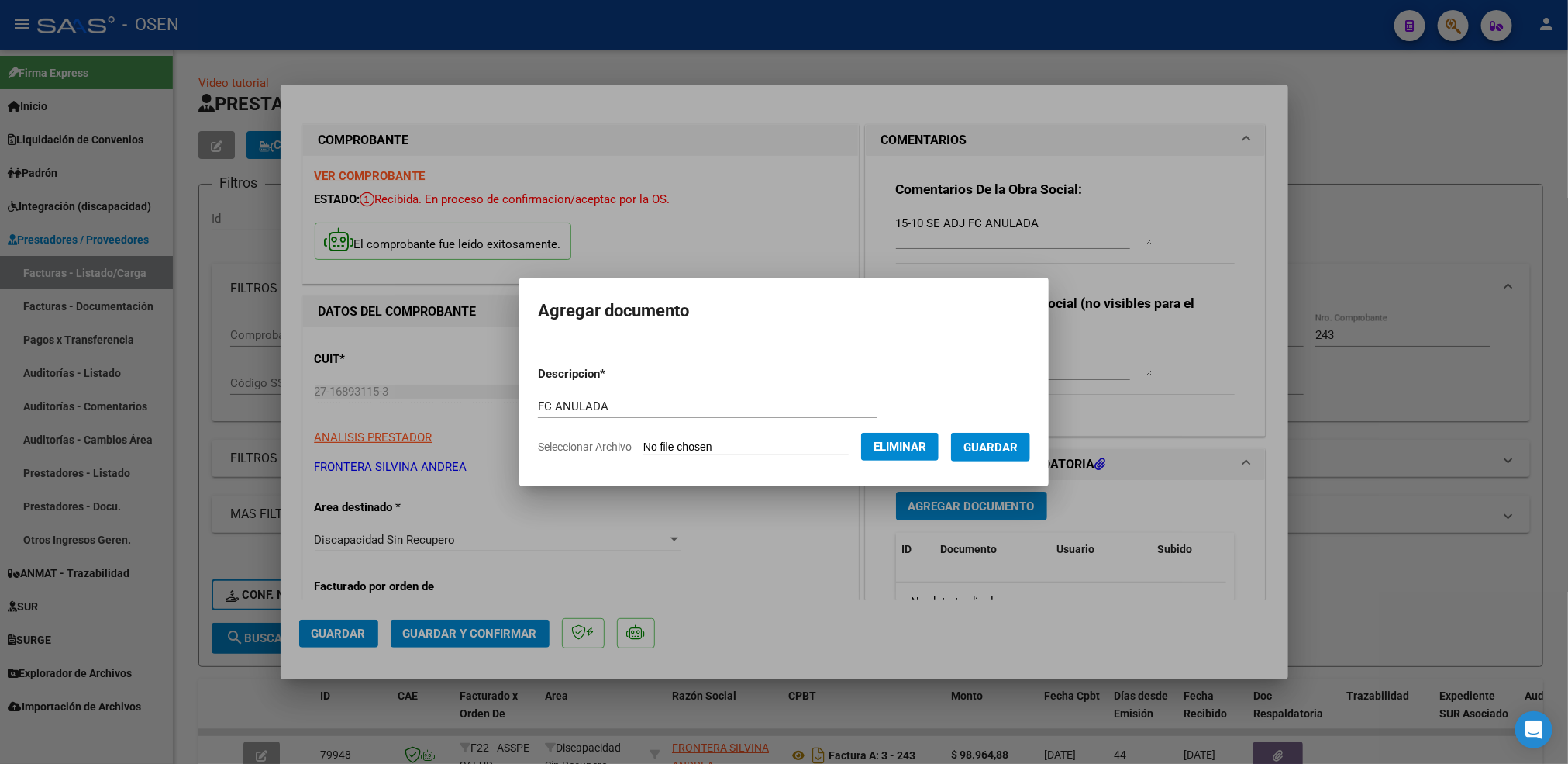
click at [1007, 450] on span "Guardar" at bounding box center [990, 448] width 54 height 14
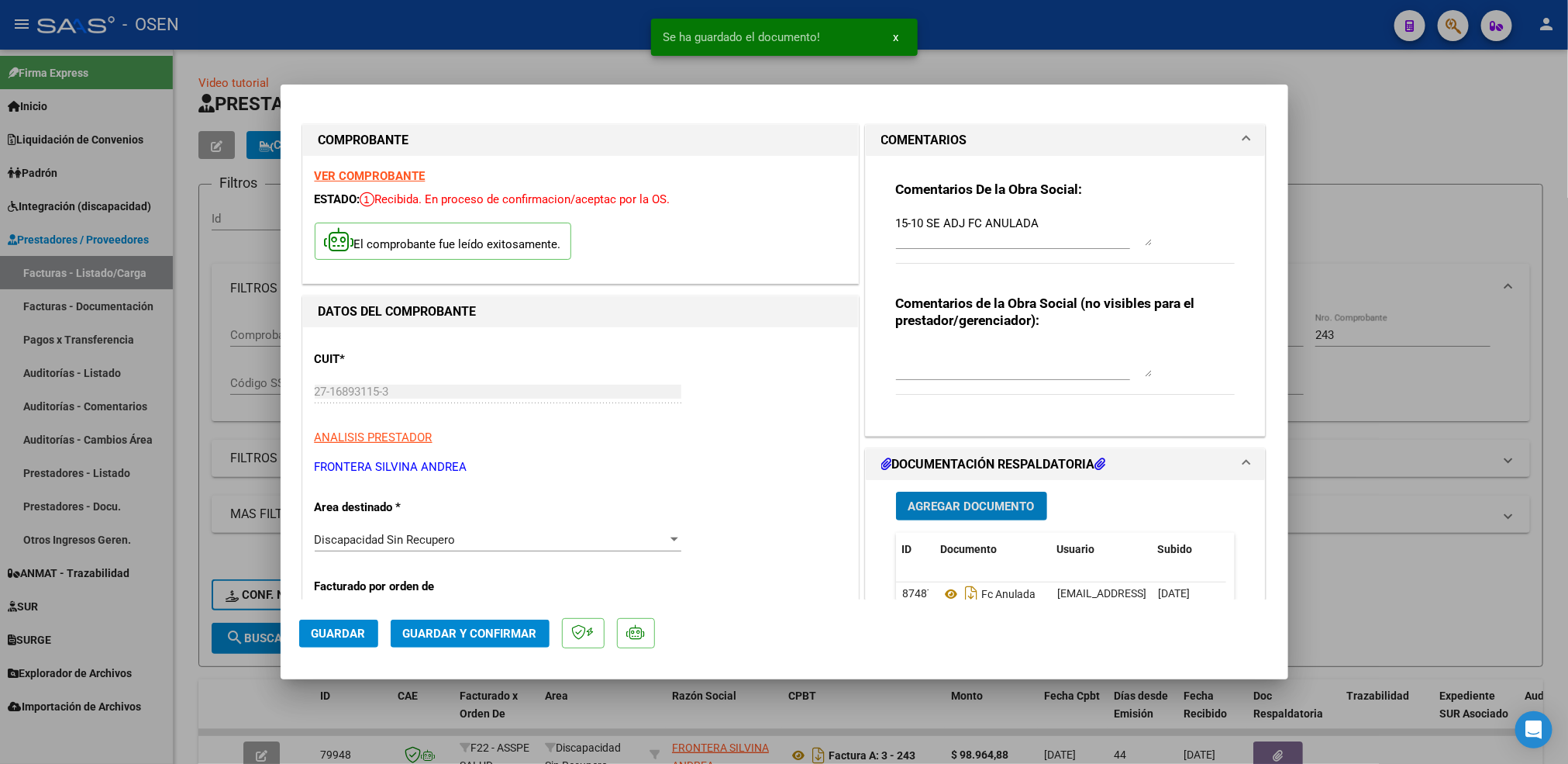
click at [482, 623] on button "Guardar y Confirmar" at bounding box center [470, 633] width 159 height 28
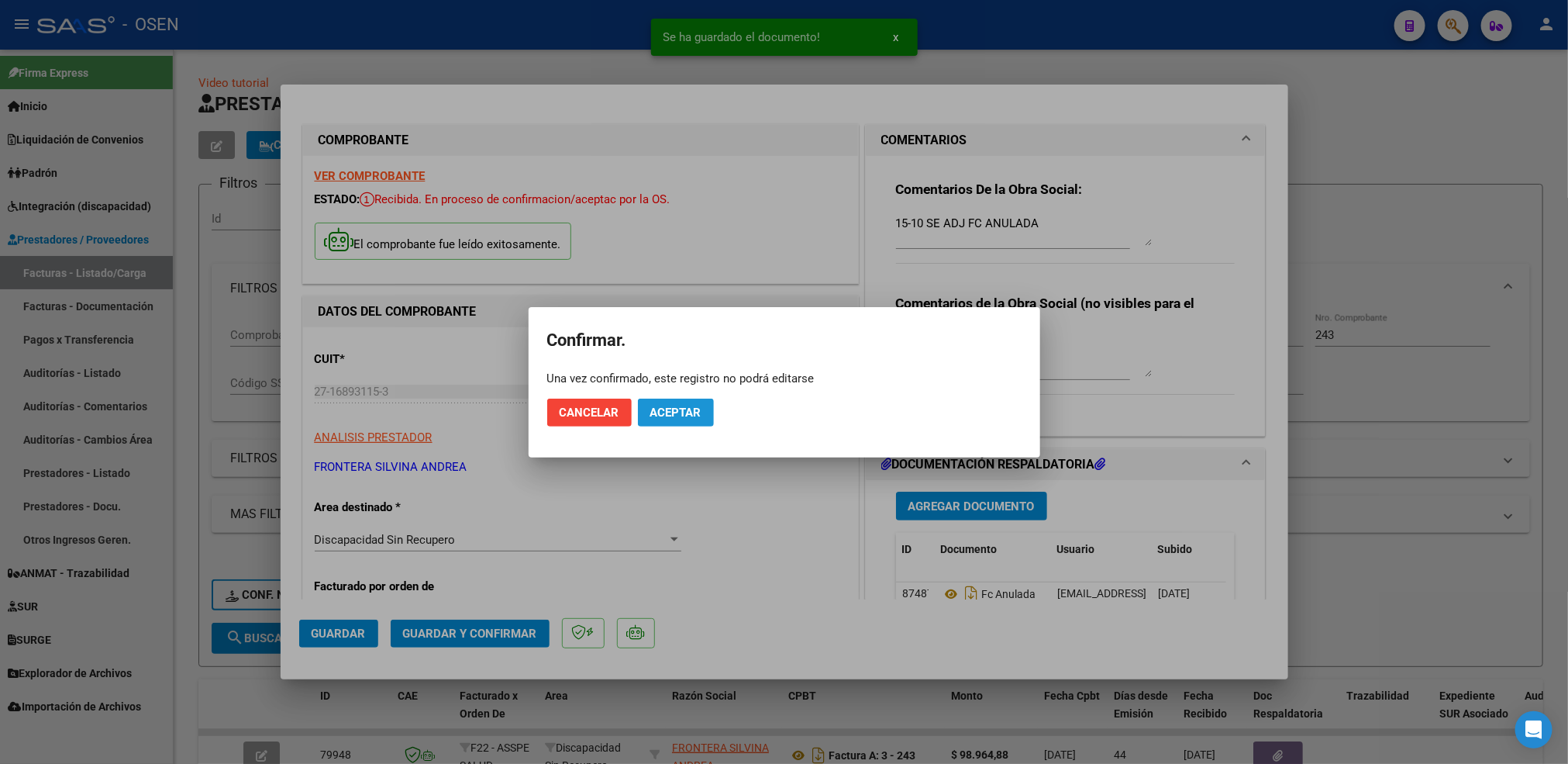
drag, startPoint x: 675, startPoint y: 409, endPoint x: 647, endPoint y: 428, distance: 33.8
click at [675, 410] on span "Aceptar" at bounding box center [675, 413] width 51 height 14
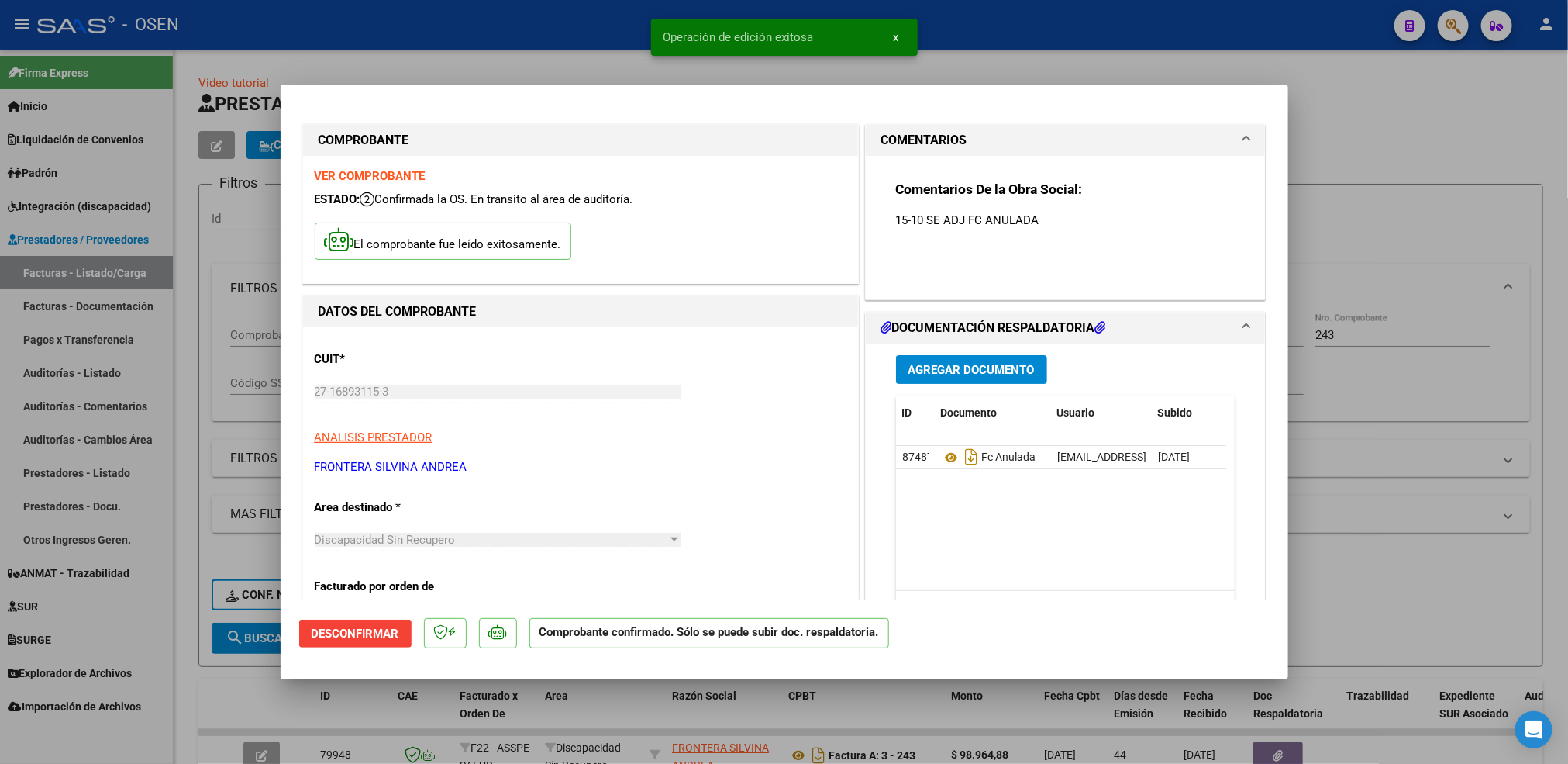
click at [192, 561] on div at bounding box center [784, 382] width 1568 height 764
type input "$ 0,00"
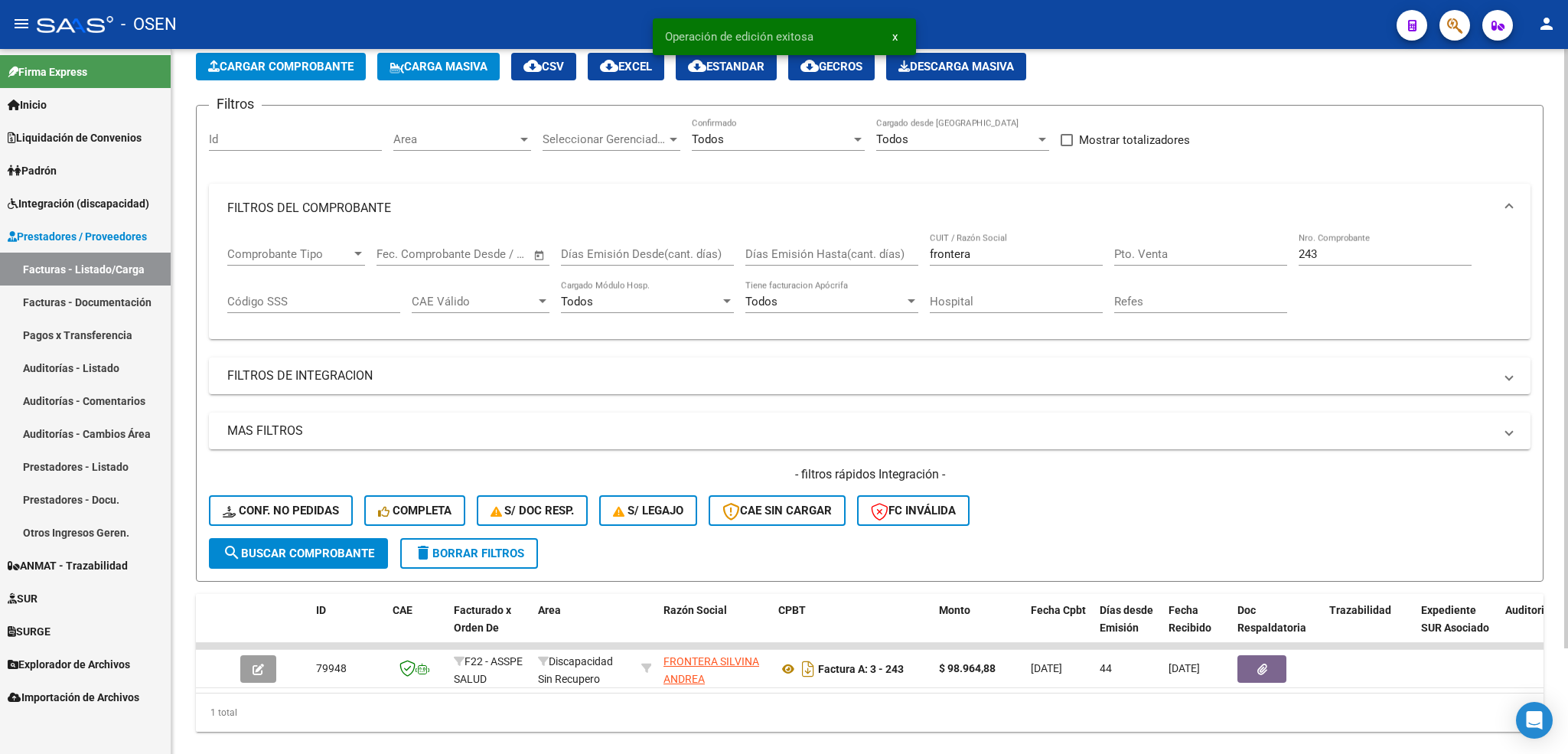
scroll to position [114, 0]
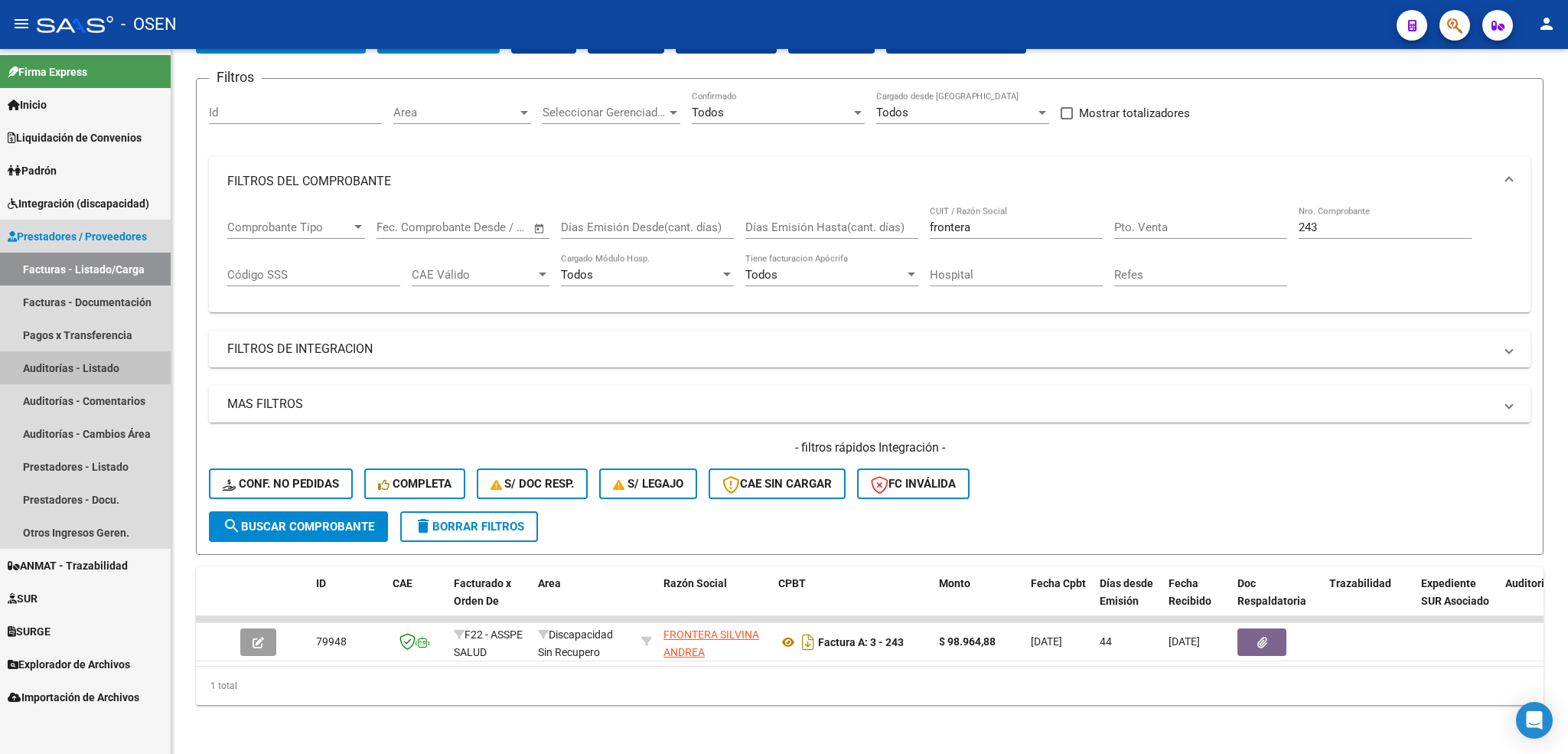
click at [113, 370] on link "Auditorías - Listado" at bounding box center [85, 367] width 171 height 33
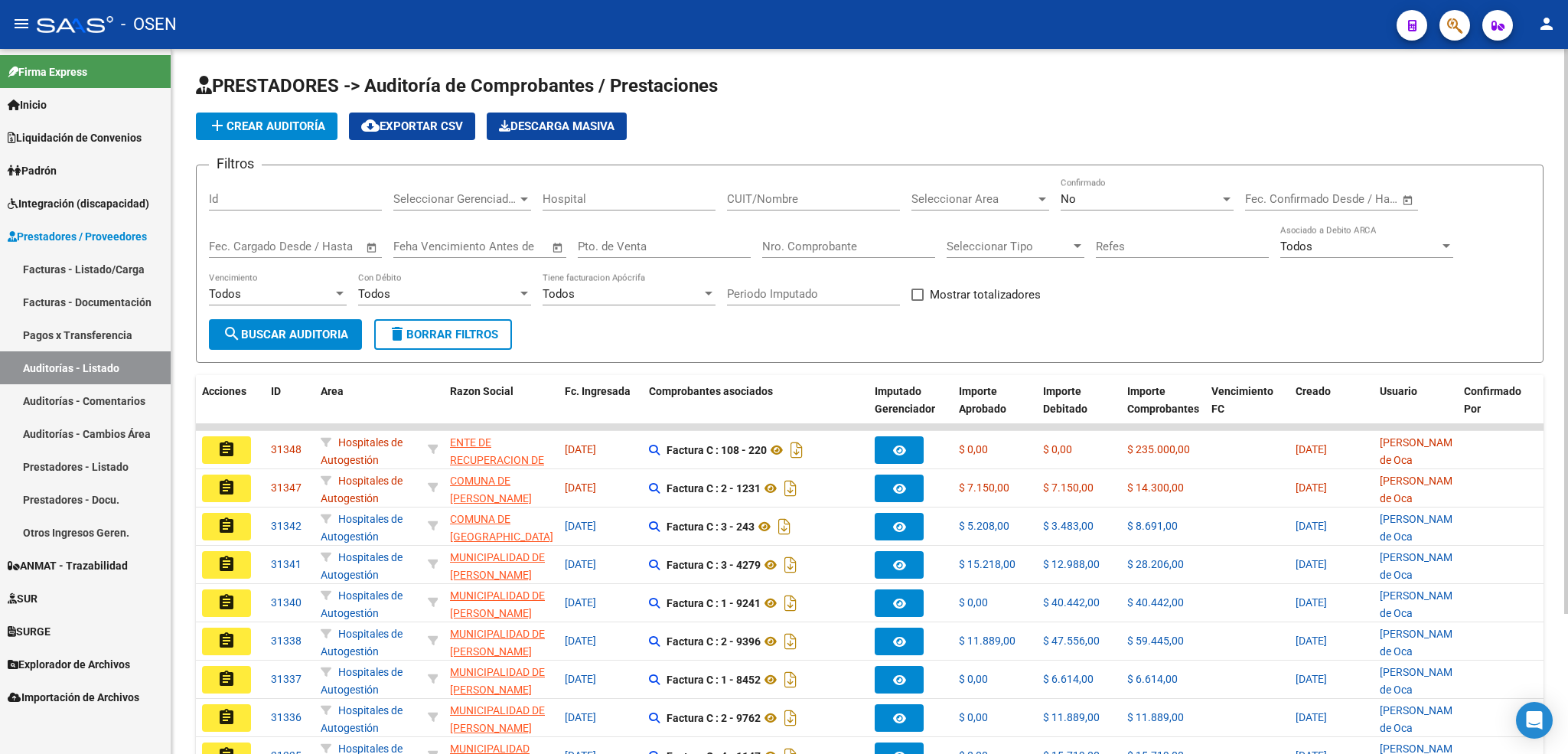
click at [290, 127] on span "add Crear Auditoría" at bounding box center [266, 127] width 117 height 14
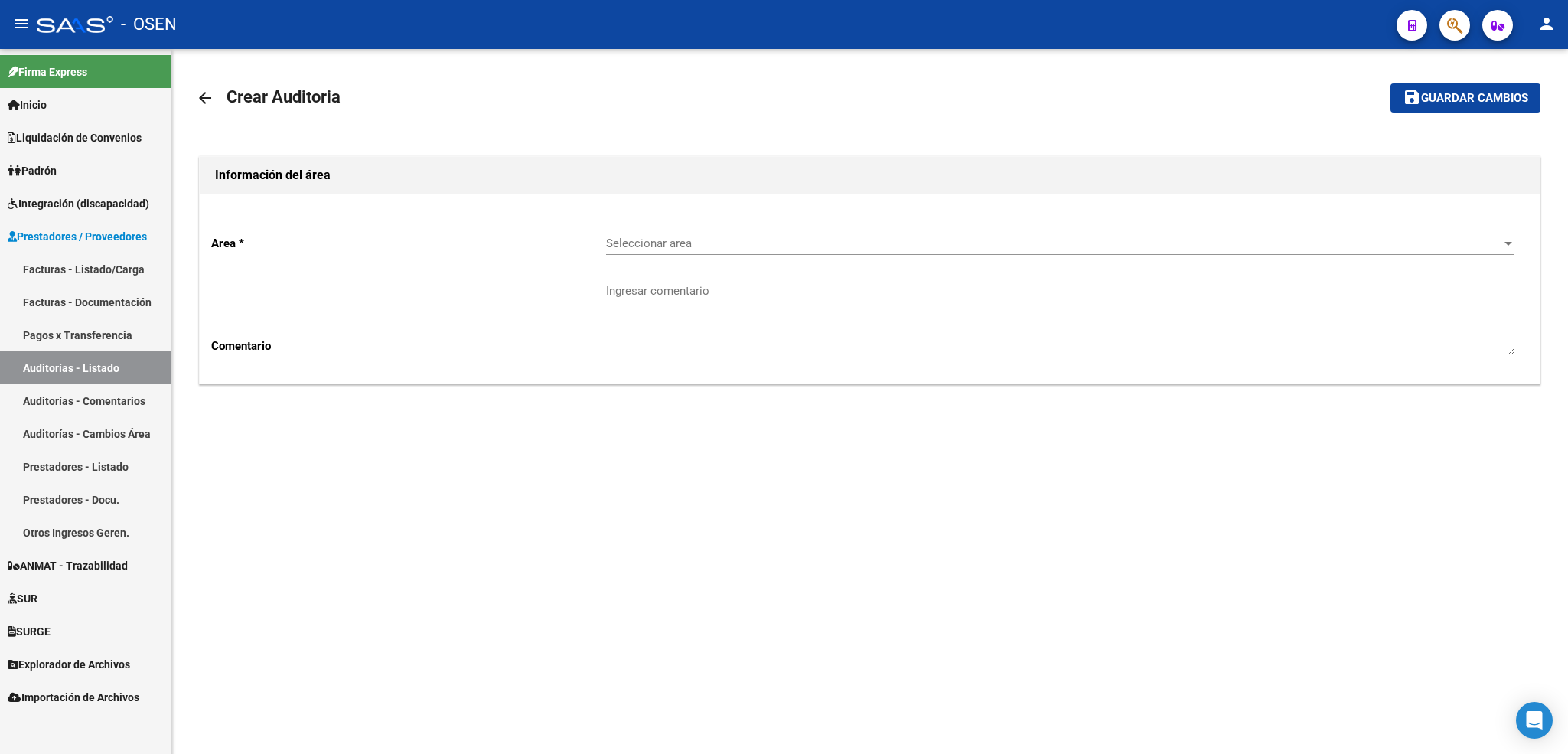
click at [645, 253] on div "Seleccionar area Seleccionar area" at bounding box center [1060, 238] width 908 height 33
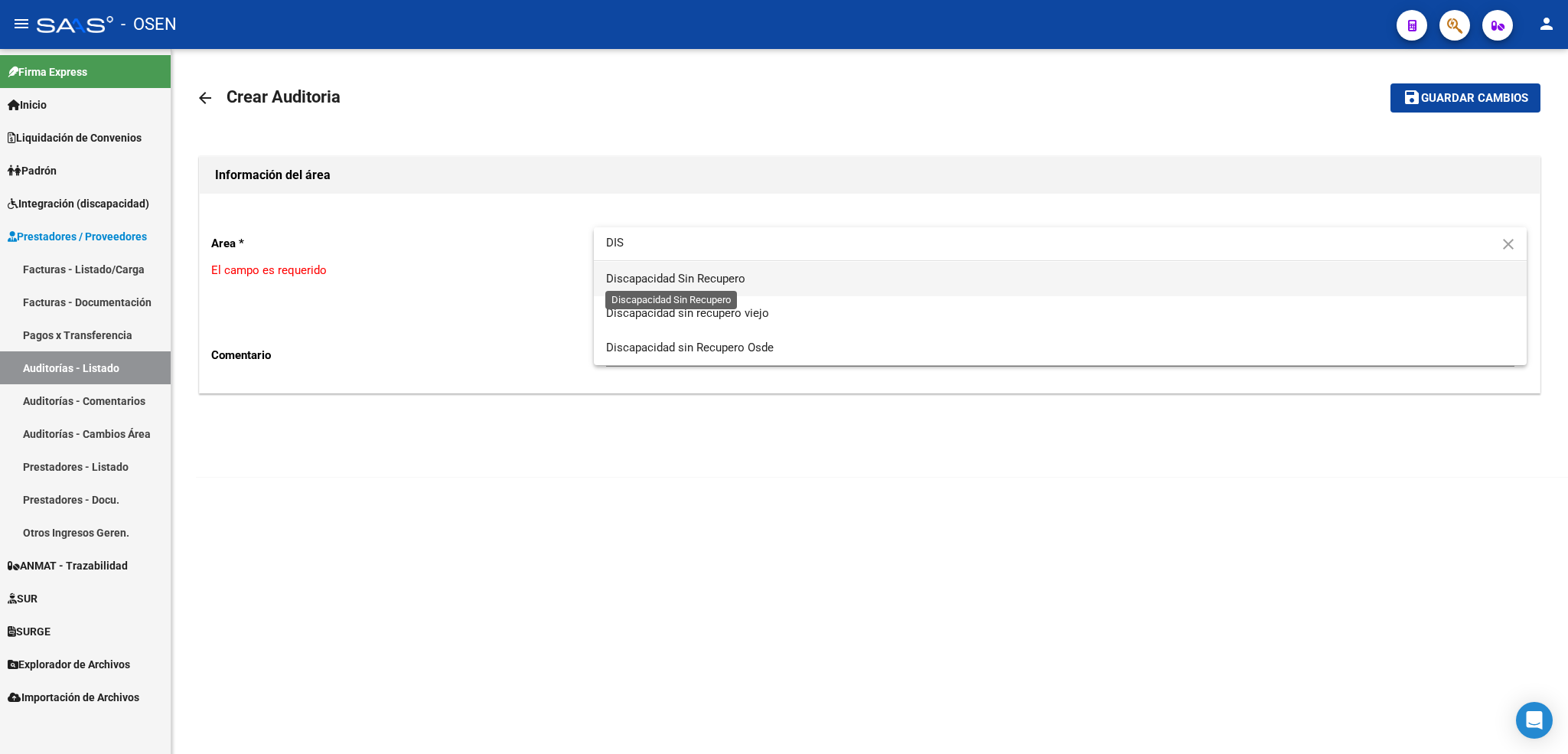
type input "DIS"
click at [673, 274] on span "Discapacidad Sin Recupero" at bounding box center [675, 279] width 139 height 14
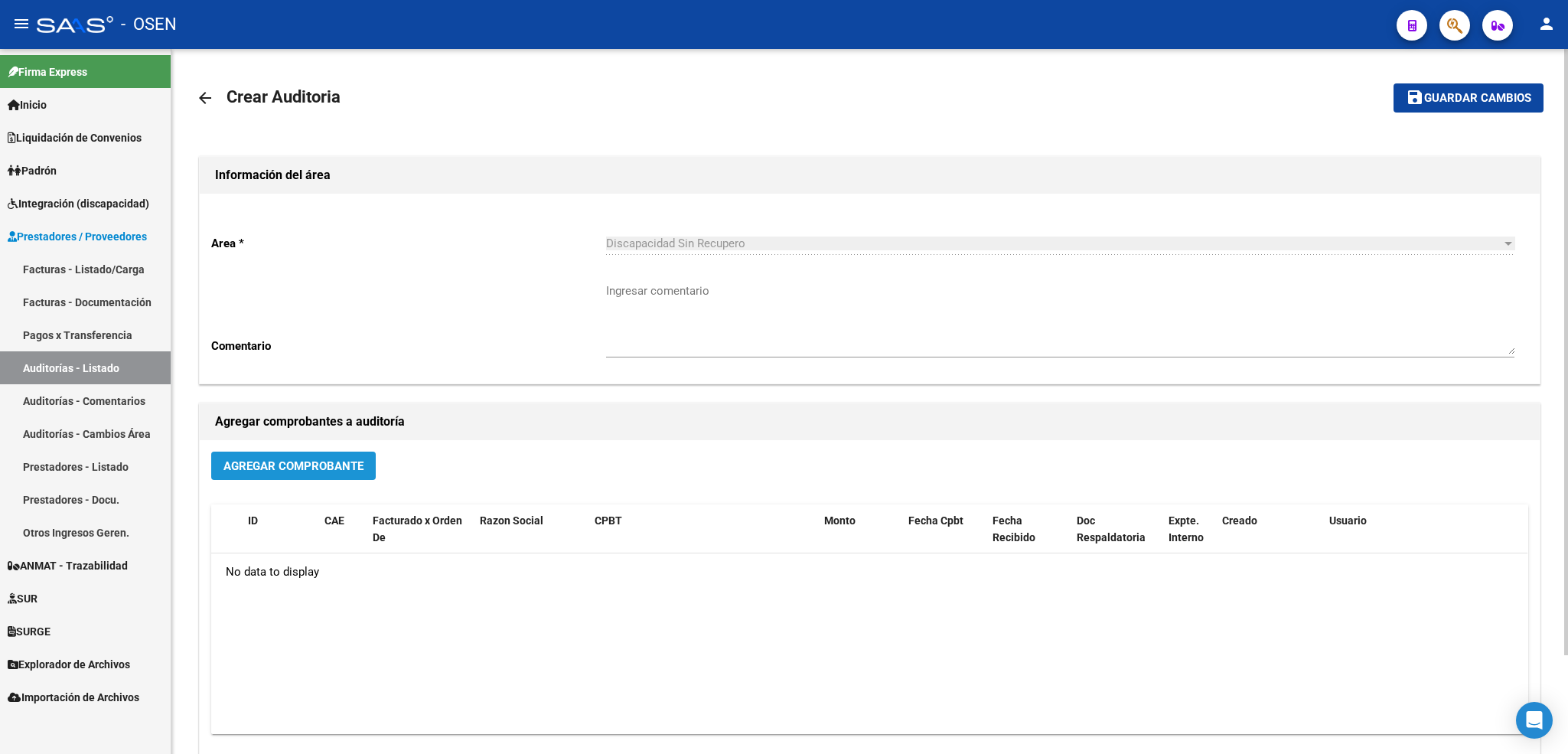
click at [319, 468] on span "Agregar Comprobante" at bounding box center [293, 466] width 140 height 14
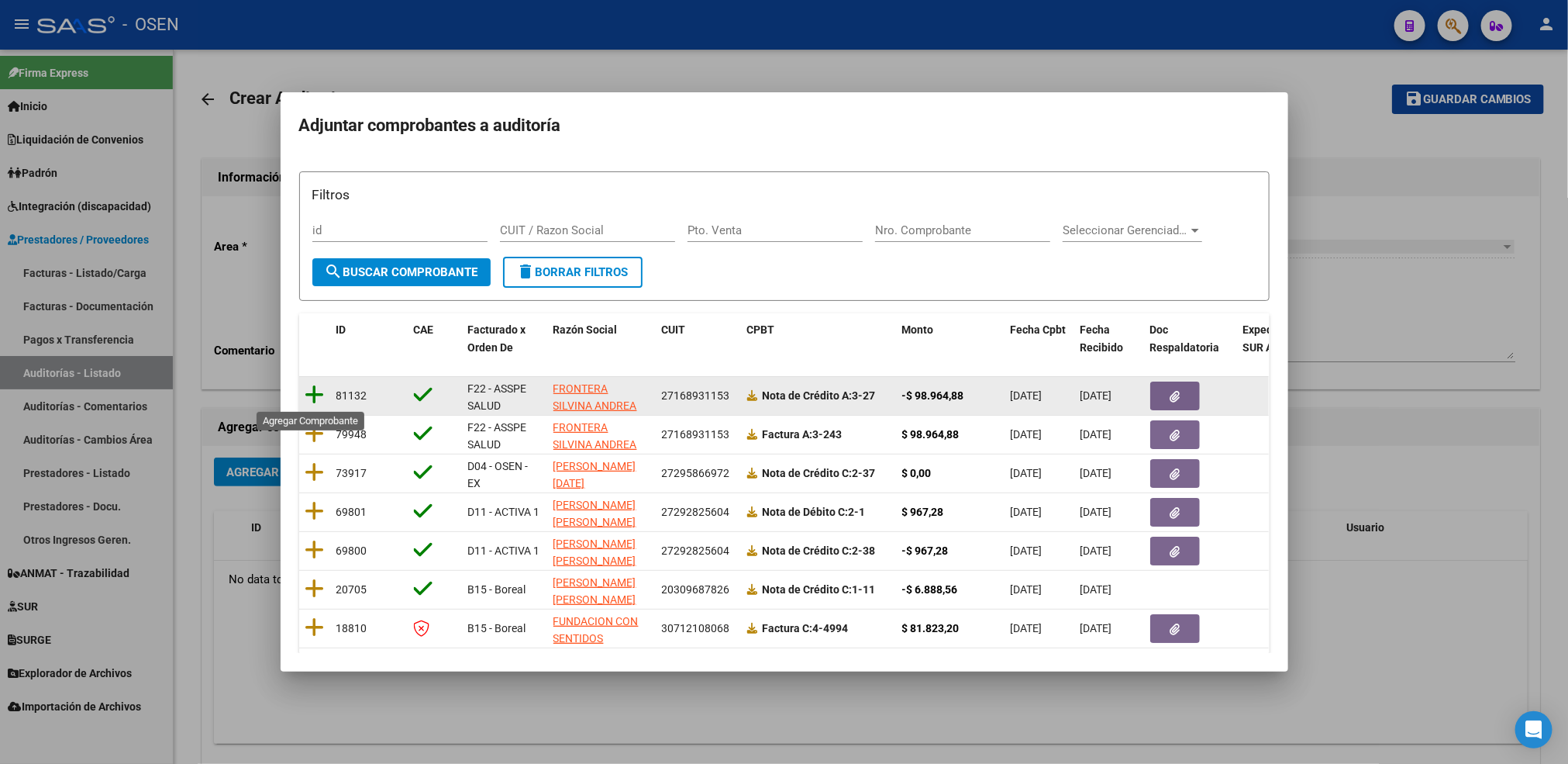
click at [323, 396] on icon at bounding box center [315, 395] width 20 height 21
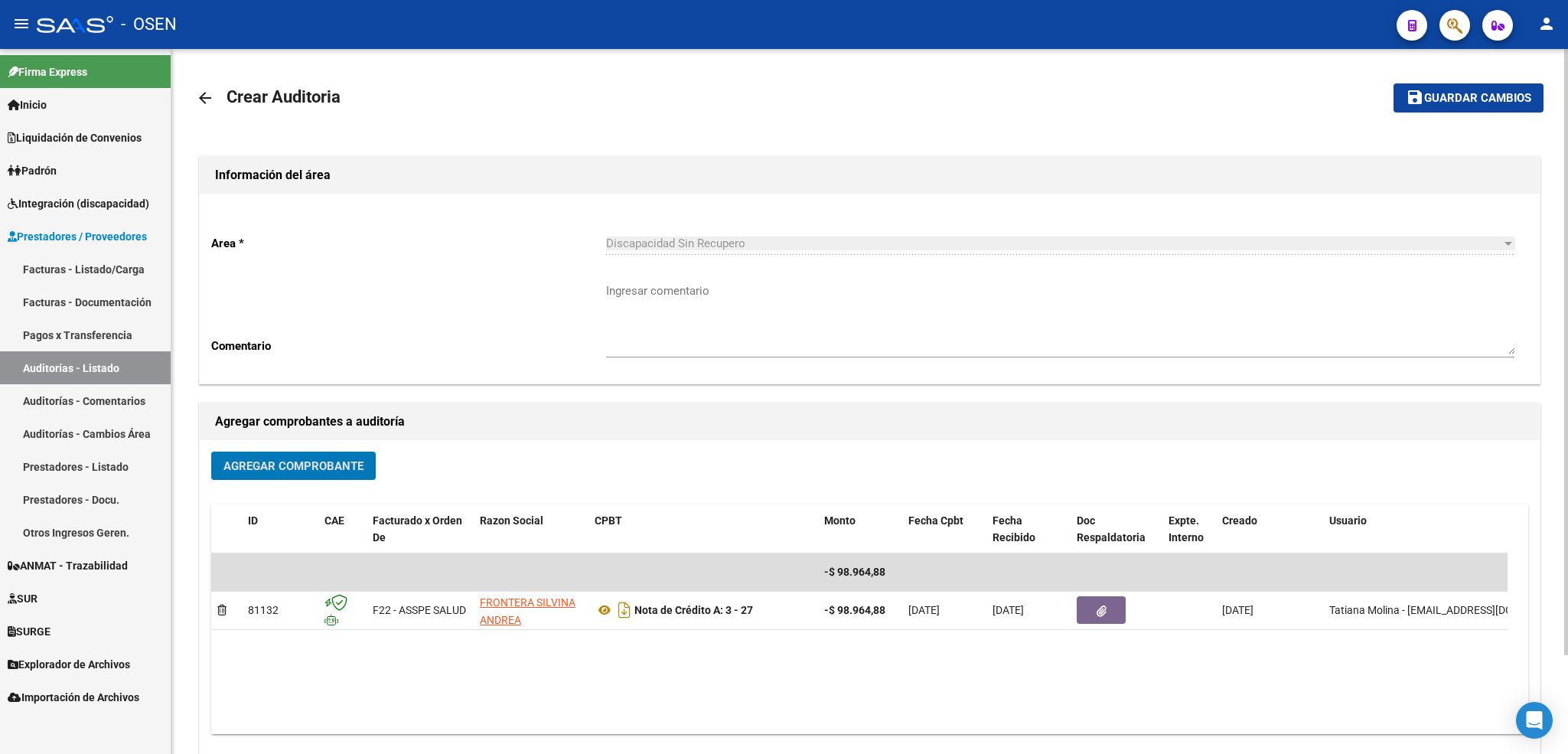
click at [303, 466] on span "Agregar Comprobante" at bounding box center [293, 466] width 140 height 14
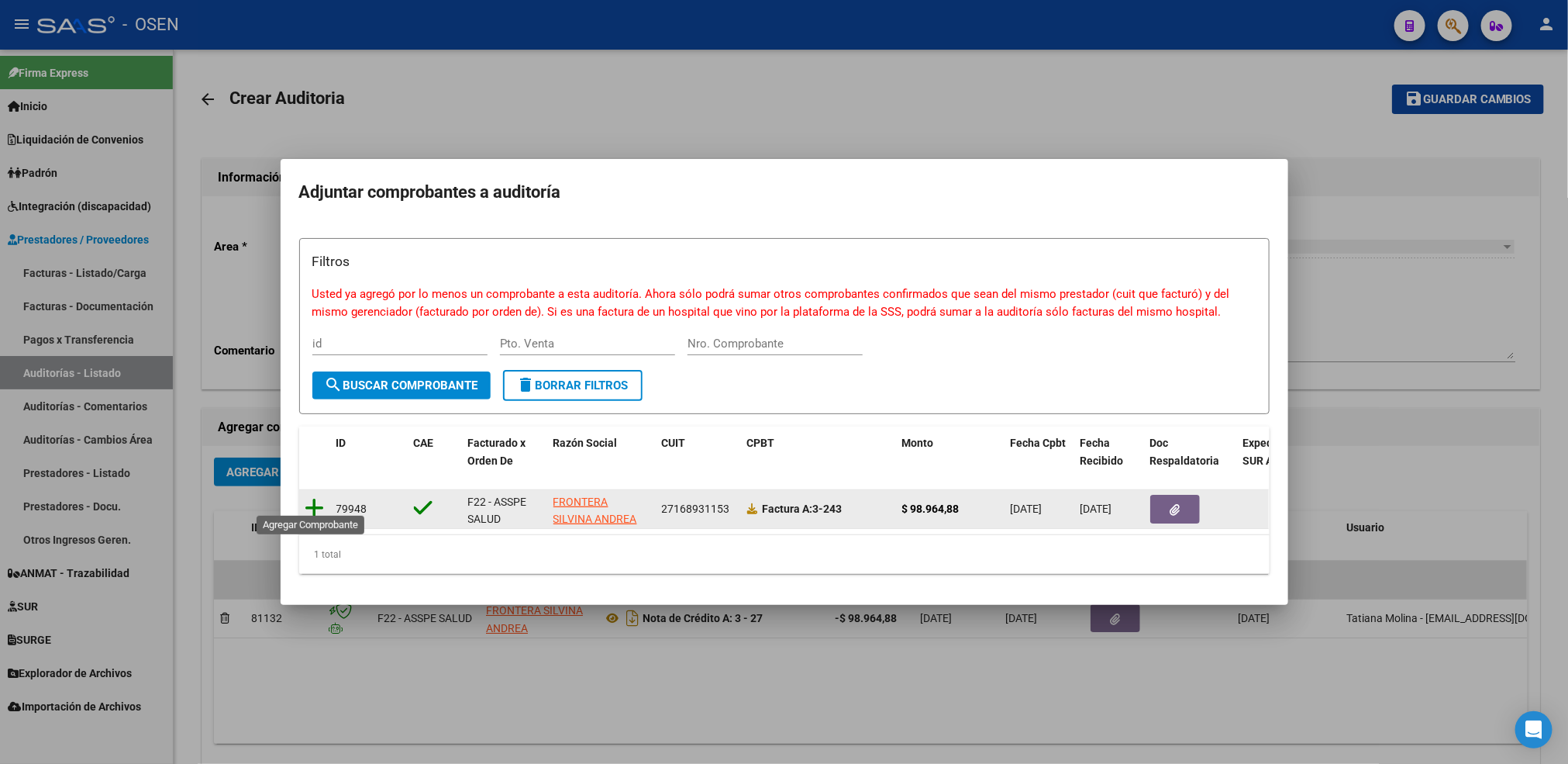
click at [310, 503] on icon at bounding box center [315, 508] width 20 height 21
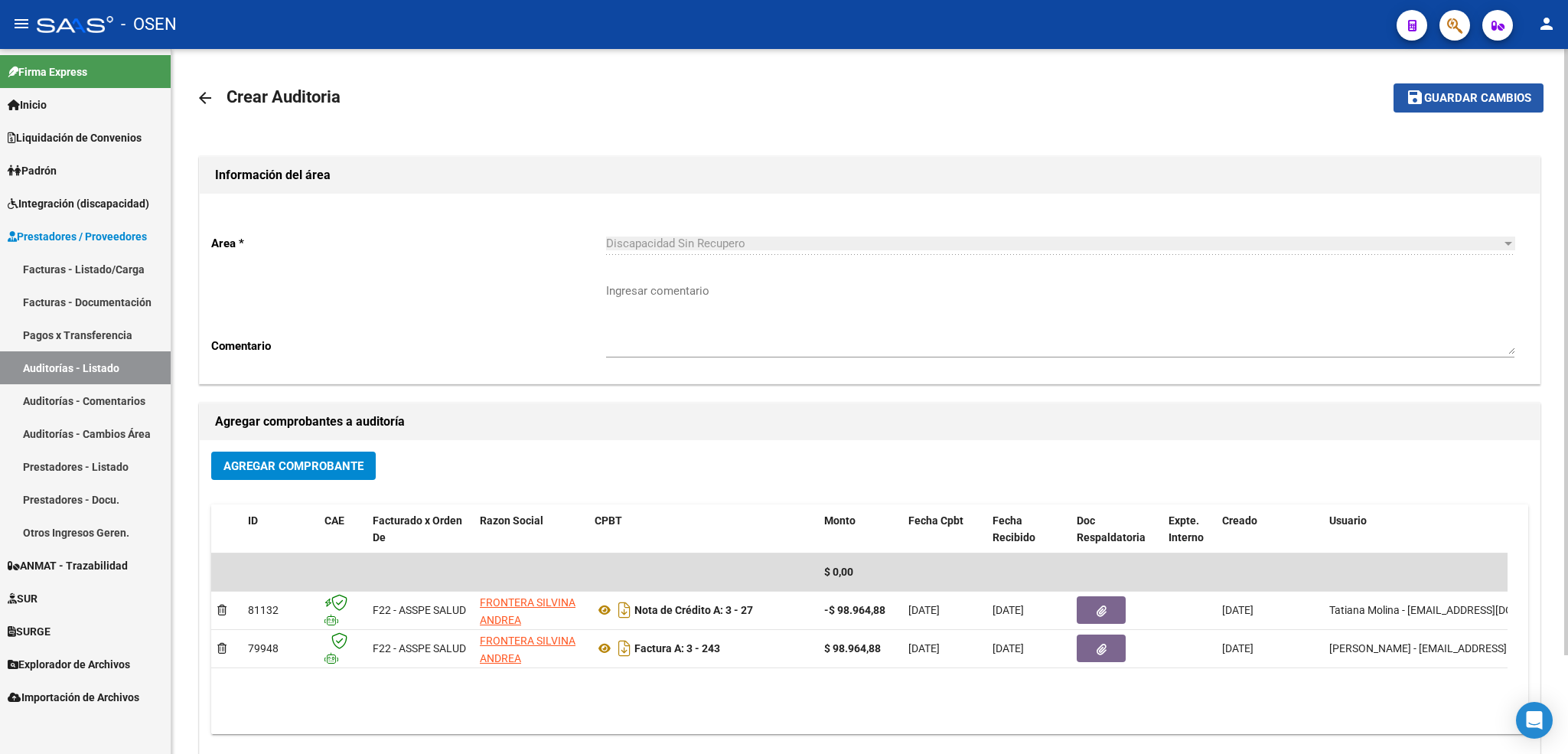
click at [1458, 103] on span "Guardar cambios" at bounding box center [1477, 99] width 107 height 14
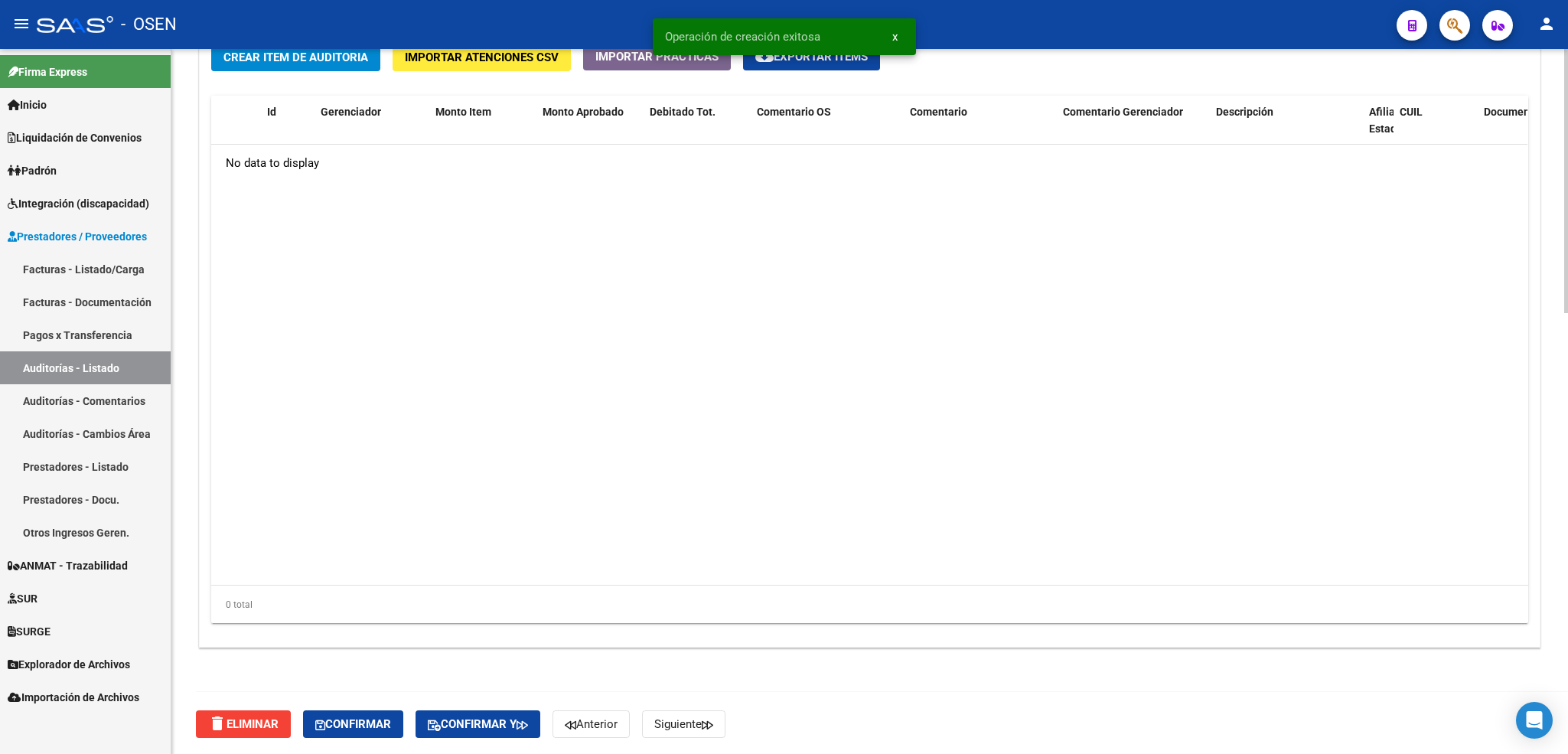
scroll to position [1176, 0]
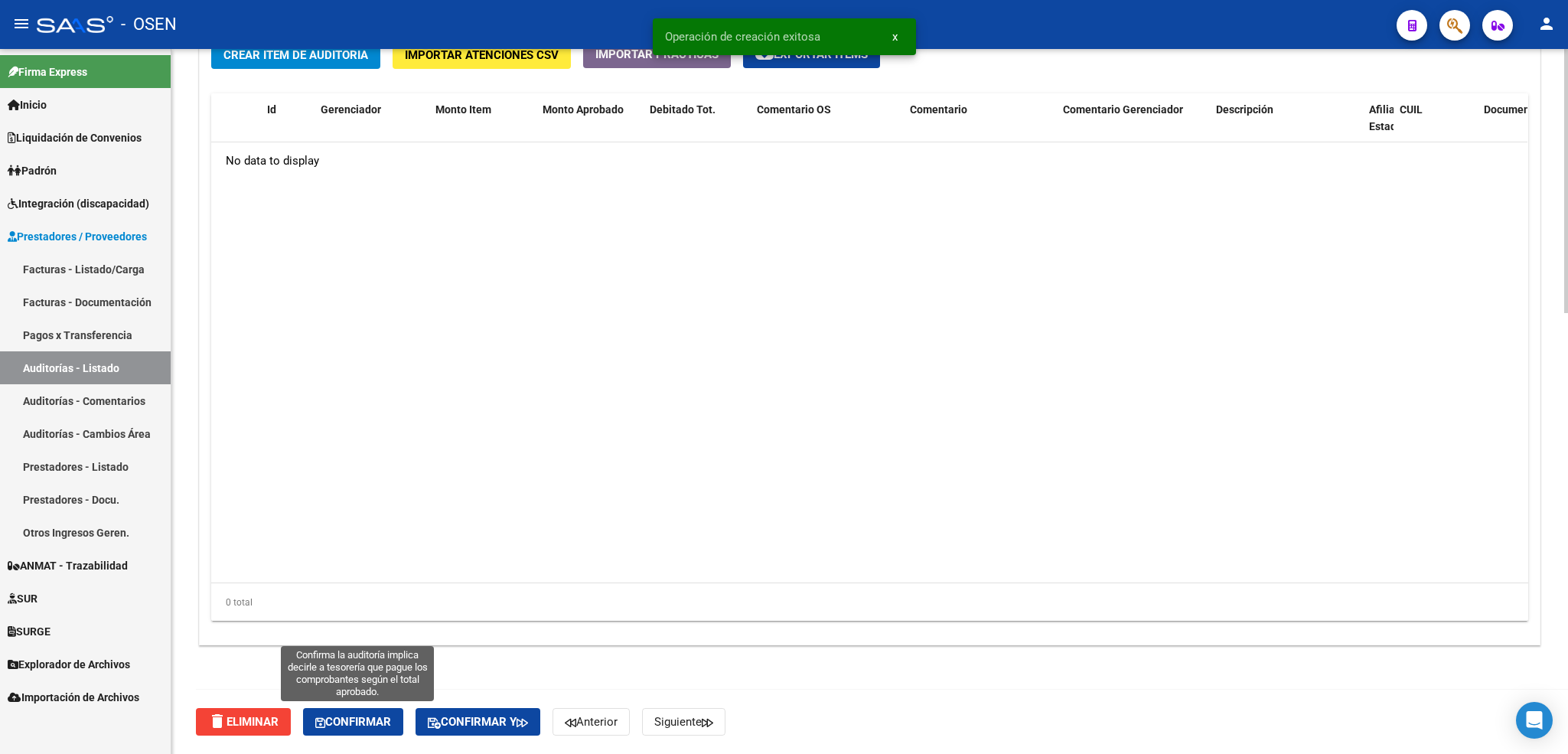
click at [345, 723] on span "Confirmar" at bounding box center [353, 722] width 76 height 14
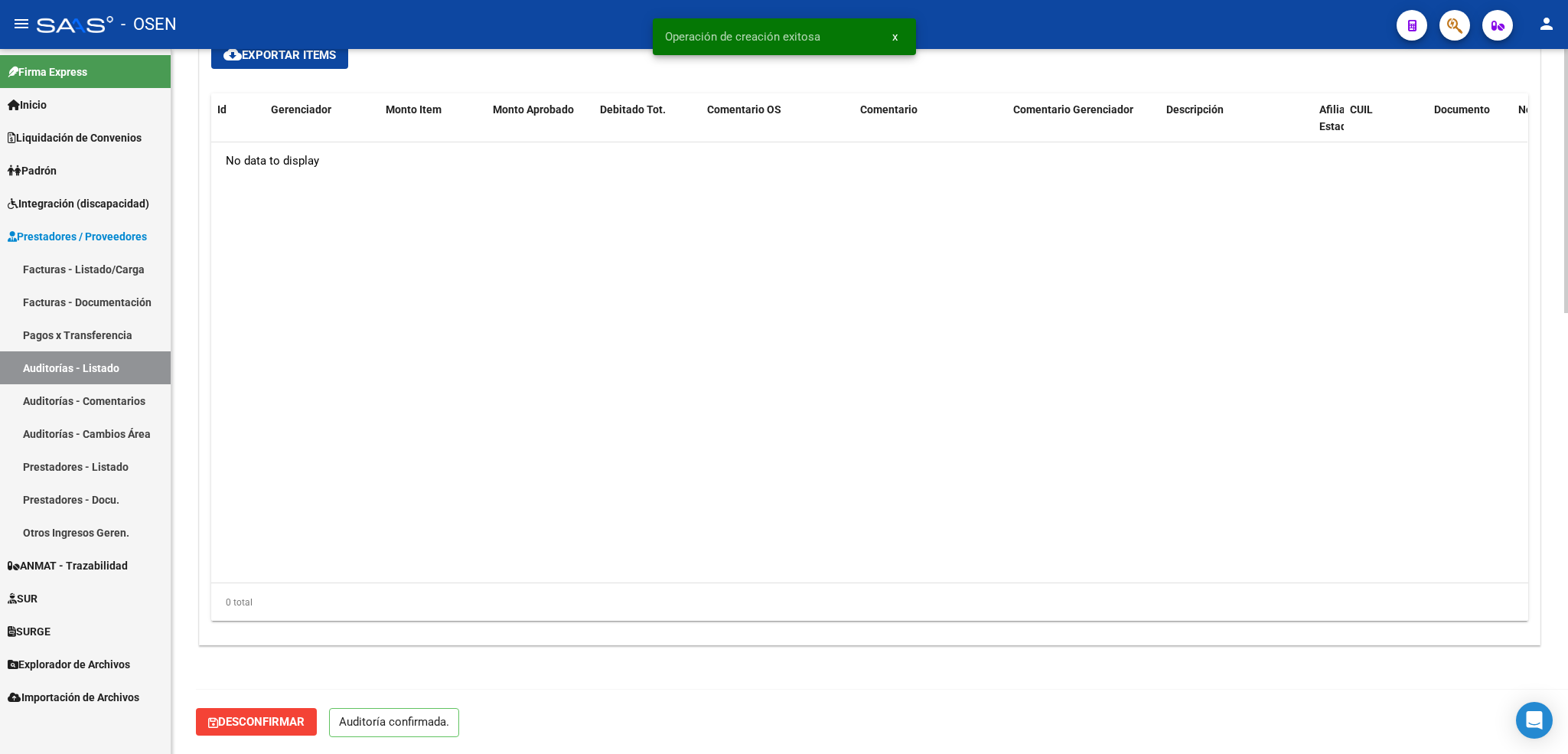
scroll to position [1041, 0]
type input "202510"
click at [97, 368] on link "Auditorías - Listado" at bounding box center [85, 367] width 171 height 33
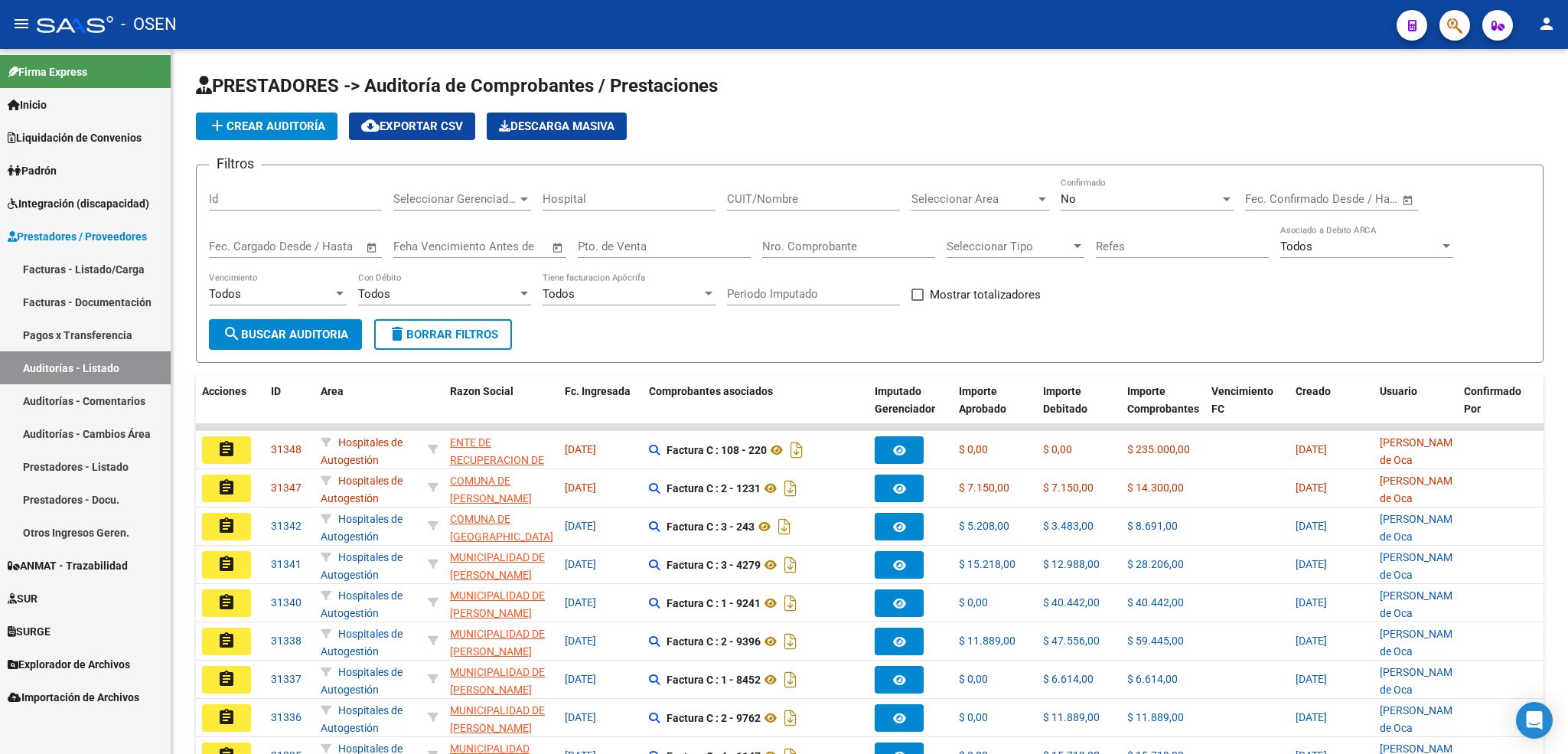
click at [79, 275] on link "Facturas - Listado/Carga" at bounding box center [85, 268] width 171 height 33
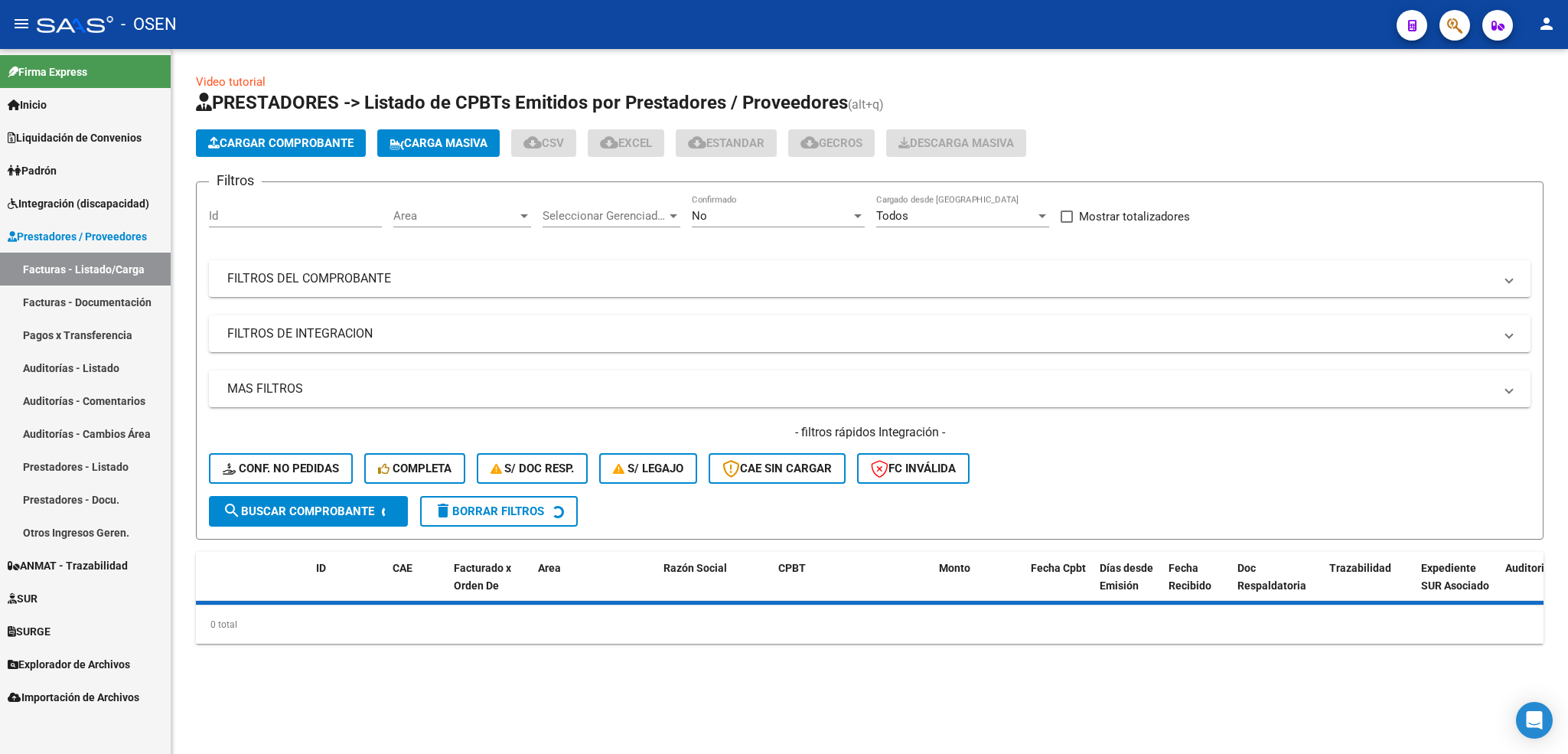
click at [691, 227] on div "No Confirmado" at bounding box center [777, 210] width 173 height 33
click at [756, 148] on span "Todos" at bounding box center [777, 148] width 173 height 34
click at [756, 285] on mat-panel-title "FILTROS DEL COMPROBANTE" at bounding box center [860, 278] width 1266 height 17
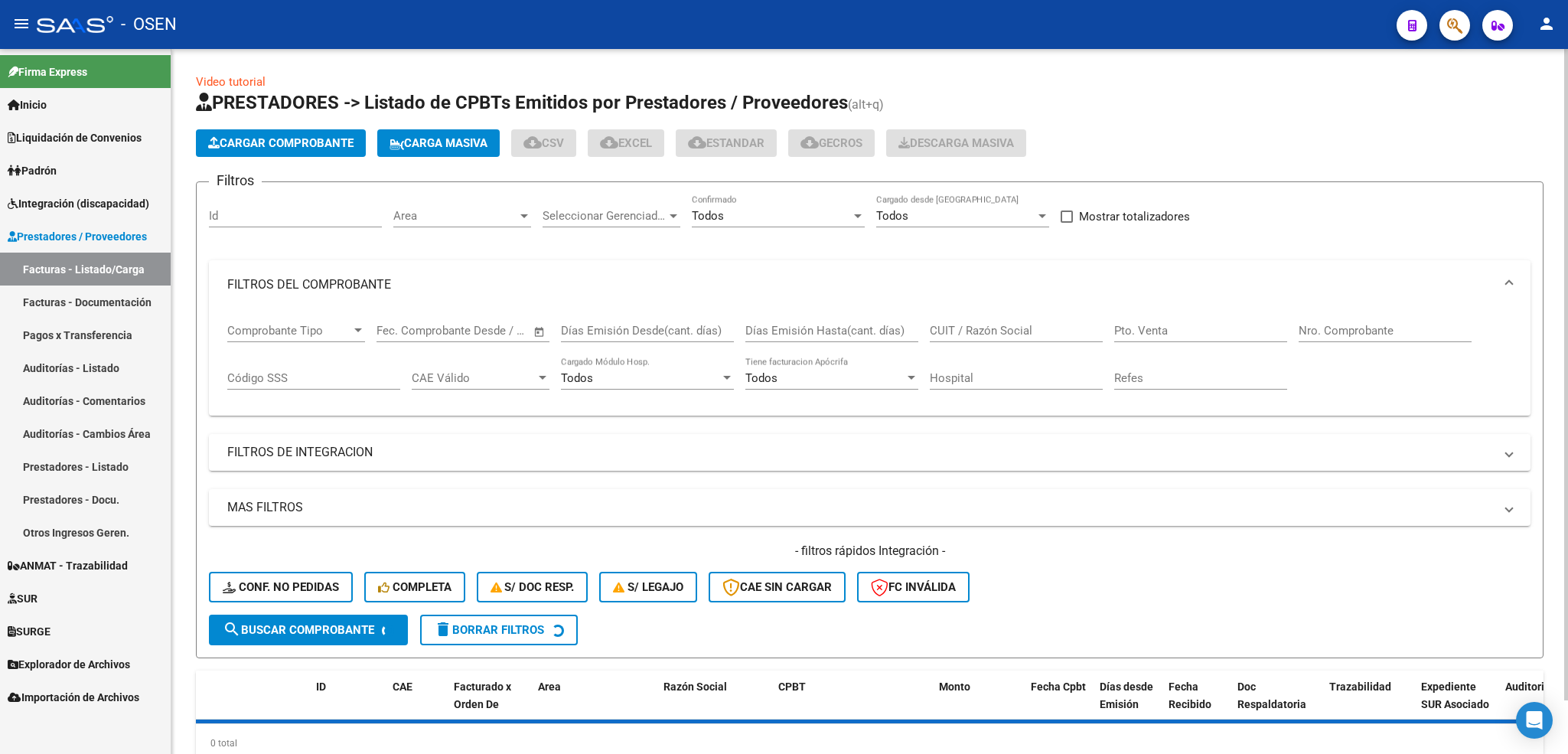
click at [1337, 333] on input "Nro. Comprobante" at bounding box center [1384, 331] width 173 height 14
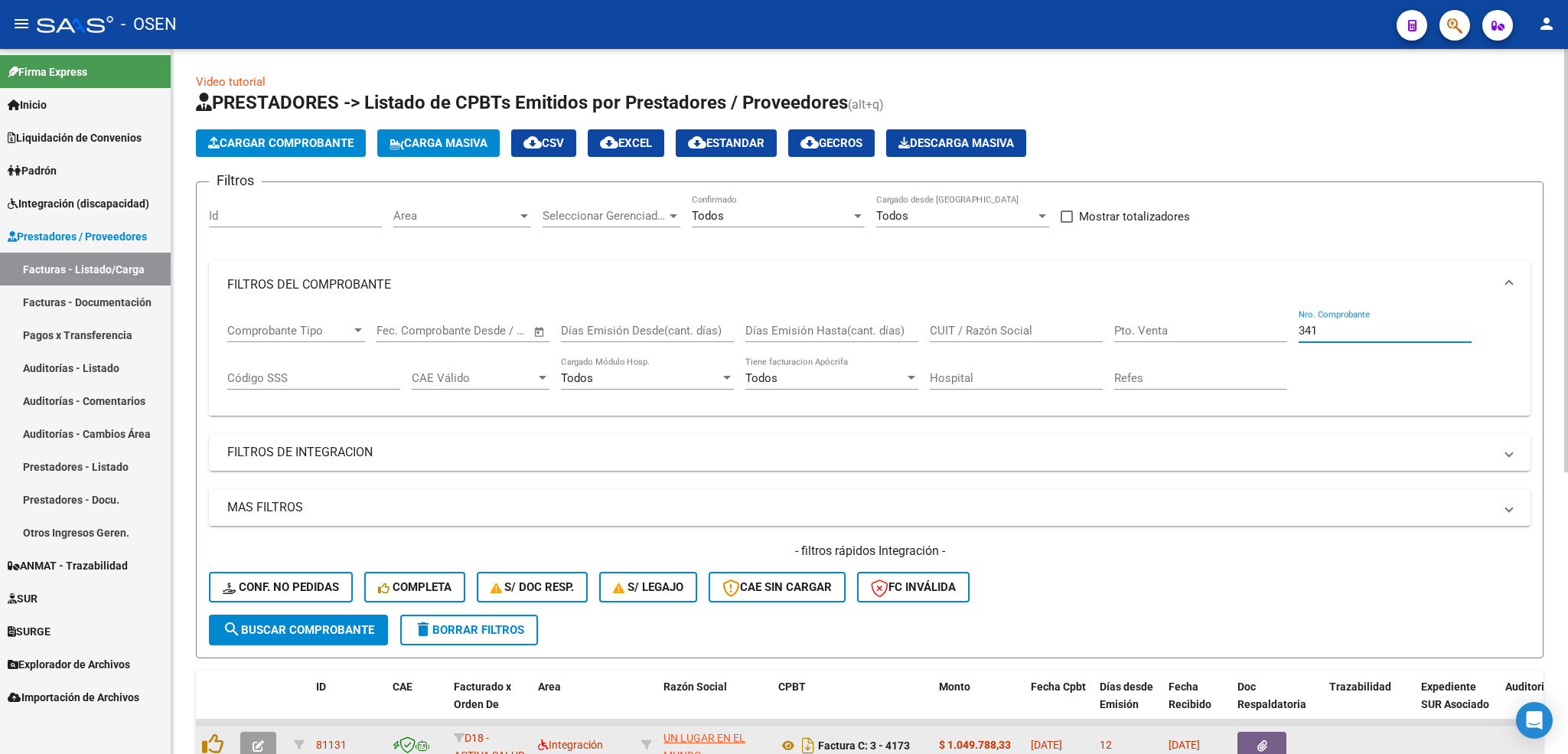
type input "341"
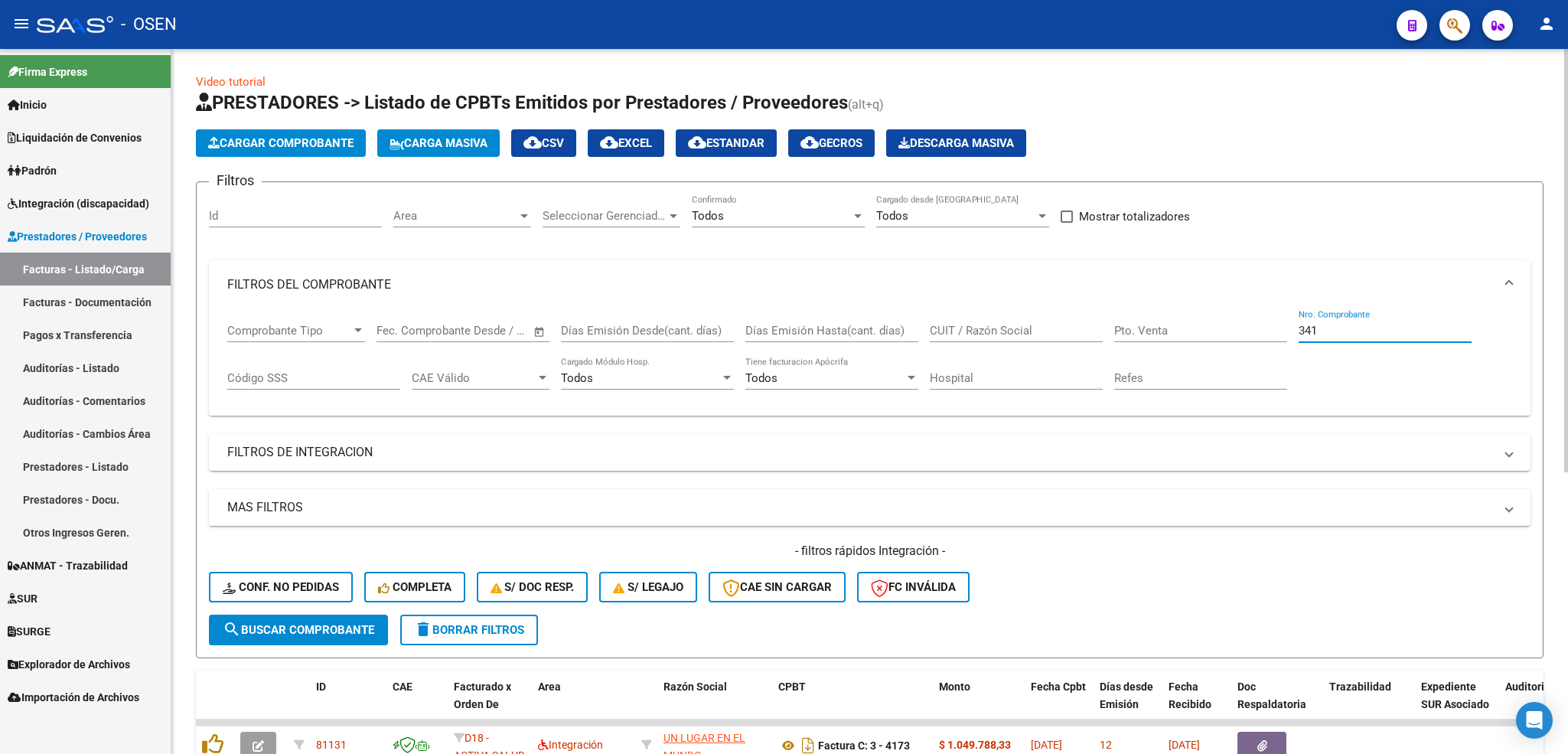
click at [1001, 324] on div "CUIT / Razón Social" at bounding box center [1016, 325] width 173 height 33
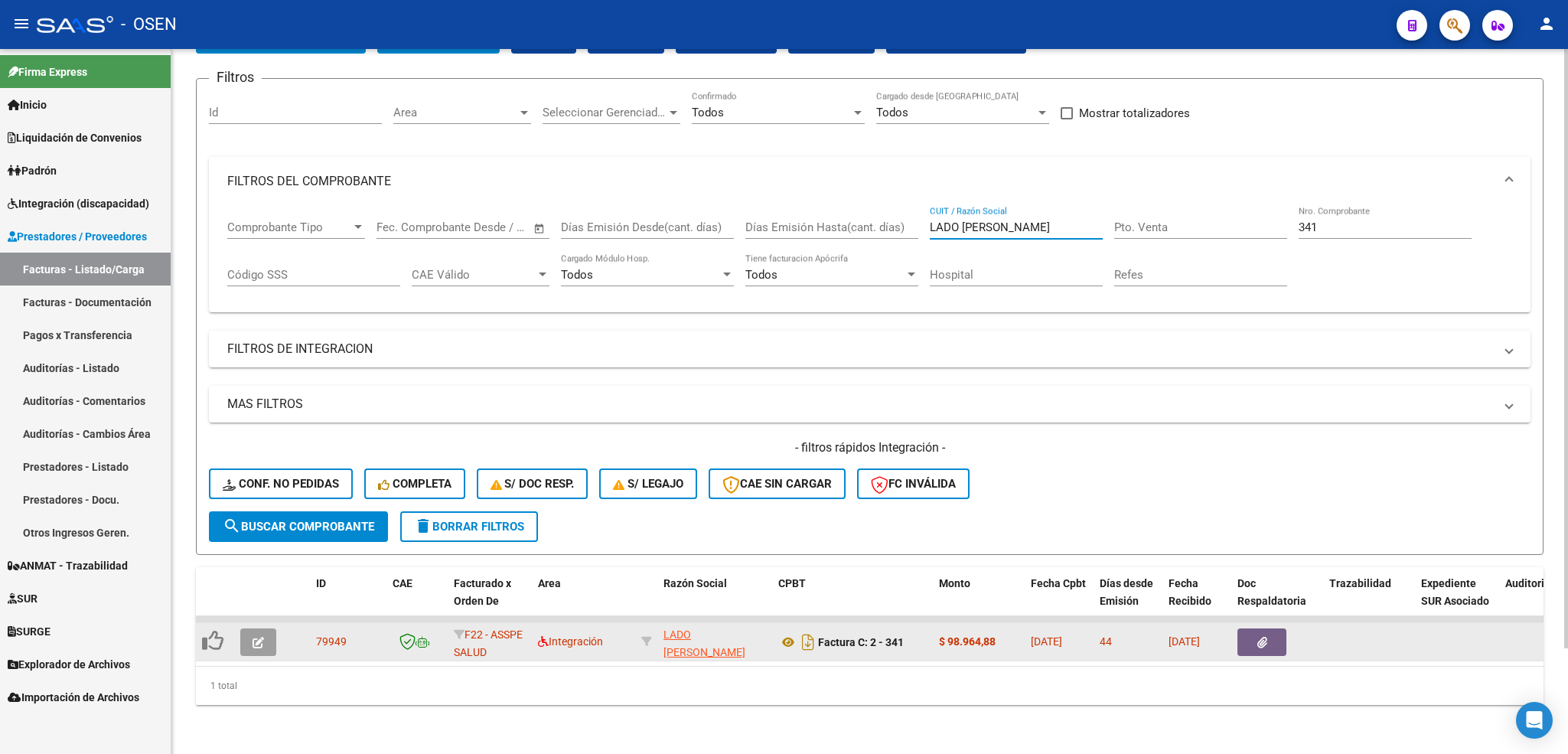
type input "LADO [PERSON_NAME]"
click at [262, 637] on icon "button" at bounding box center [258, 642] width 11 height 11
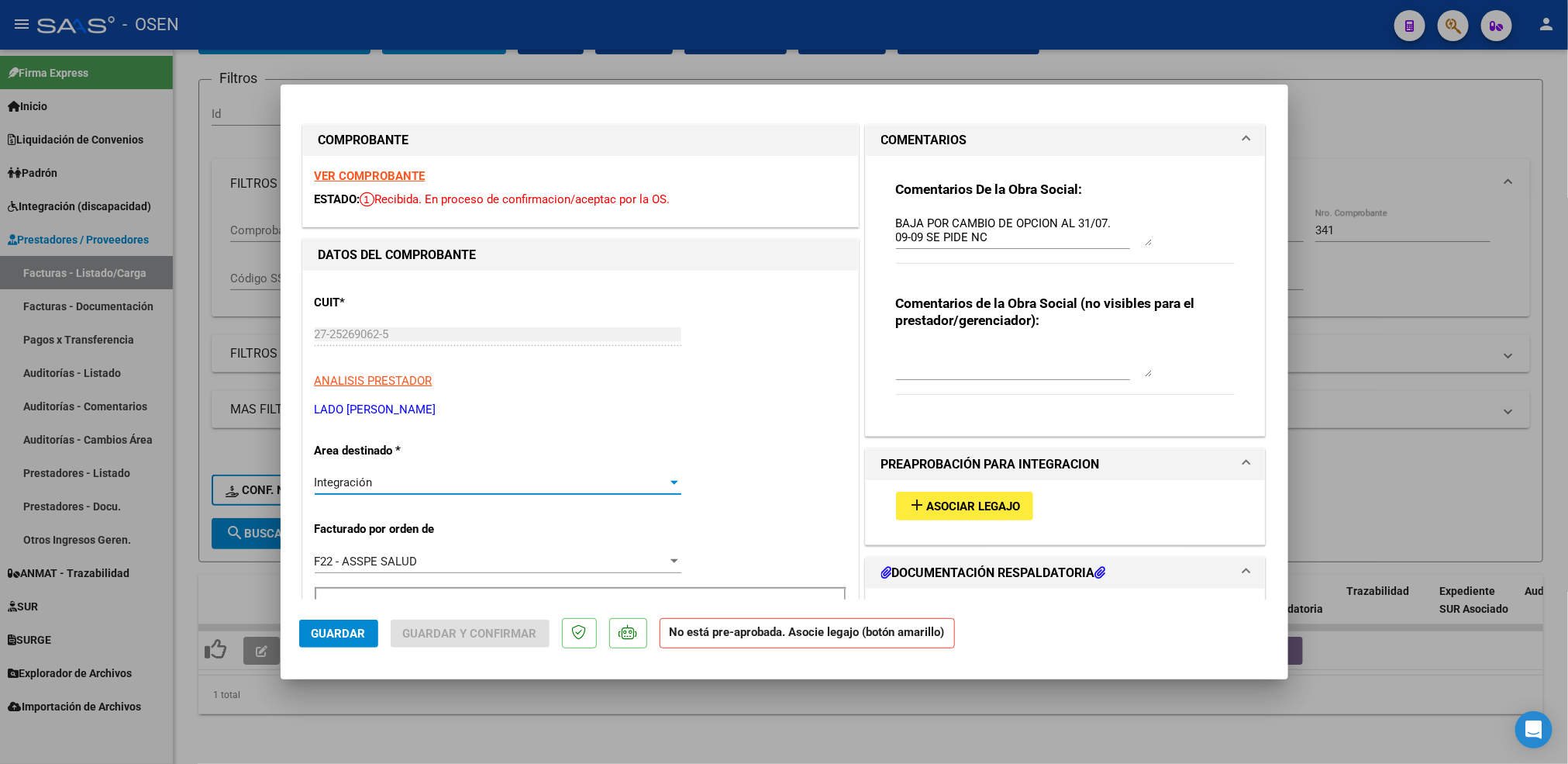
click at [544, 480] on div "Integración" at bounding box center [491, 482] width 353 height 14
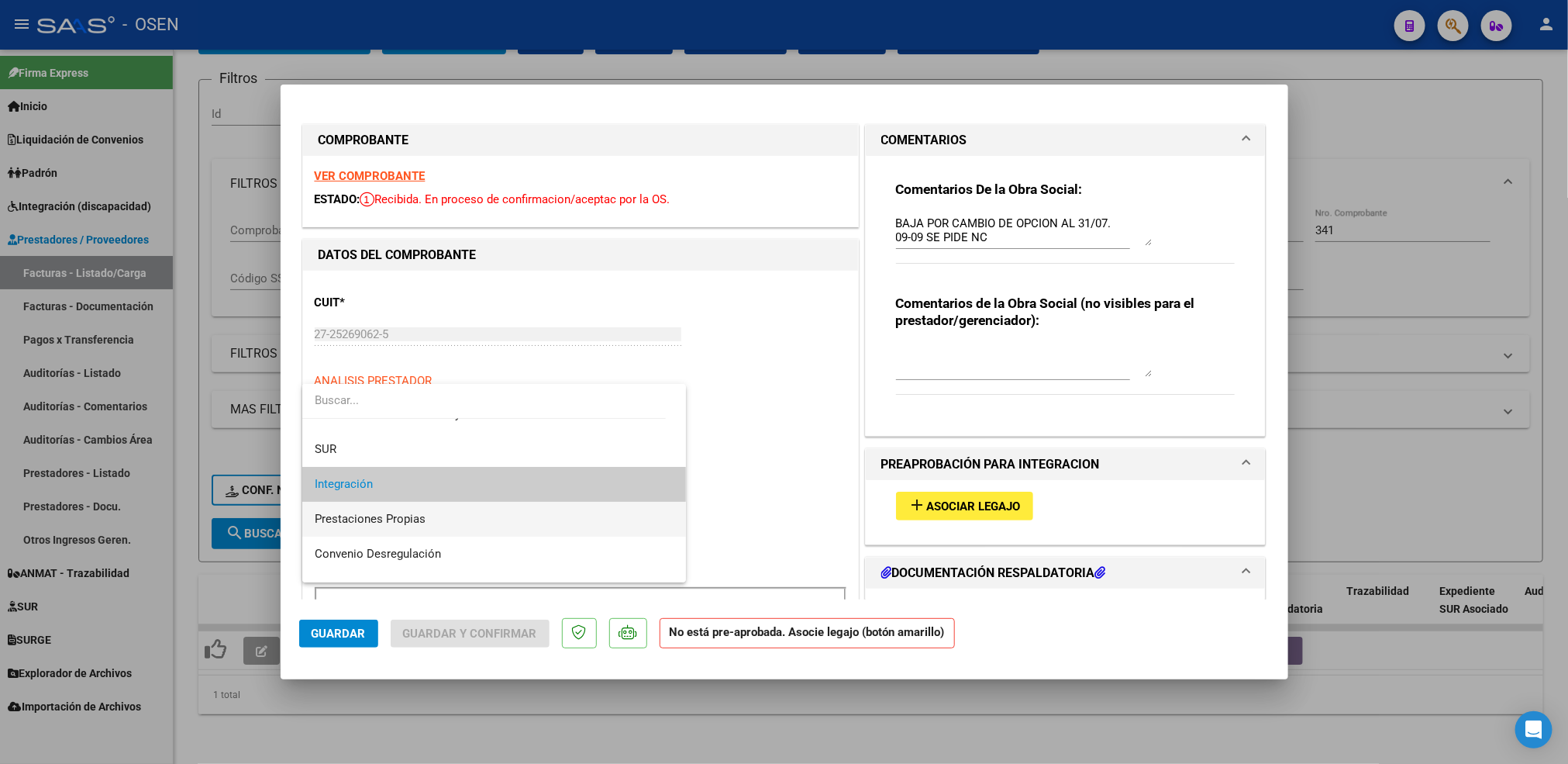
scroll to position [173, 0]
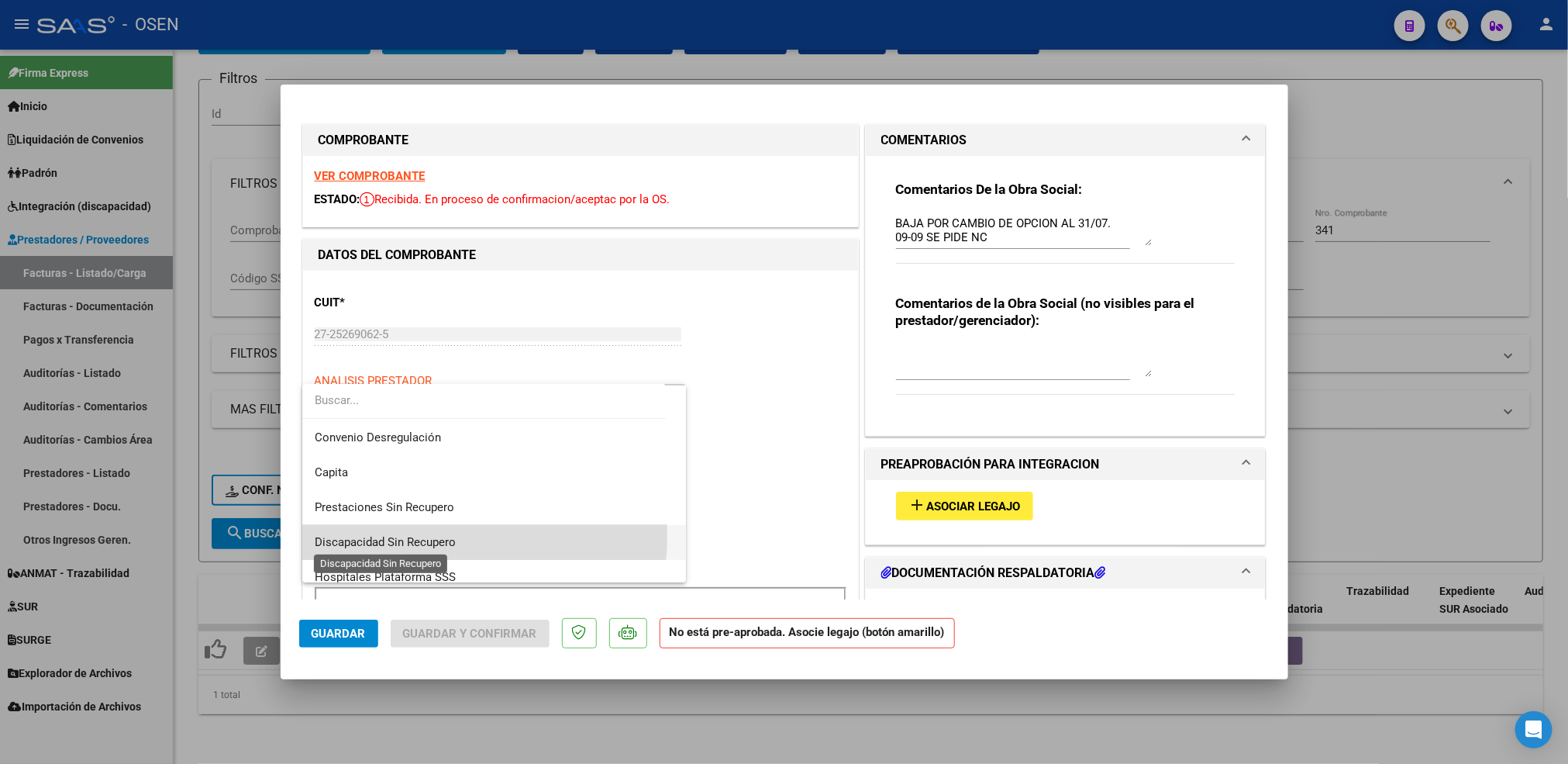
click at [435, 536] on span "Discapacidad Sin Recupero" at bounding box center [385, 542] width 141 height 14
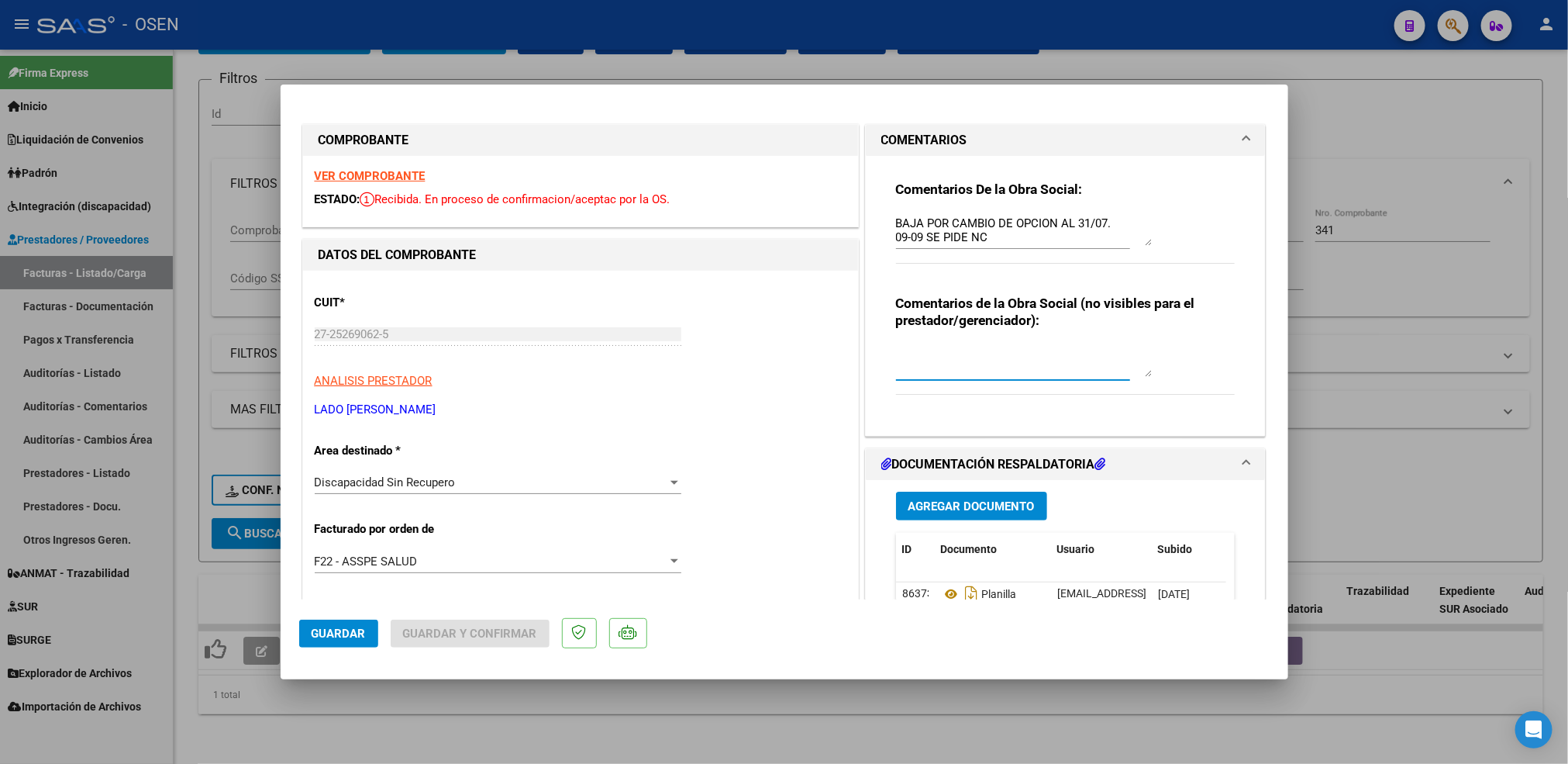
click at [969, 363] on textarea at bounding box center [1024, 361] width 256 height 31
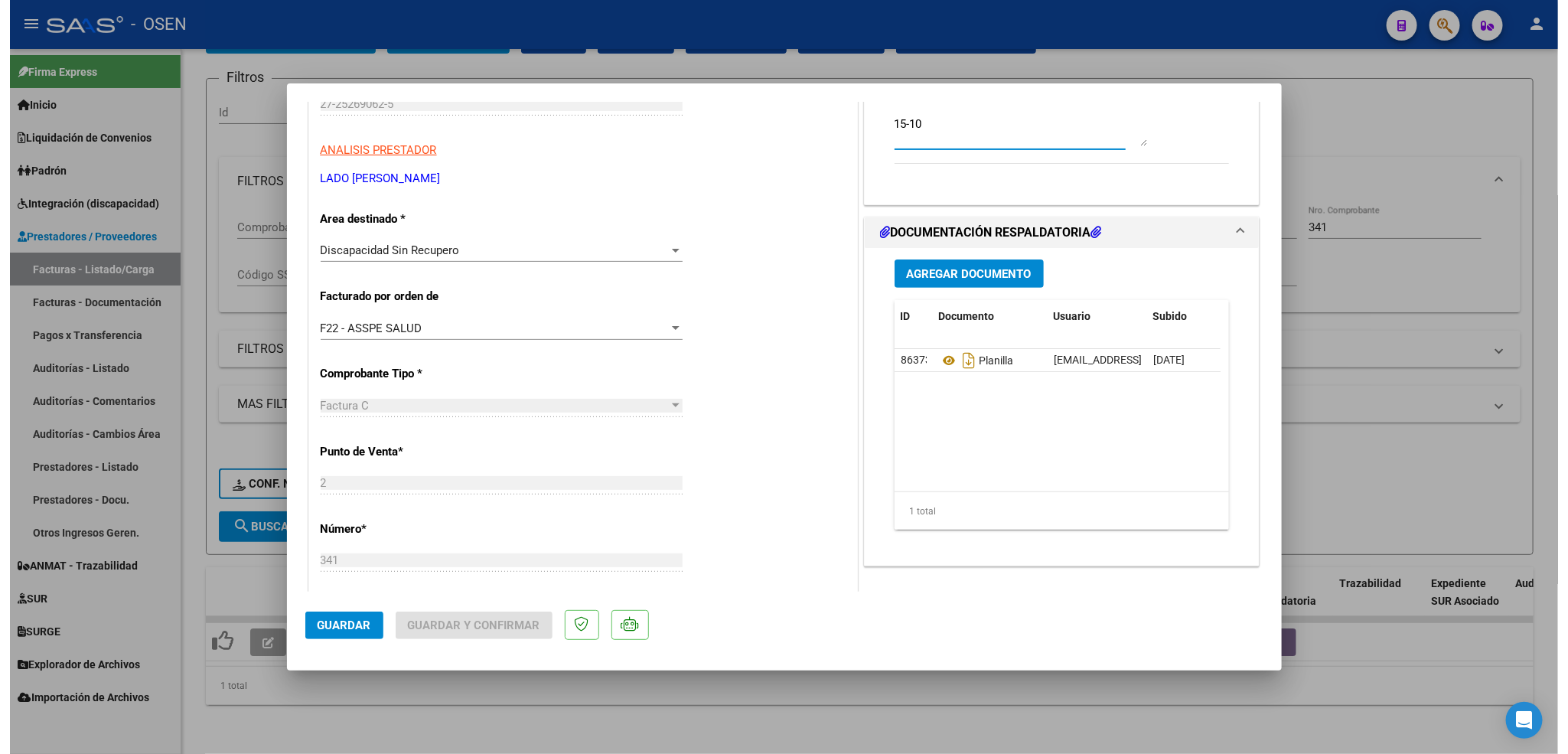
scroll to position [0, 0]
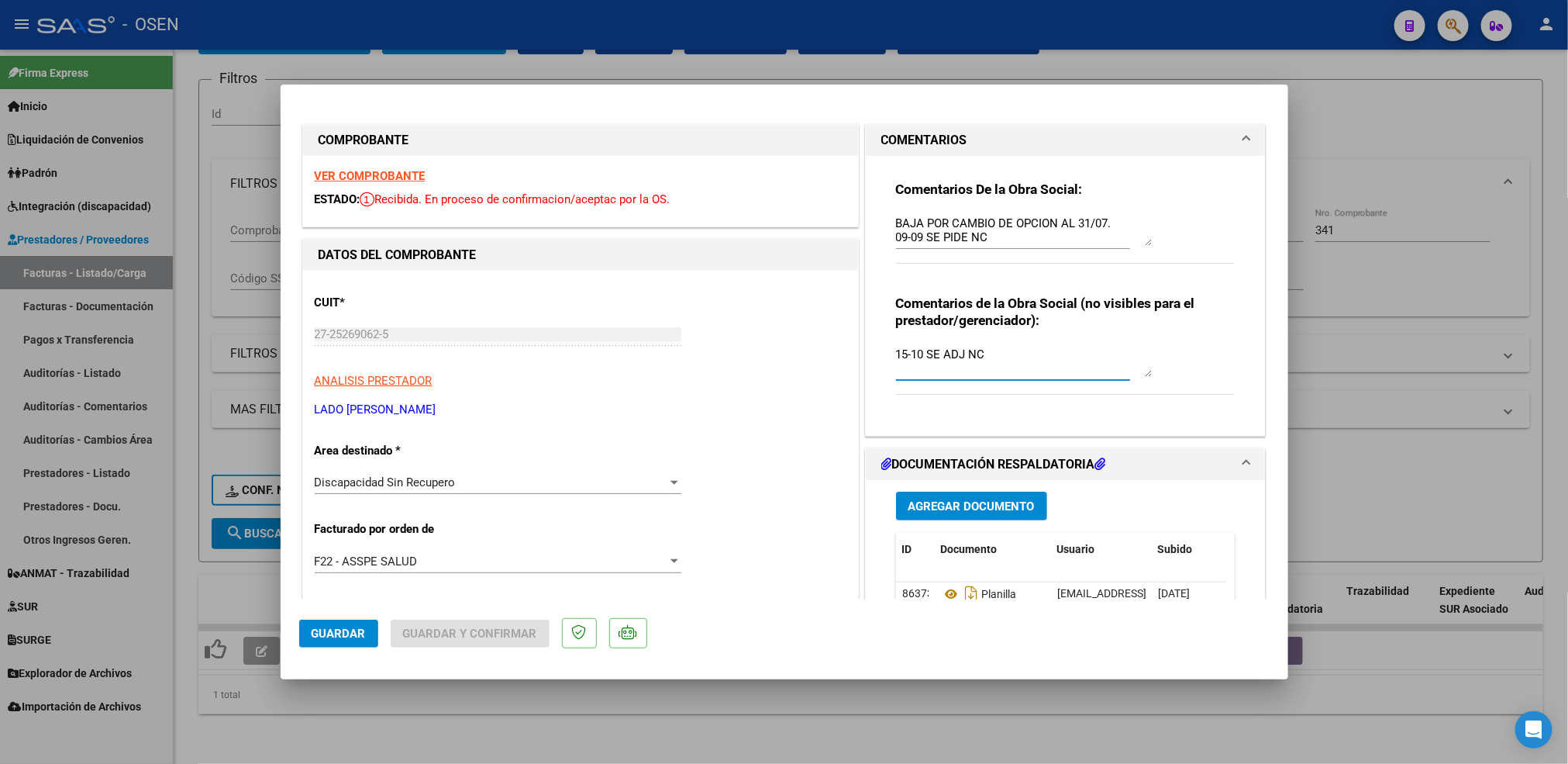
type textarea "15-10 SE ADJ NC"
click at [1002, 494] on button "Agregar Documento" at bounding box center [972, 506] width 151 height 29
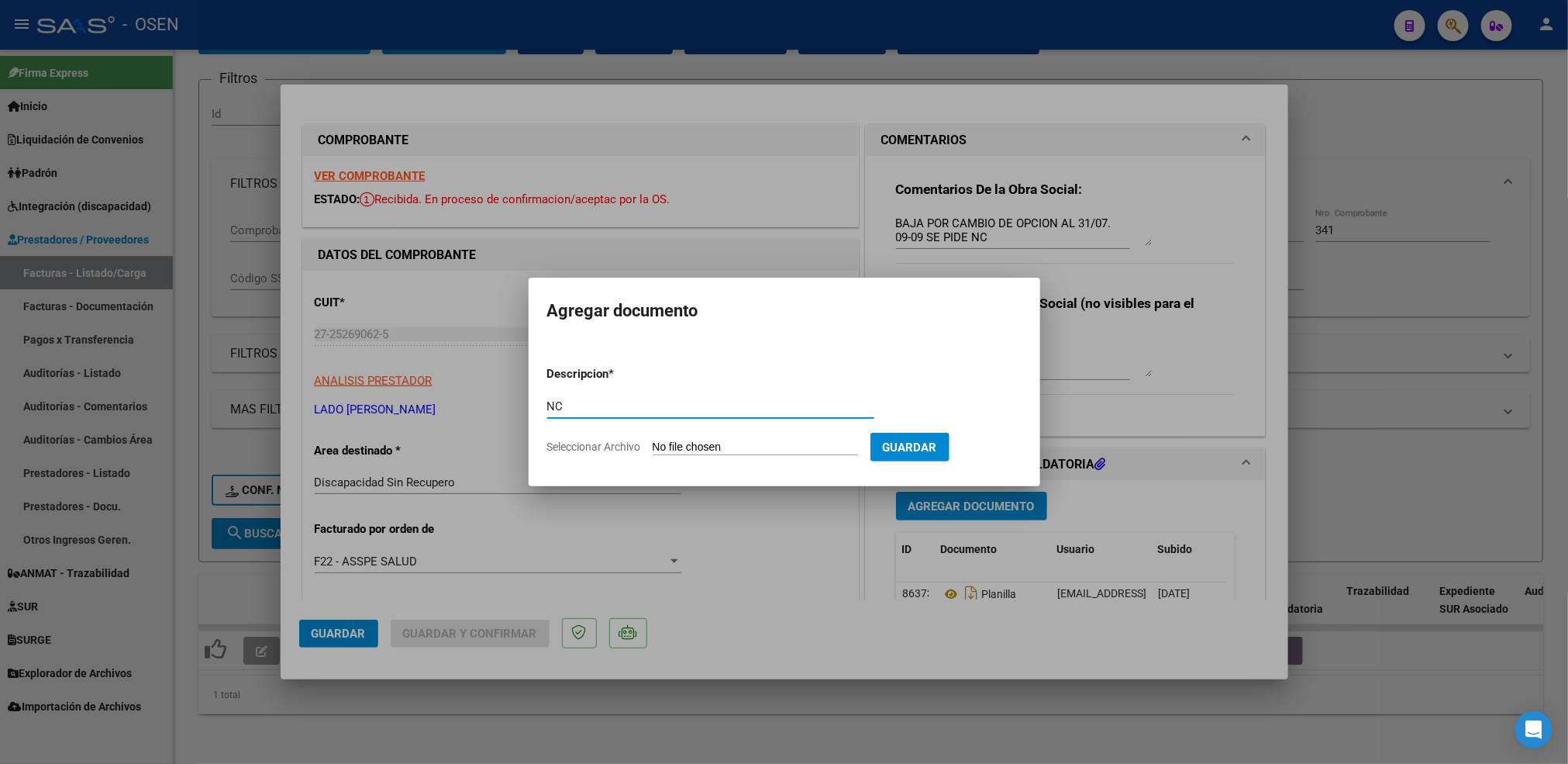
type input "NC"
click at [653, 440] on input "Seleccionar Archivo" at bounding box center [755, 448] width 206 height 15
type input "C:\fakepath\NC [PERSON_NAME] 08-2025 OSEN - TO.pdf"
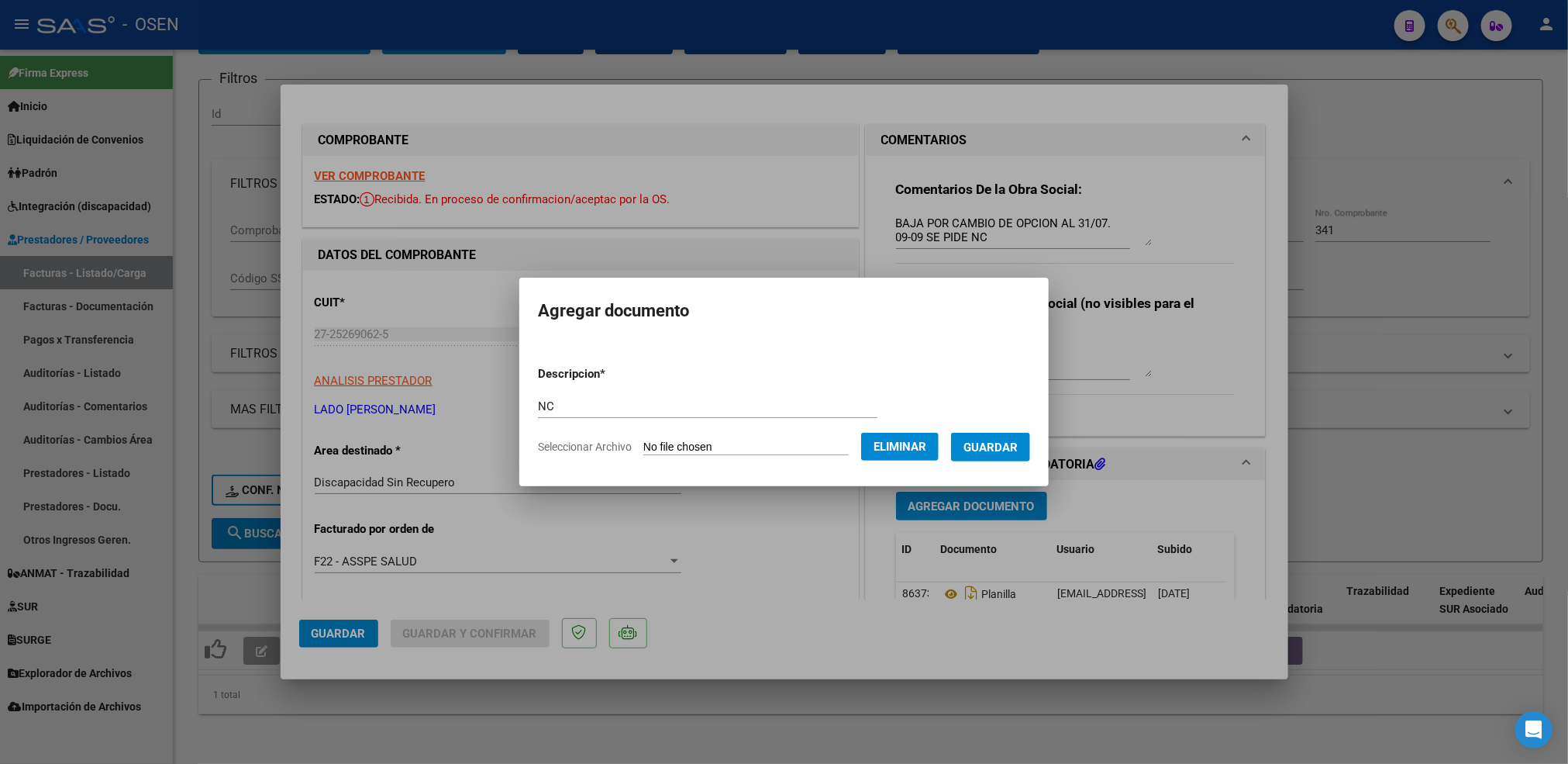
click at [1009, 454] on button "Guardar" at bounding box center [990, 447] width 79 height 29
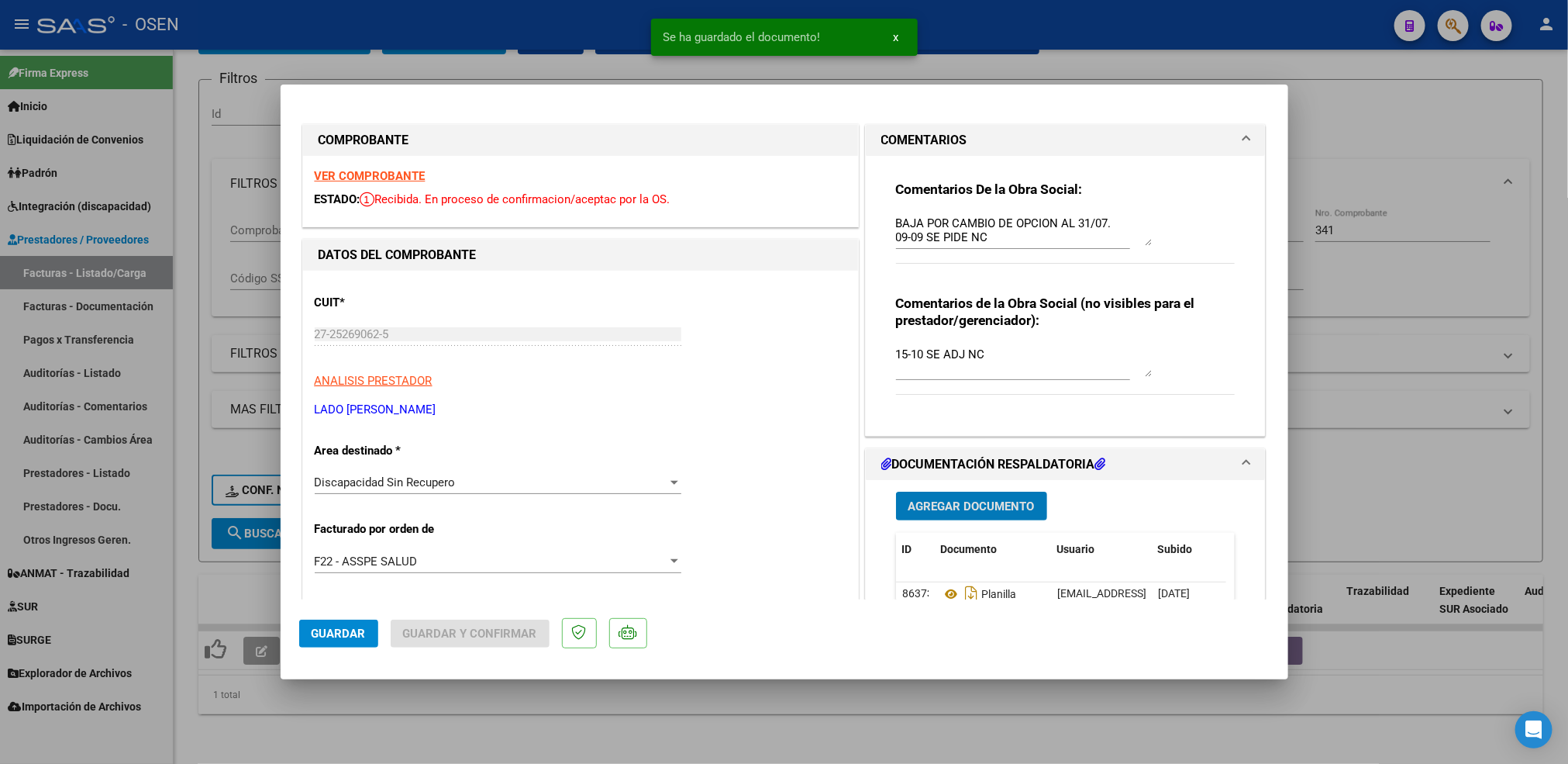
click at [333, 633] on span "Guardar" at bounding box center [339, 634] width 54 height 14
click at [361, 725] on div at bounding box center [784, 382] width 1568 height 764
type input "$ 0,00"
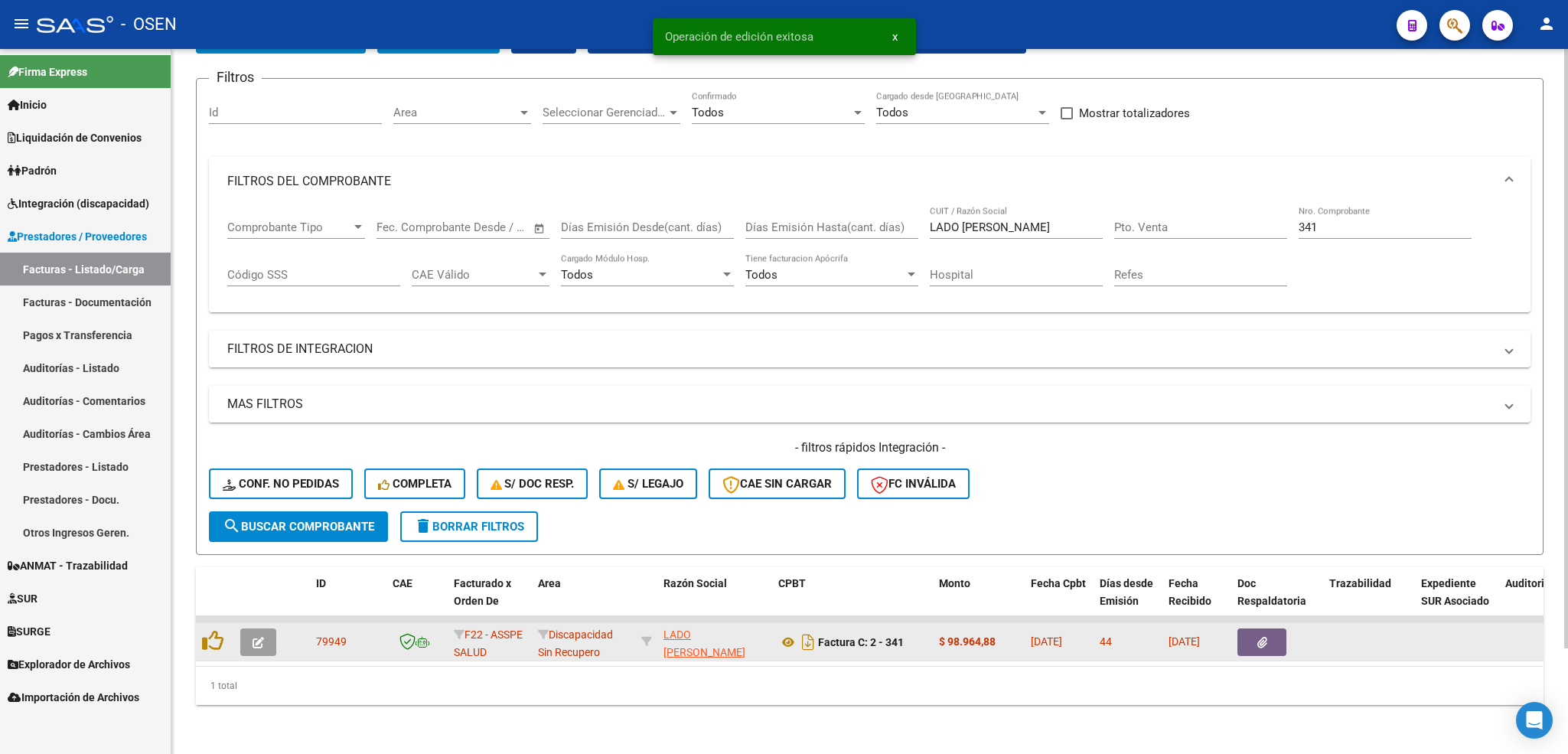
click at [262, 637] on icon "button" at bounding box center [258, 642] width 11 height 11
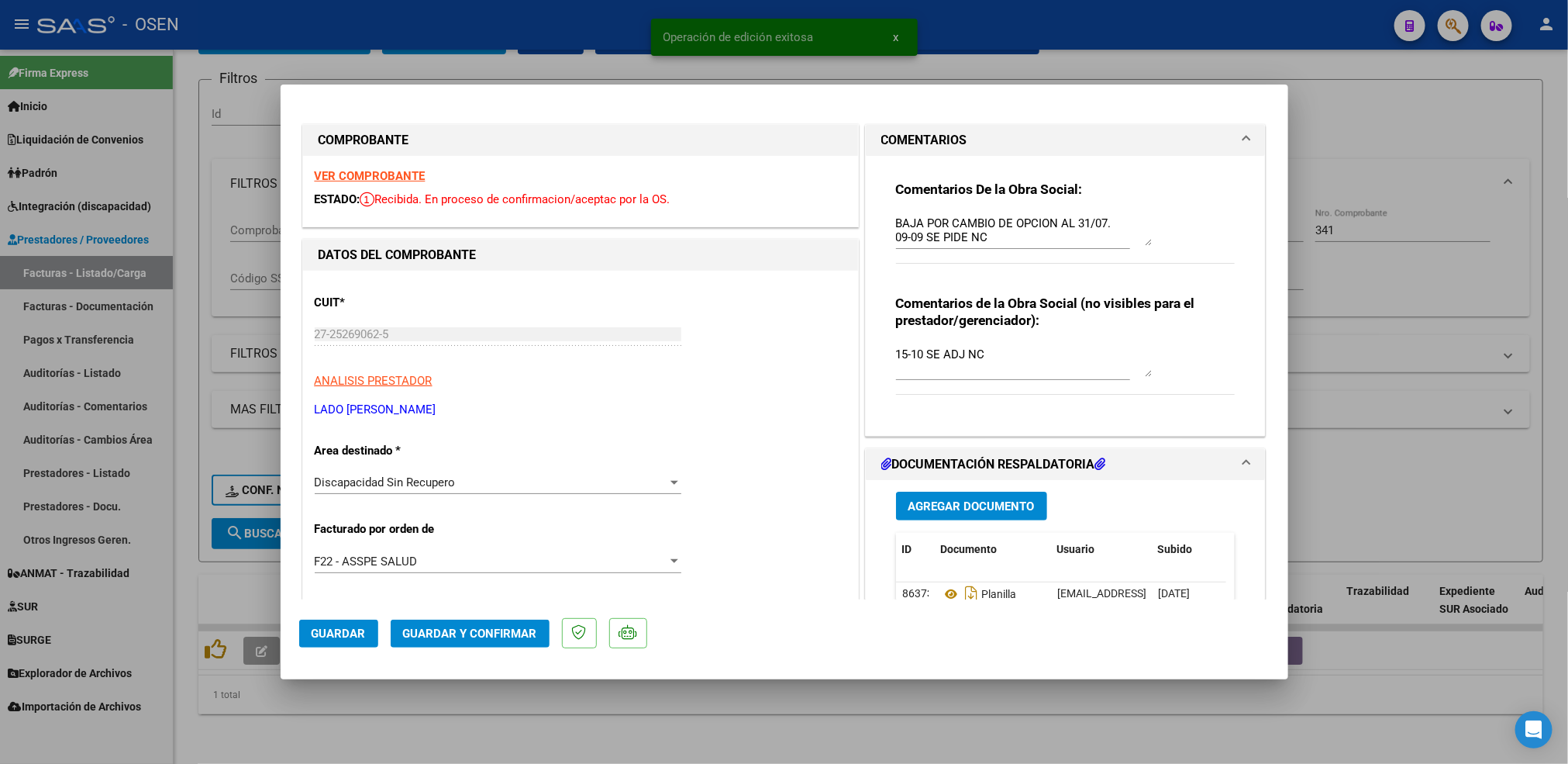
click at [494, 633] on span "Guardar y Confirmar" at bounding box center [470, 634] width 135 height 14
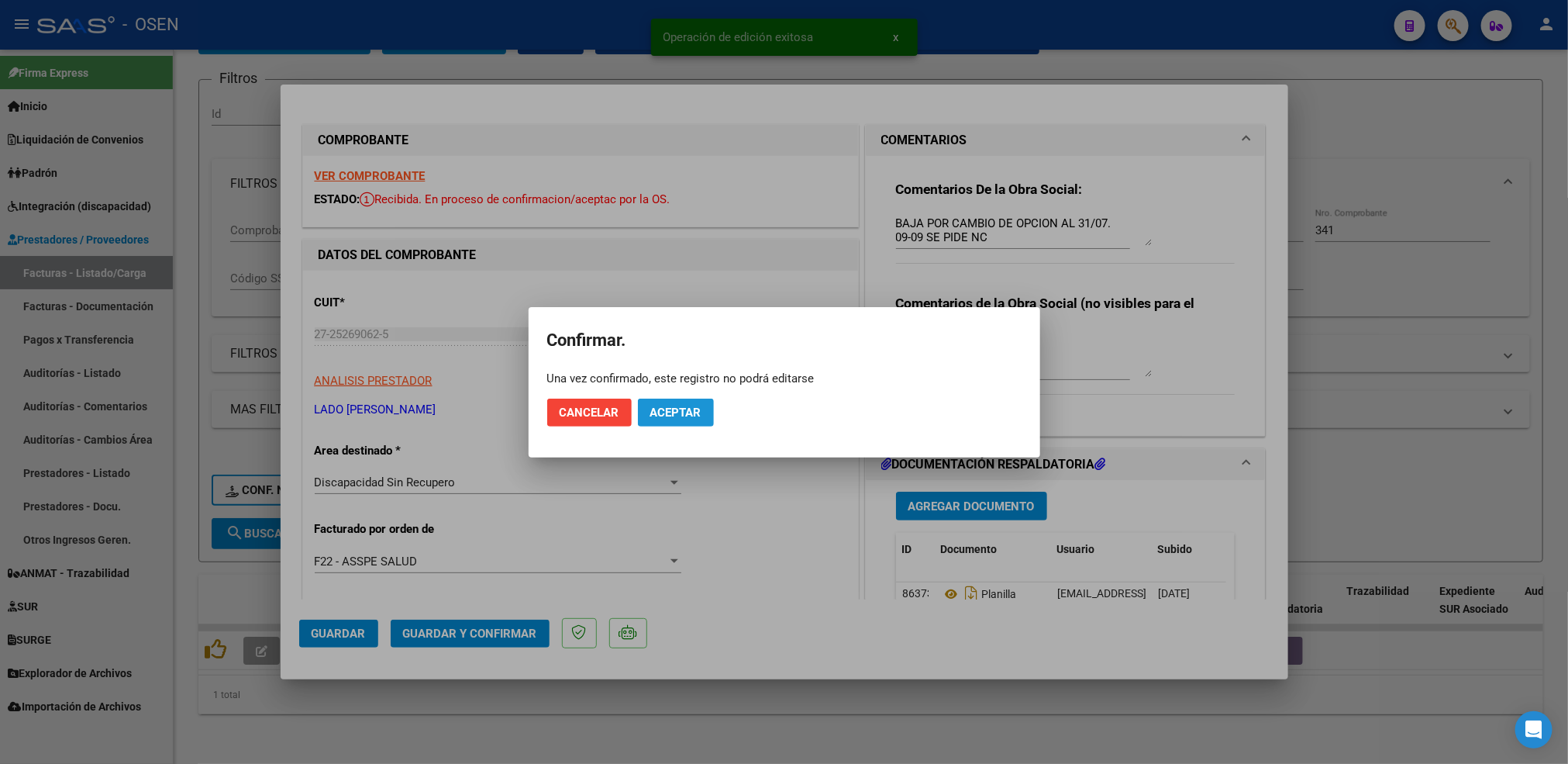
drag, startPoint x: 698, startPoint y: 416, endPoint x: 735, endPoint y: 531, distance: 120.8
click at [698, 415] on span "Aceptar" at bounding box center [675, 413] width 51 height 14
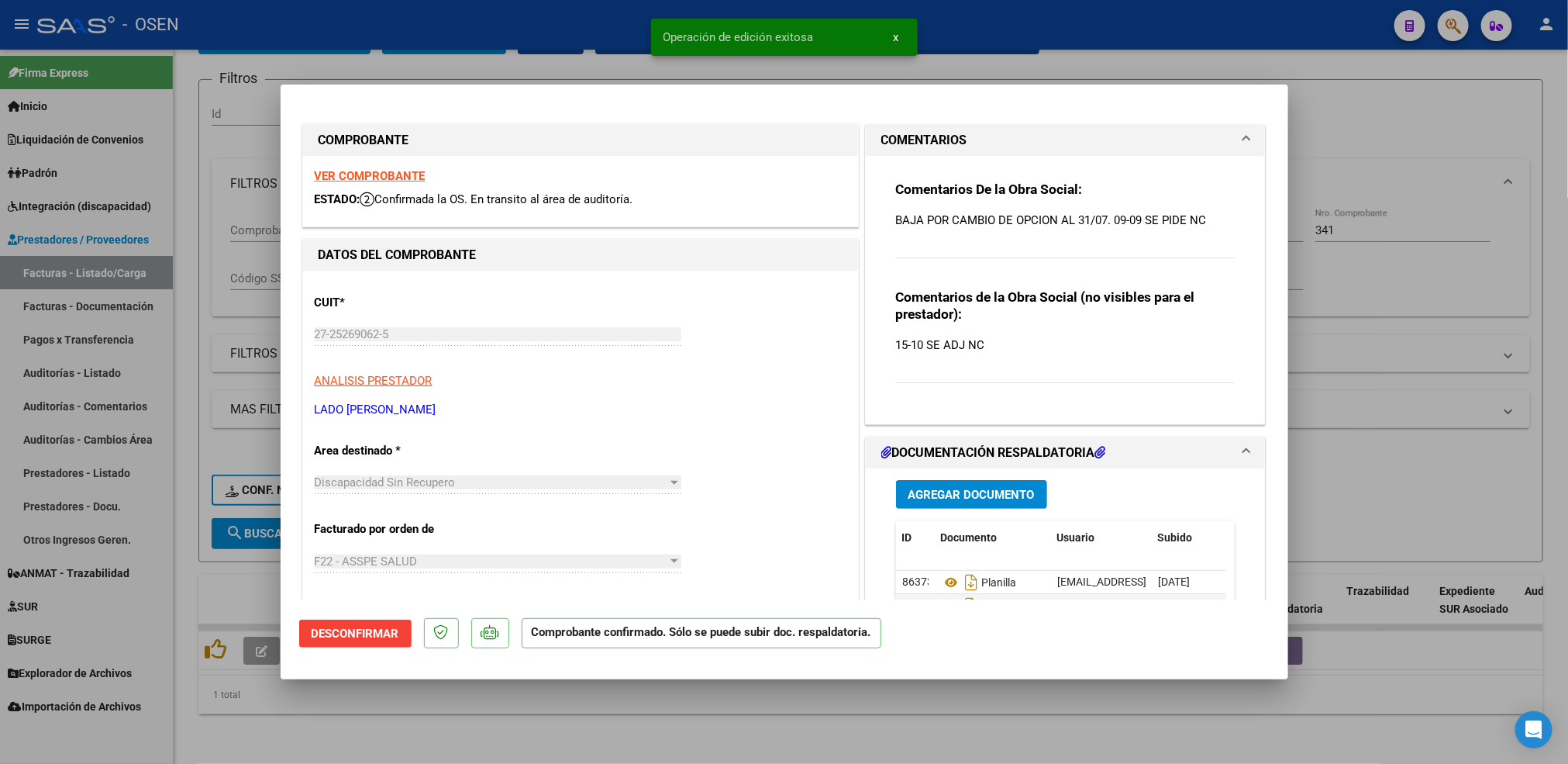
click at [779, 717] on div at bounding box center [784, 382] width 1568 height 764
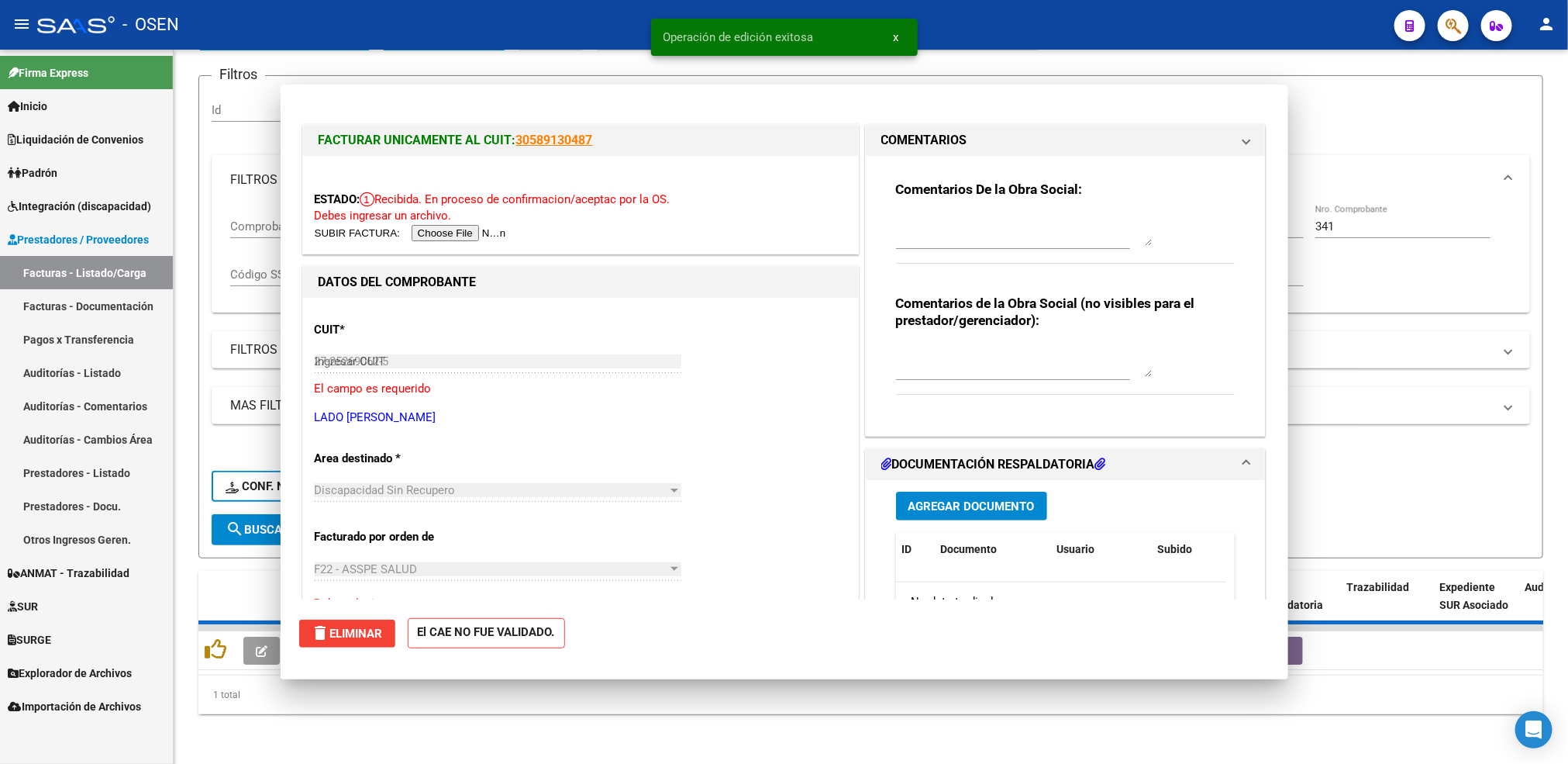
type input "$ 0,00"
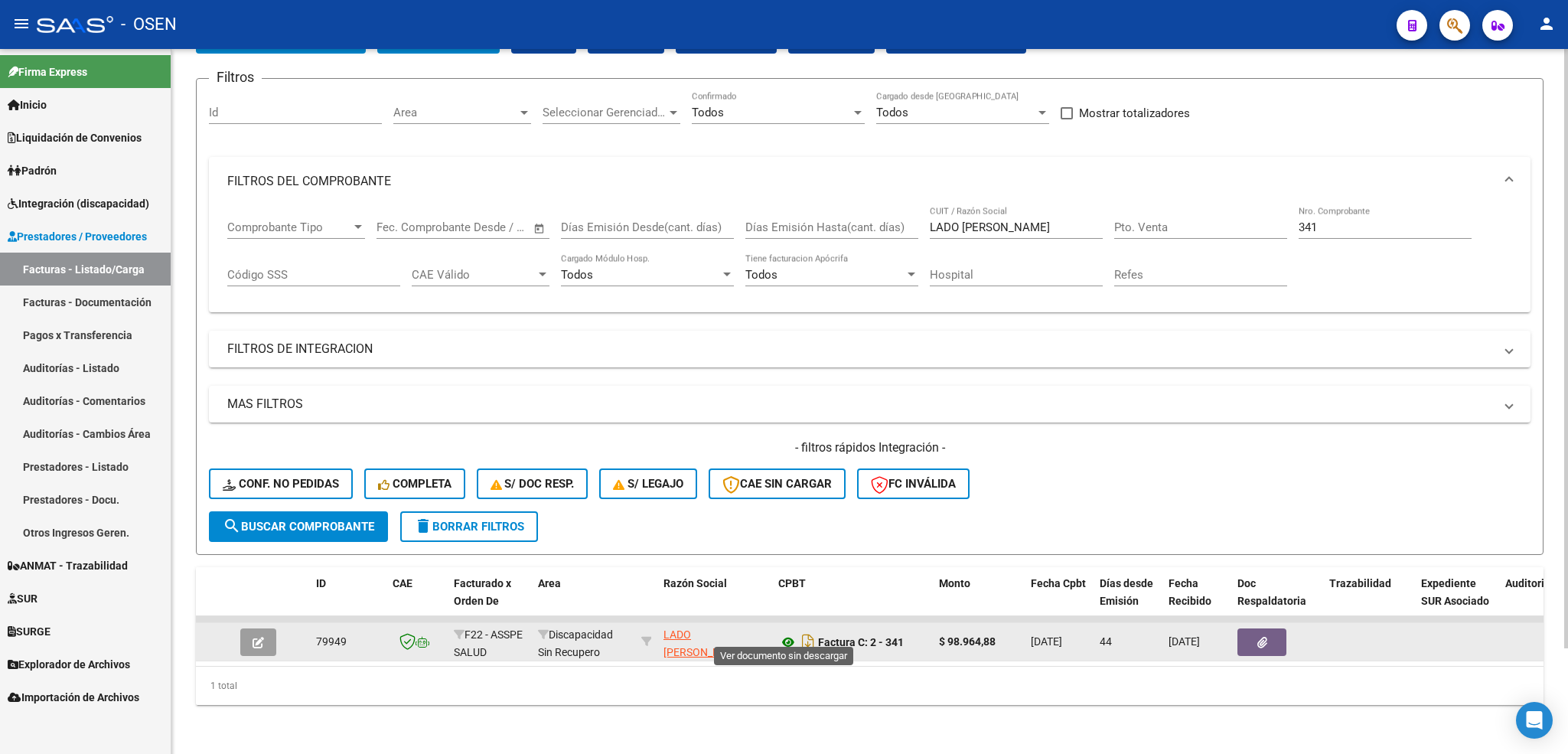
click at [784, 633] on icon at bounding box center [788, 641] width 20 height 18
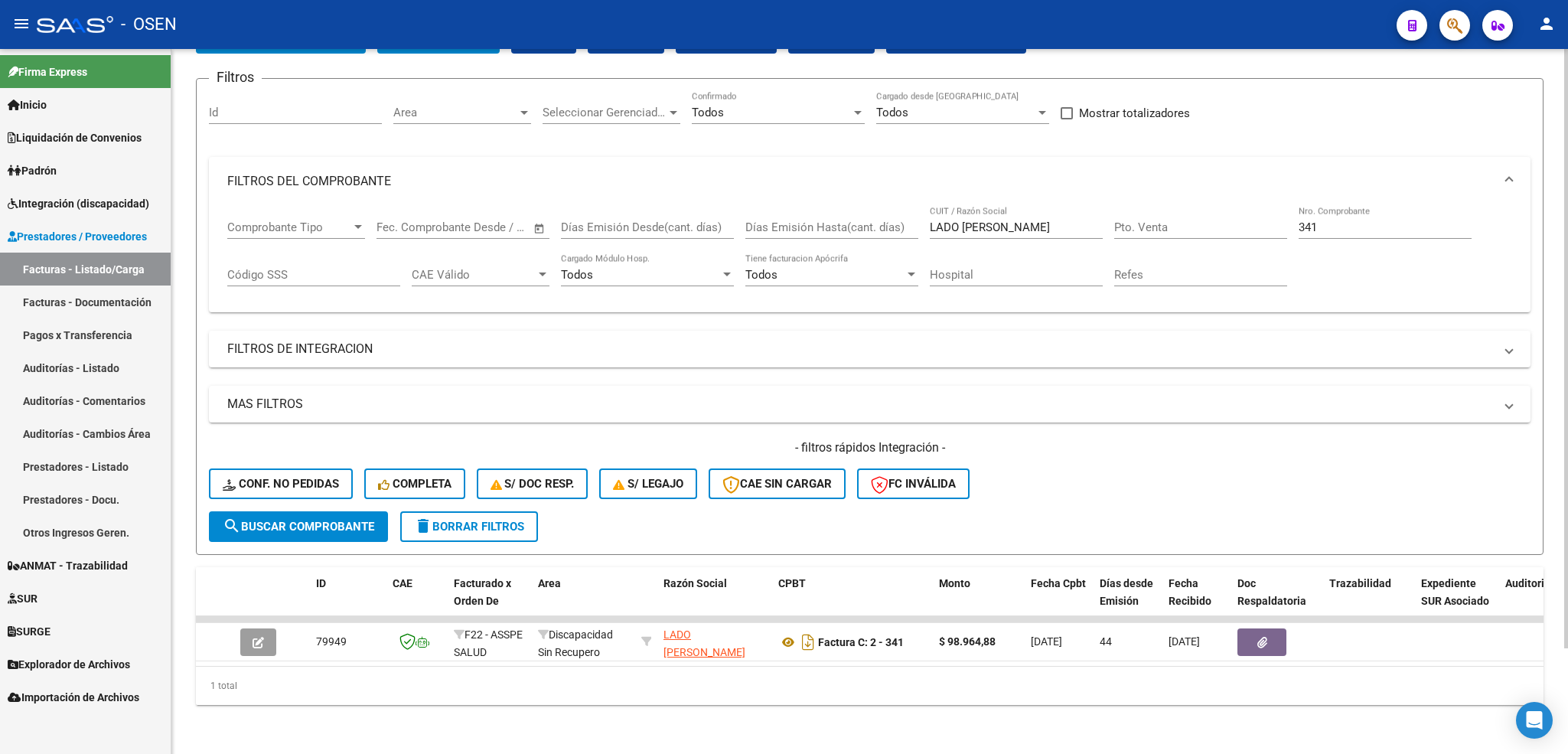
click at [487, 520] on span "delete Borrar Filtros" at bounding box center [469, 527] width 110 height 14
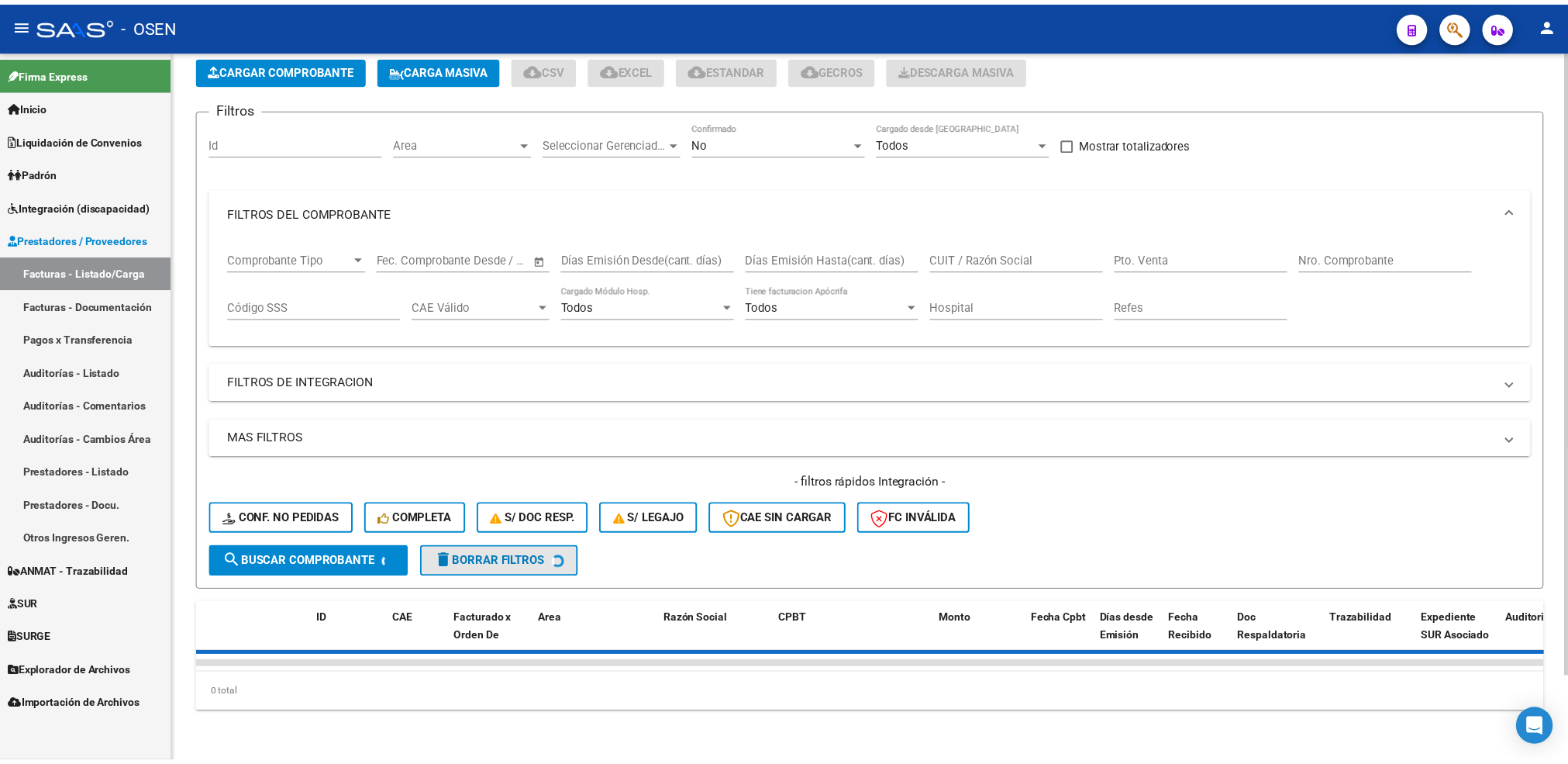
scroll to position [95, 0]
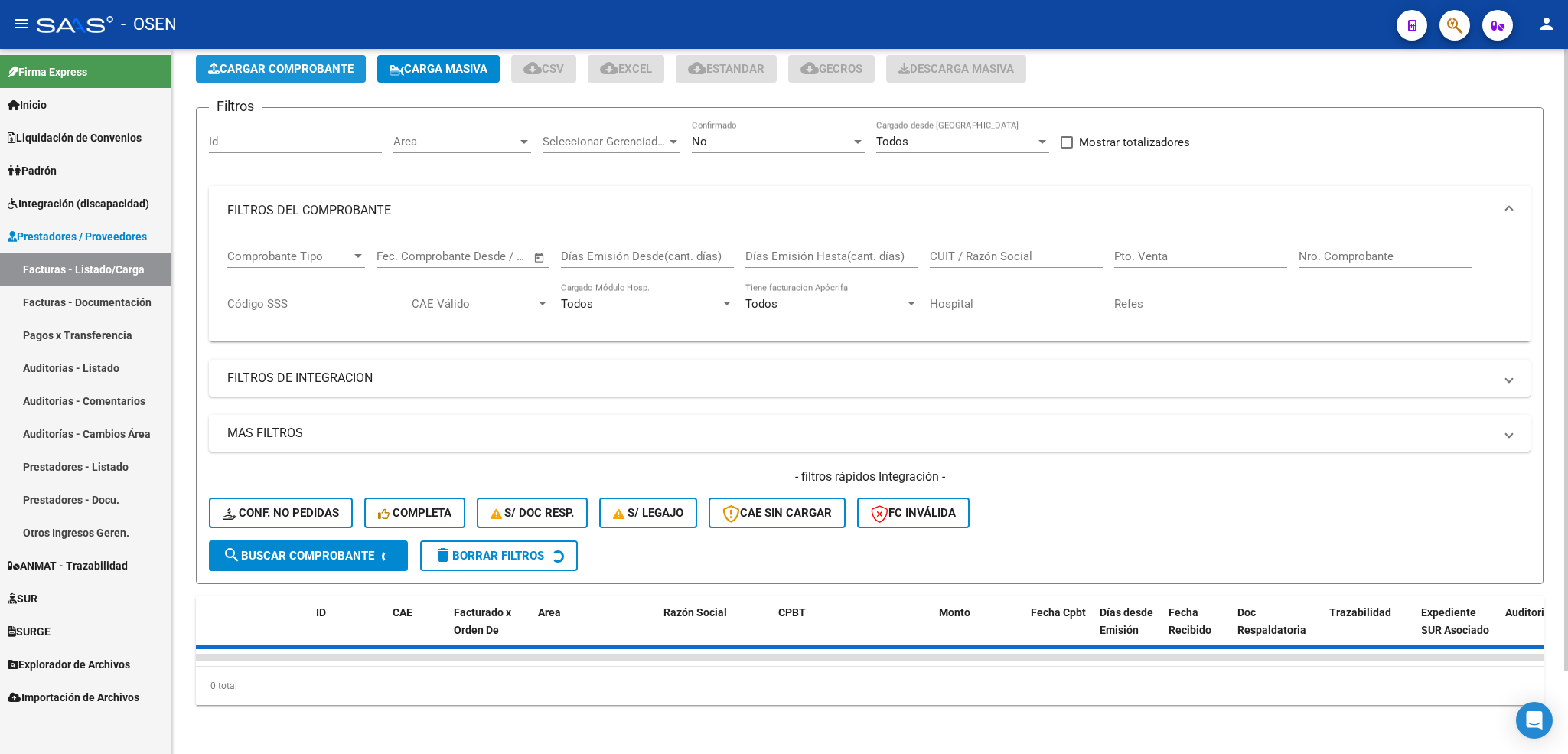
click at [319, 55] on button "Cargar Comprobante" at bounding box center [281, 69] width 170 height 27
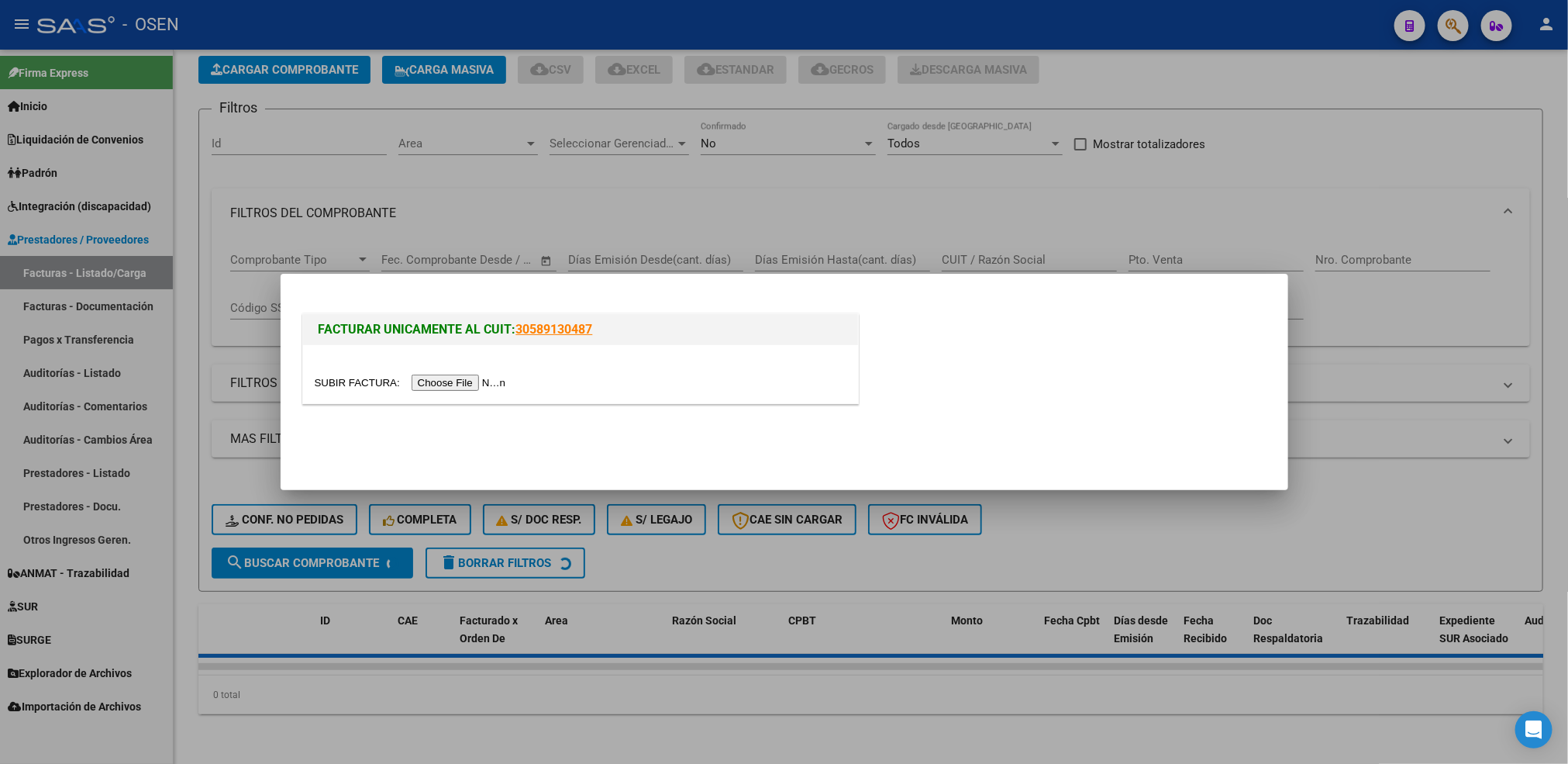
click at [505, 382] on input "file" at bounding box center [412, 382] width 196 height 16
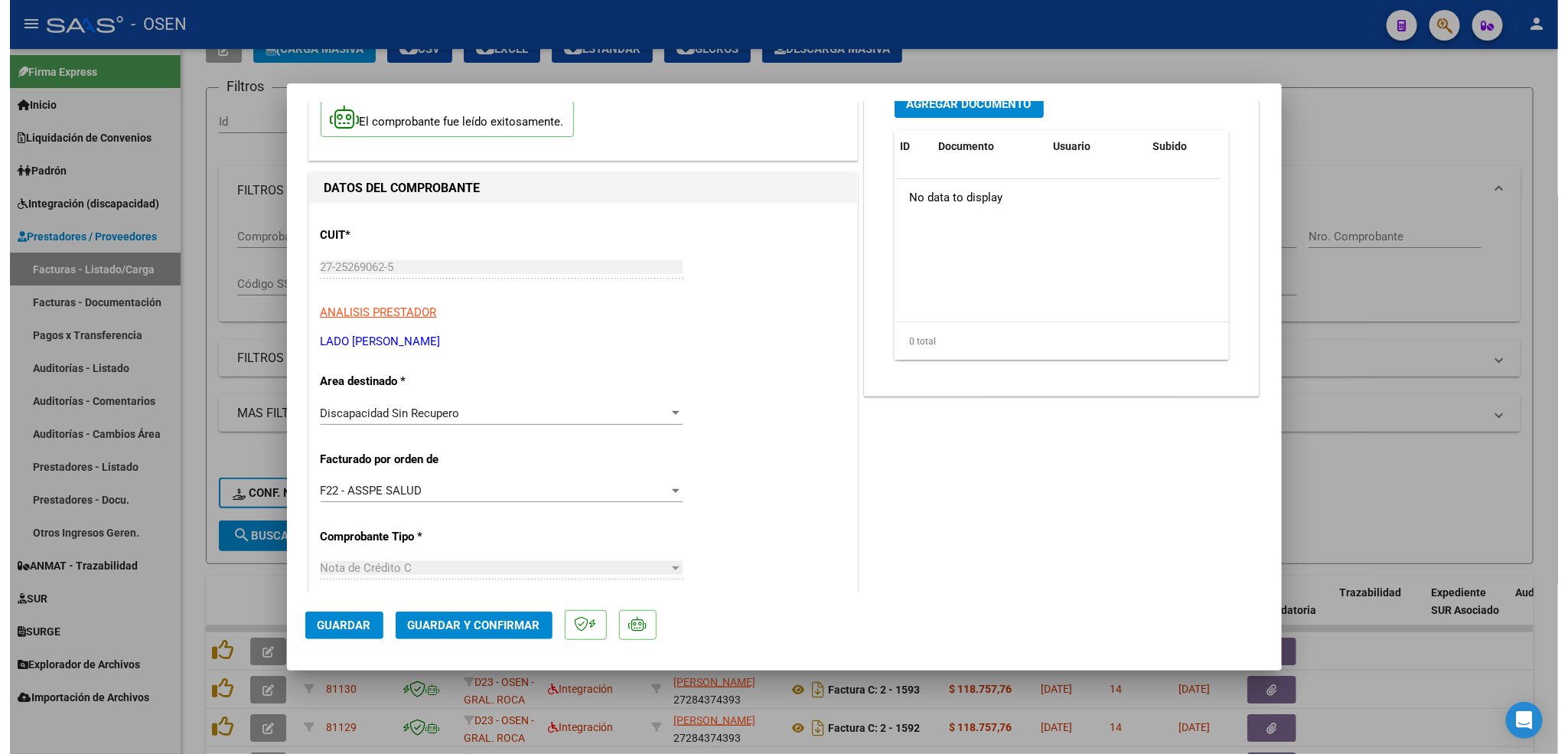
scroll to position [0, 0]
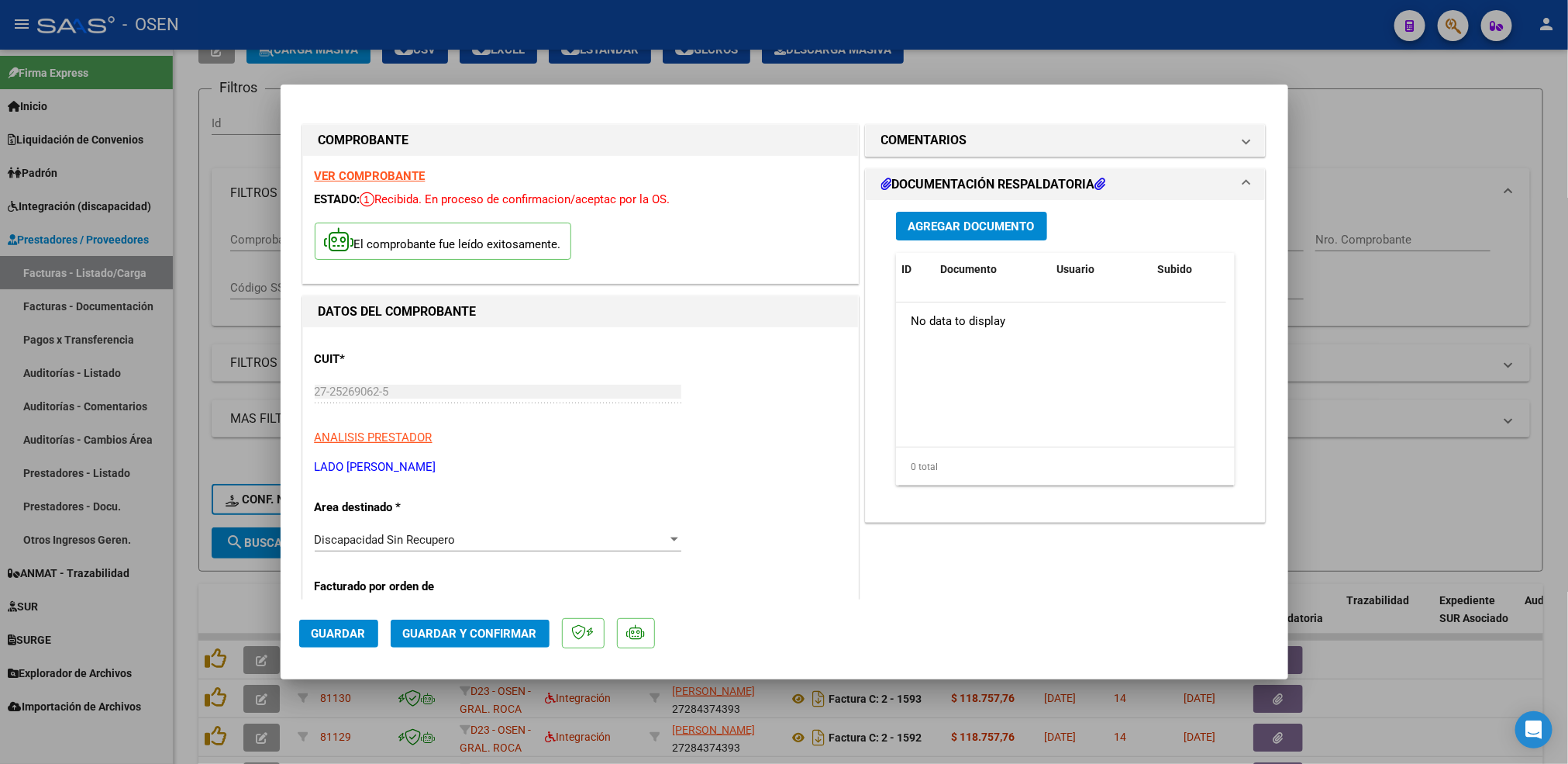
click at [354, 633] on span "Guardar" at bounding box center [339, 634] width 54 height 14
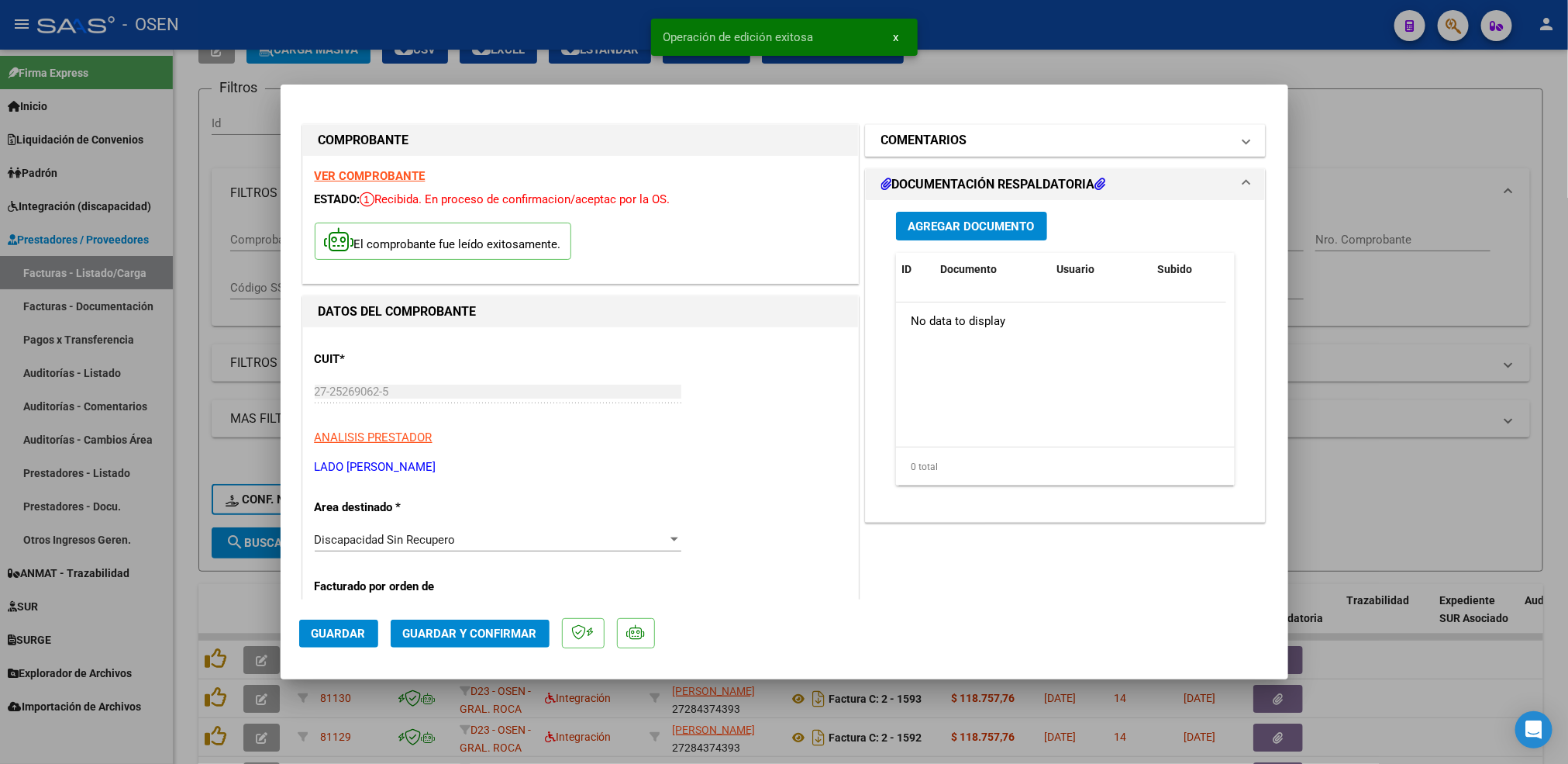
click at [1003, 137] on mat-panel-title "COMENTARIOS" at bounding box center [1056, 140] width 350 height 19
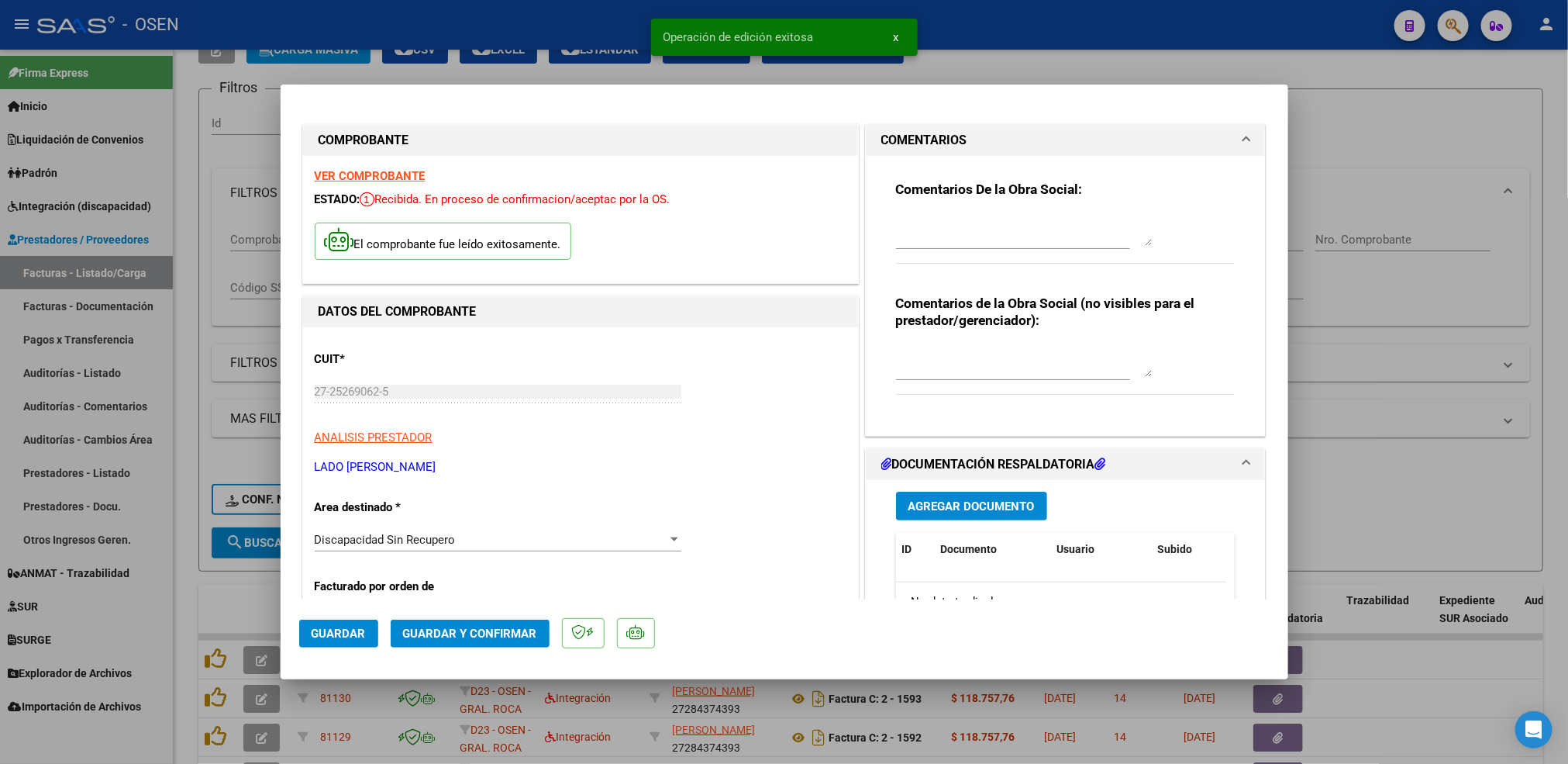
click at [944, 237] on textarea at bounding box center [1024, 230] width 256 height 31
type textarea "S"
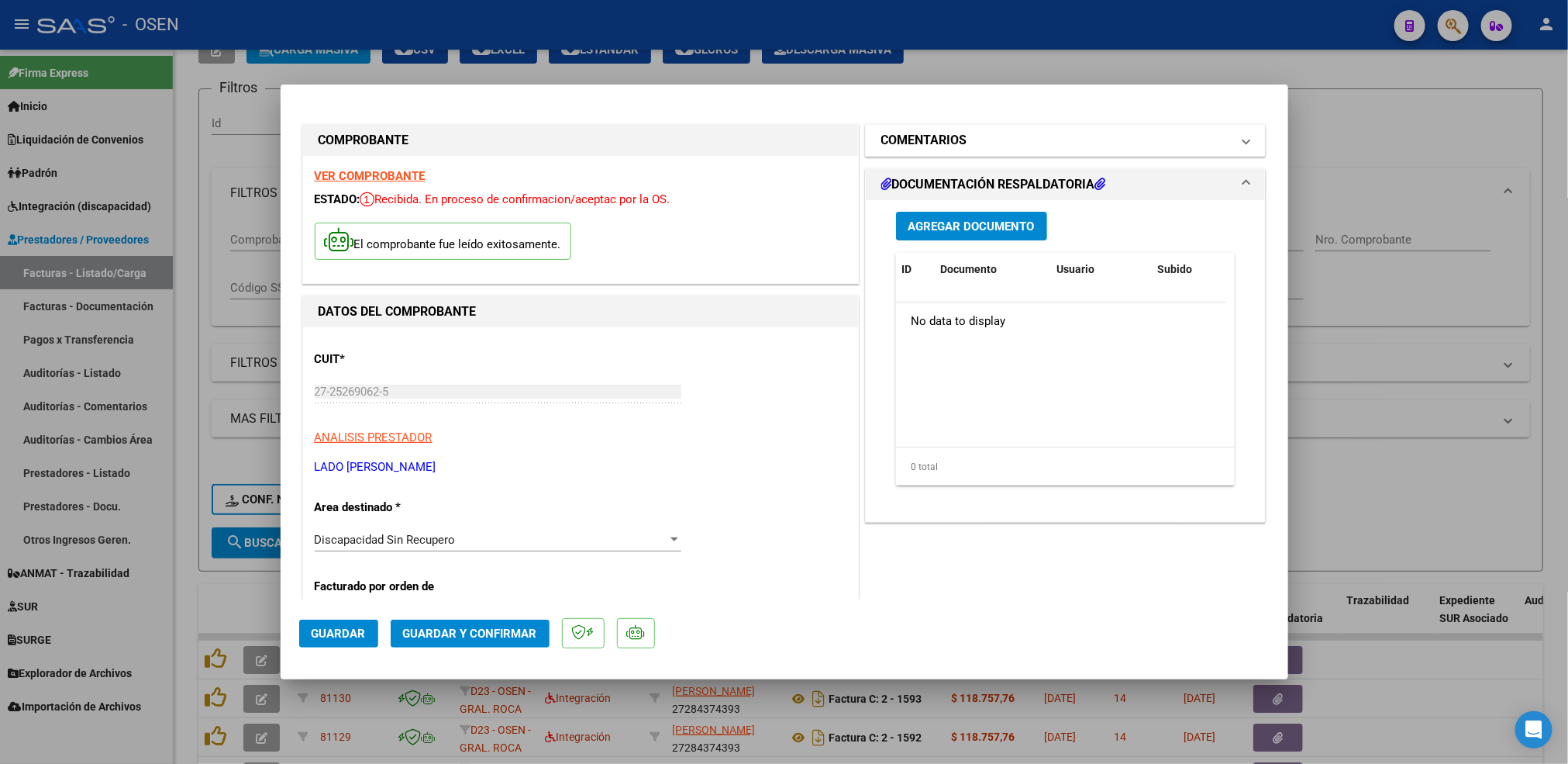
click at [961, 126] on mat-expansion-panel-header "COMENTARIOS" at bounding box center [1066, 140] width 400 height 31
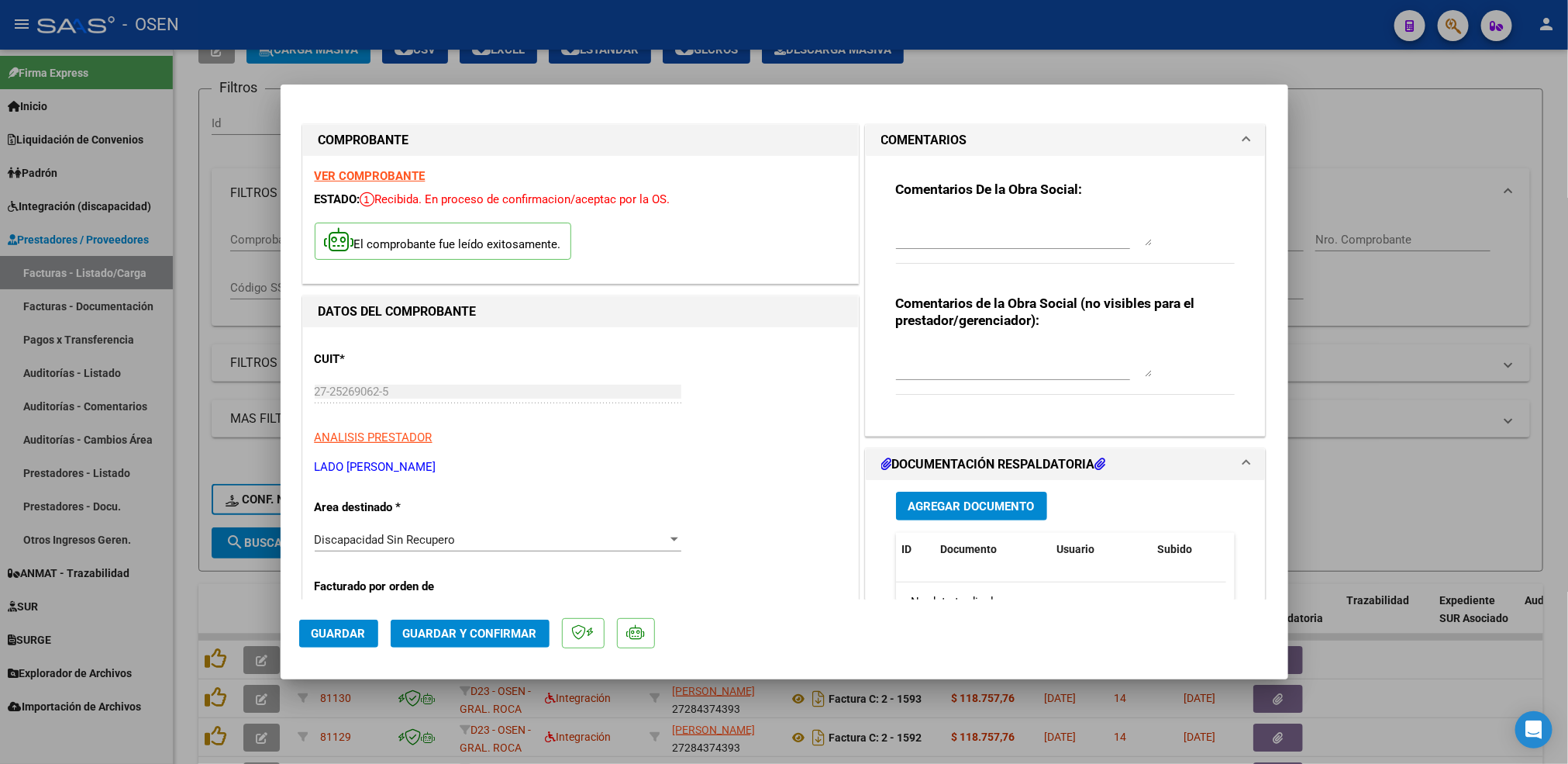
click at [937, 247] on div at bounding box center [1024, 230] width 256 height 37
type textarea "15-10 SE ADJ FC ANULADA"
click at [947, 501] on span "Agregar Documento" at bounding box center [972, 506] width 127 height 14
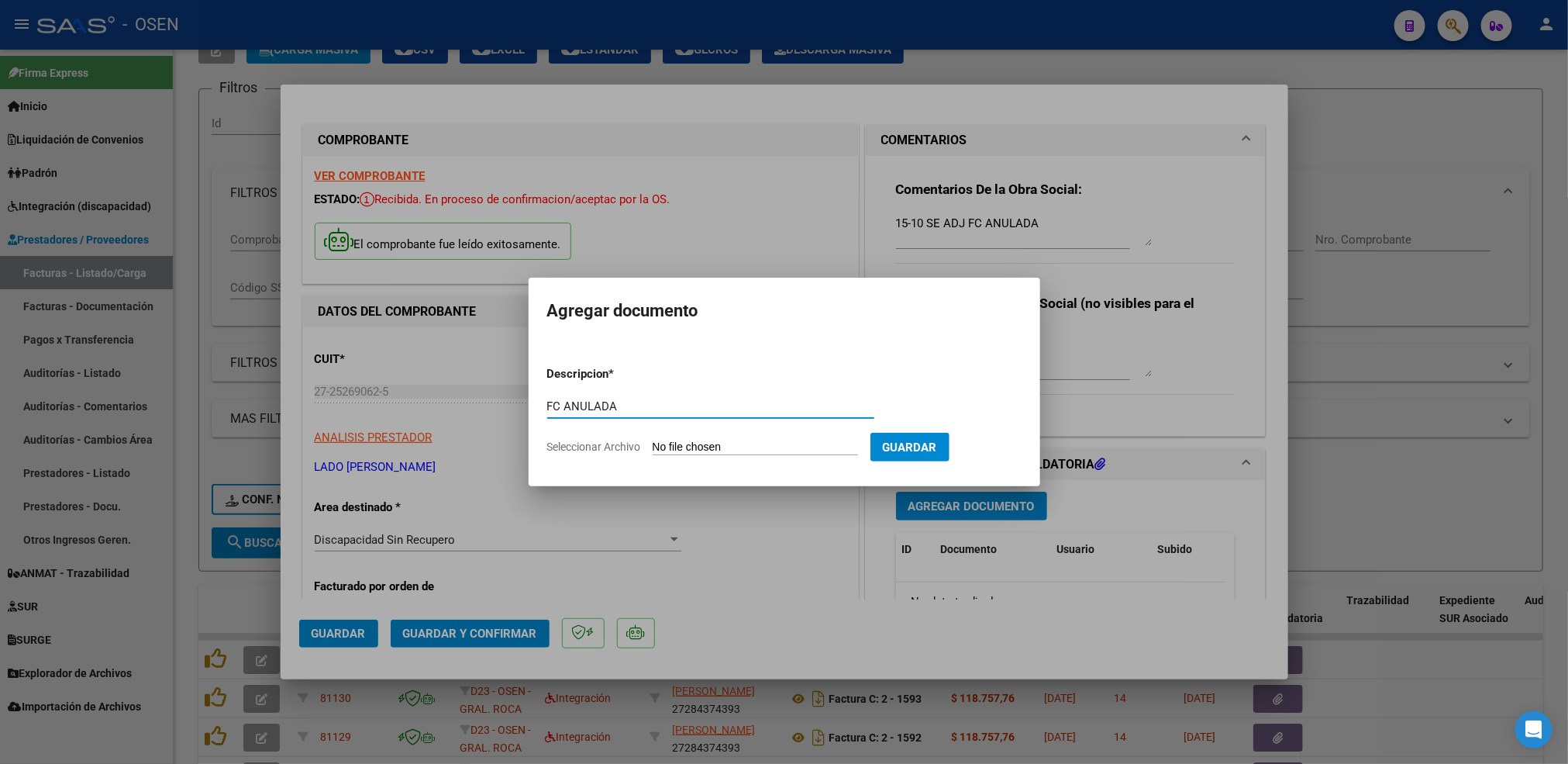
type input "FC ANULADA"
click at [653, 440] on input "Seleccionar Archivo" at bounding box center [755, 448] width 206 height 15
type input "C:\fakepath\FC341.pdf"
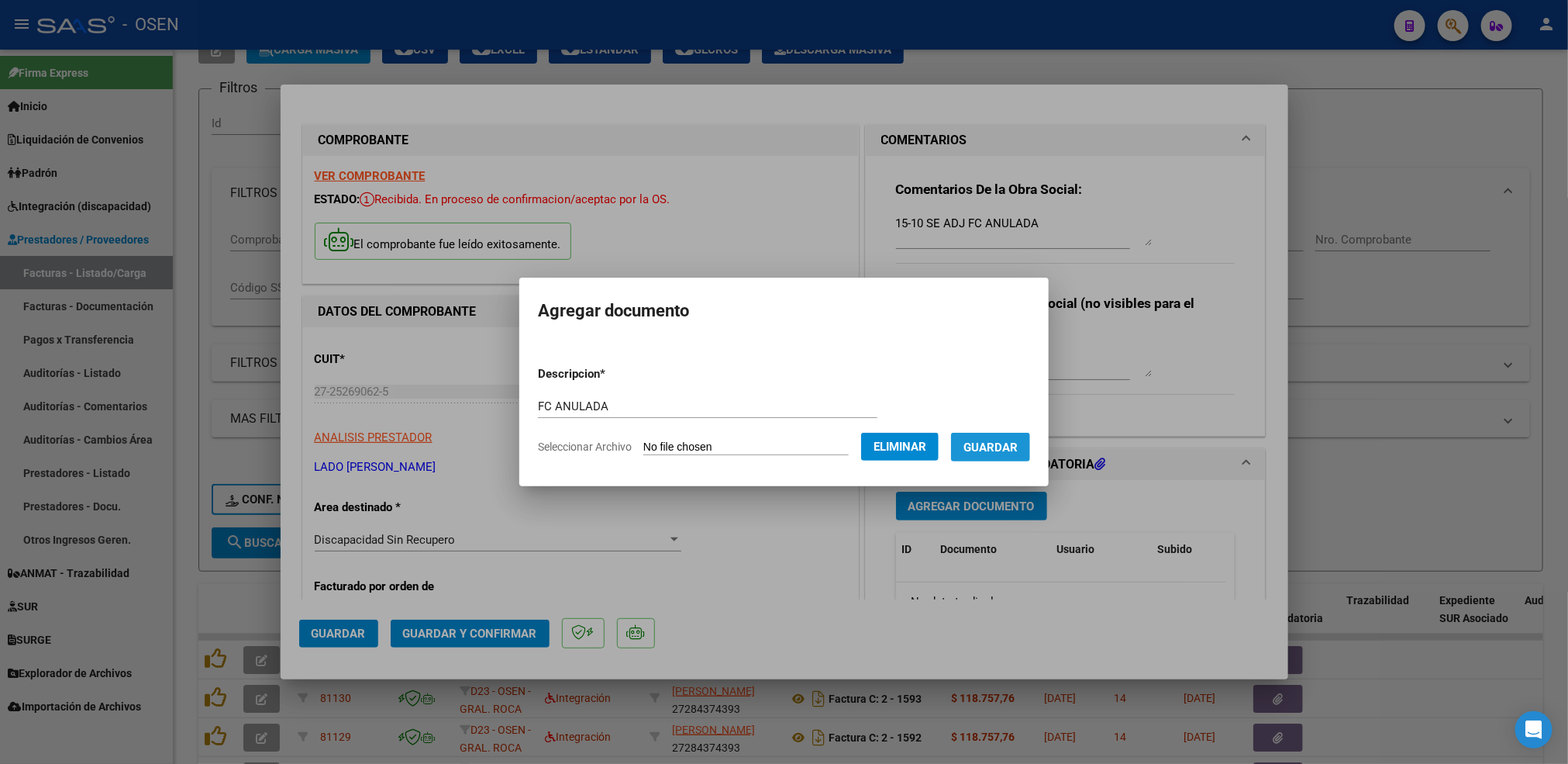
click at [1003, 450] on span "Guardar" at bounding box center [990, 448] width 54 height 14
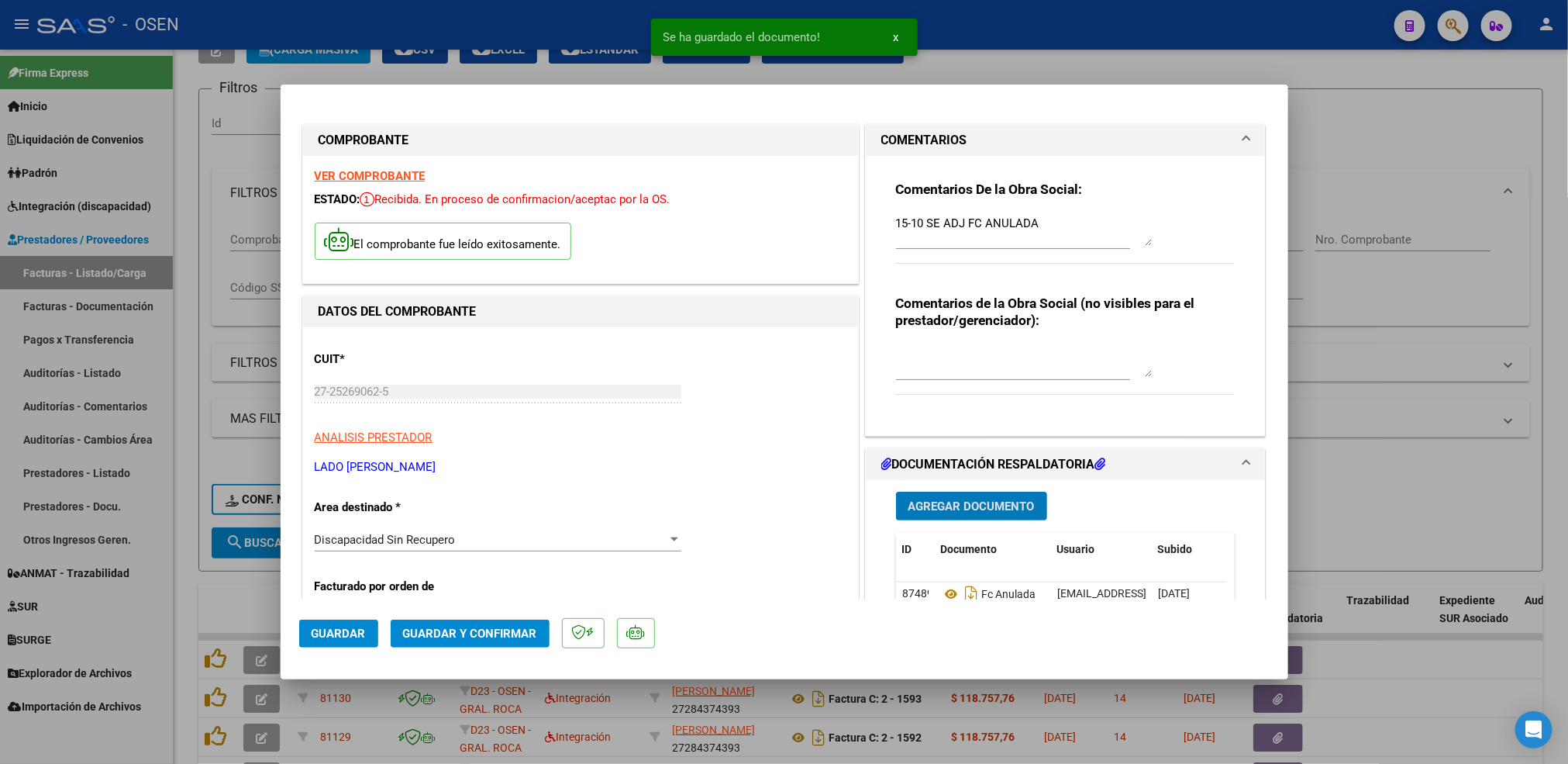
click at [468, 627] on span "Guardar y Confirmar" at bounding box center [470, 634] width 135 height 14
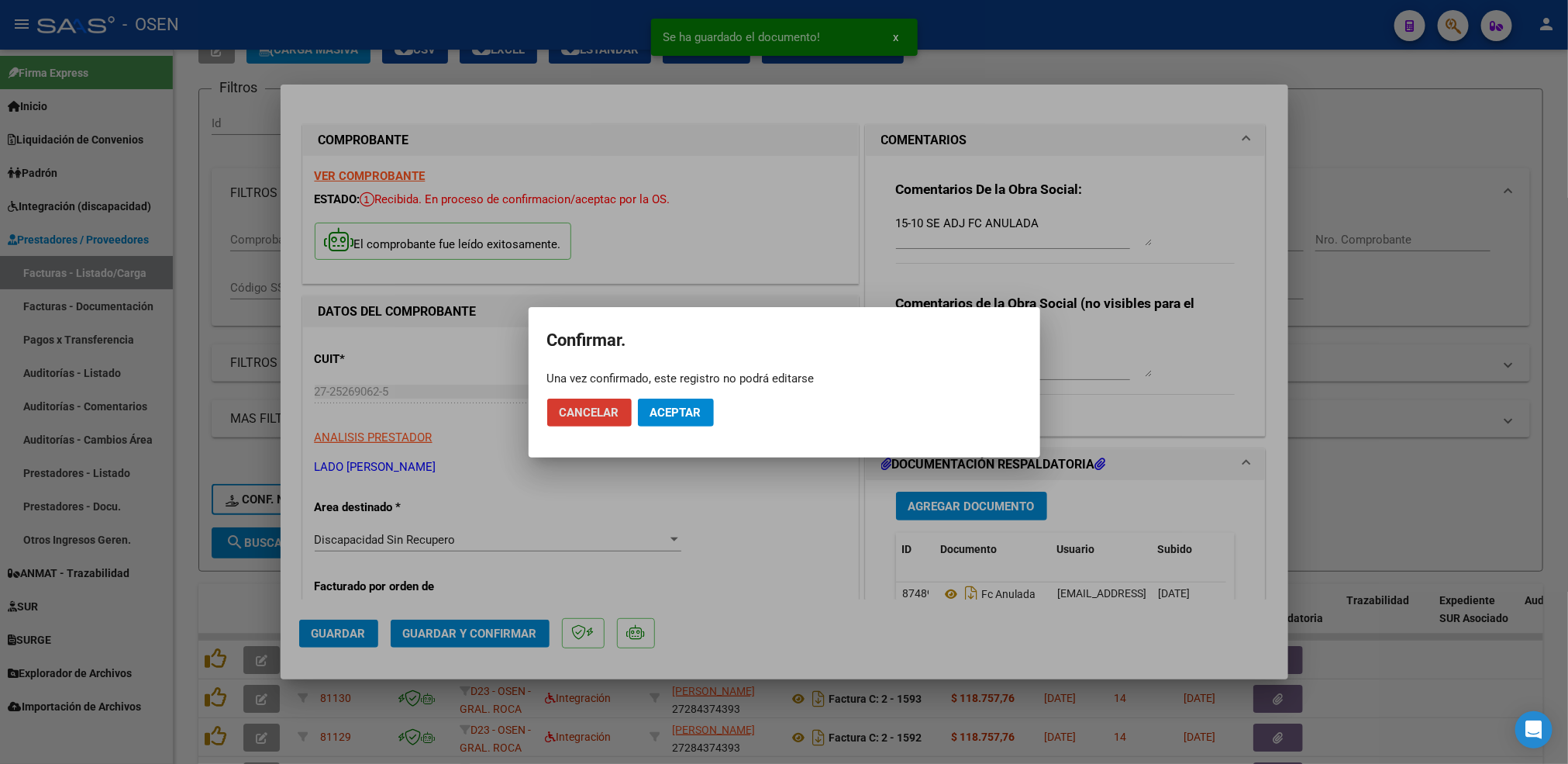
click at [674, 412] on span "Aceptar" at bounding box center [675, 413] width 51 height 14
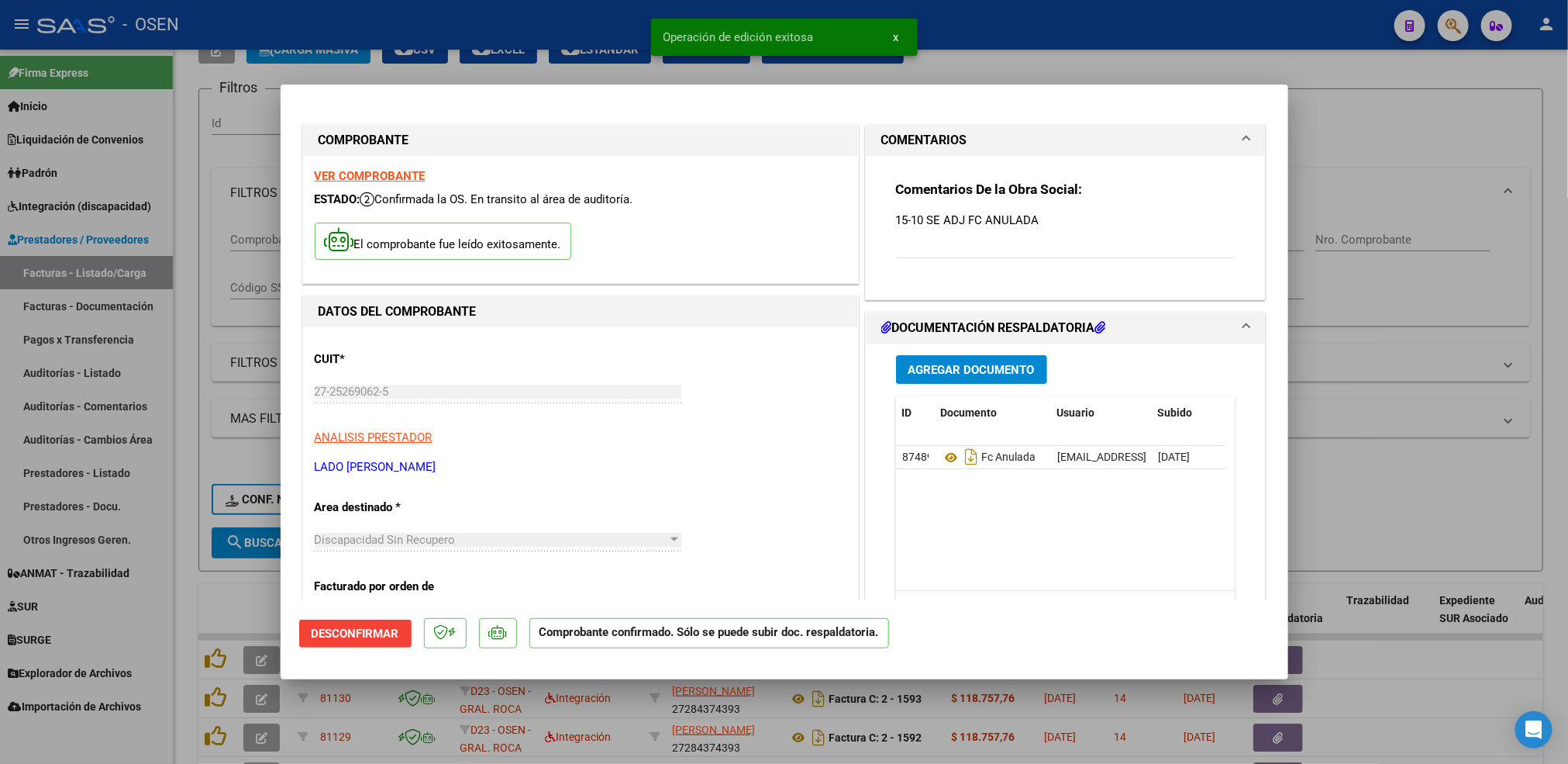
drag, startPoint x: 195, startPoint y: 575, endPoint x: 156, endPoint y: 463, distance: 118.6
click at [193, 571] on div at bounding box center [784, 382] width 1568 height 764
type input "$ 0,00"
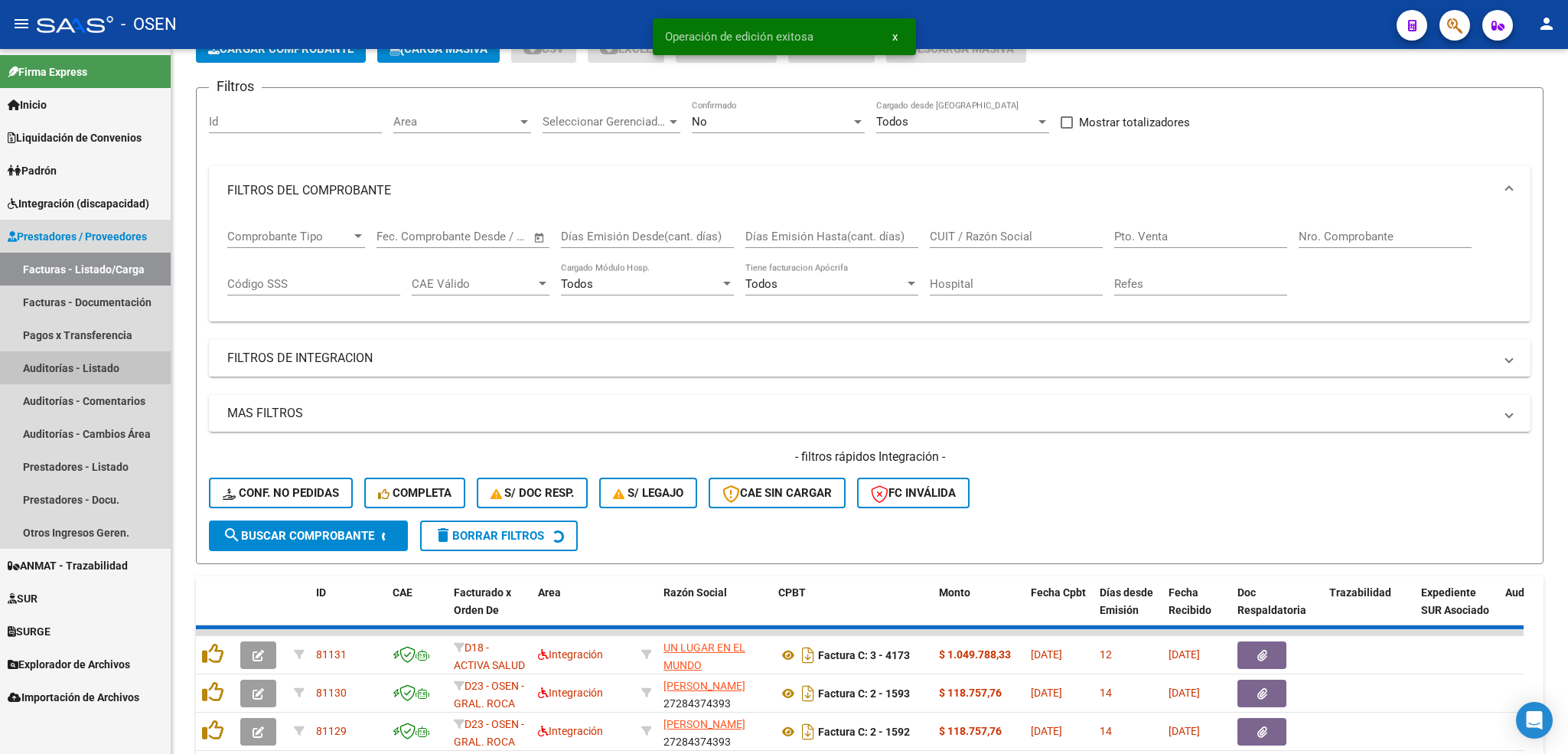
click at [110, 368] on link "Auditorías - Listado" at bounding box center [85, 367] width 171 height 33
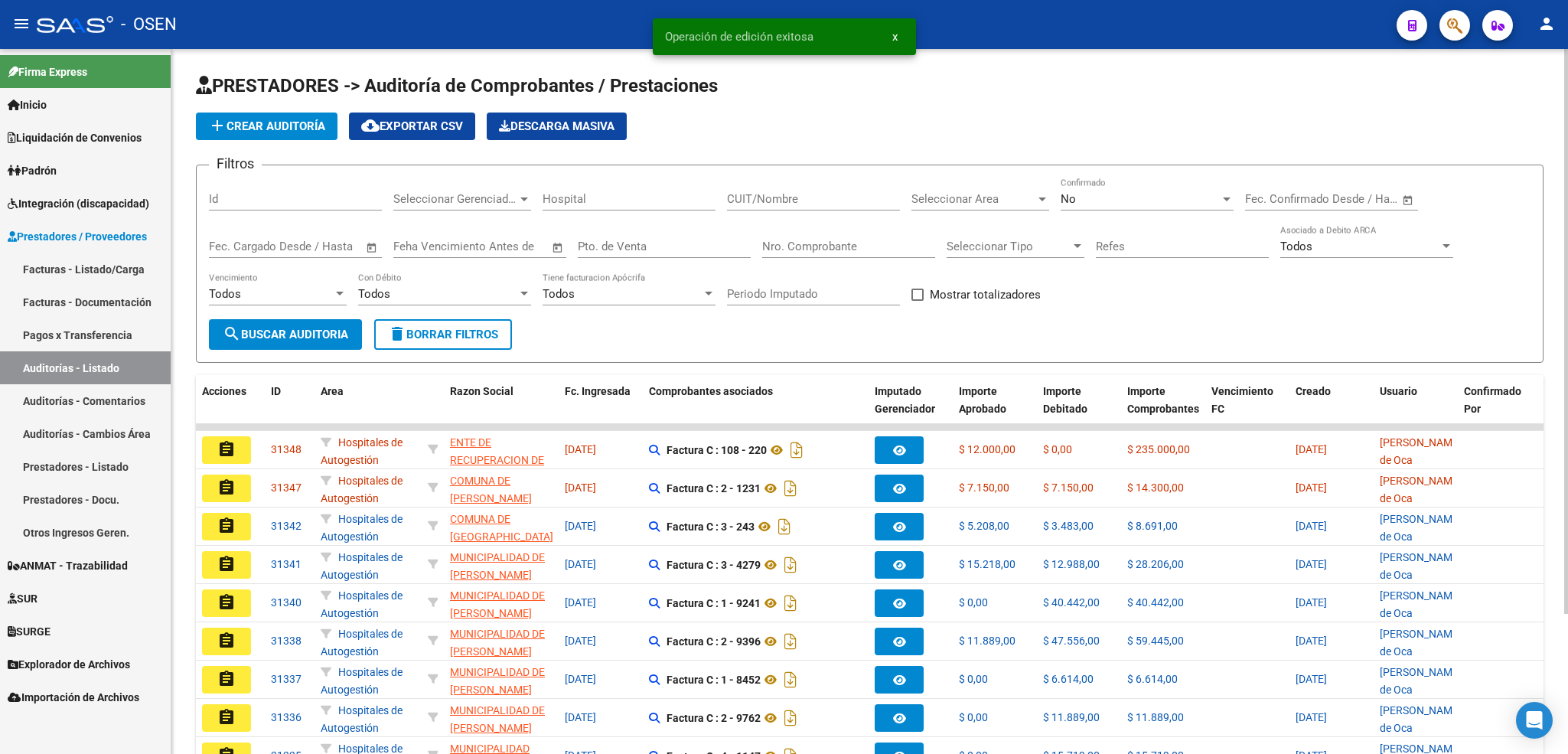
click at [315, 135] on button "add Crear Auditoría" at bounding box center [266, 126] width 142 height 27
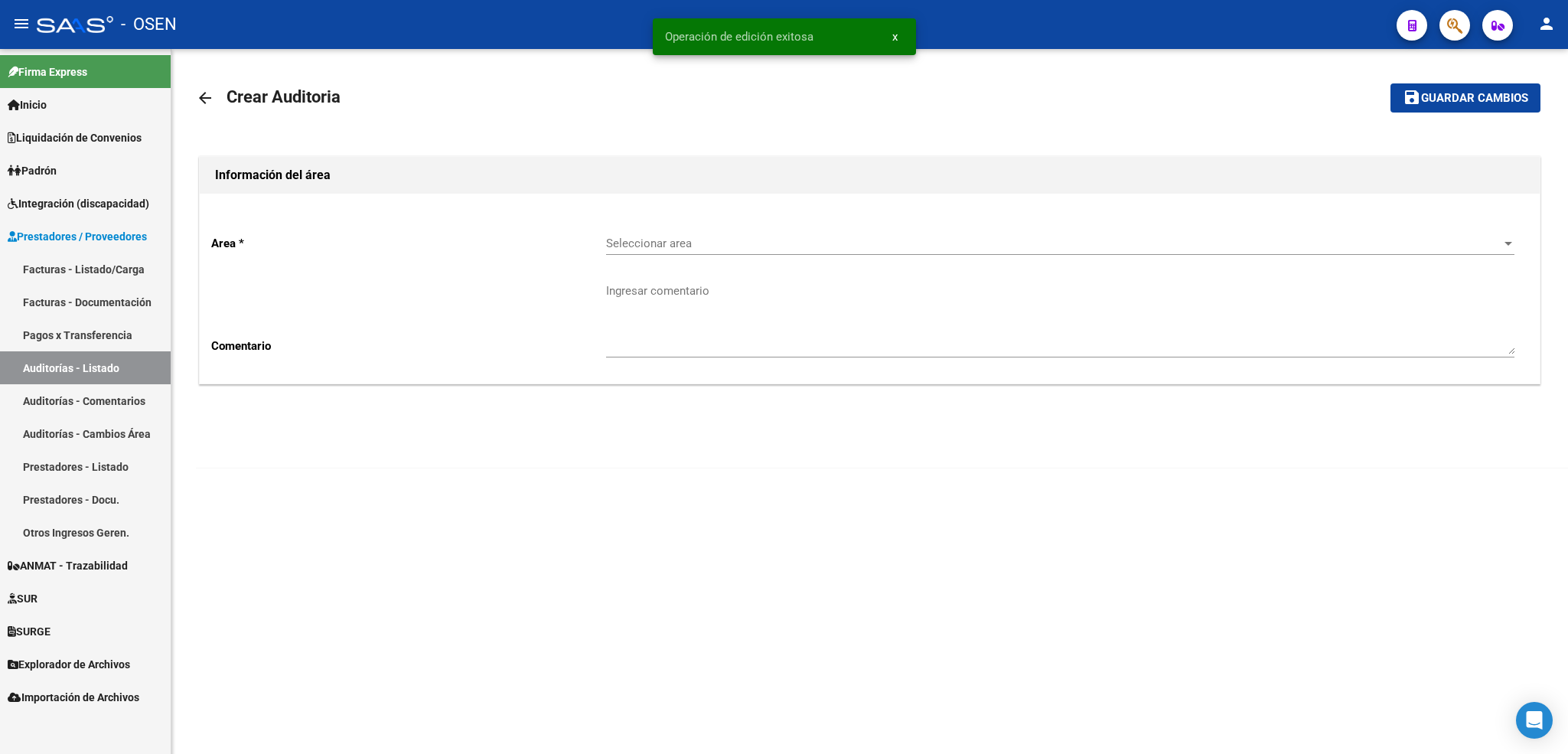
click at [700, 244] on span "Seleccionar area" at bounding box center [1053, 244] width 894 height 14
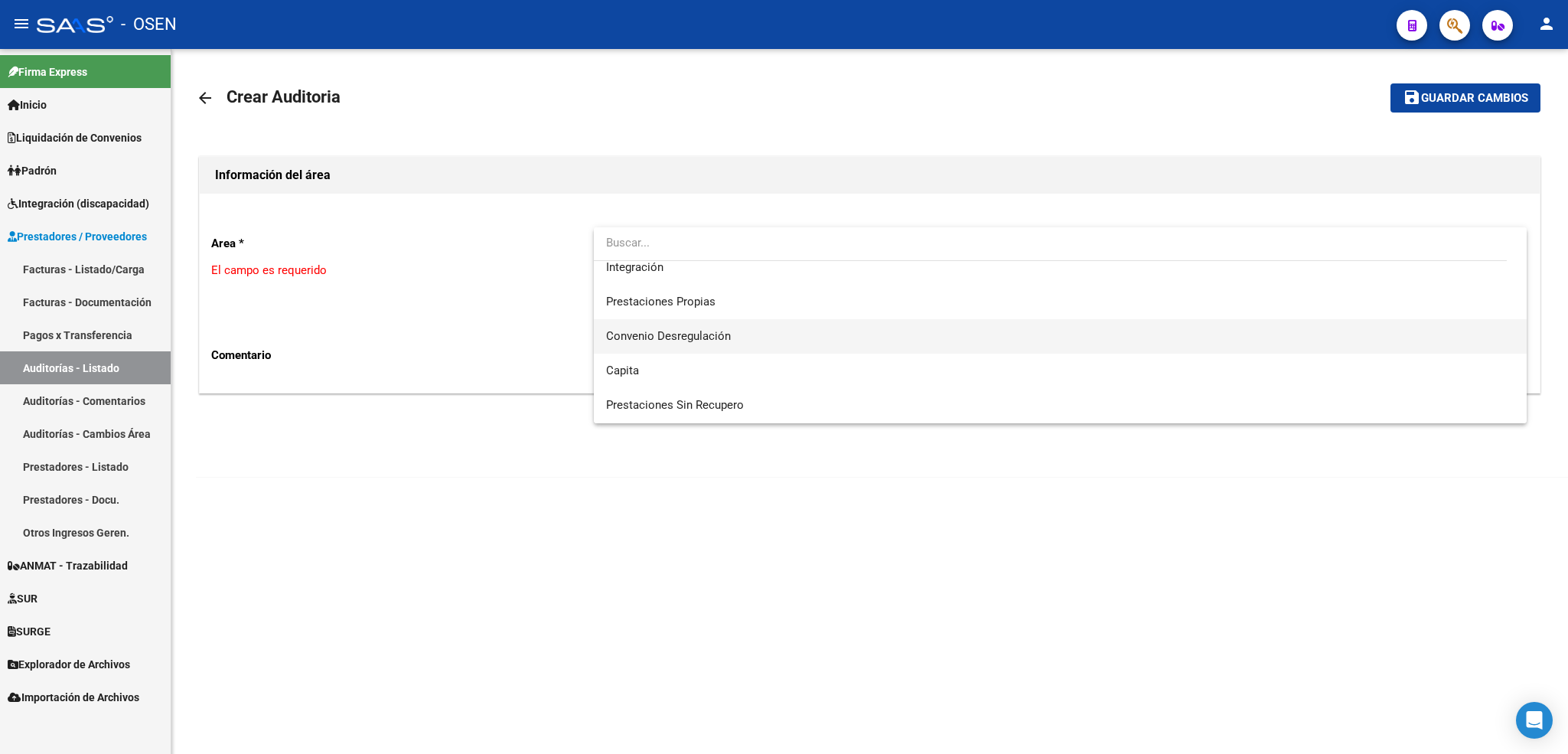
scroll to position [230, 0]
click at [738, 322] on span "Discapacidad Sin Recupero" at bounding box center [675, 325] width 139 height 14
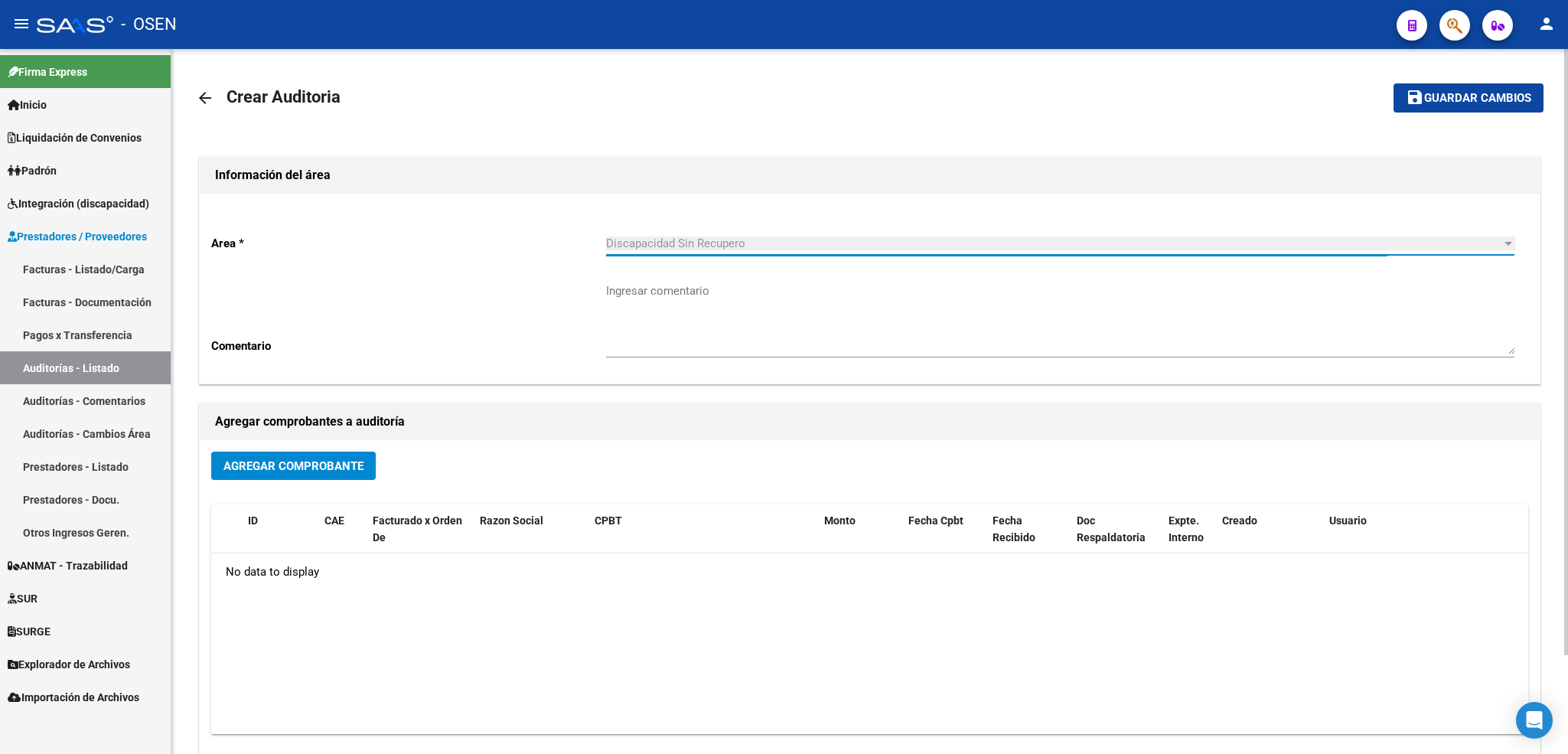
click at [359, 468] on span "Agregar Comprobante" at bounding box center [293, 466] width 140 height 14
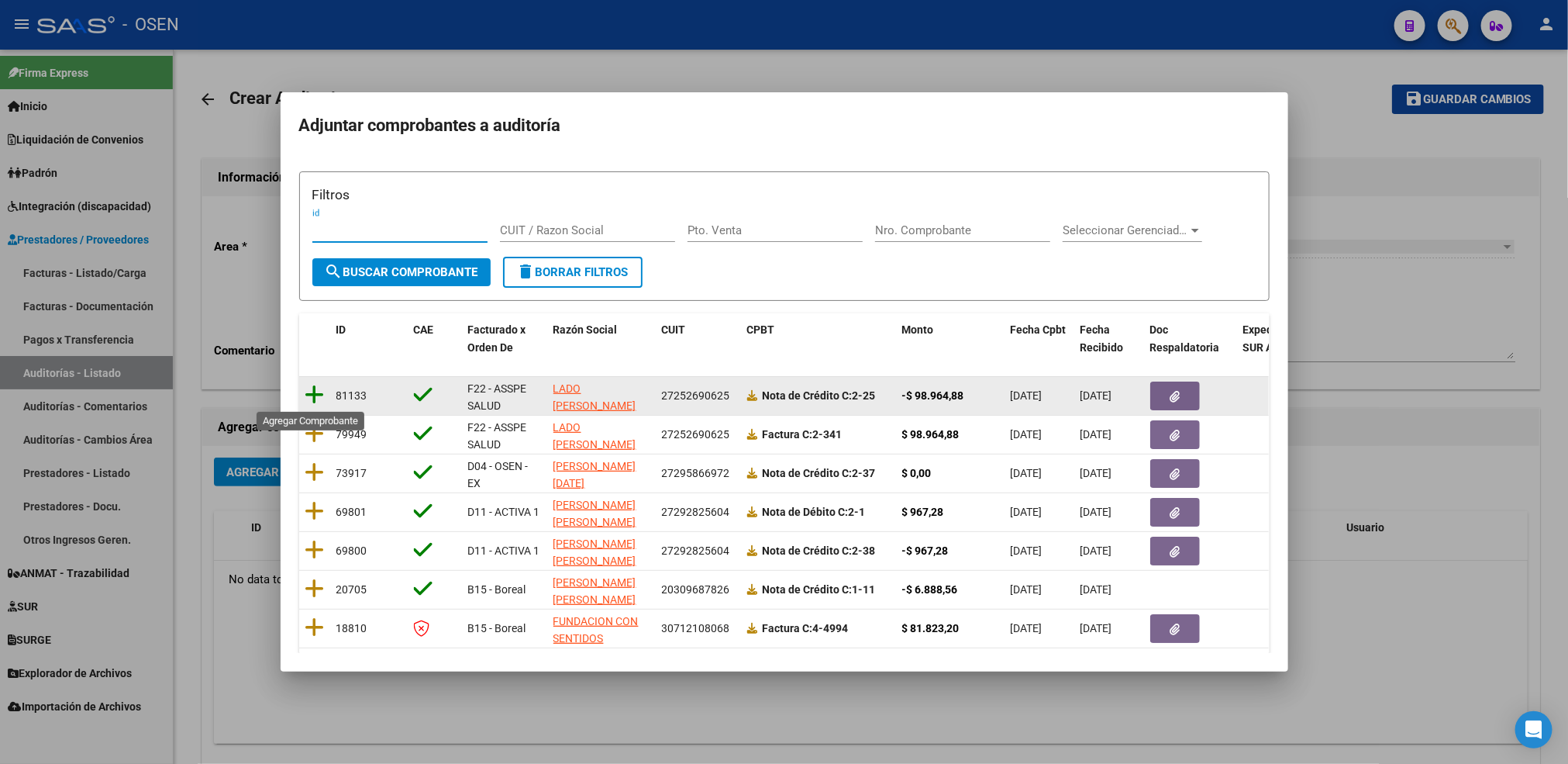
click at [307, 394] on icon at bounding box center [315, 395] width 20 height 21
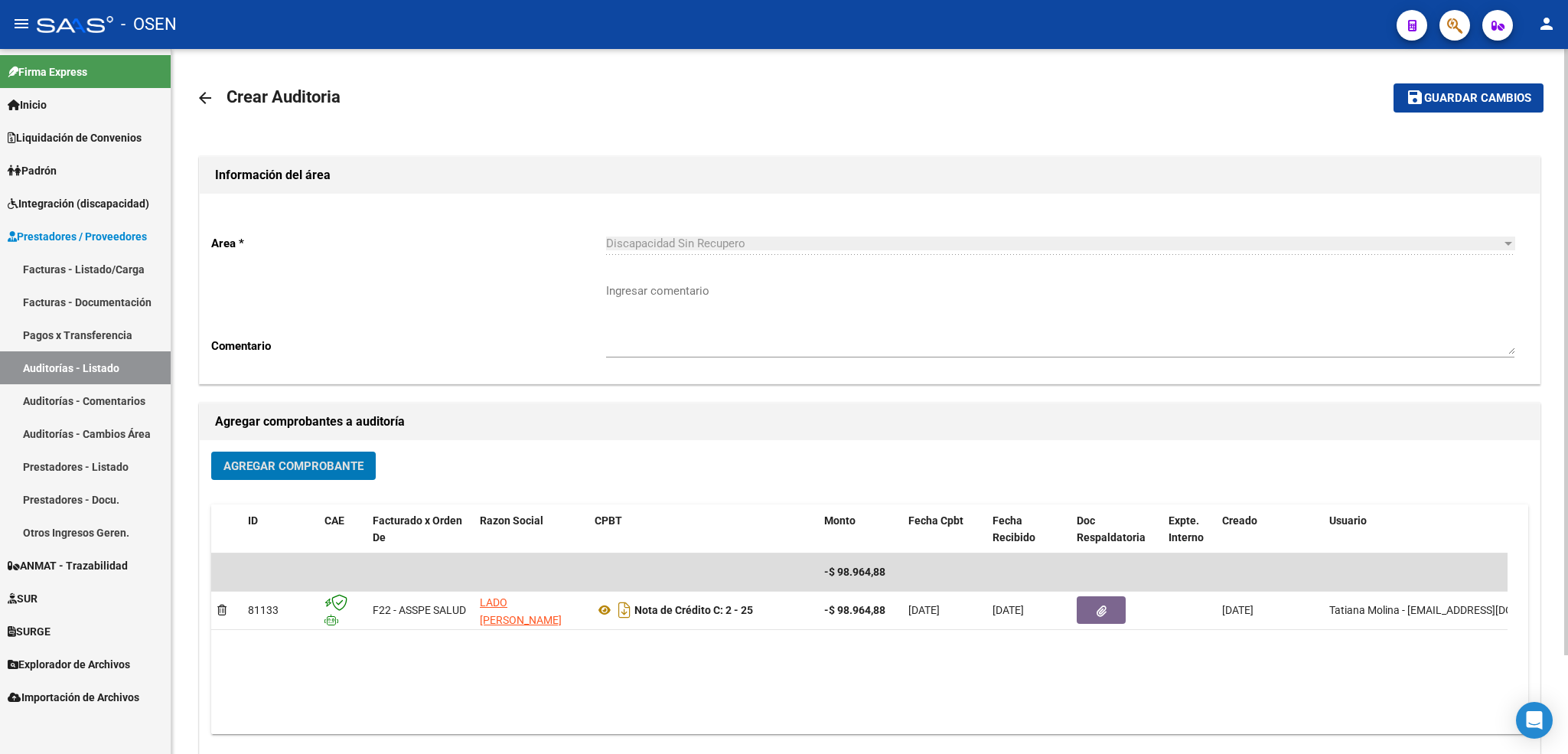
click at [321, 465] on span "Agregar Comprobante" at bounding box center [293, 466] width 140 height 14
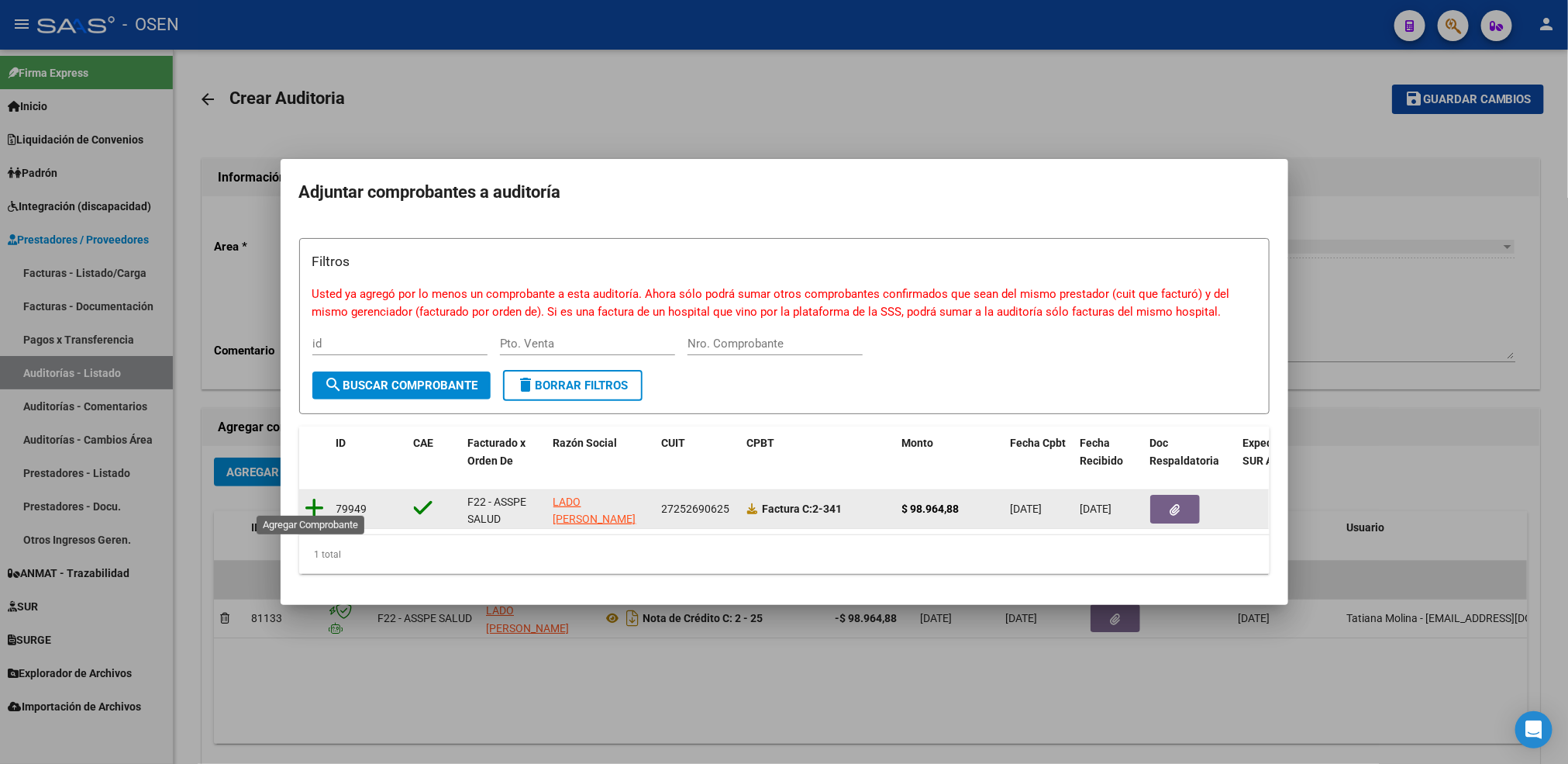
click at [317, 500] on icon at bounding box center [315, 508] width 20 height 21
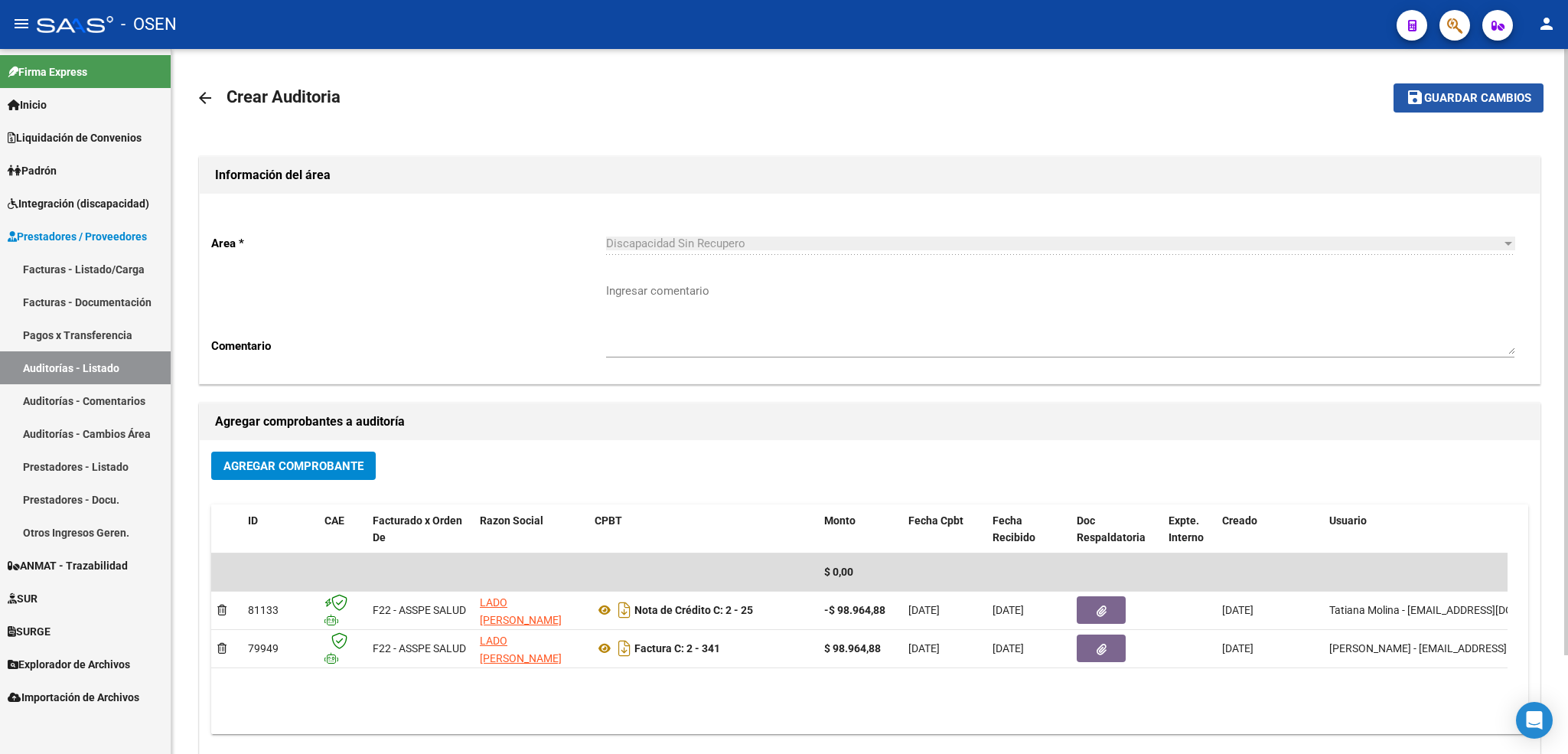
click at [1477, 99] on span "Guardar cambios" at bounding box center [1477, 99] width 107 height 14
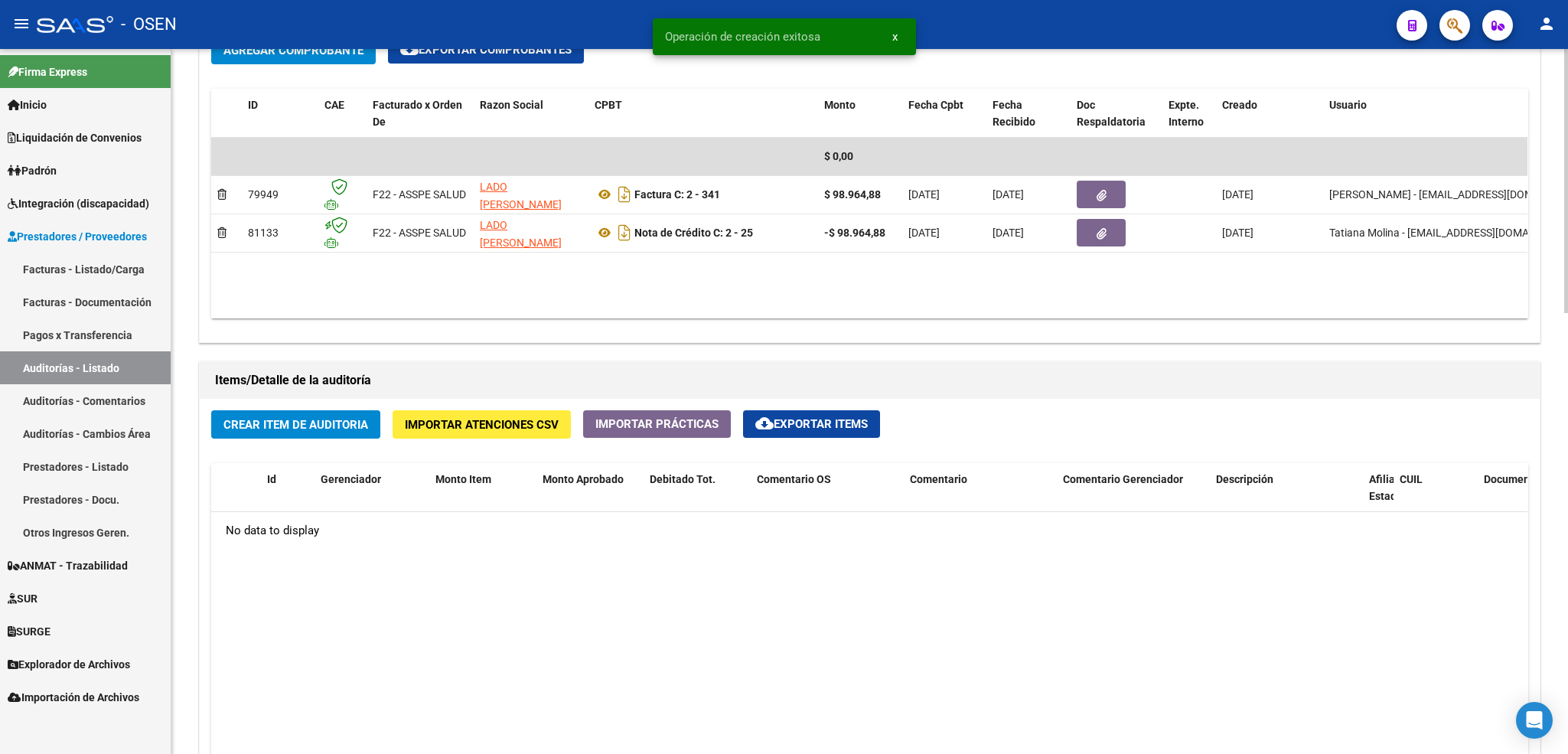
scroll to position [1176, 0]
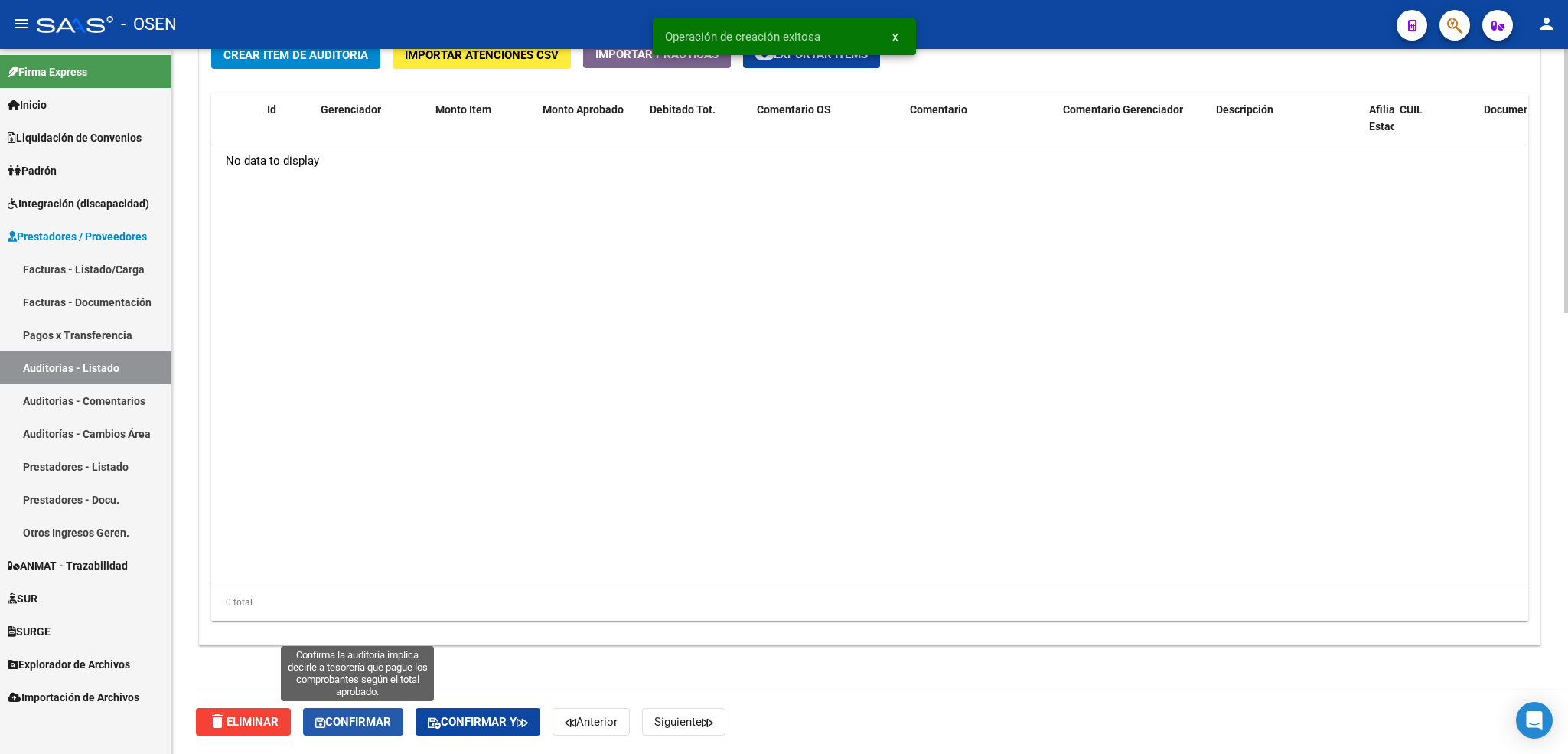
click at [363, 728] on button "Confirmar" at bounding box center [354, 721] width 100 height 27
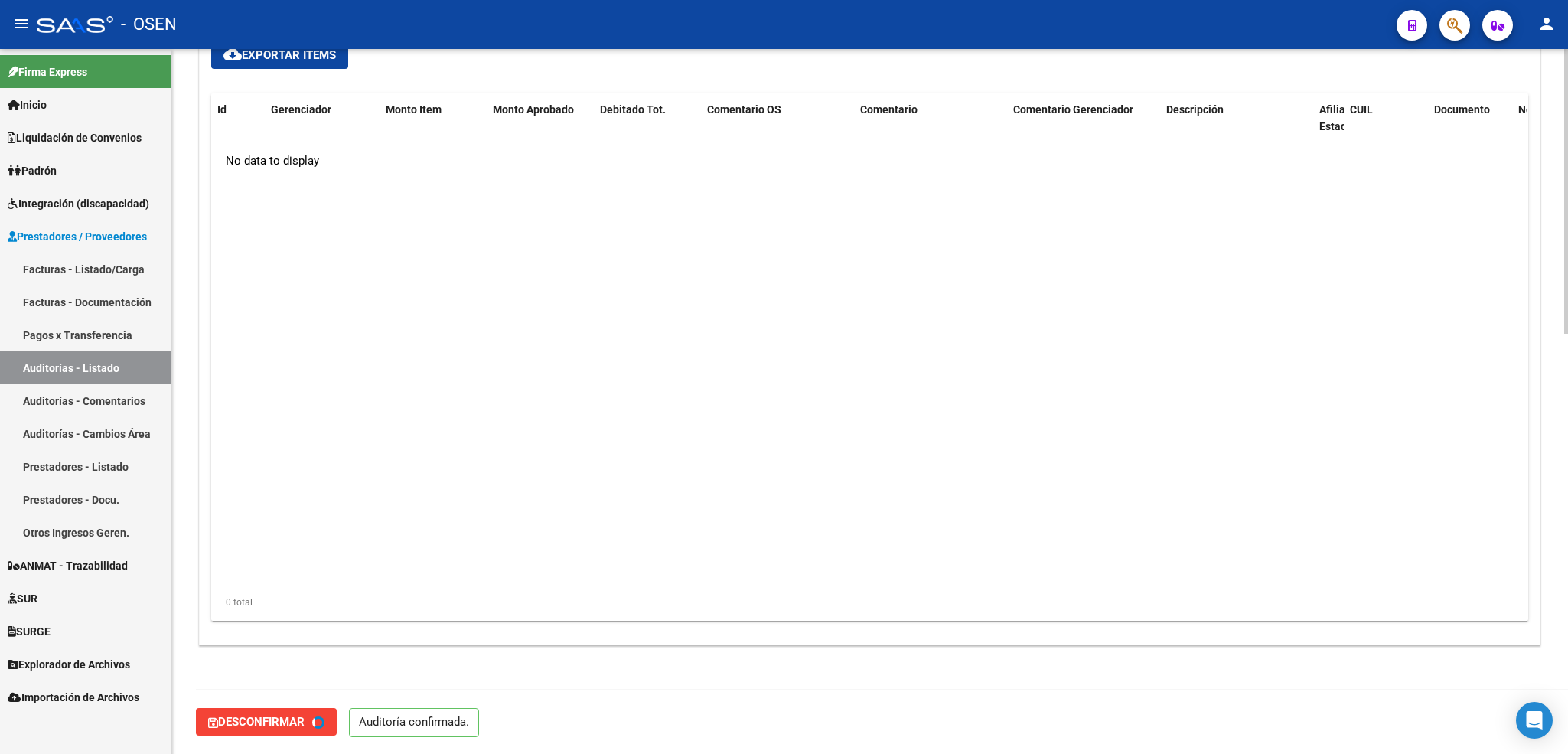
type input "202510"
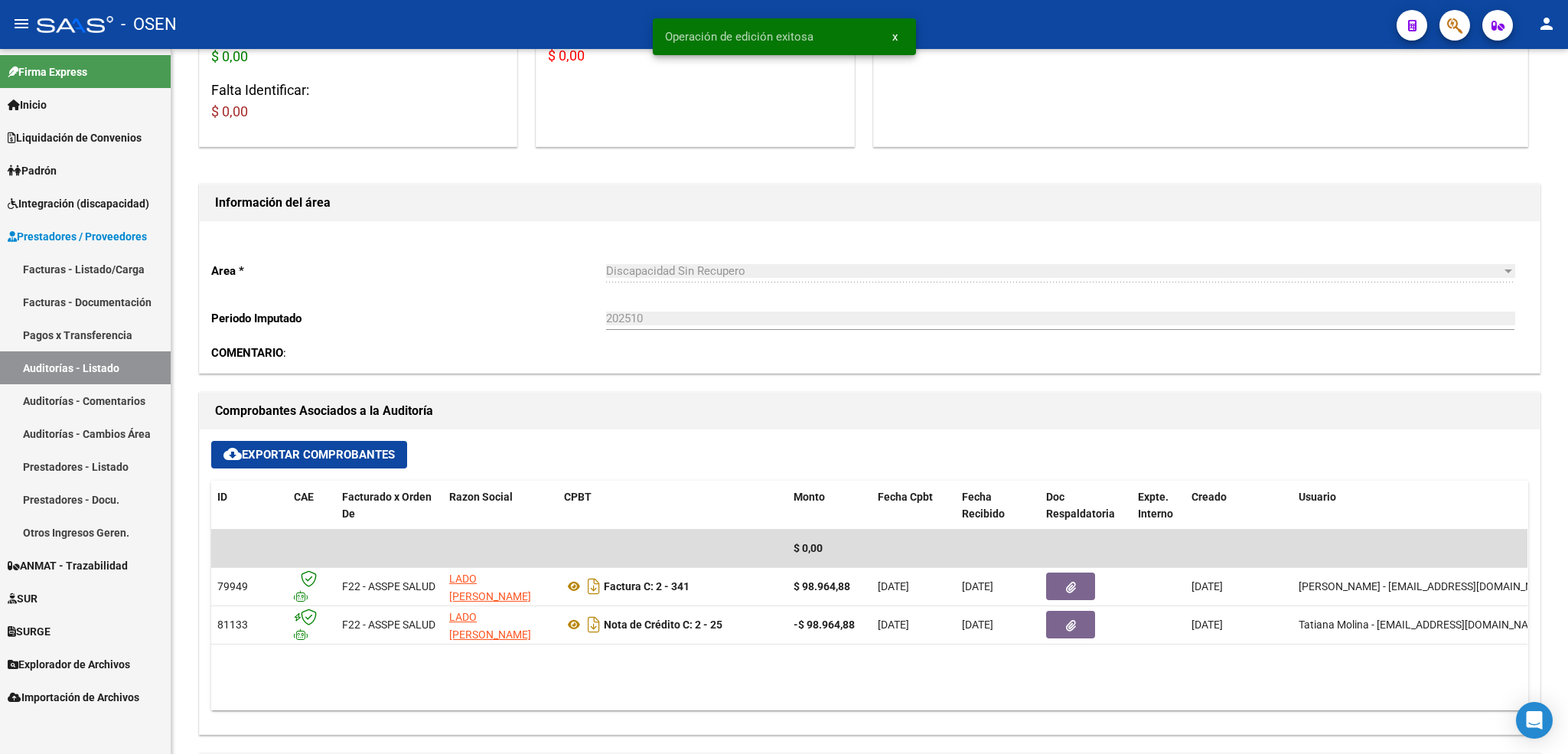
scroll to position [238, 0]
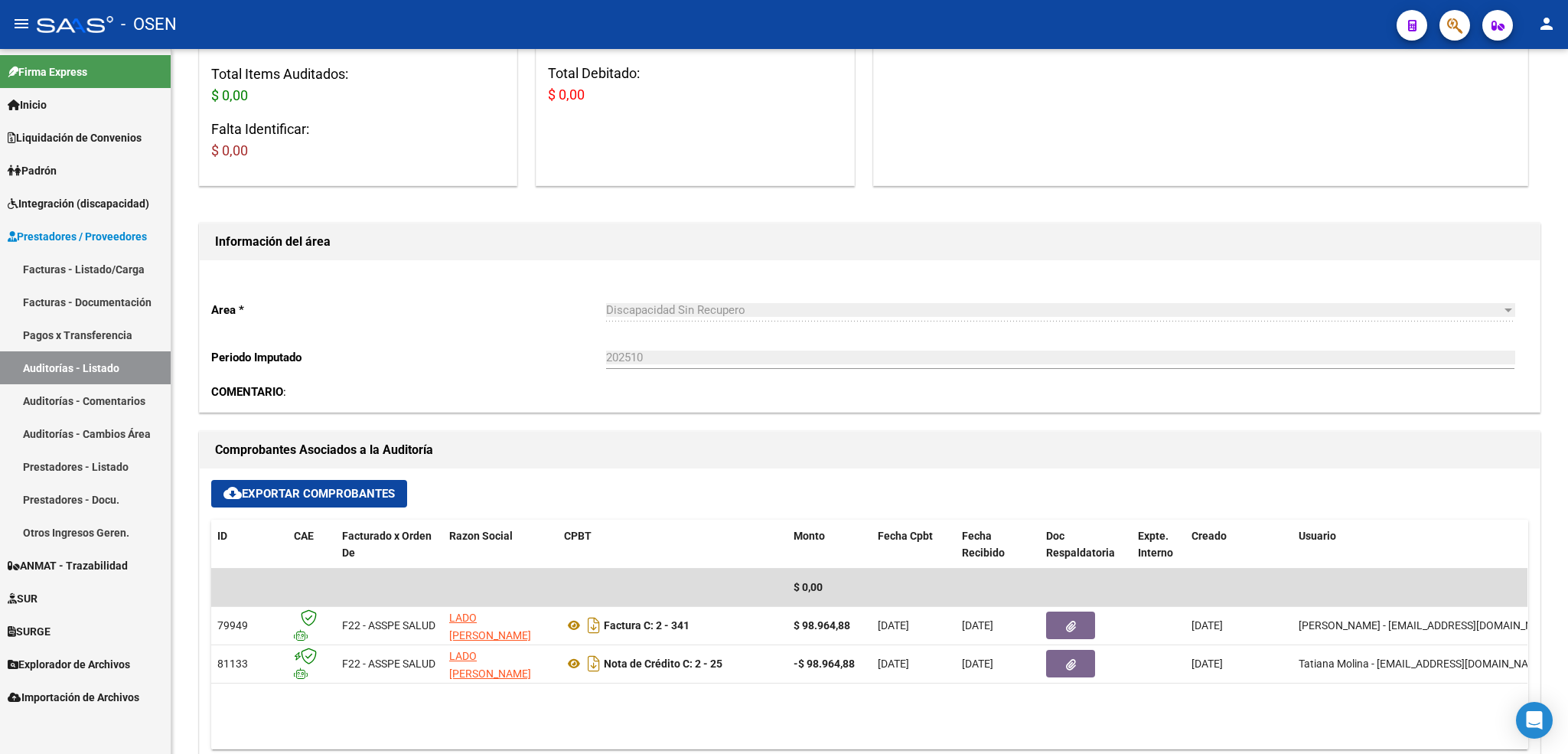
click at [81, 260] on link "Facturas - Listado/Carga" at bounding box center [85, 268] width 171 height 33
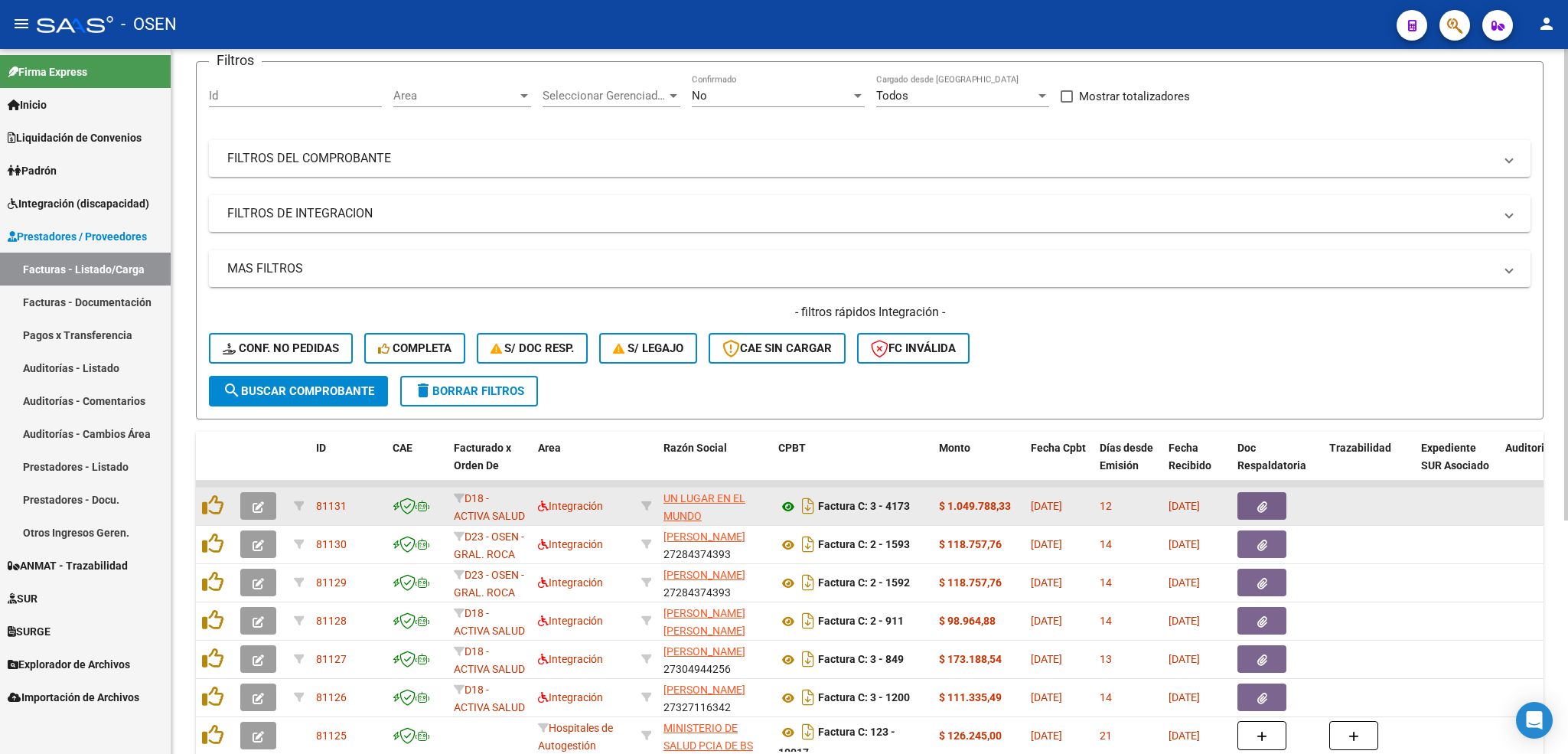
scroll to position [4, 0]
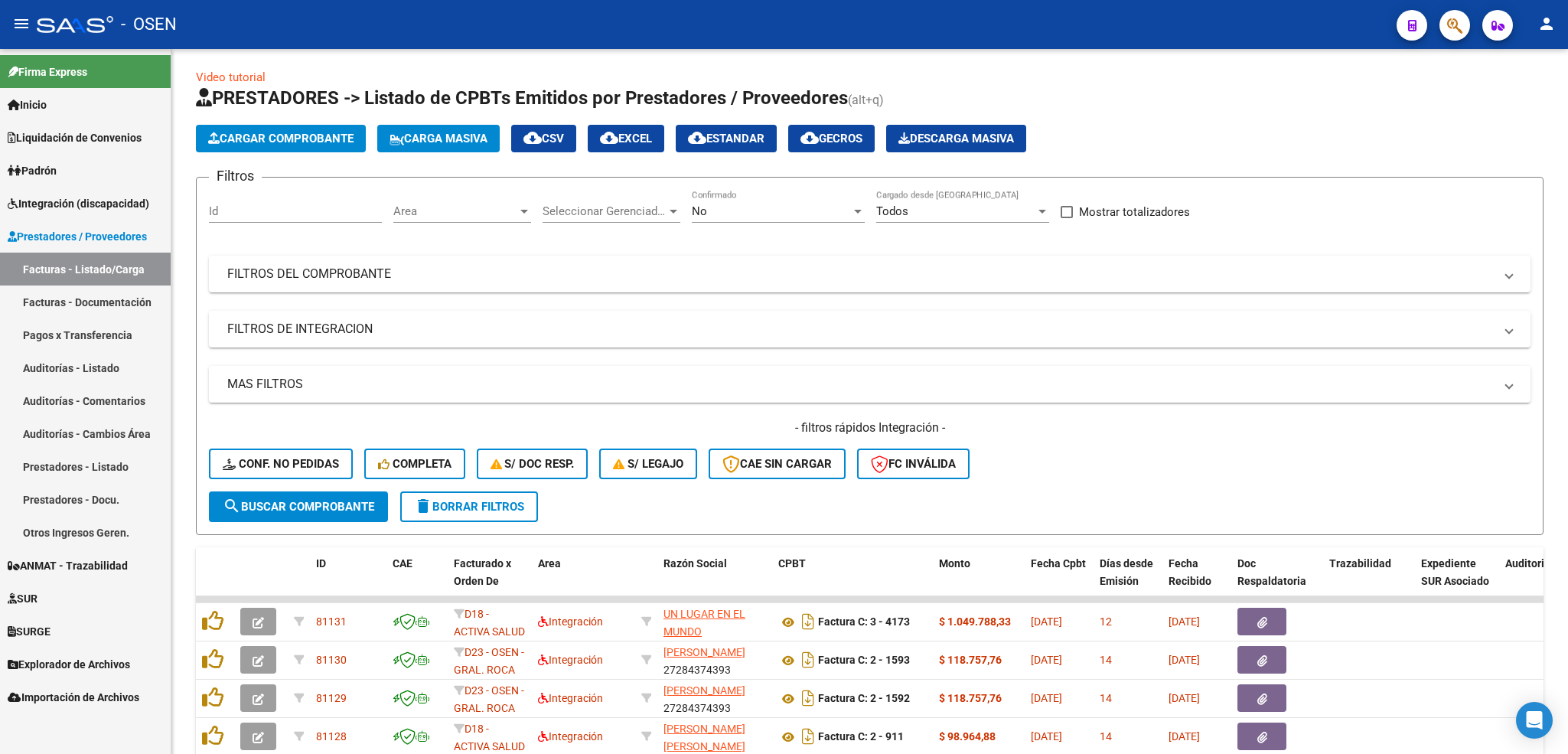
click at [97, 368] on link "Auditorías - Listado" at bounding box center [85, 367] width 171 height 33
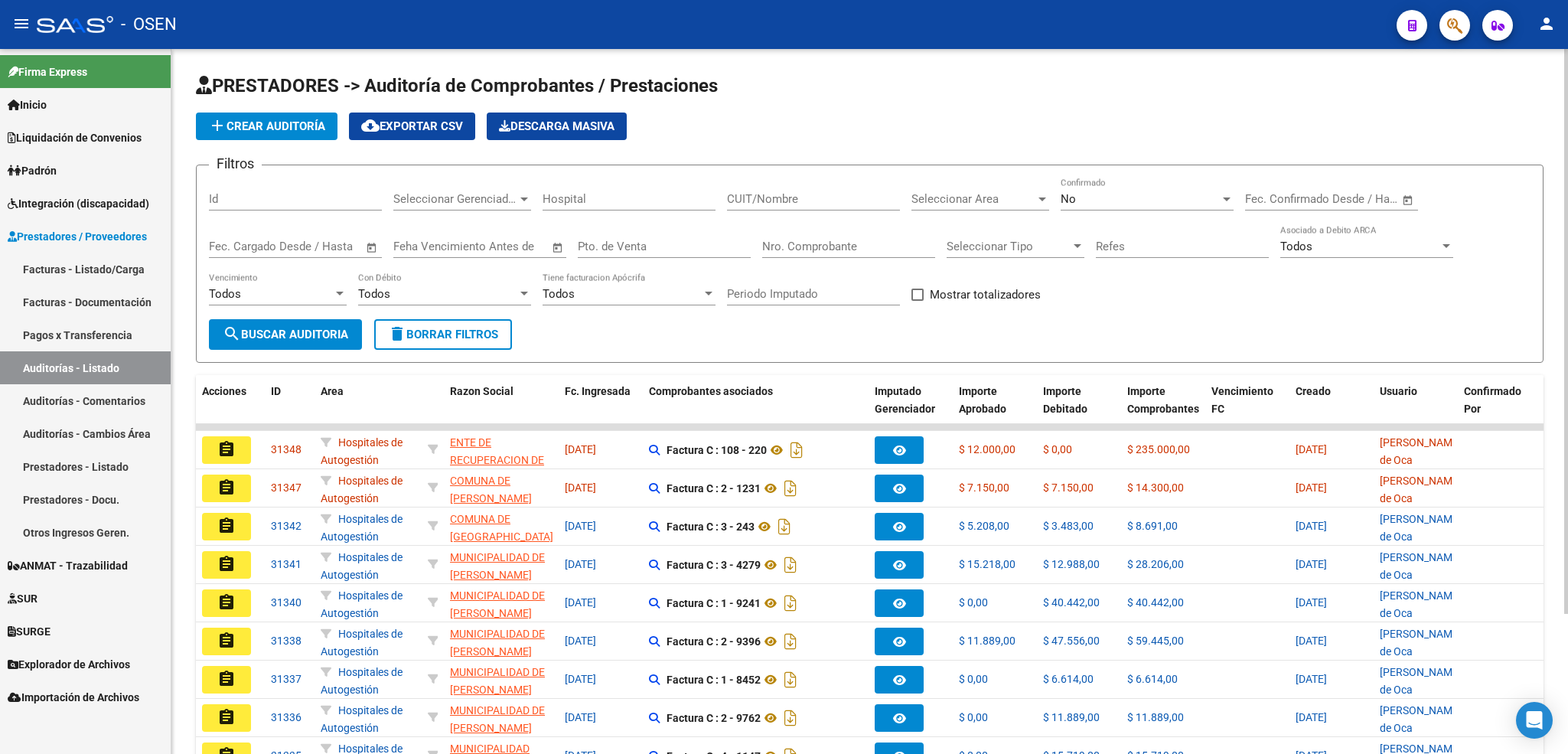
click at [992, 191] on div "Seleccionar Area Seleccionar Area" at bounding box center [980, 194] width 138 height 33
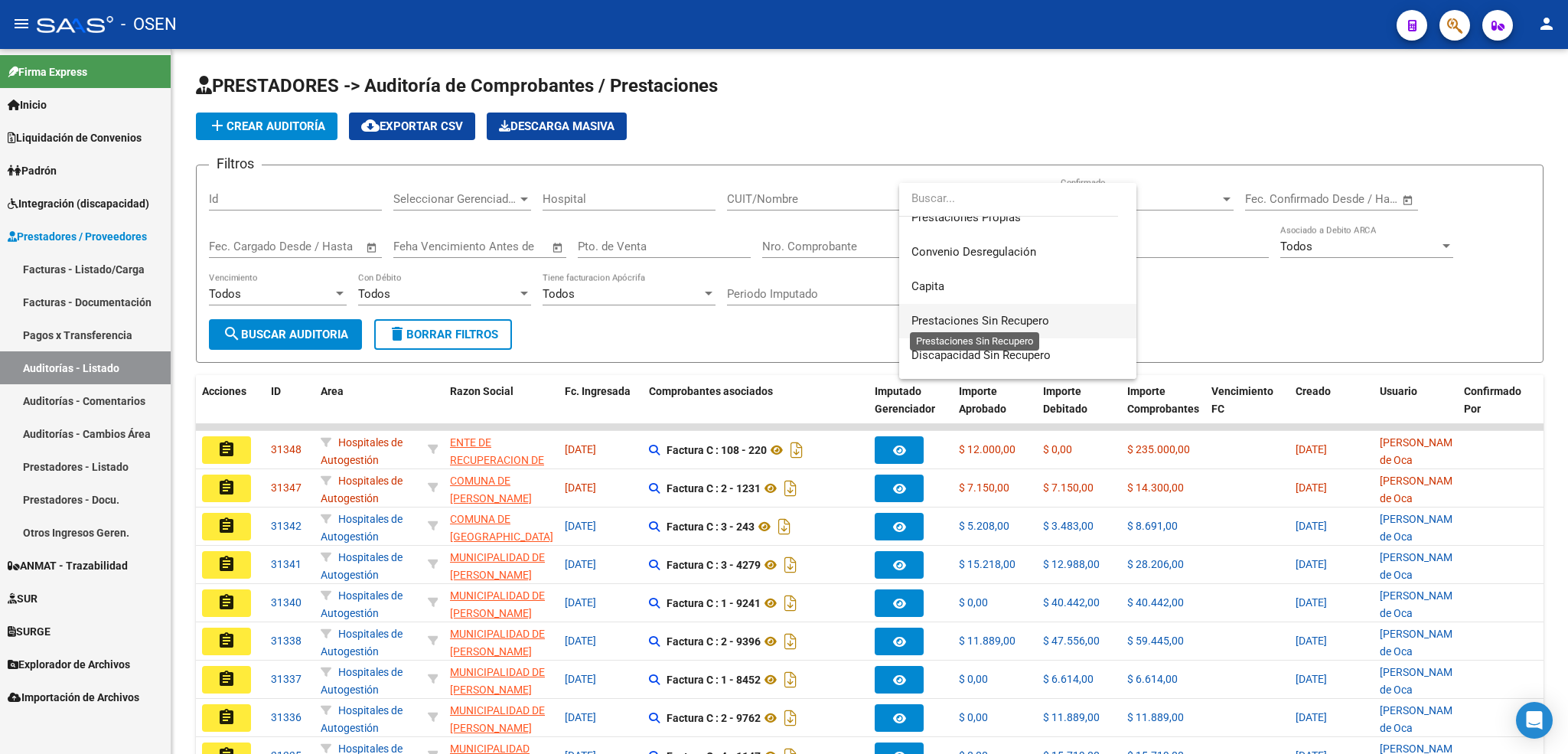
scroll to position [230, 0]
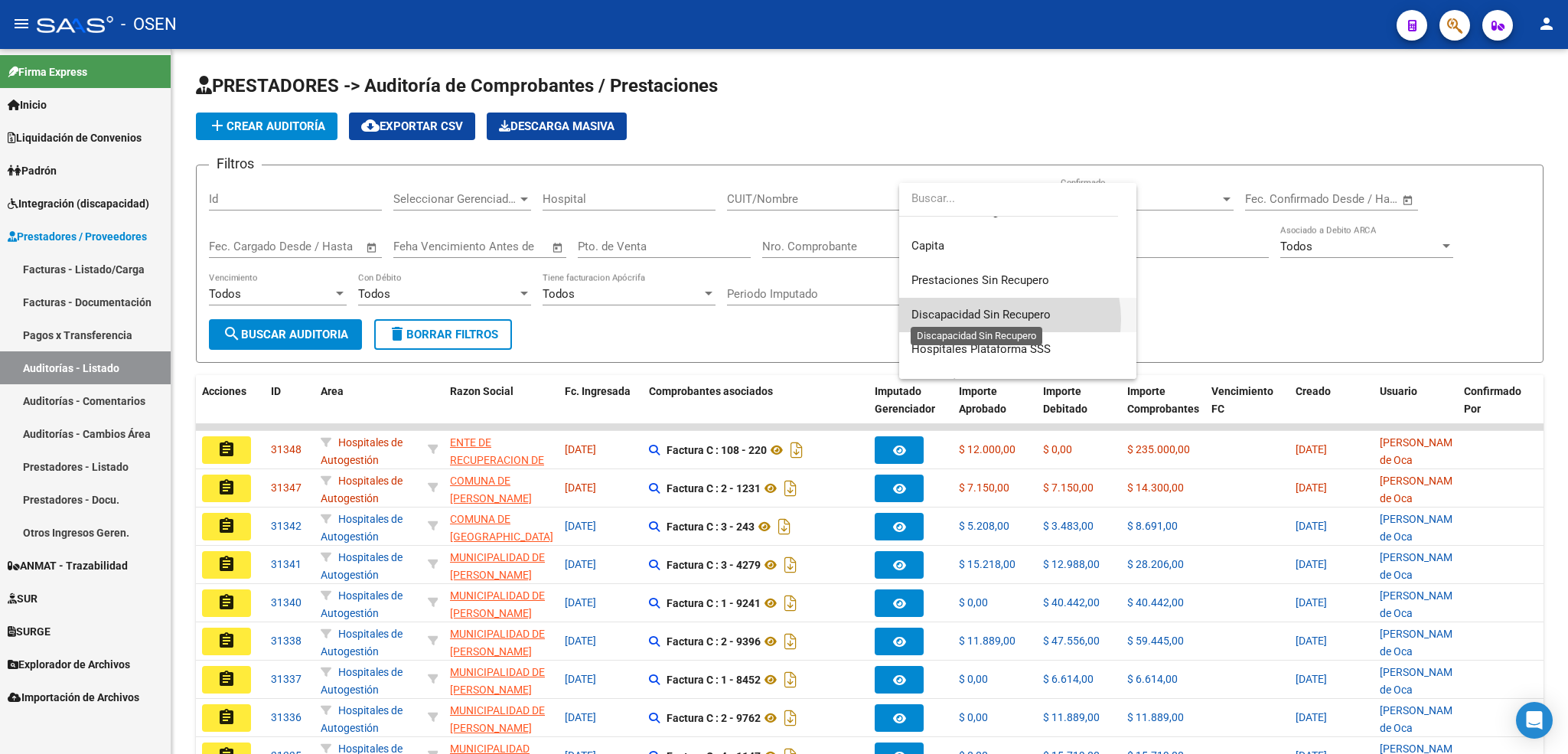
click at [1006, 319] on span "Discapacidad Sin Recupero" at bounding box center [981, 315] width 139 height 14
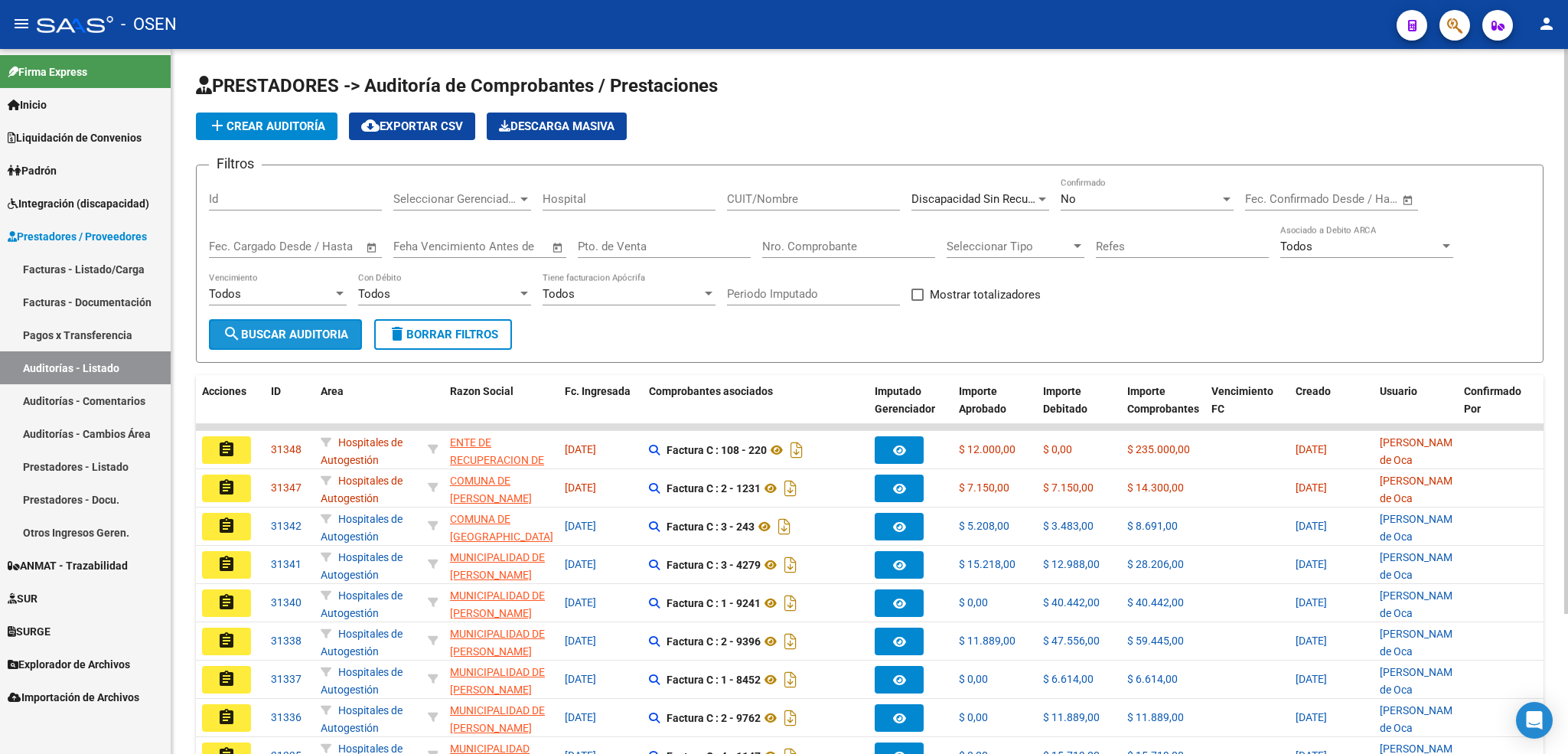
click at [308, 338] on span "search Buscar Auditoria" at bounding box center [285, 334] width 126 height 14
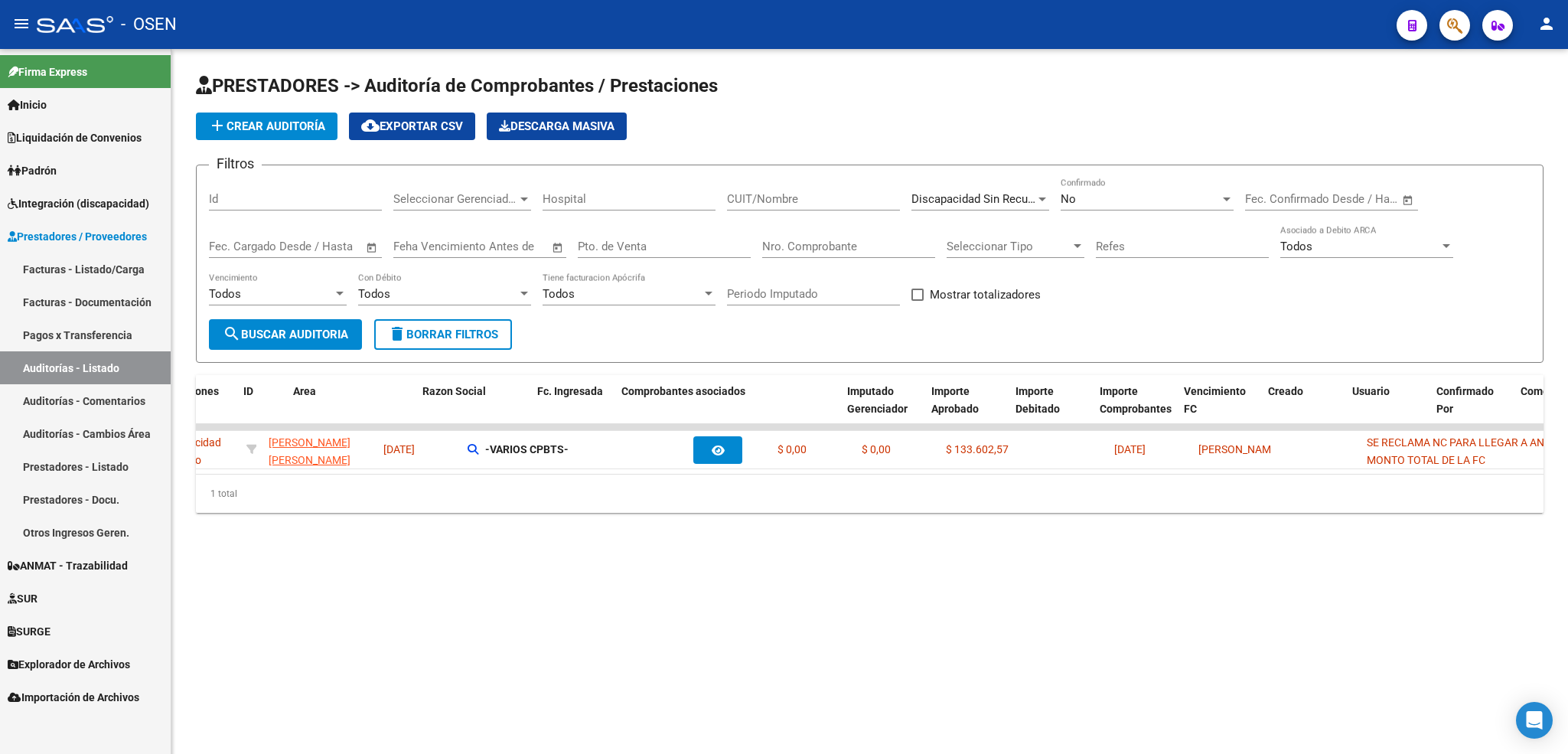
scroll to position [0, 0]
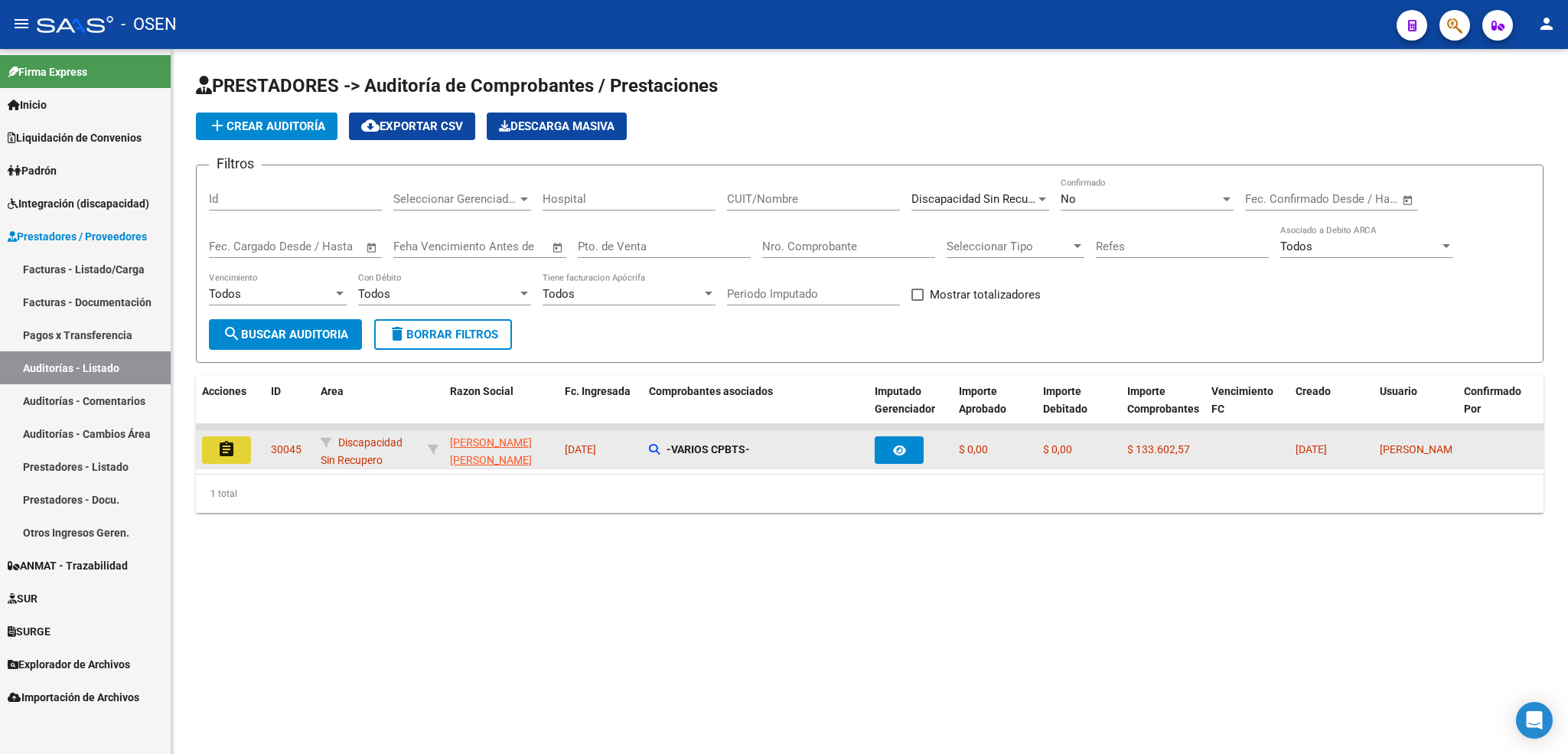
click at [227, 460] on button "assignment" at bounding box center [227, 450] width 49 height 27
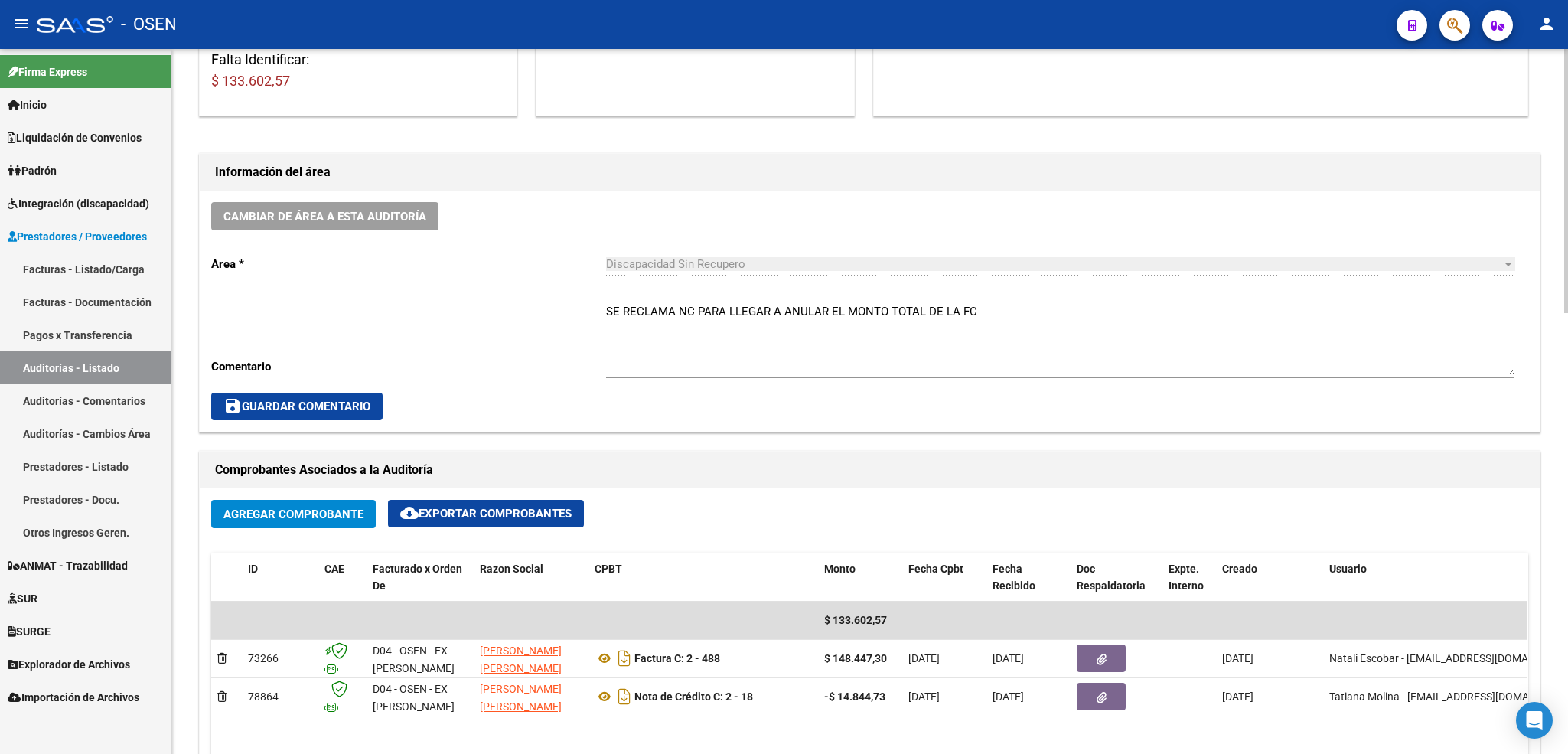
scroll to position [344, 0]
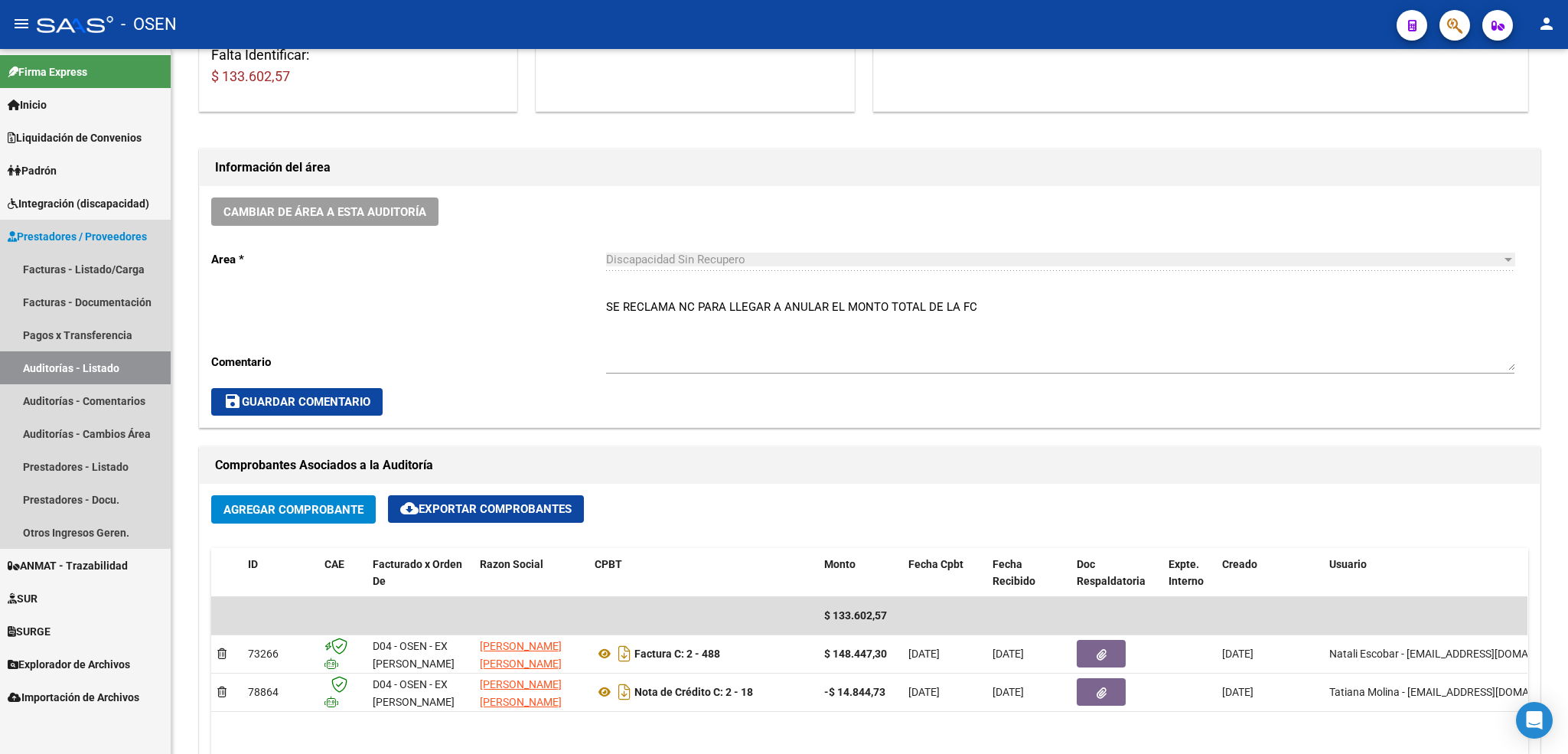
click at [85, 379] on link "Auditorías - Listado" at bounding box center [85, 367] width 171 height 33
